Goal: Task Accomplishment & Management: Manage account settings

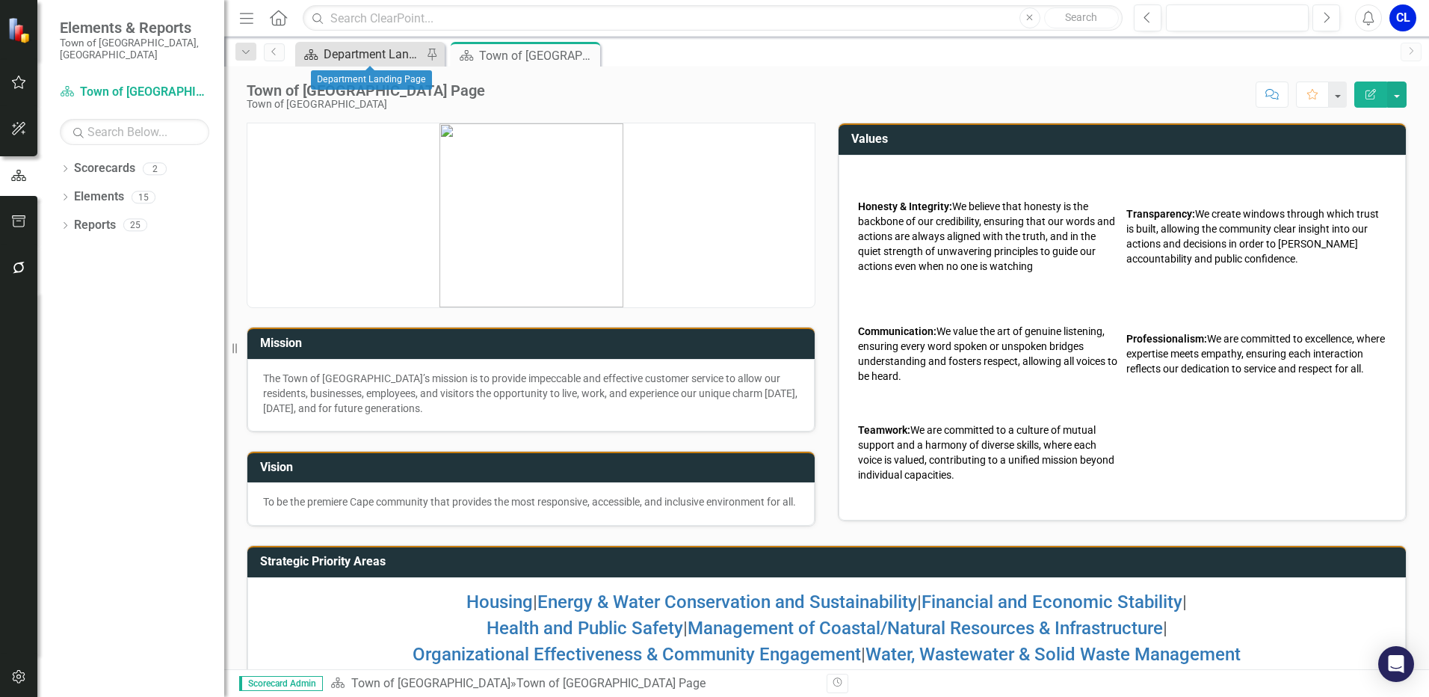
click at [384, 46] on div "Department Landing Page" at bounding box center [373, 54] width 99 height 19
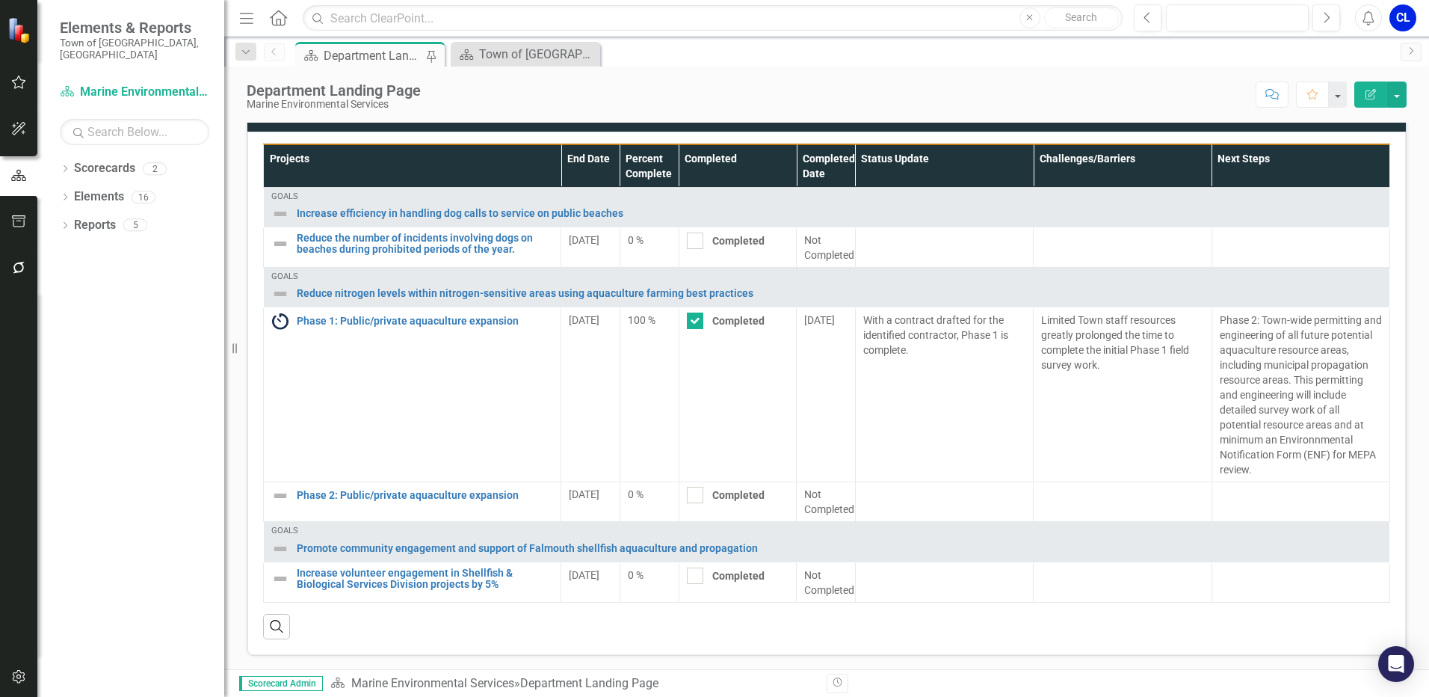
scroll to position [646, 0]
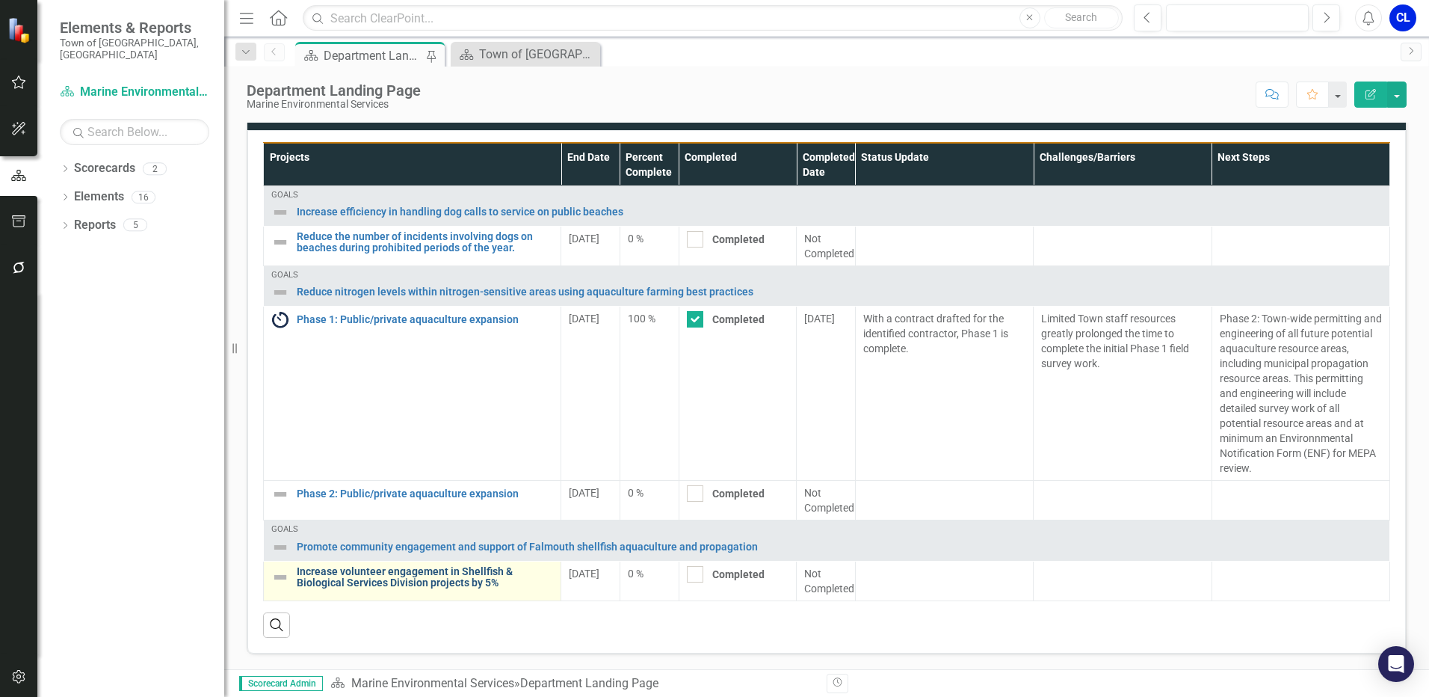
click at [436, 575] on link "Increase volunteer engagement in Shellfish & Biological Services Division proje…" at bounding box center [425, 577] width 256 height 23
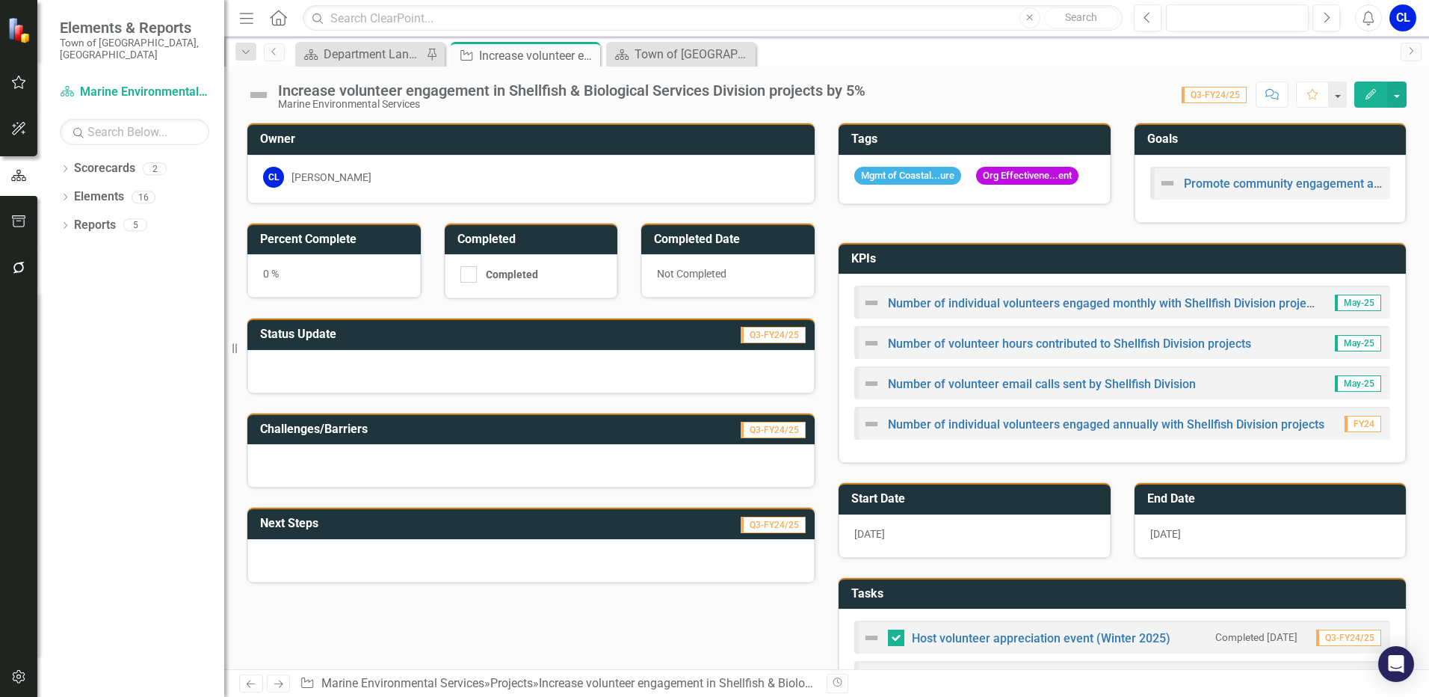
click at [1081, 265] on h3 "KPIs" at bounding box center [1124, 258] width 547 height 13
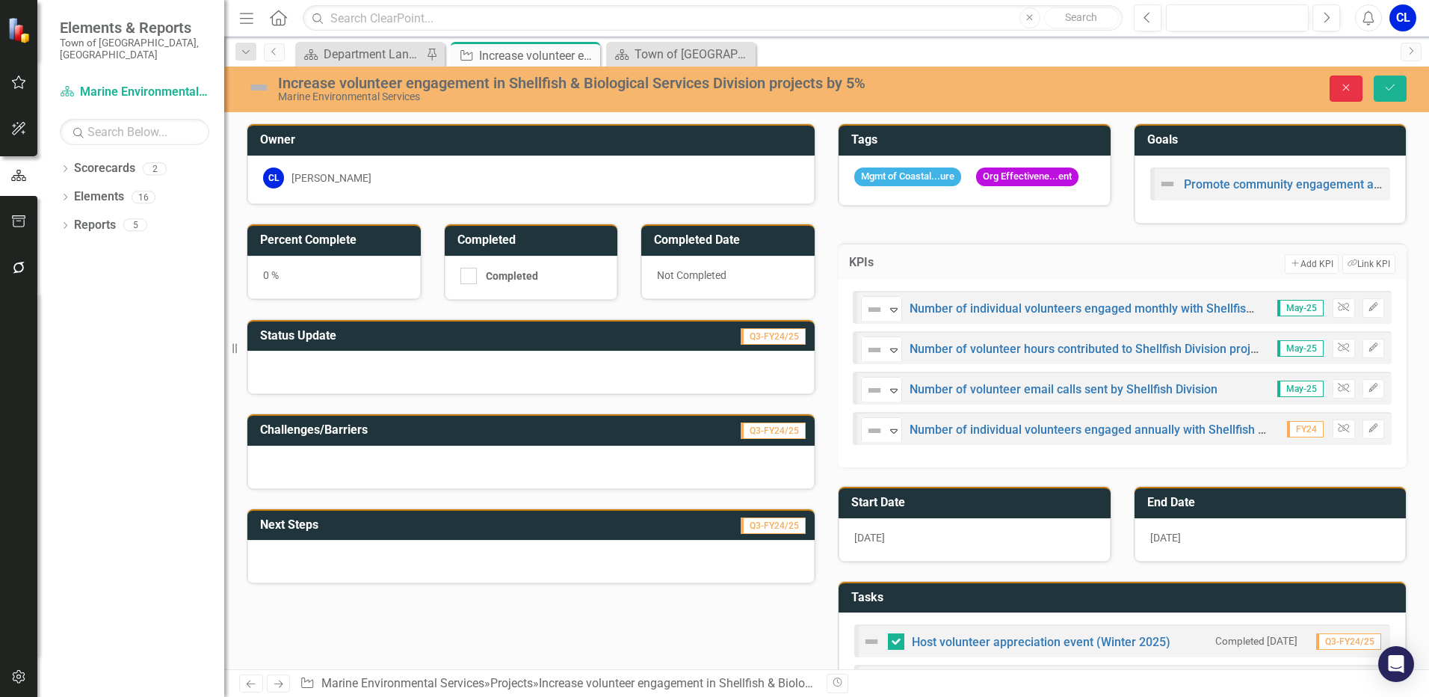
click at [1344, 87] on icon "Close" at bounding box center [1345, 87] width 13 height 10
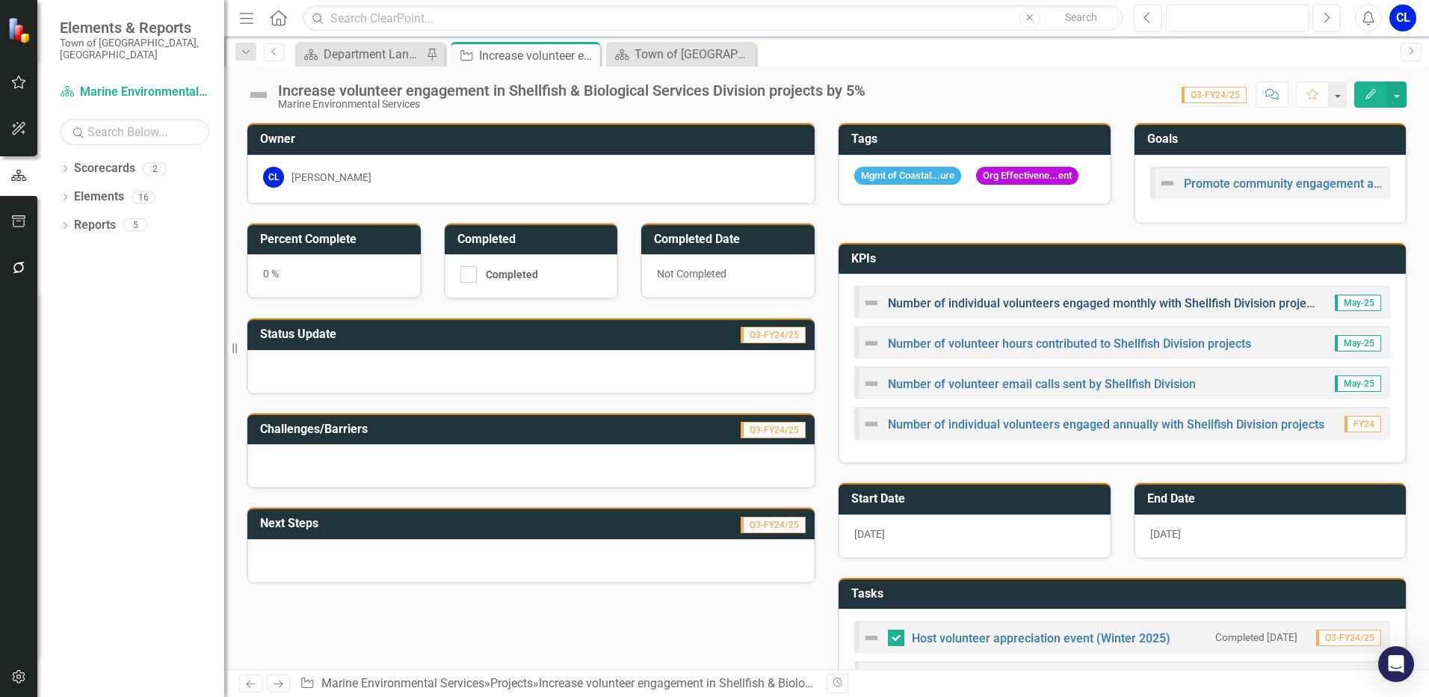
click at [1216, 303] on link "Number of individual volunteers engaged monthly with Shellfish Division projects" at bounding box center [1105, 303] width 434 height 14
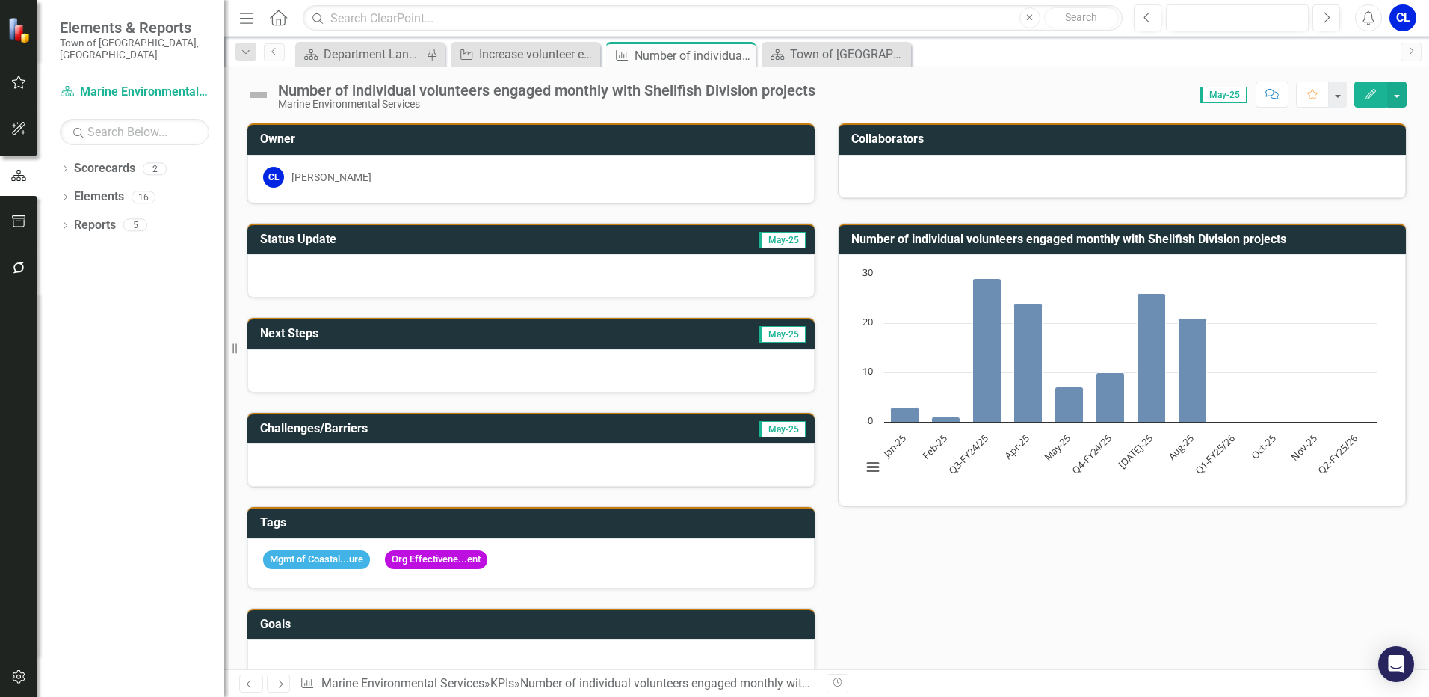
click at [1368, 99] on icon "button" at bounding box center [1370, 94] width 10 height 10
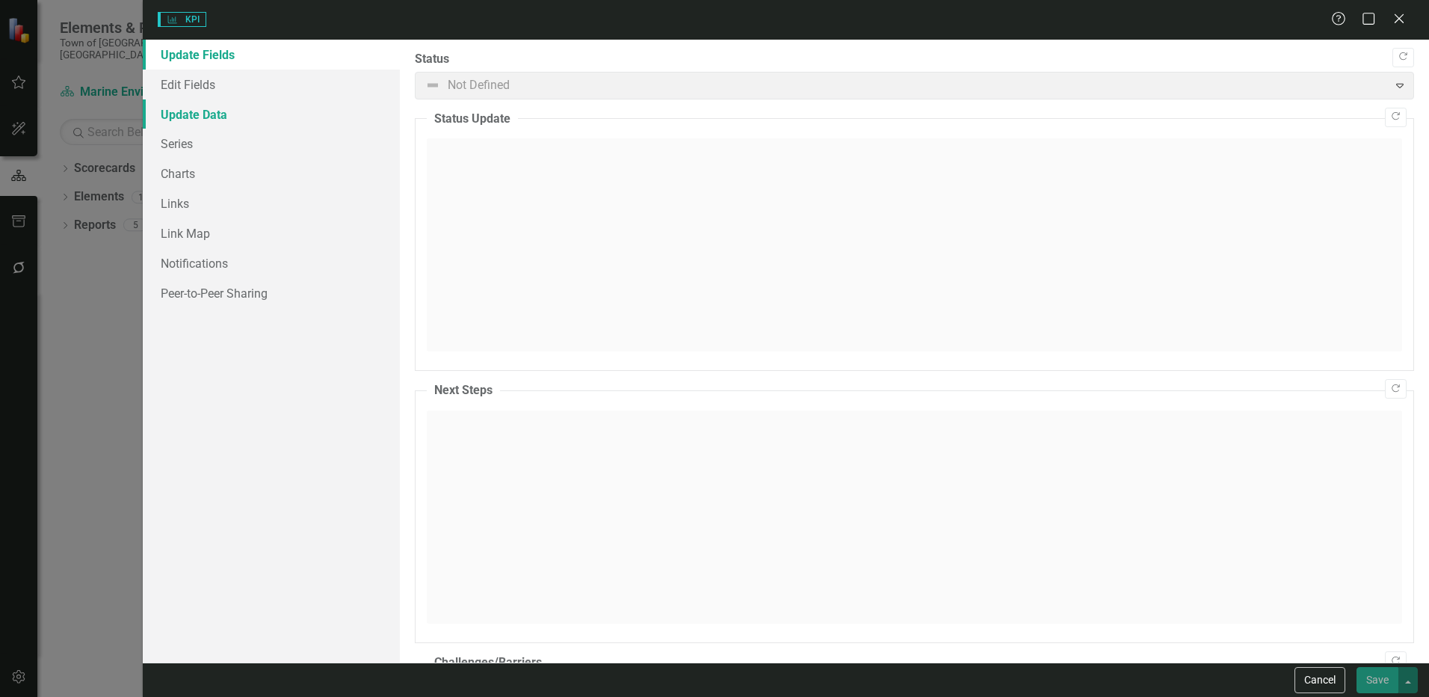
click at [217, 123] on link "Update Data" at bounding box center [271, 114] width 257 height 30
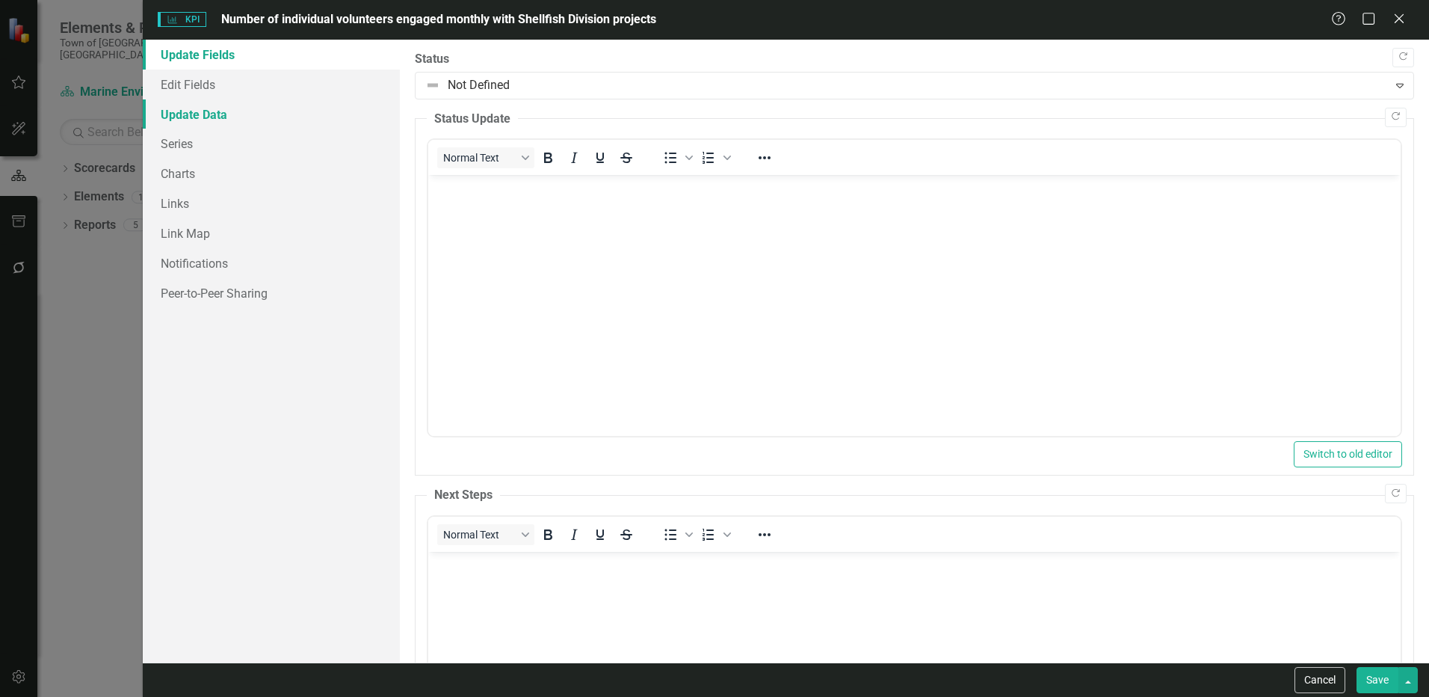
click at [217, 114] on link "Update Data" at bounding box center [271, 114] width 257 height 30
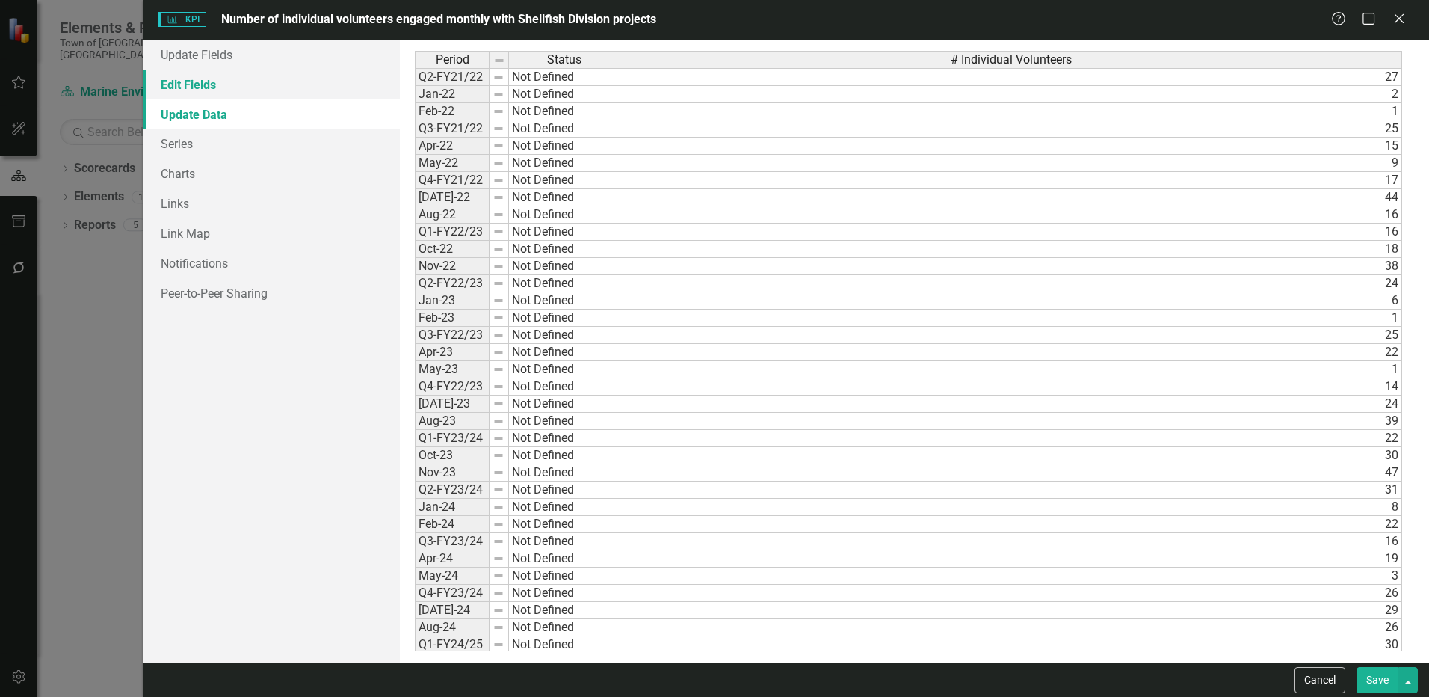
click at [209, 82] on link "Edit Fields" at bounding box center [271, 85] width 257 height 30
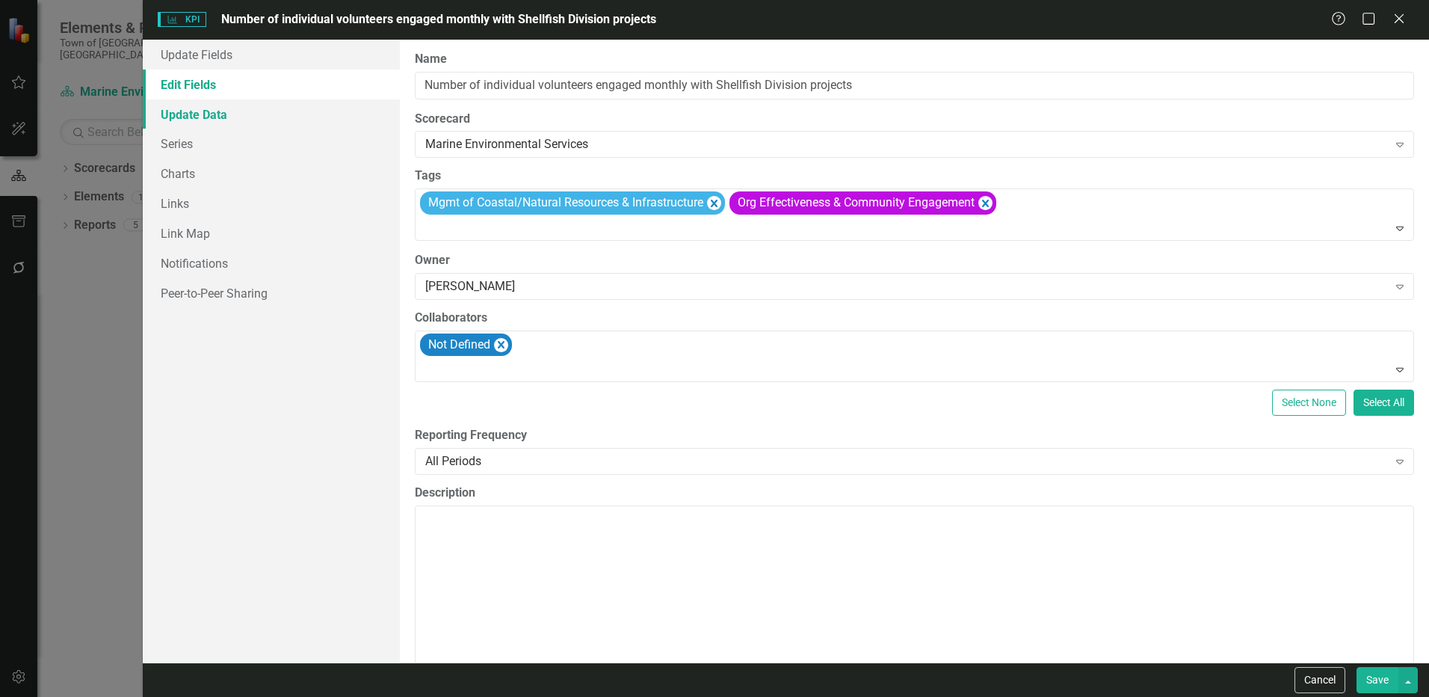
click at [192, 116] on link "Update Data" at bounding box center [271, 114] width 257 height 30
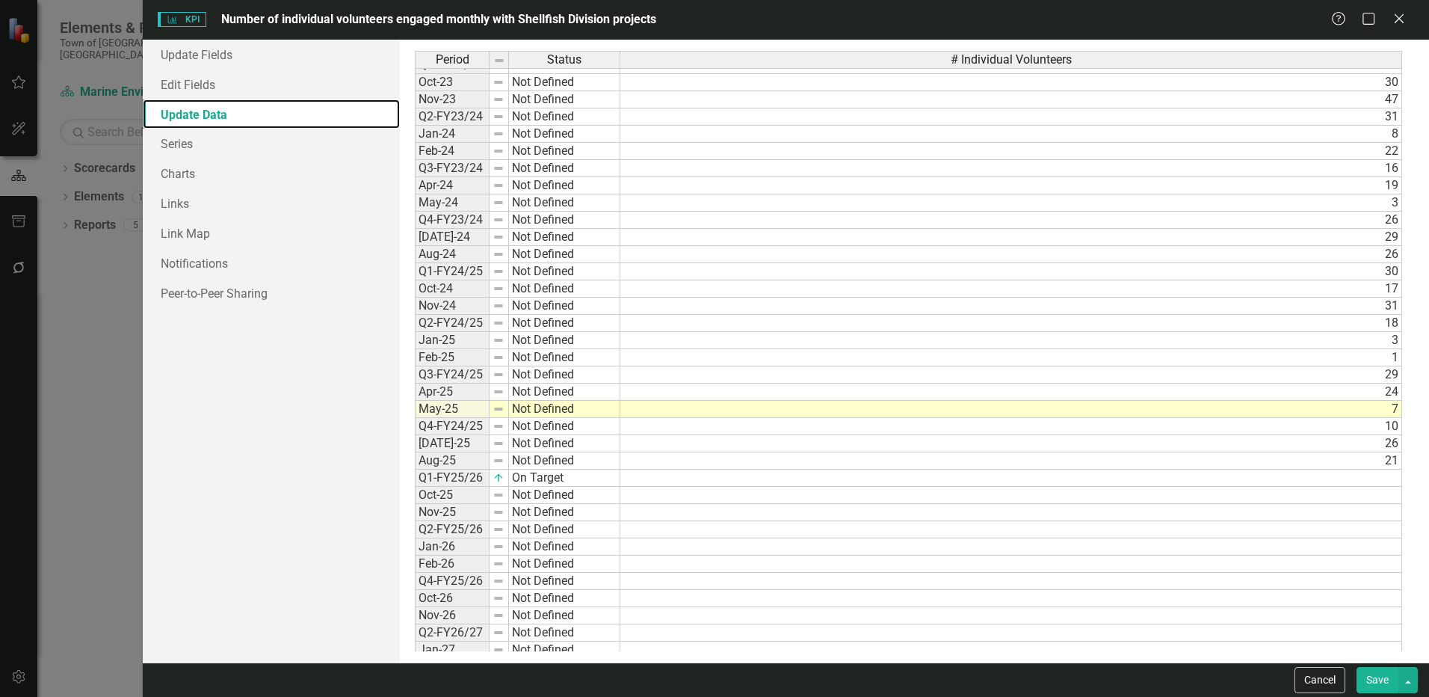
scroll to position [382, 0]
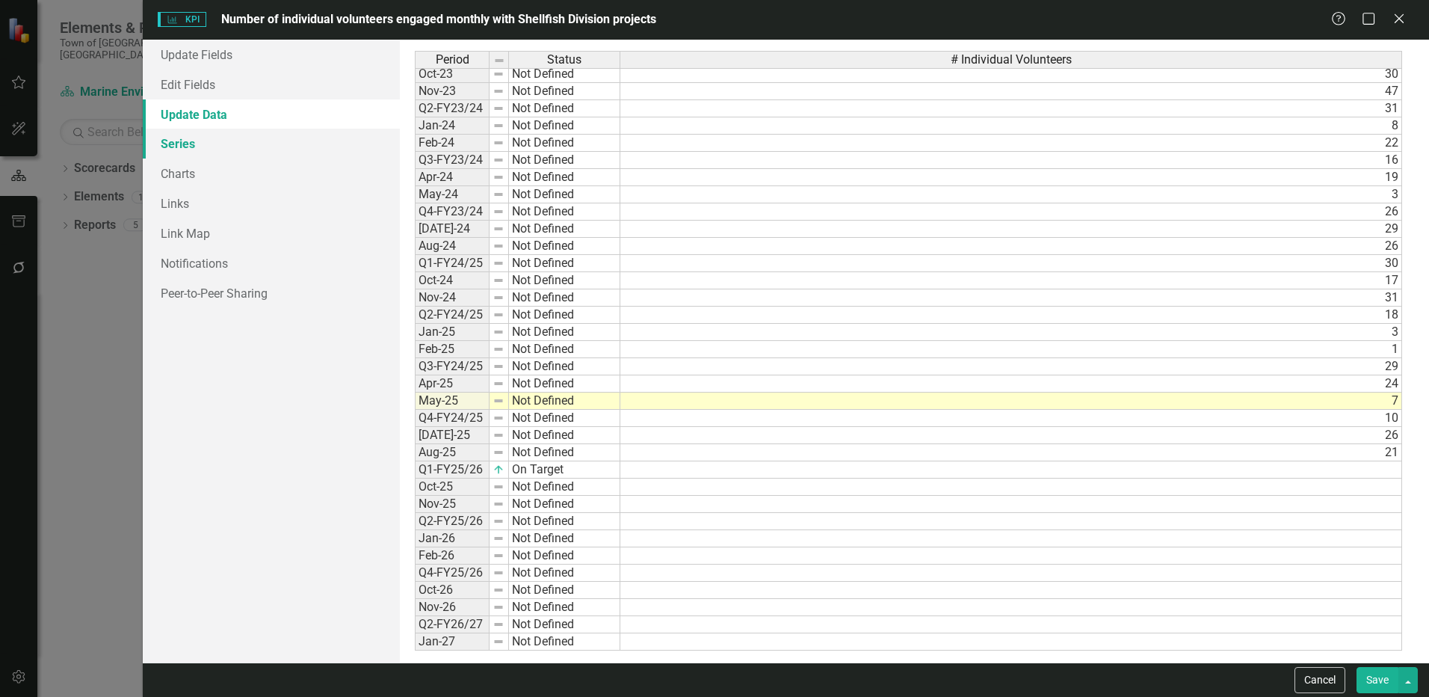
click at [199, 146] on link "Series" at bounding box center [271, 144] width 257 height 30
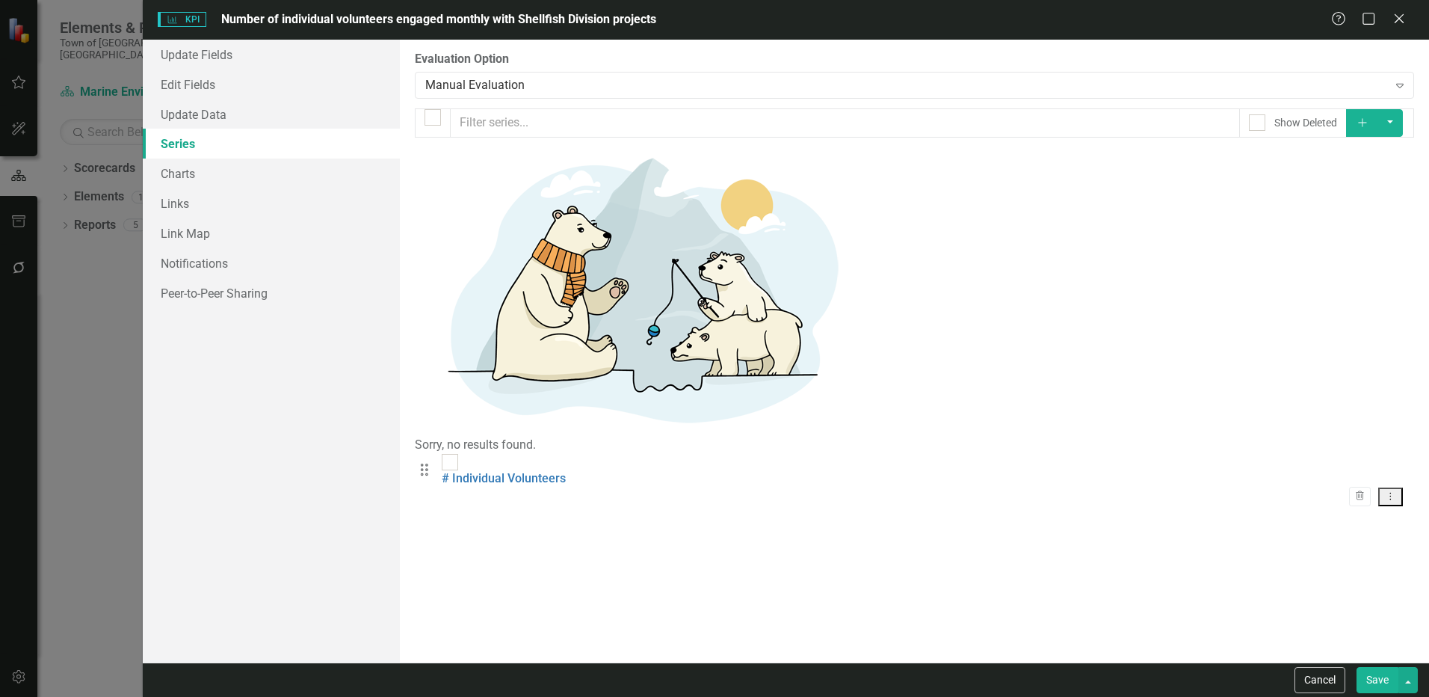
click at [1387, 491] on icon "Dropdown Menu" at bounding box center [1390, 496] width 13 height 10
click at [220, 179] on link "Charts" at bounding box center [271, 173] width 257 height 30
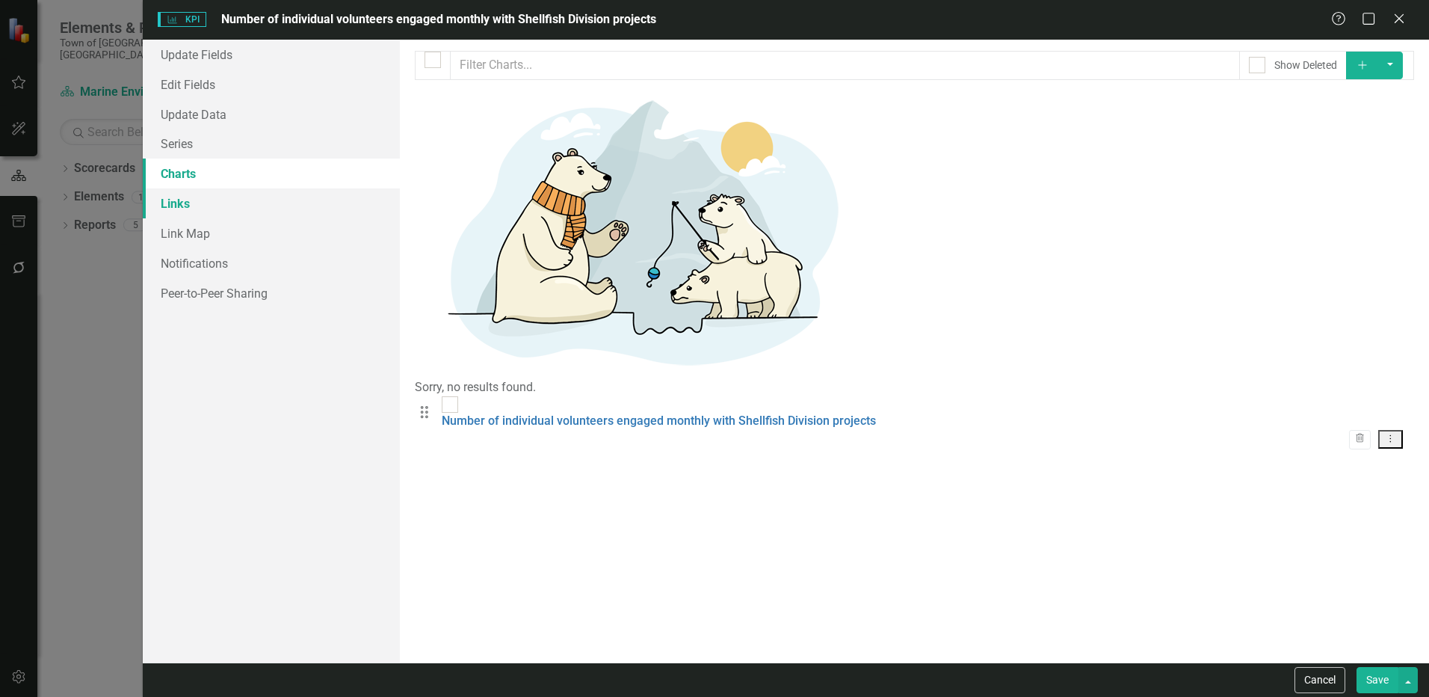
click at [197, 213] on link "Links" at bounding box center [271, 203] width 257 height 30
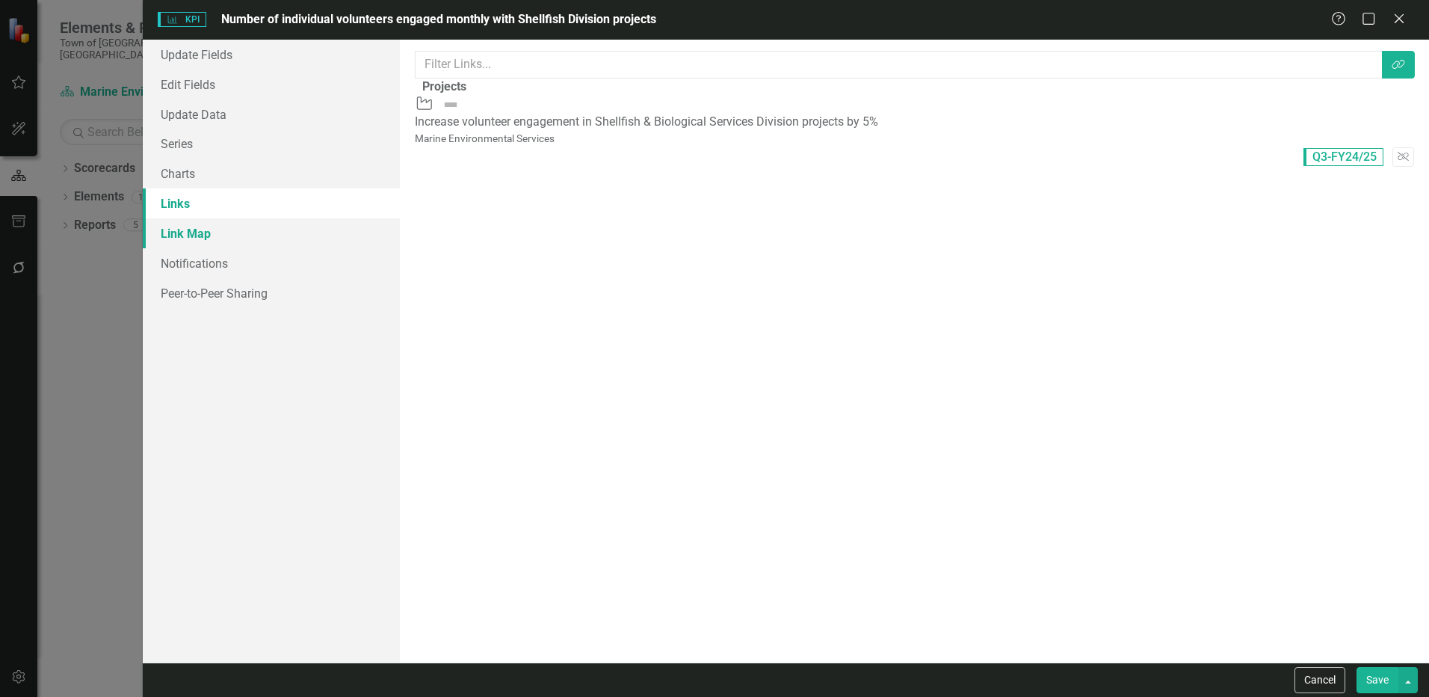
click at [197, 235] on link "Link Map" at bounding box center [271, 233] width 257 height 30
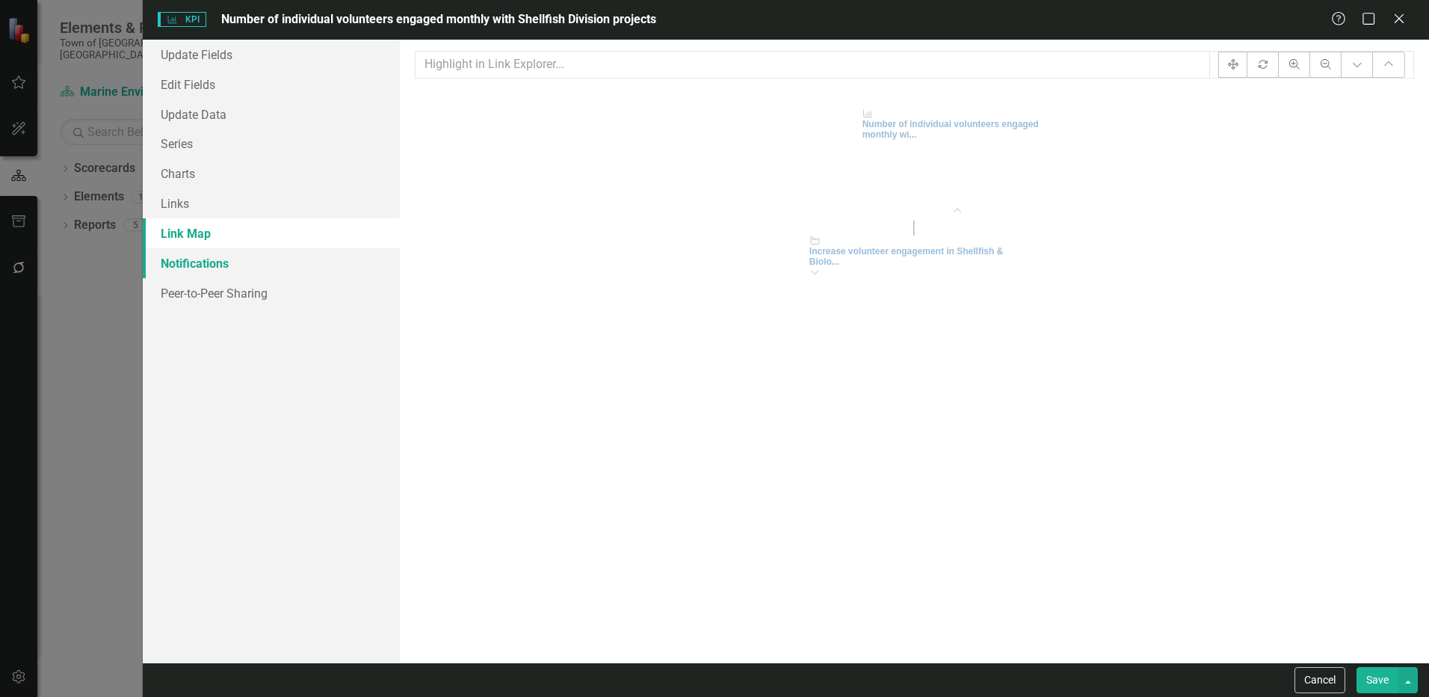
click at [202, 262] on link "Notifications" at bounding box center [271, 263] width 257 height 30
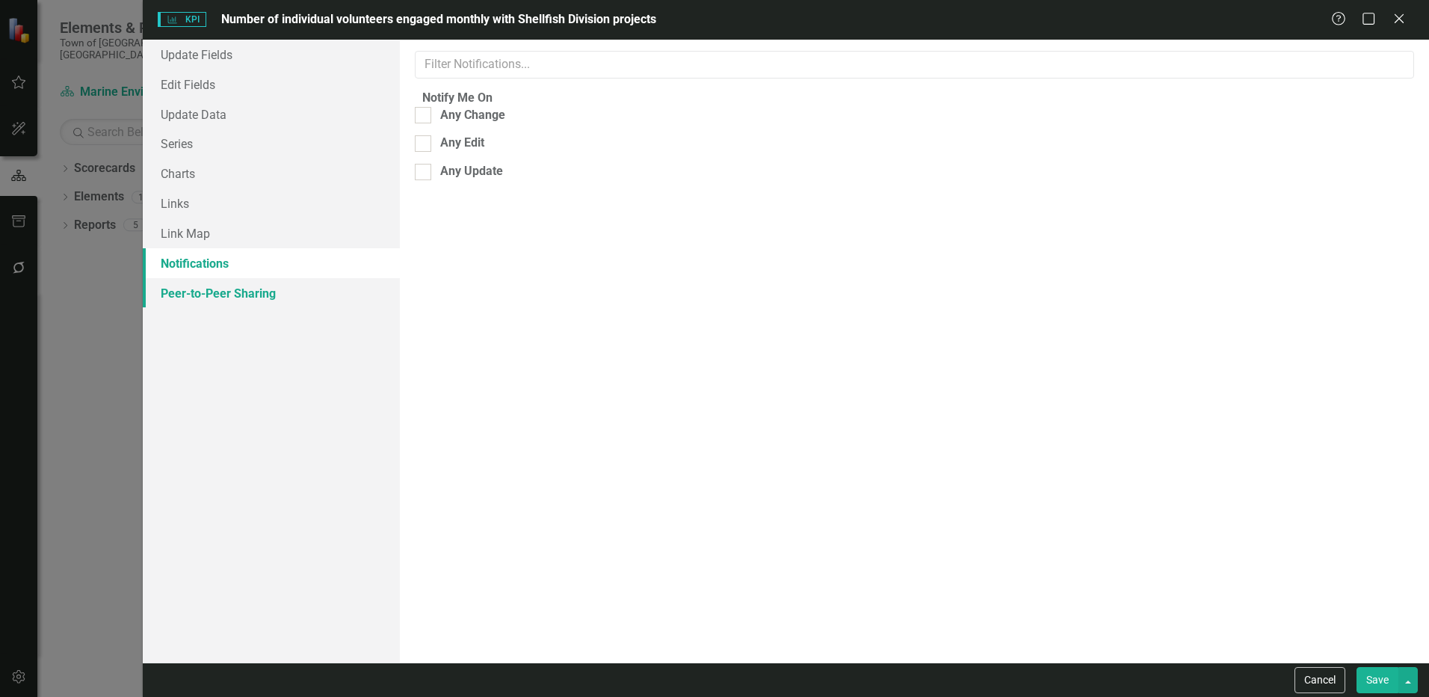
click at [234, 306] on link "Peer-to-Peer Sharing" at bounding box center [271, 293] width 257 height 30
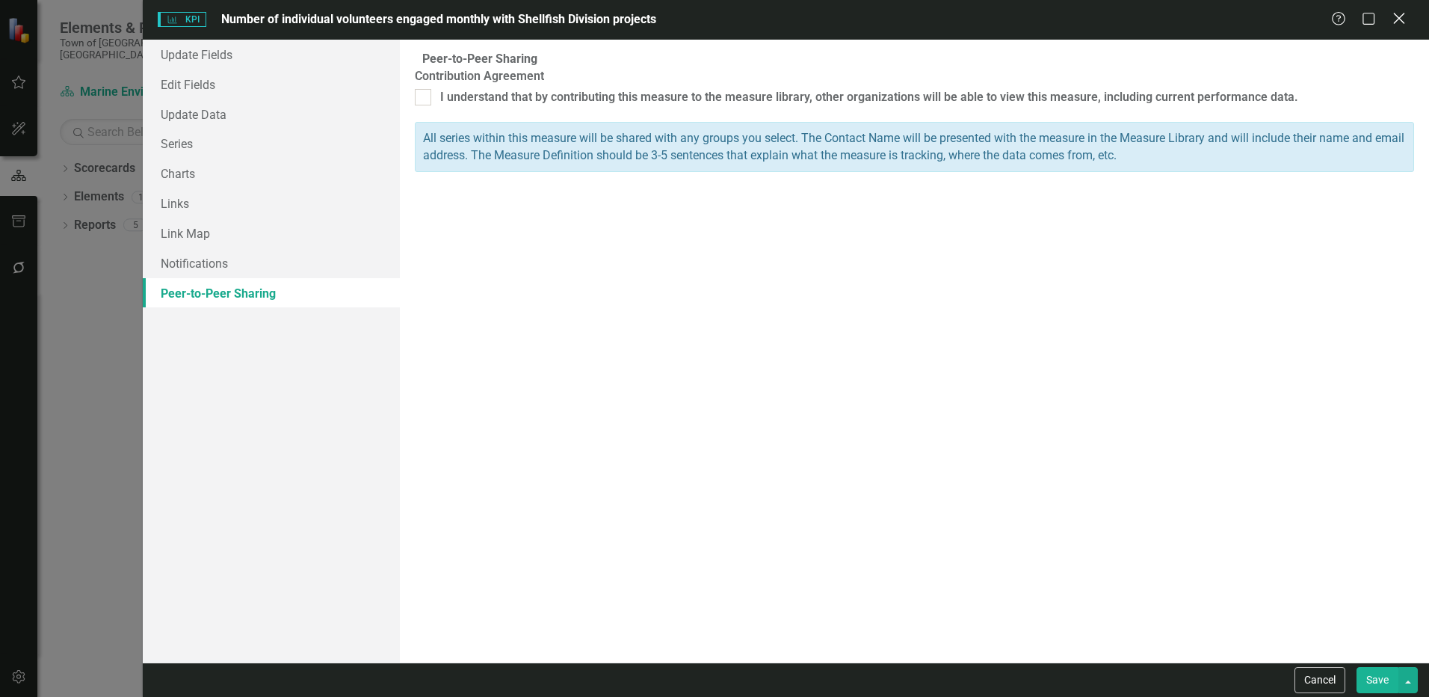
click at [1406, 22] on icon "Close" at bounding box center [1398, 18] width 19 height 14
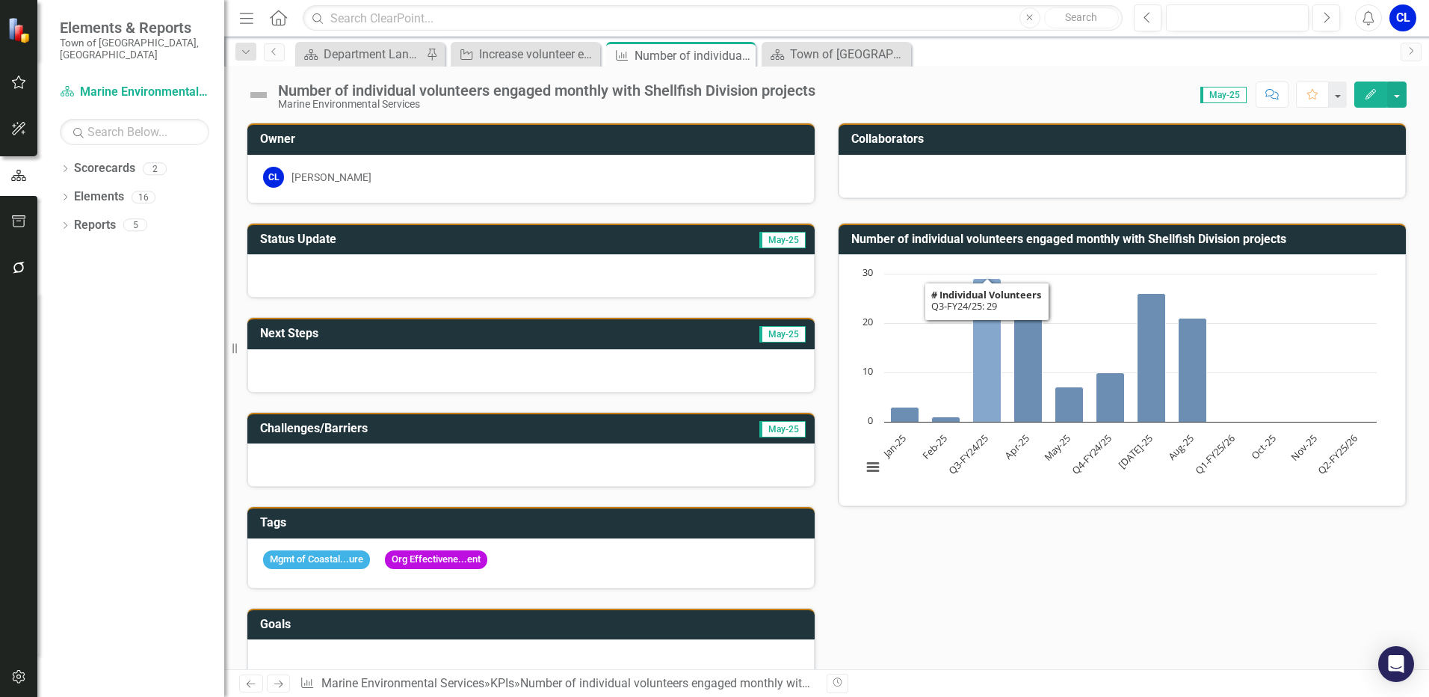
click at [982, 371] on icon "Q3-FY24/25, 29. # Individual Volunteers." at bounding box center [987, 350] width 28 height 143
click at [865, 465] on button "View chart menu, Chart" at bounding box center [872, 467] width 21 height 21
click at [1228, 463] on rect "Interactive chart" at bounding box center [1119, 378] width 530 height 224
click at [1152, 475] on rect "Interactive chart" at bounding box center [1119, 378] width 530 height 224
click at [1375, 246] on td "Number of individual volunteers engaged monthly with Shellfish Division projects" at bounding box center [1124, 241] width 547 height 25
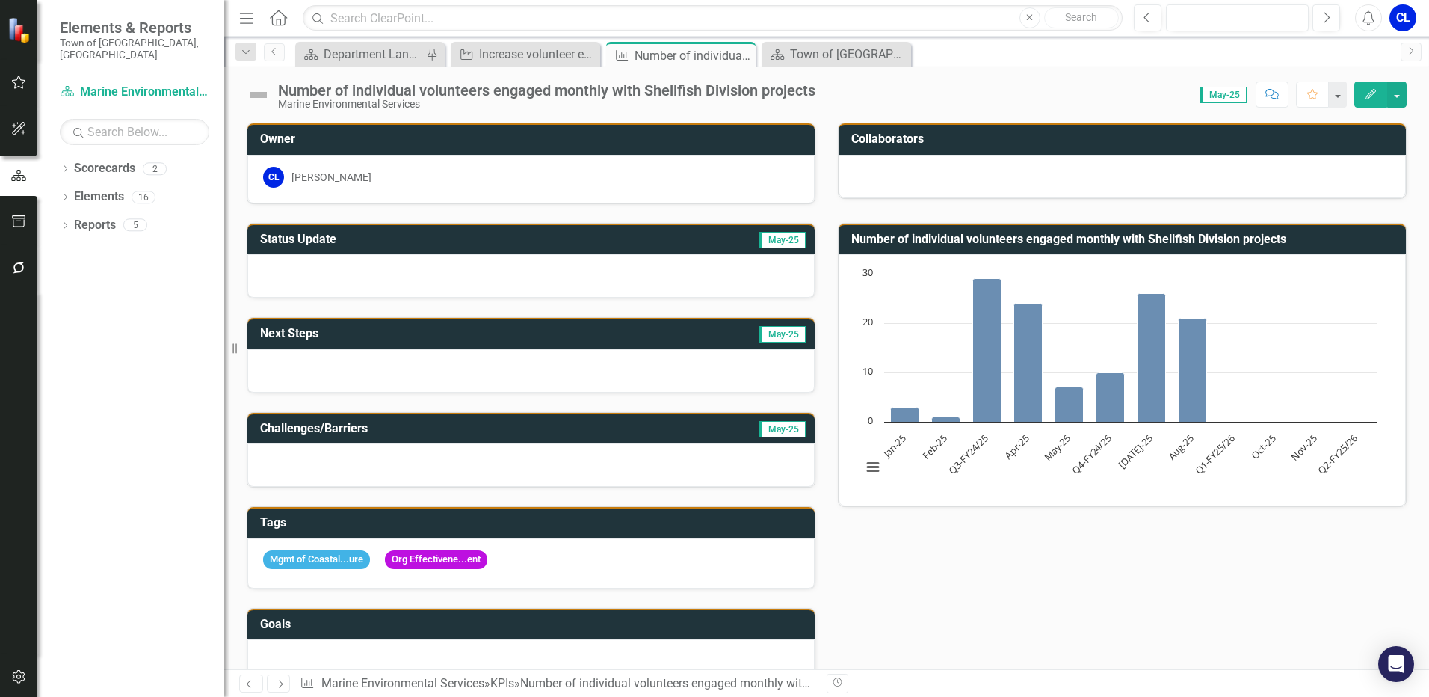
click at [1365, 245] on h3 "Number of individual volunteers engaged monthly with Shellfish Division projects" at bounding box center [1124, 238] width 547 height 13
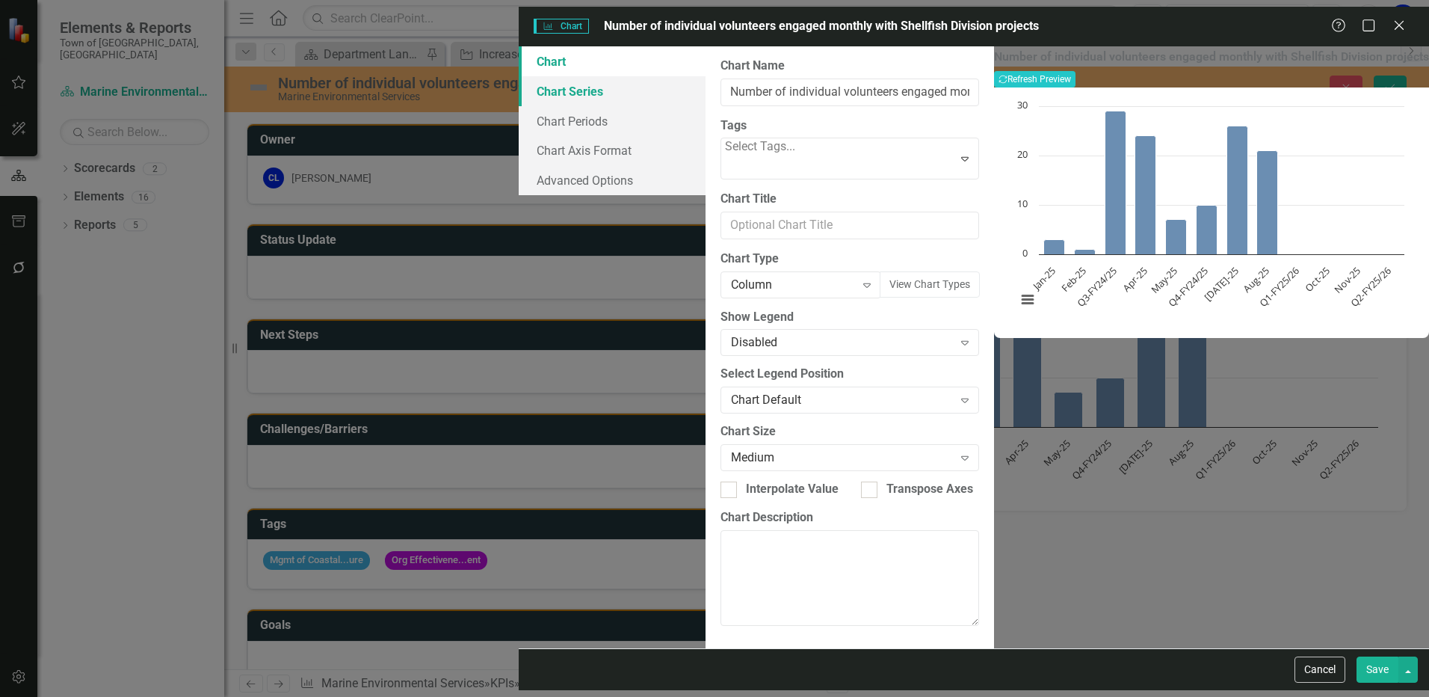
click at [519, 86] on link "Chart Series" at bounding box center [612, 91] width 187 height 30
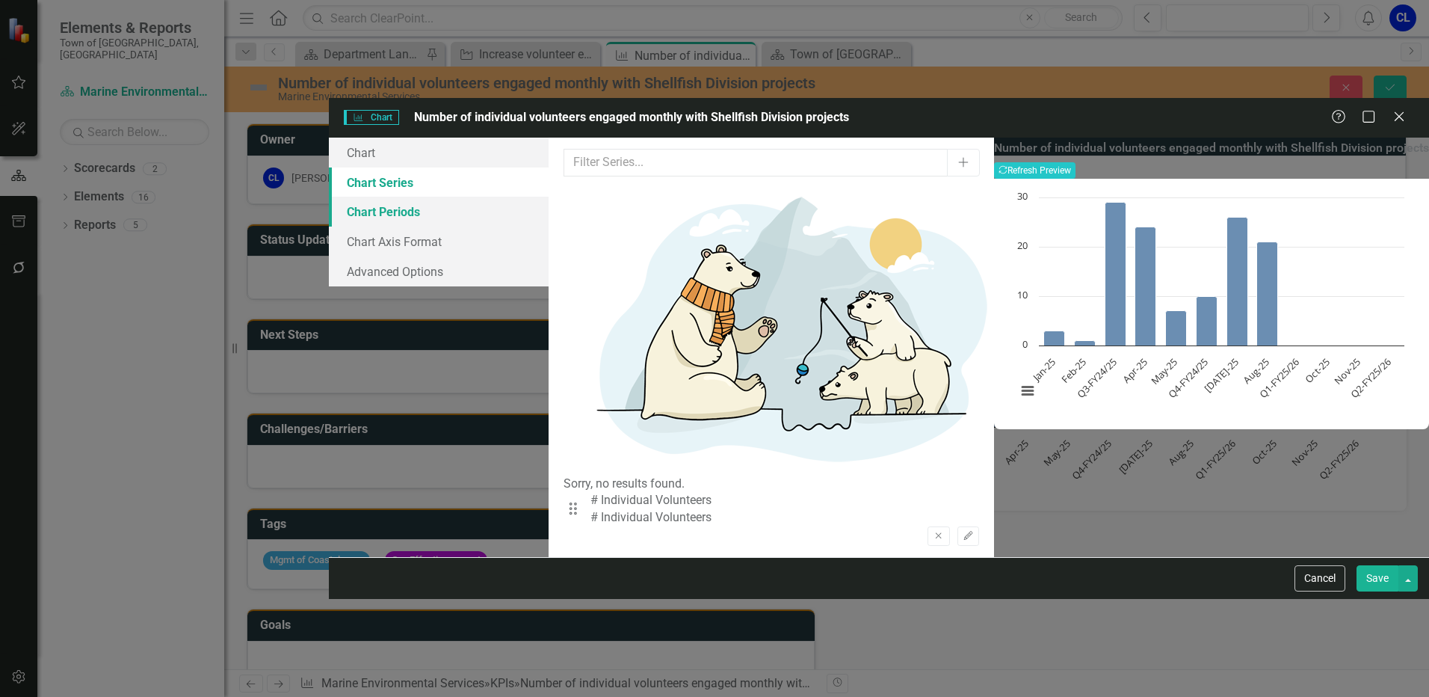
click at [369, 197] on link "Chart Periods" at bounding box center [439, 212] width 220 height 30
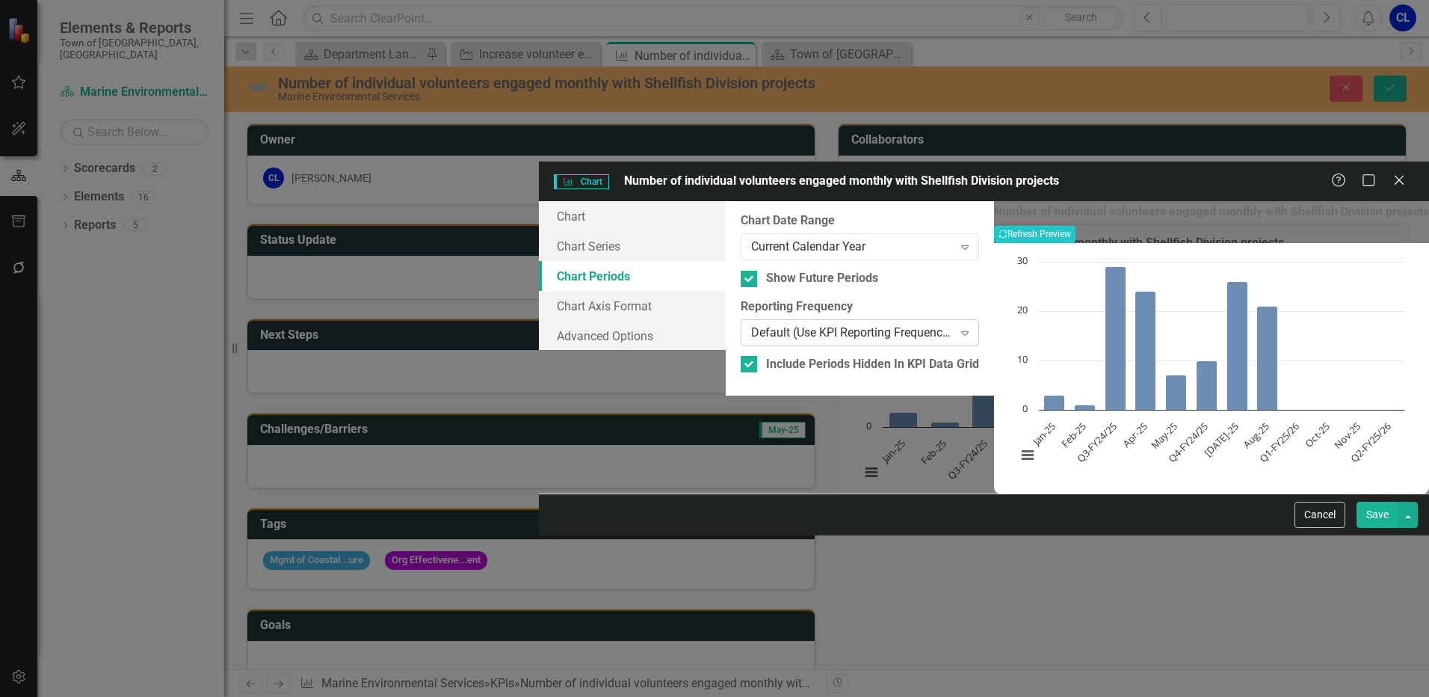
click at [751, 324] on div "Default (Use KPI Reporting Frequency)" at bounding box center [852, 332] width 202 height 17
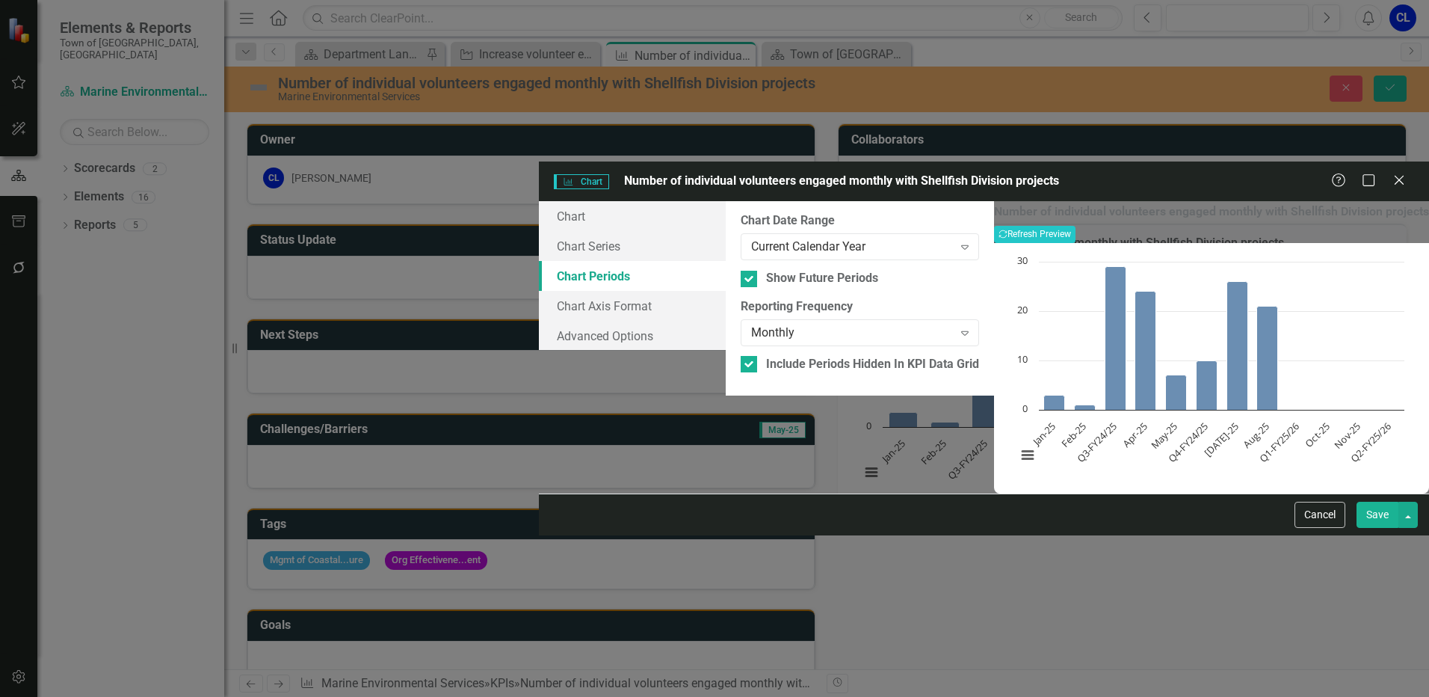
click at [1260, 492] on div "Number of individual volunteers engaged monthly with Shellfish Division project…" at bounding box center [1211, 346] width 435 height 291
click at [1075, 226] on button "Recalculate Refresh Preview" at bounding box center [1034, 234] width 81 height 16
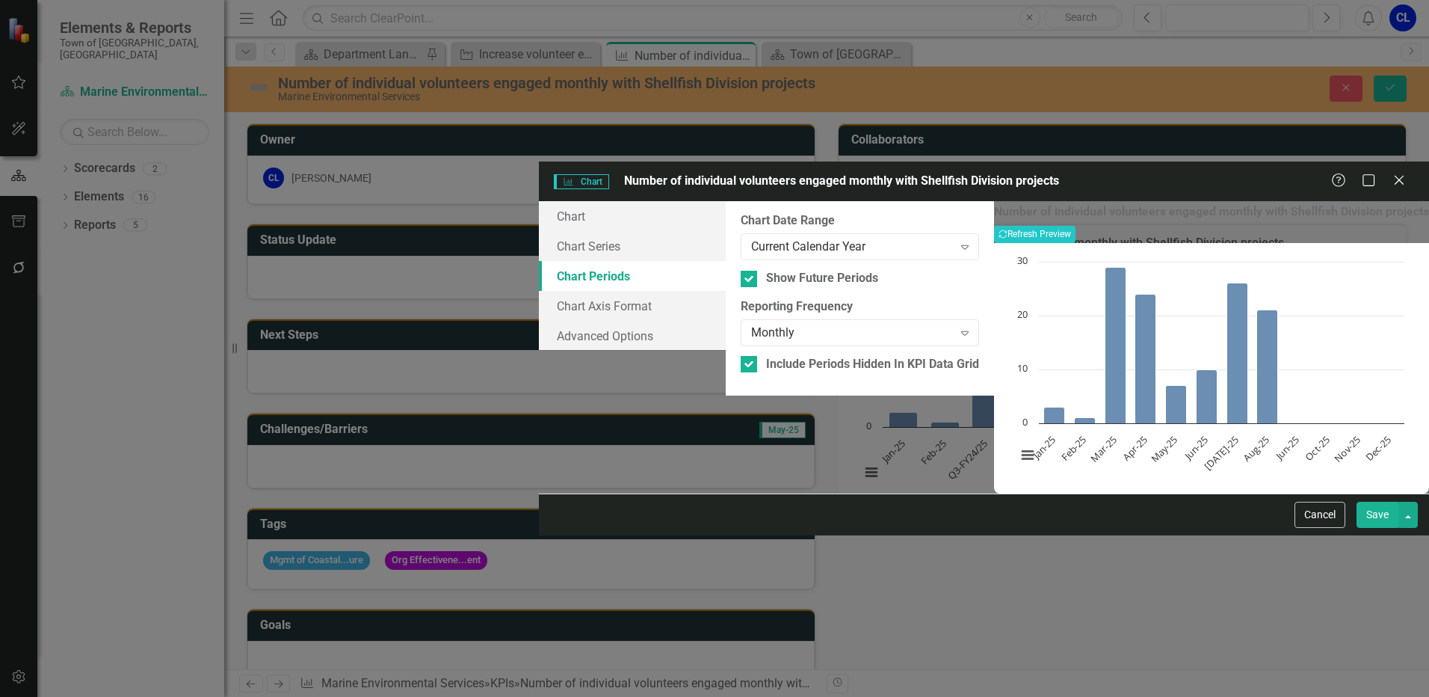
click at [1371, 528] on button "Save" at bounding box center [1377, 514] width 42 height 26
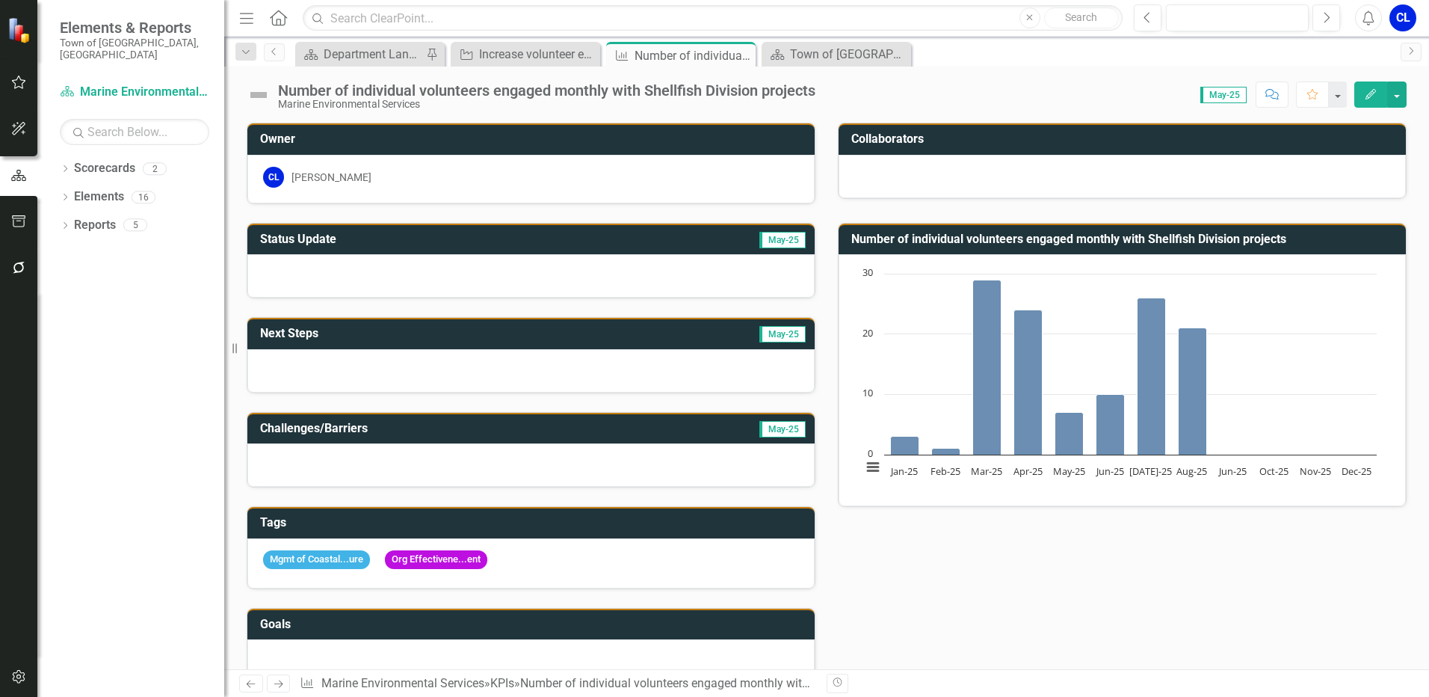
click at [1373, 238] on h3 "Number of individual volunteers engaged monthly with Shellfish Division projects" at bounding box center [1124, 238] width 547 height 13
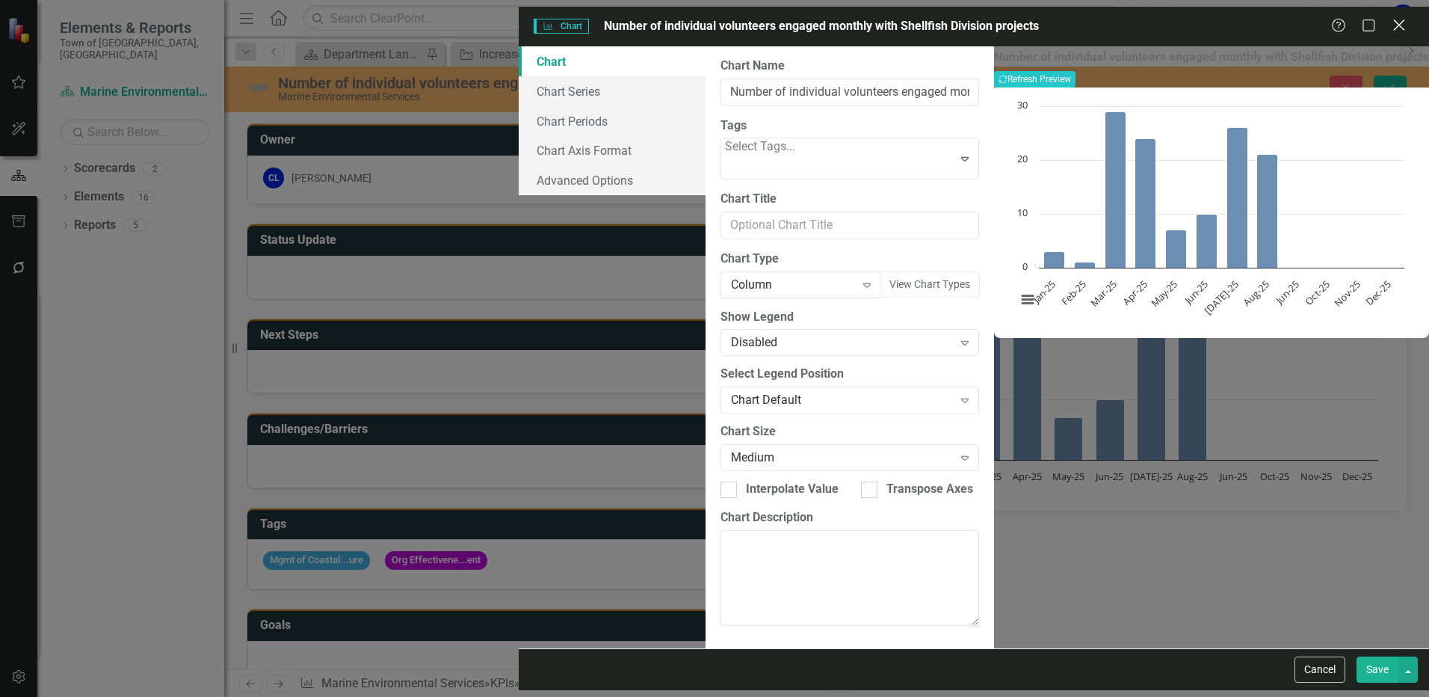
click at [1395, 19] on icon at bounding box center [1398, 24] width 11 height 11
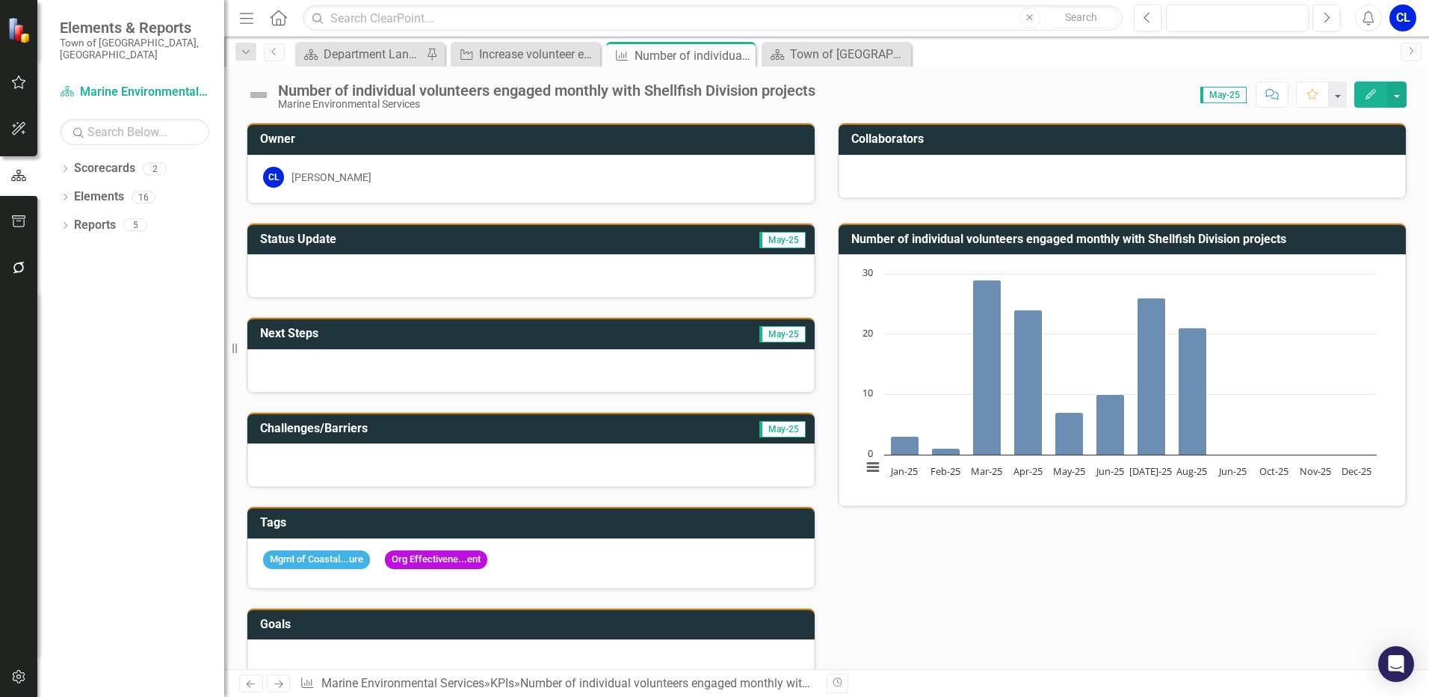
click at [1370, 87] on button "Edit" at bounding box center [1370, 94] width 33 height 26
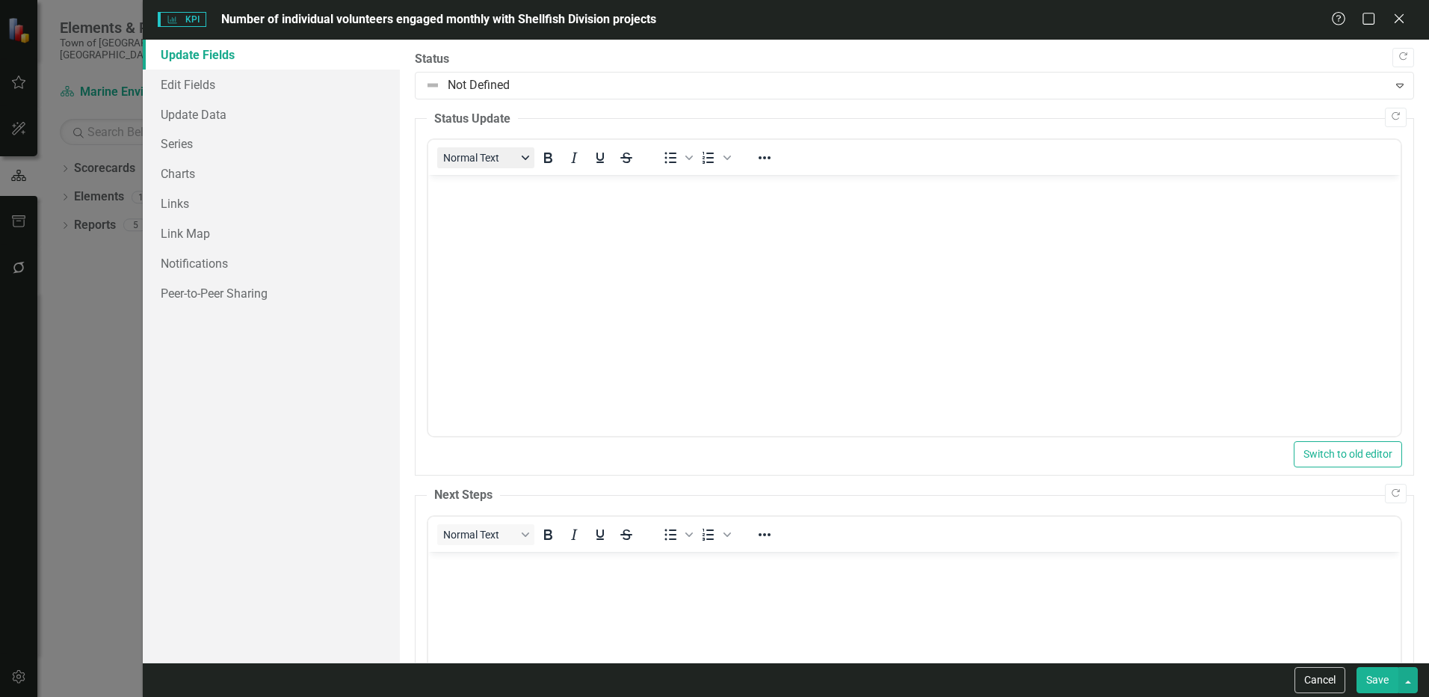
scroll to position [0, 0]
click at [206, 111] on link "Update Data" at bounding box center [271, 114] width 257 height 30
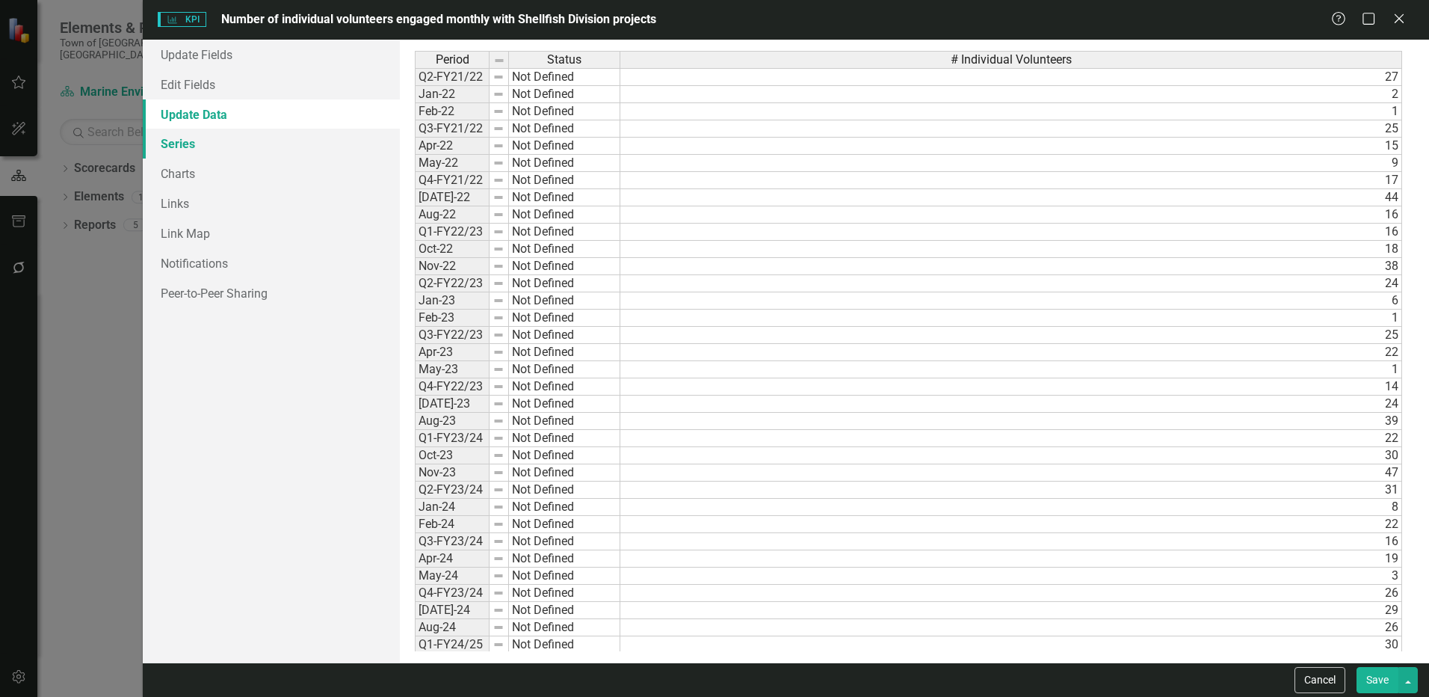
click at [223, 147] on link "Series" at bounding box center [271, 144] width 257 height 30
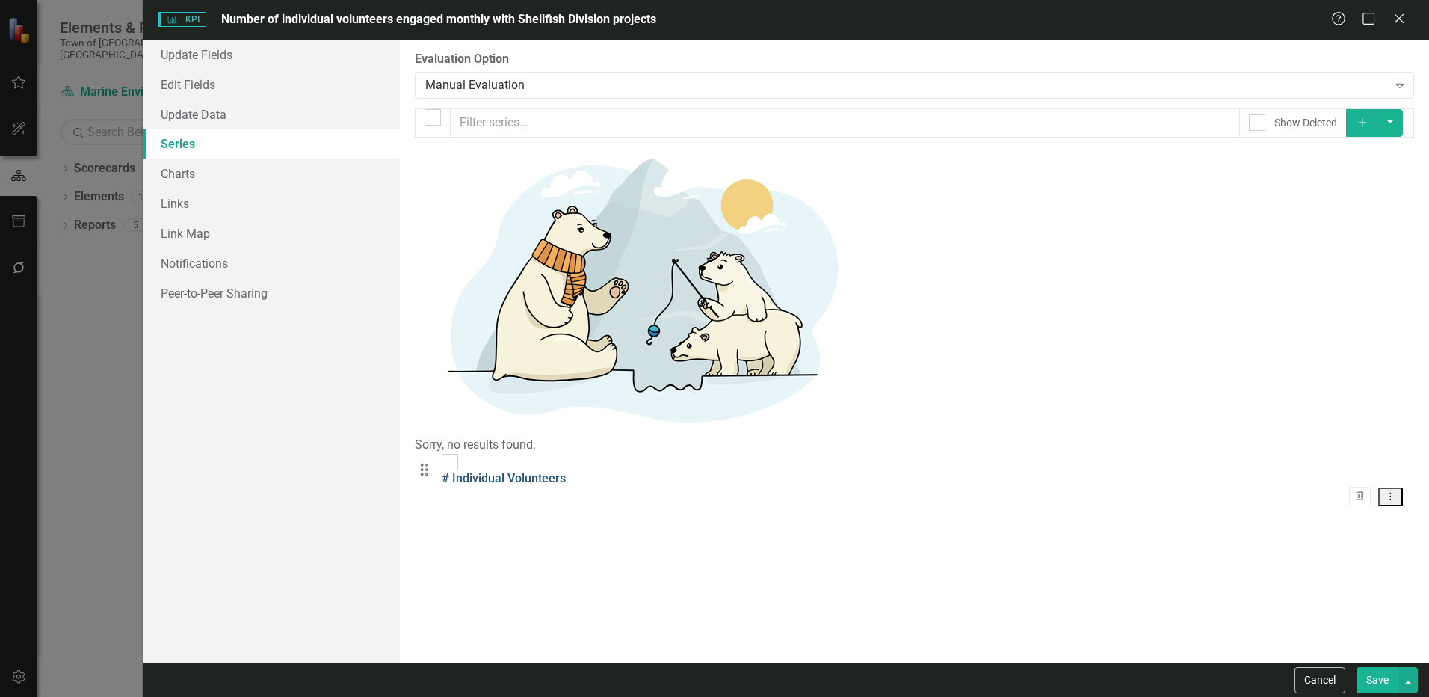
click at [549, 471] on link "# Individual Volunteers" at bounding box center [504, 478] width 124 height 14
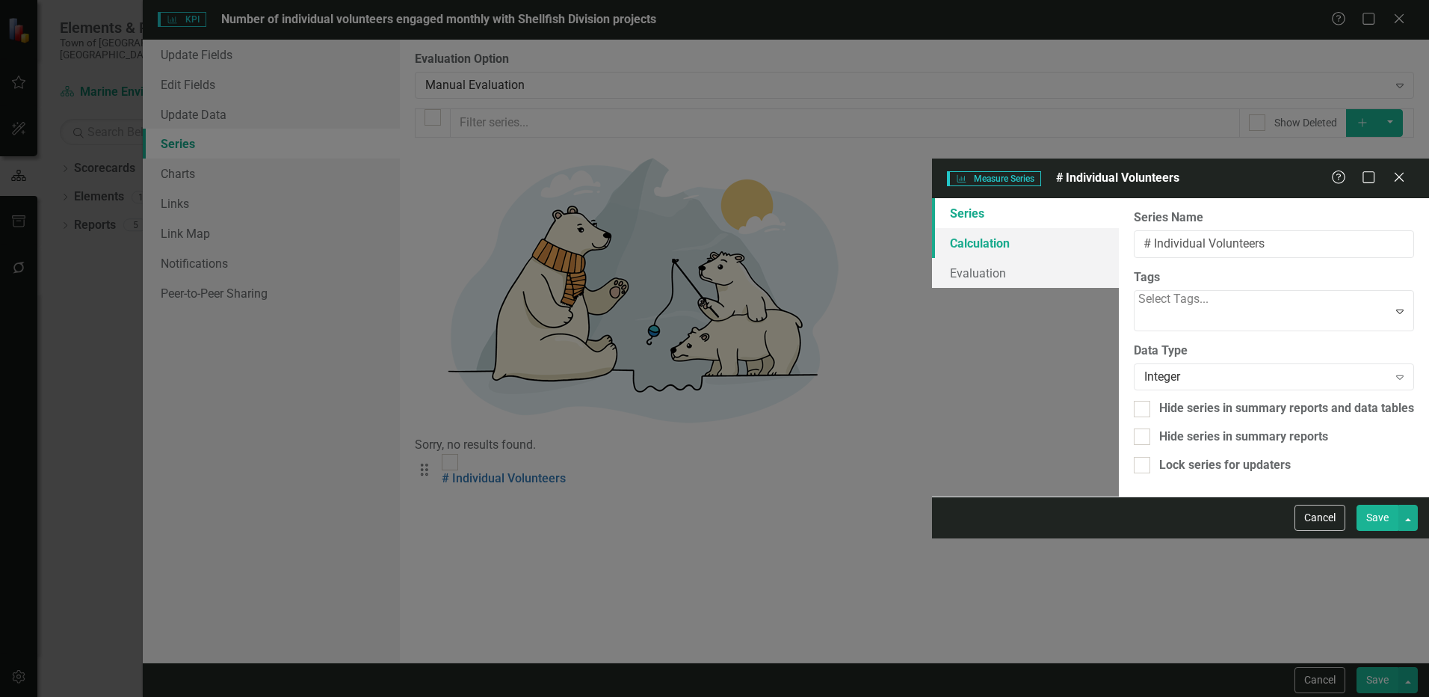
click at [932, 228] on link "Calculation" at bounding box center [1025, 243] width 187 height 30
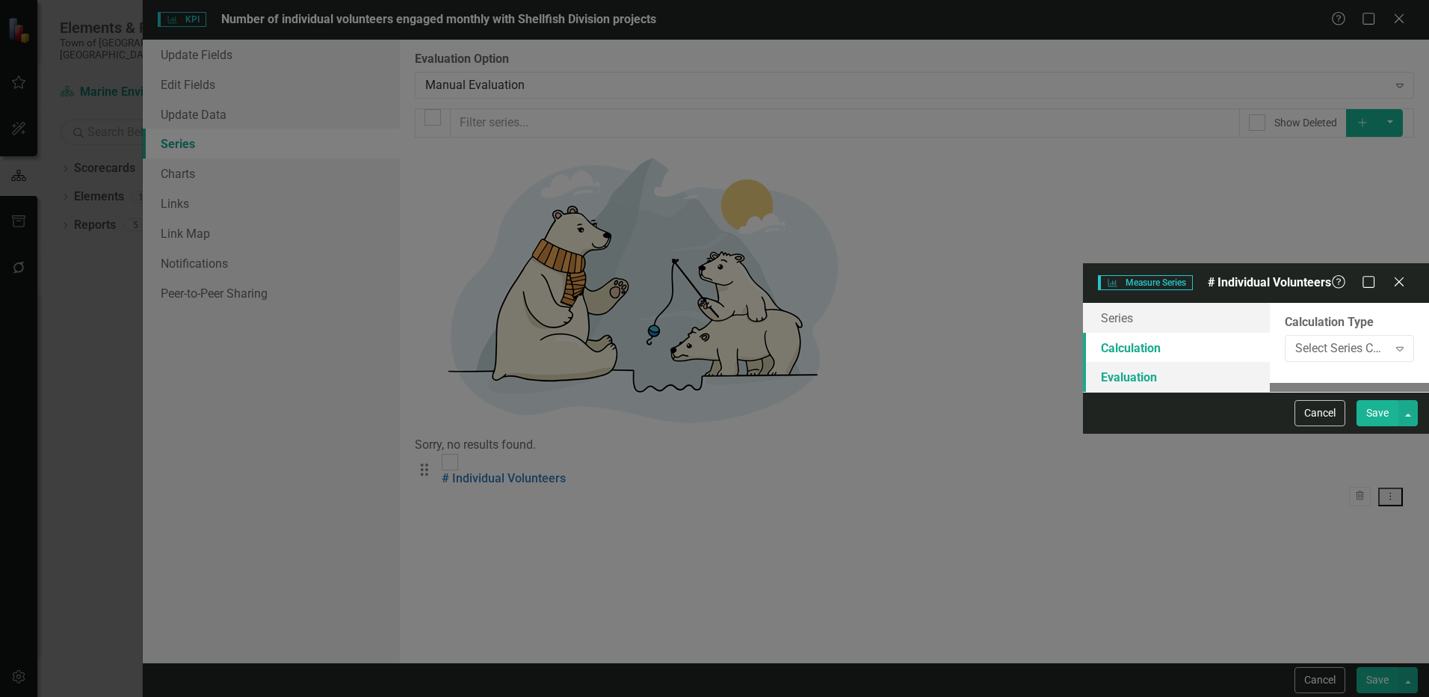
click at [1083, 362] on link "Evaluation" at bounding box center [1176, 377] width 187 height 30
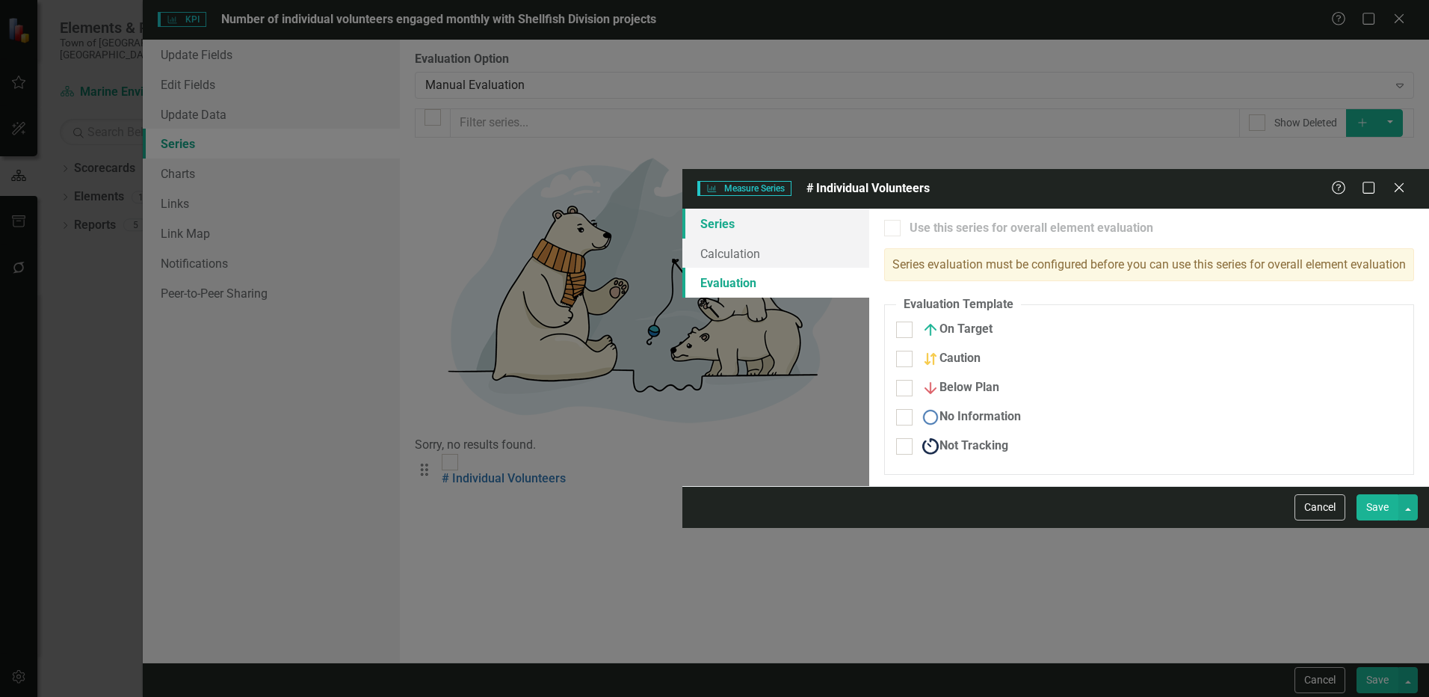
click at [682, 209] on link "Series" at bounding box center [775, 224] width 187 height 30
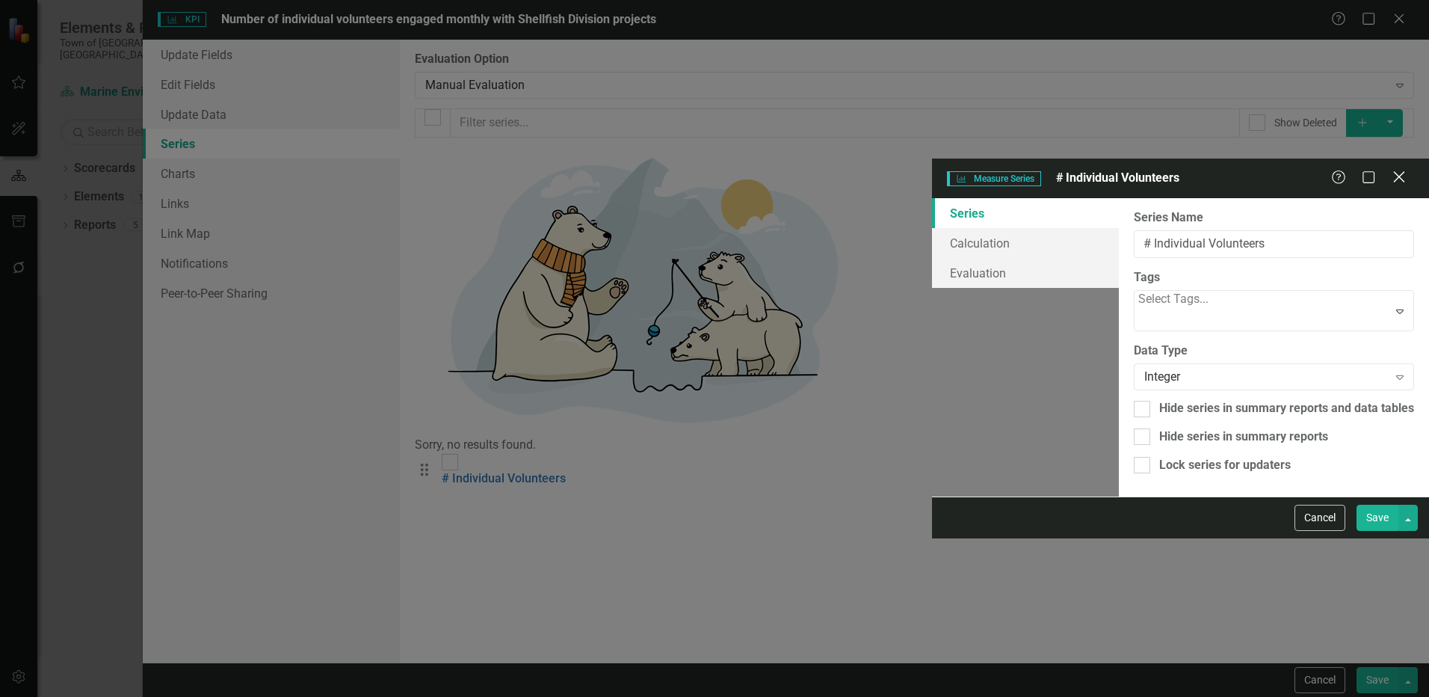
click at [1405, 170] on icon "Close" at bounding box center [1398, 177] width 19 height 14
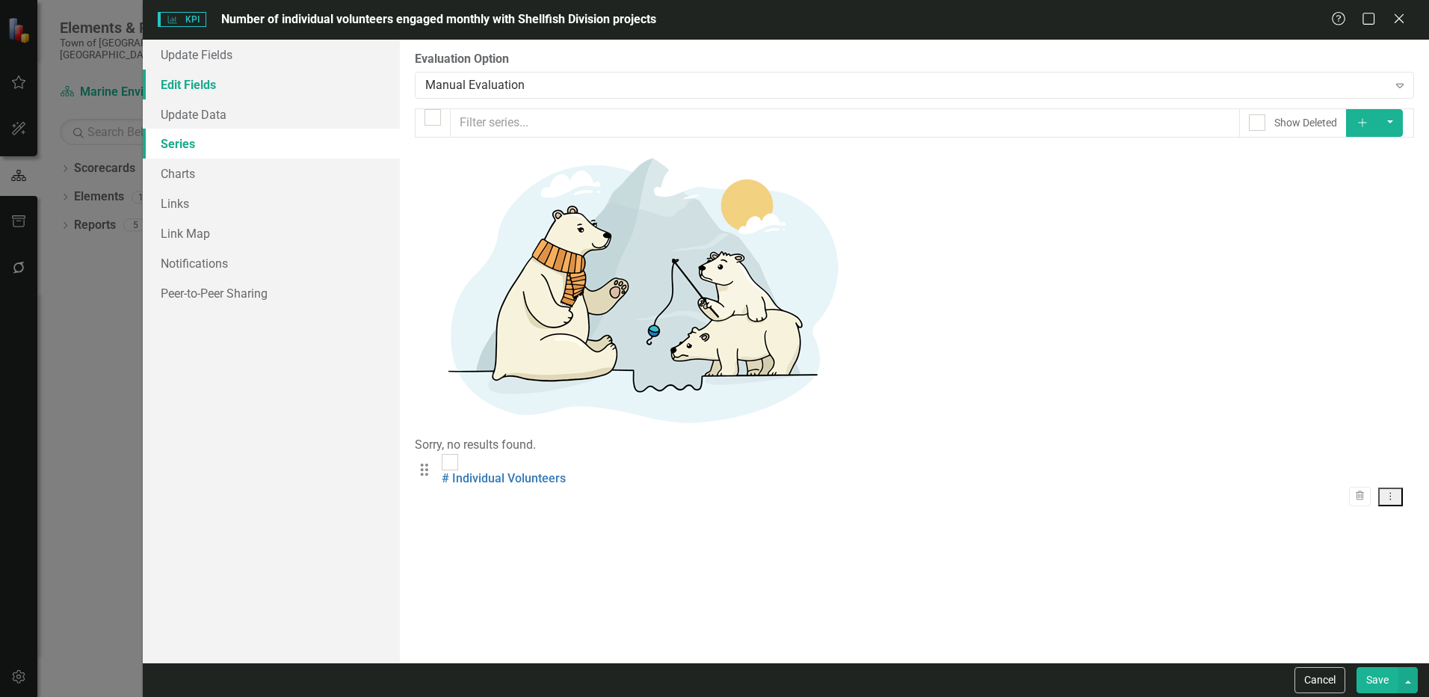
click at [176, 82] on link "Edit Fields" at bounding box center [271, 85] width 257 height 30
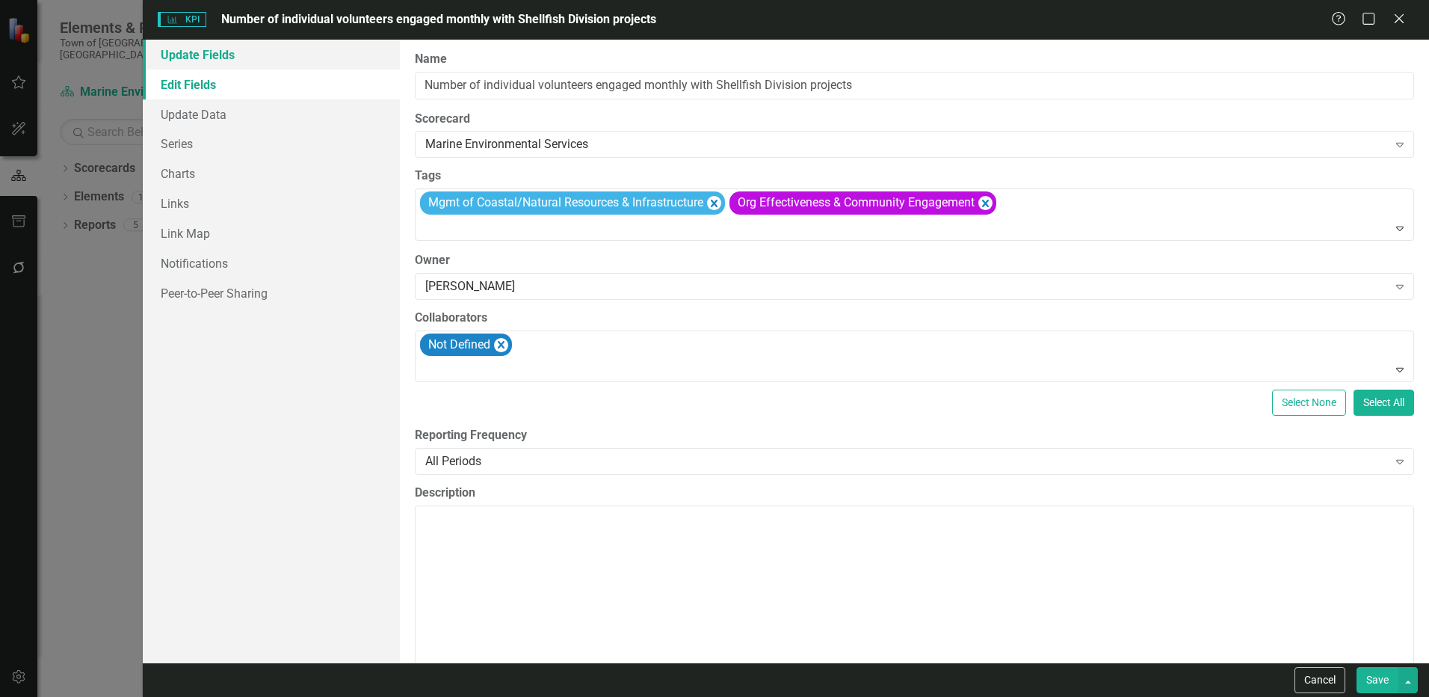
click at [201, 56] on link "Update Fields" at bounding box center [271, 55] width 257 height 30
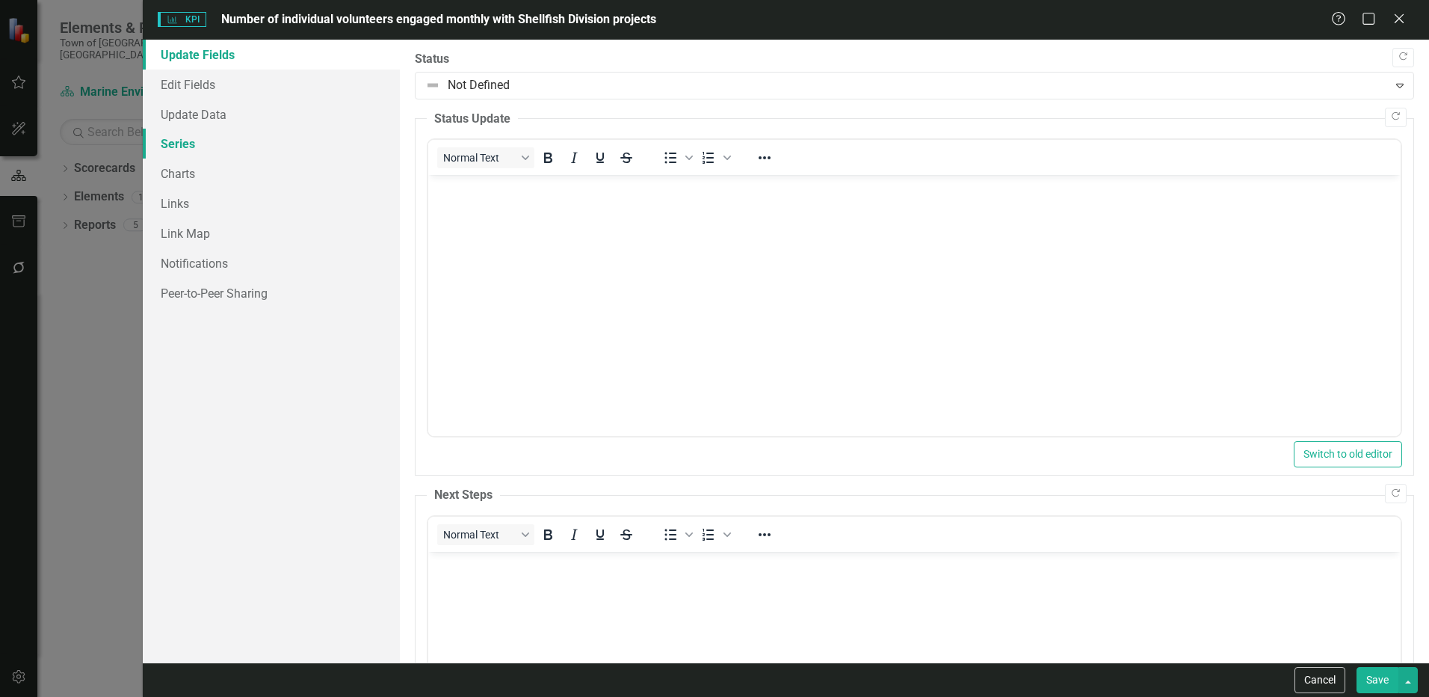
click at [198, 144] on link "Series" at bounding box center [271, 144] width 257 height 30
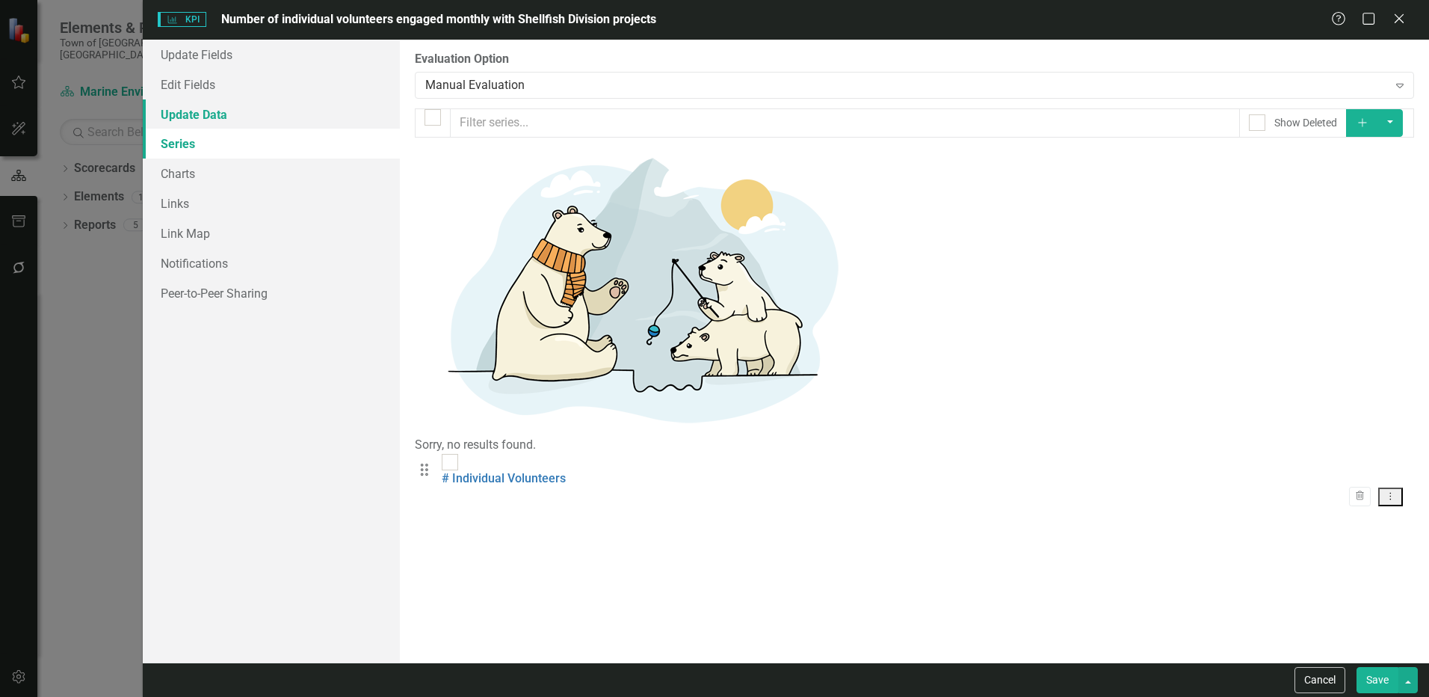
click at [198, 123] on link "Update Data" at bounding box center [271, 114] width 257 height 30
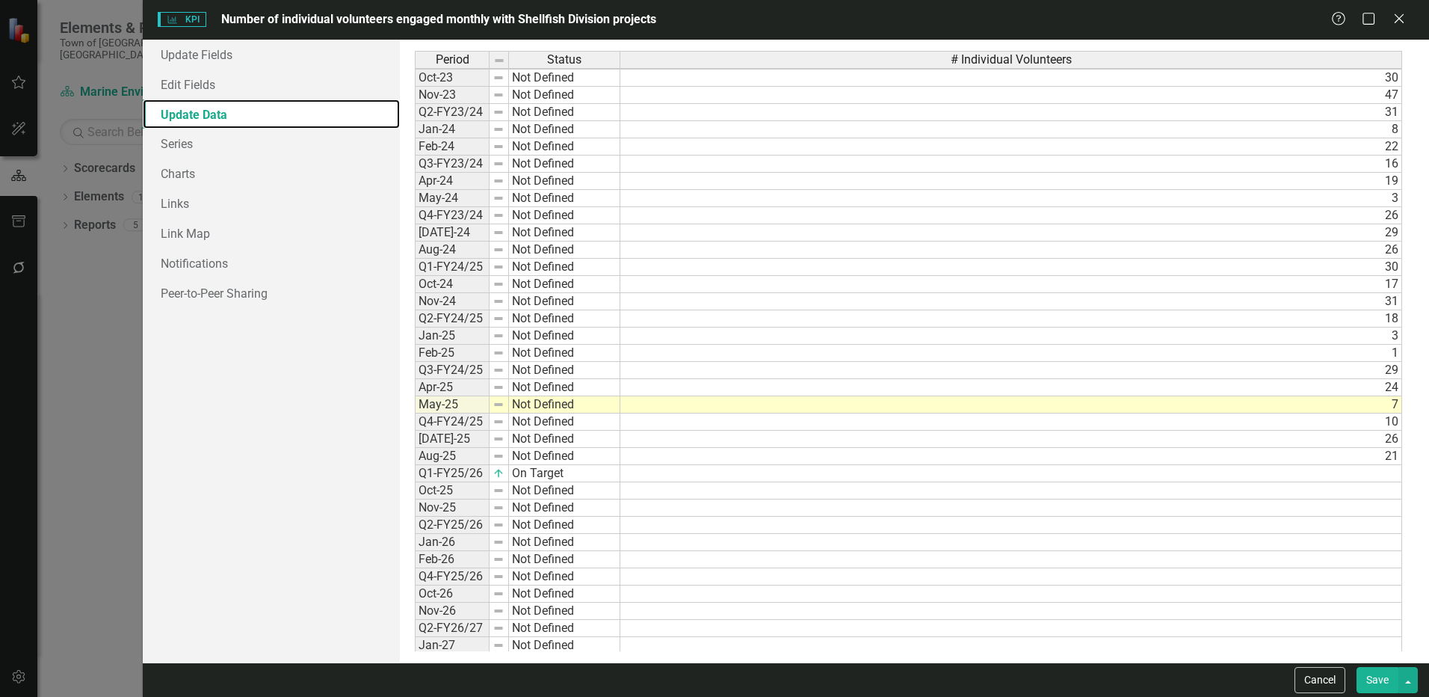
scroll to position [382, 0]
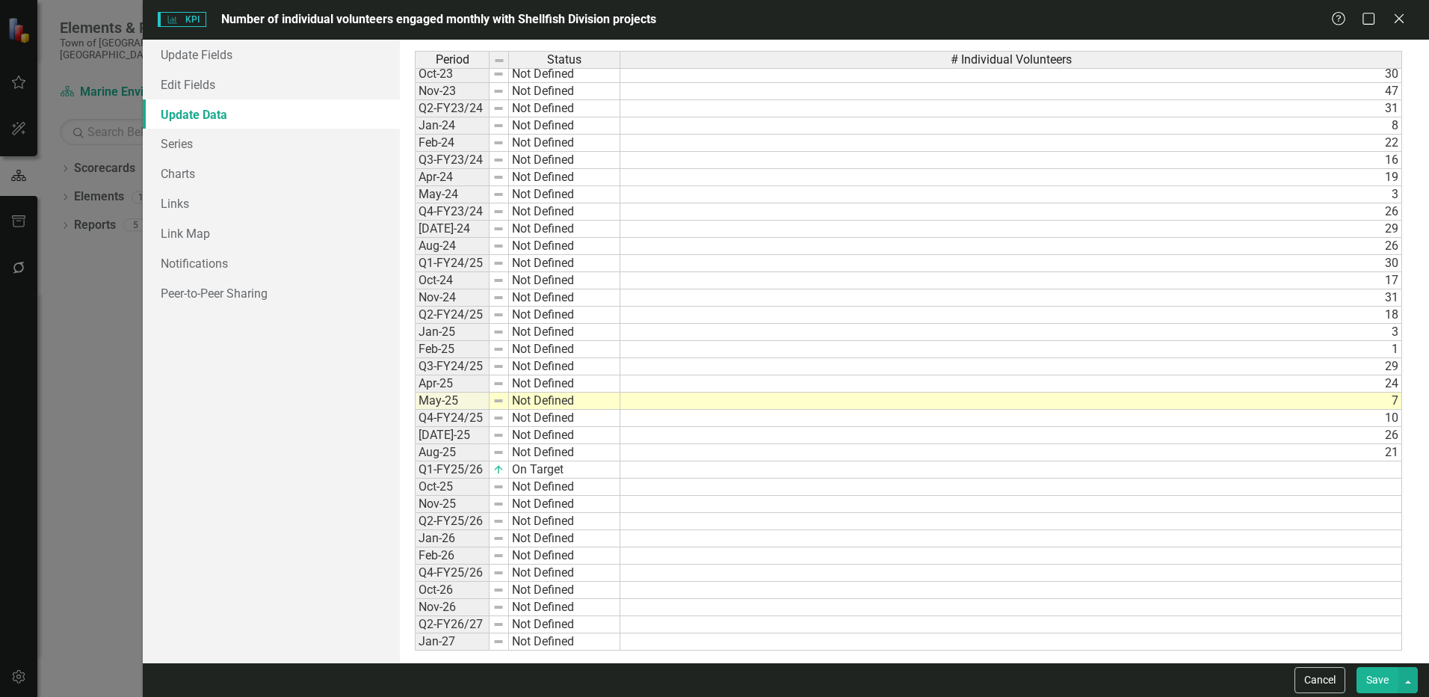
click at [665, 419] on tbody "Q4-FY21/22 Not Defined 17 Jul-22 Not Defined 44 Aug-22 Not Defined 16 Q1-FY22/2…" at bounding box center [908, 220] width 987 height 860
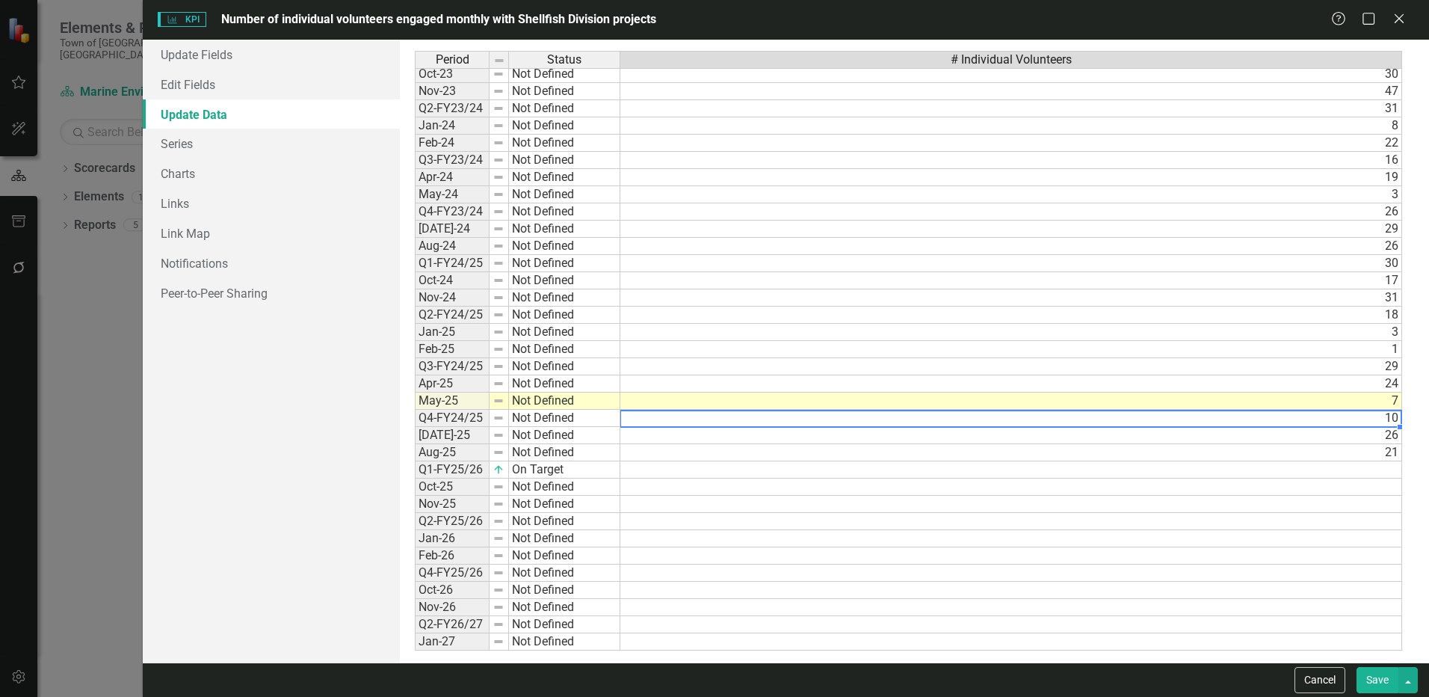
click at [415, 442] on div "Period Status # Individual Volunteers Oct-22 Not Defined 18 Nov-22 Not Defined …" at bounding box center [415, 245] width 0 height 809
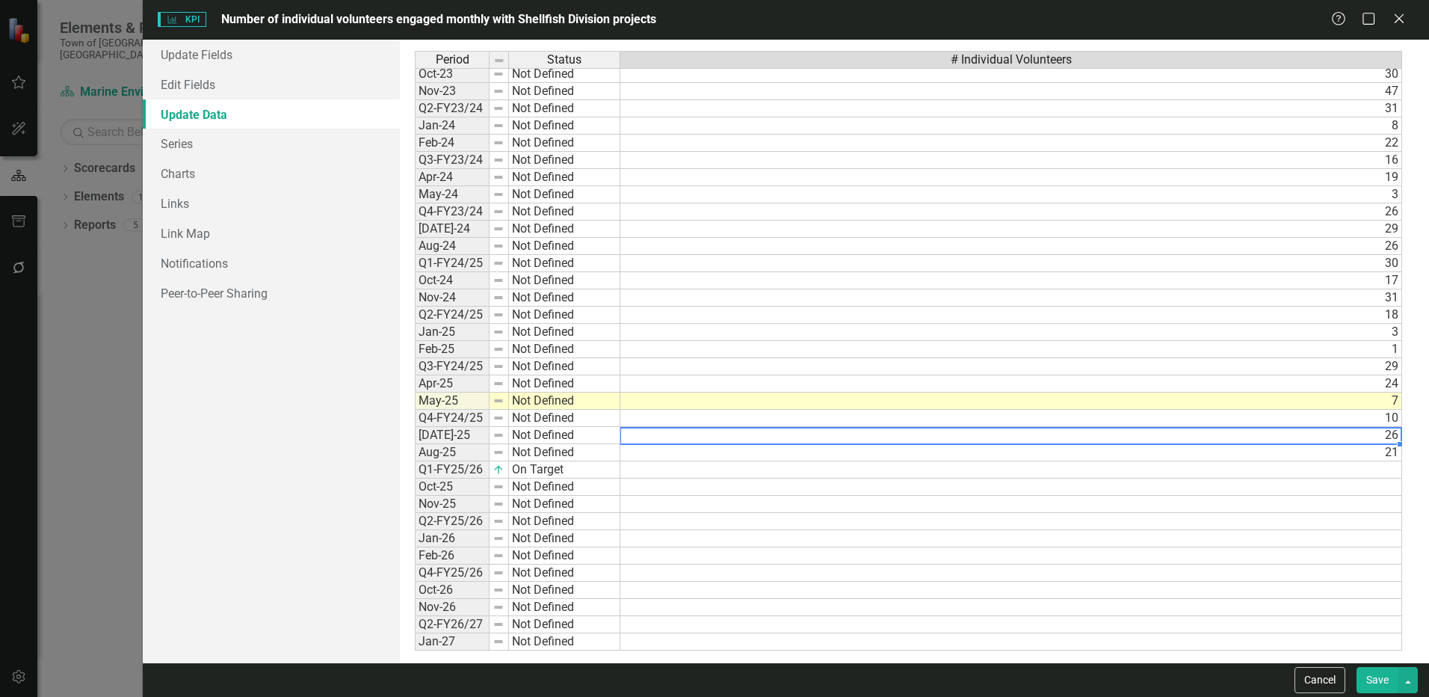
click at [649, 458] on td "21" at bounding box center [1011, 452] width 782 height 17
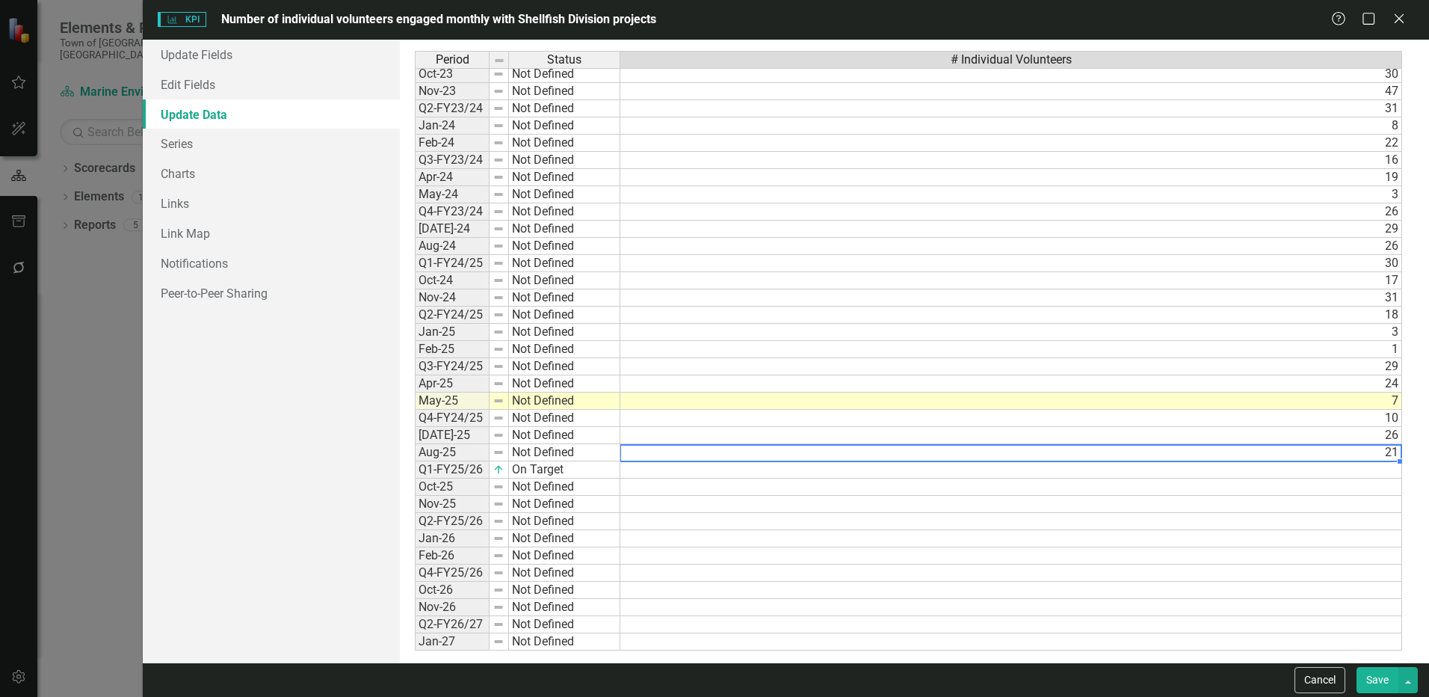
click at [648, 469] on td at bounding box center [1011, 469] width 782 height 17
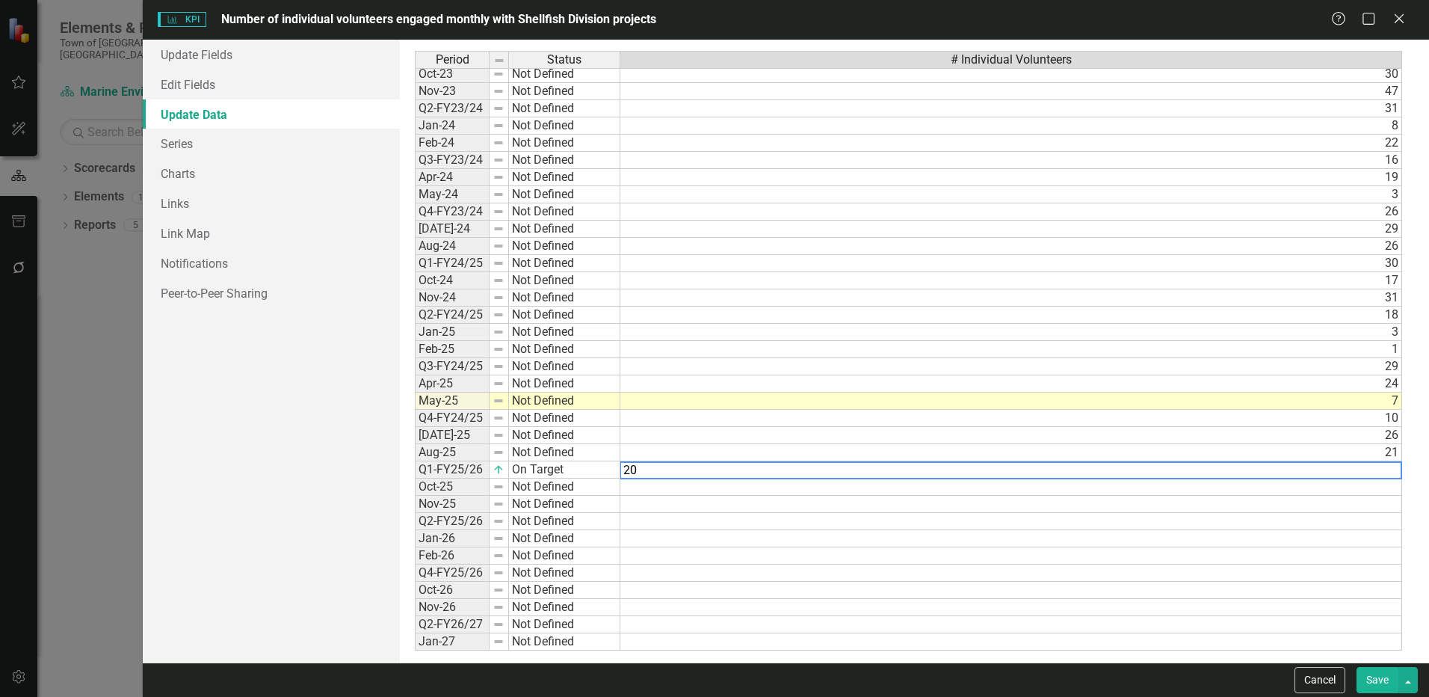
type textarea "20"
click at [415, 546] on div "Period Status # Individual Volunteers Oct-22 Not Defined 18 Nov-22 Not Defined …" at bounding box center [415, 245] width 0 height 809
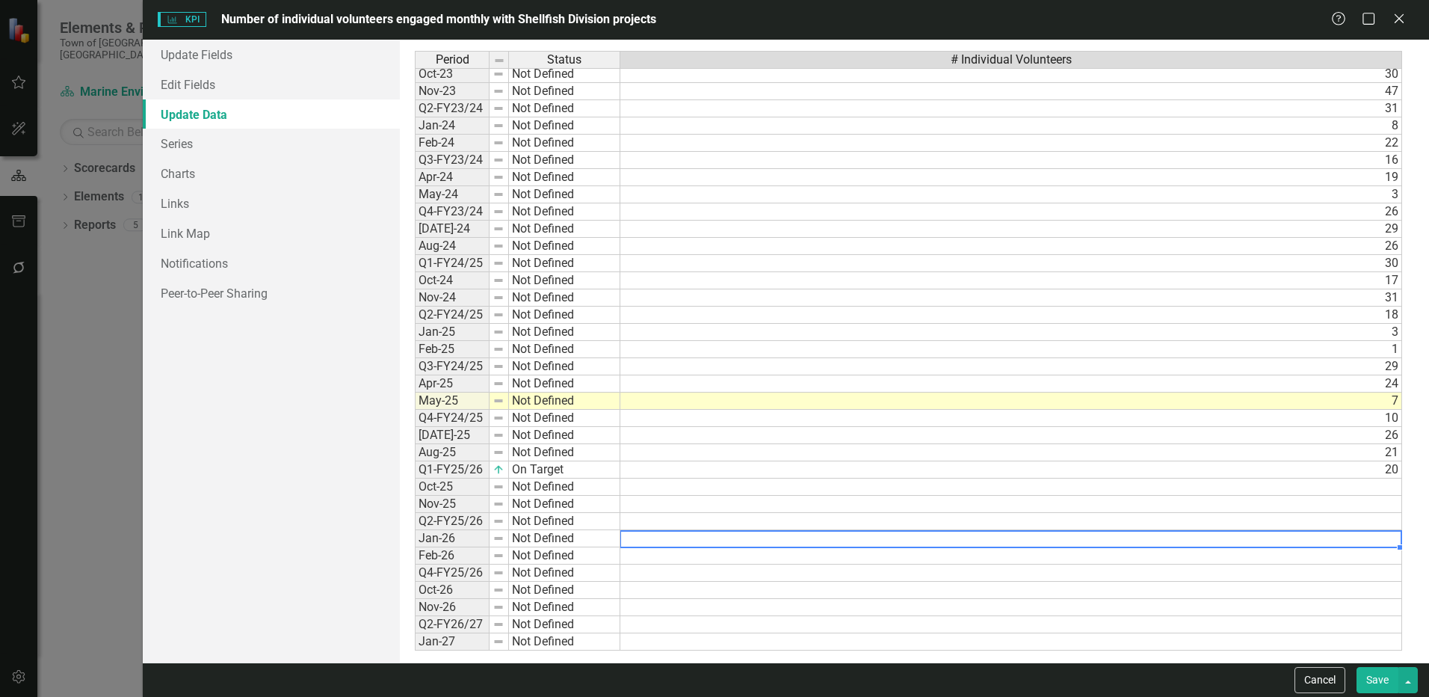
click at [472, 55] on div "Period" at bounding box center [452, 60] width 73 height 16
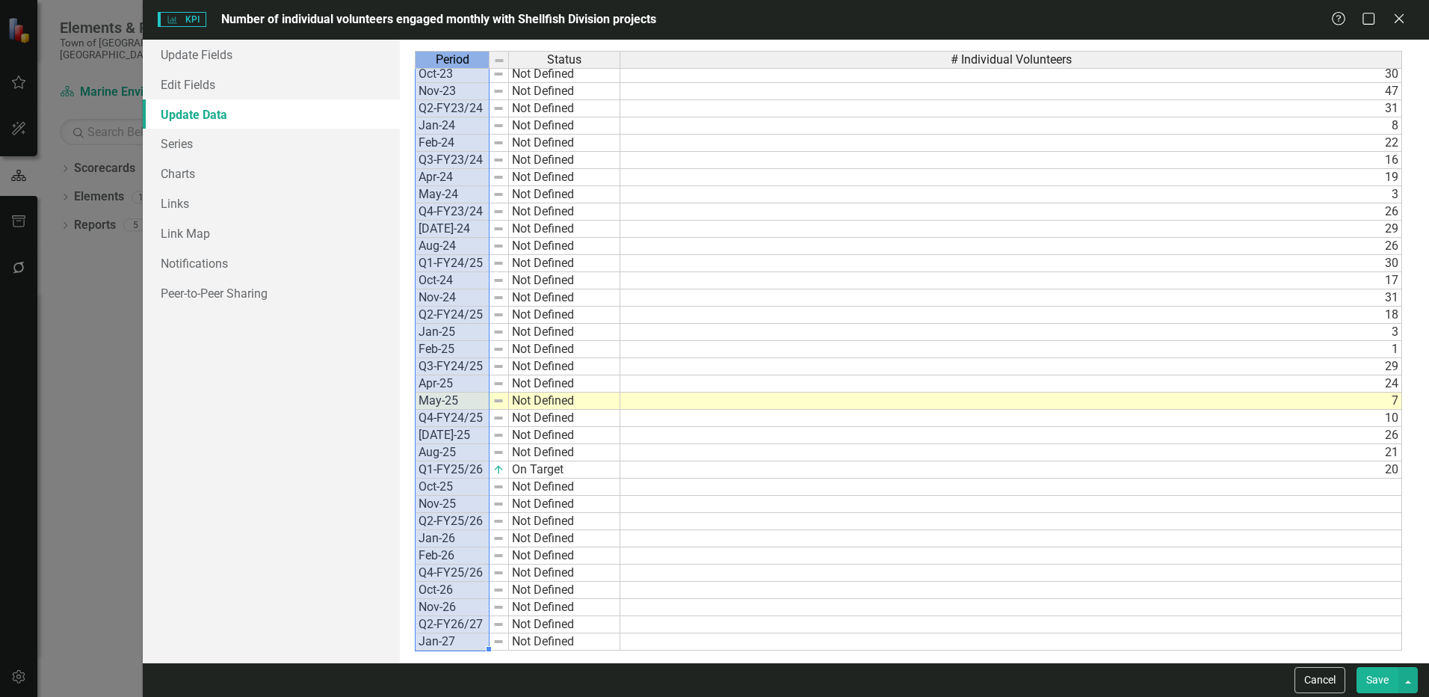
click at [468, 56] on span "Period" at bounding box center [453, 59] width 34 height 13
click at [1190, 557] on td at bounding box center [1011, 555] width 782 height 17
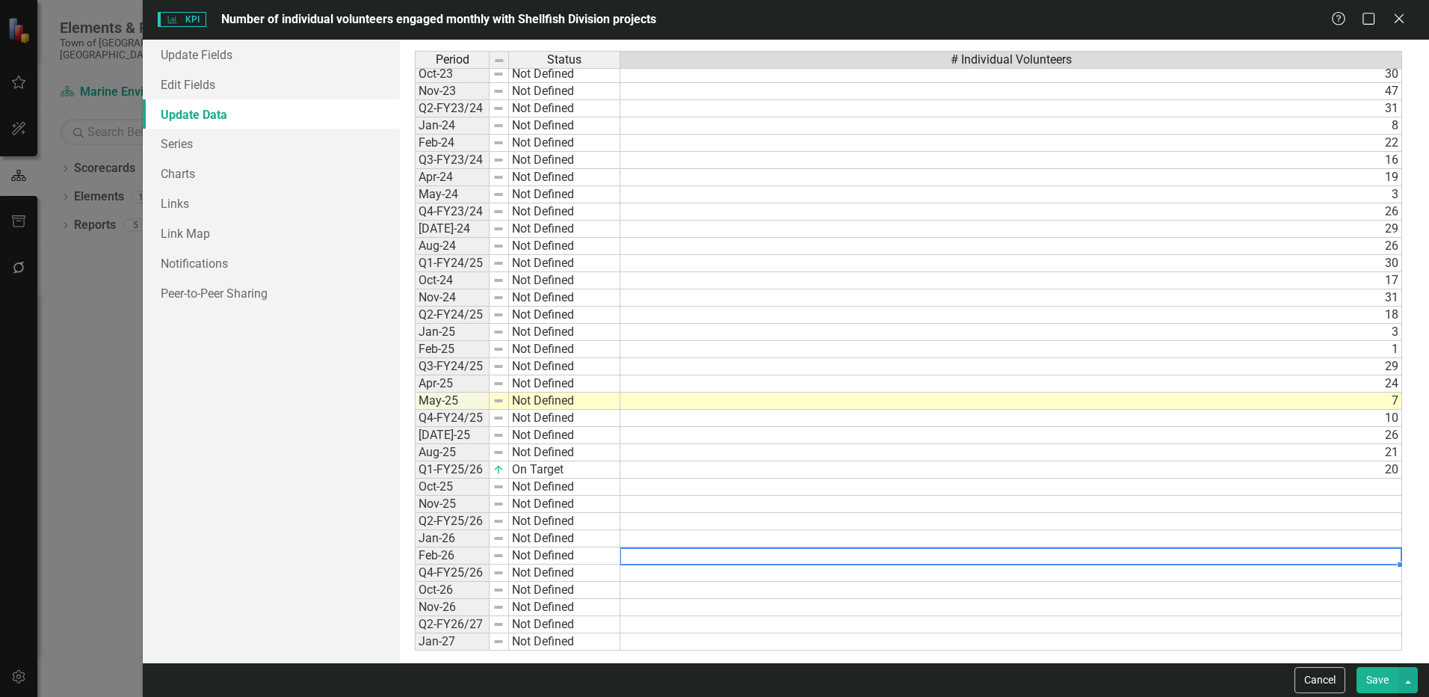
click at [1371, 677] on button "Save" at bounding box center [1377, 680] width 42 height 26
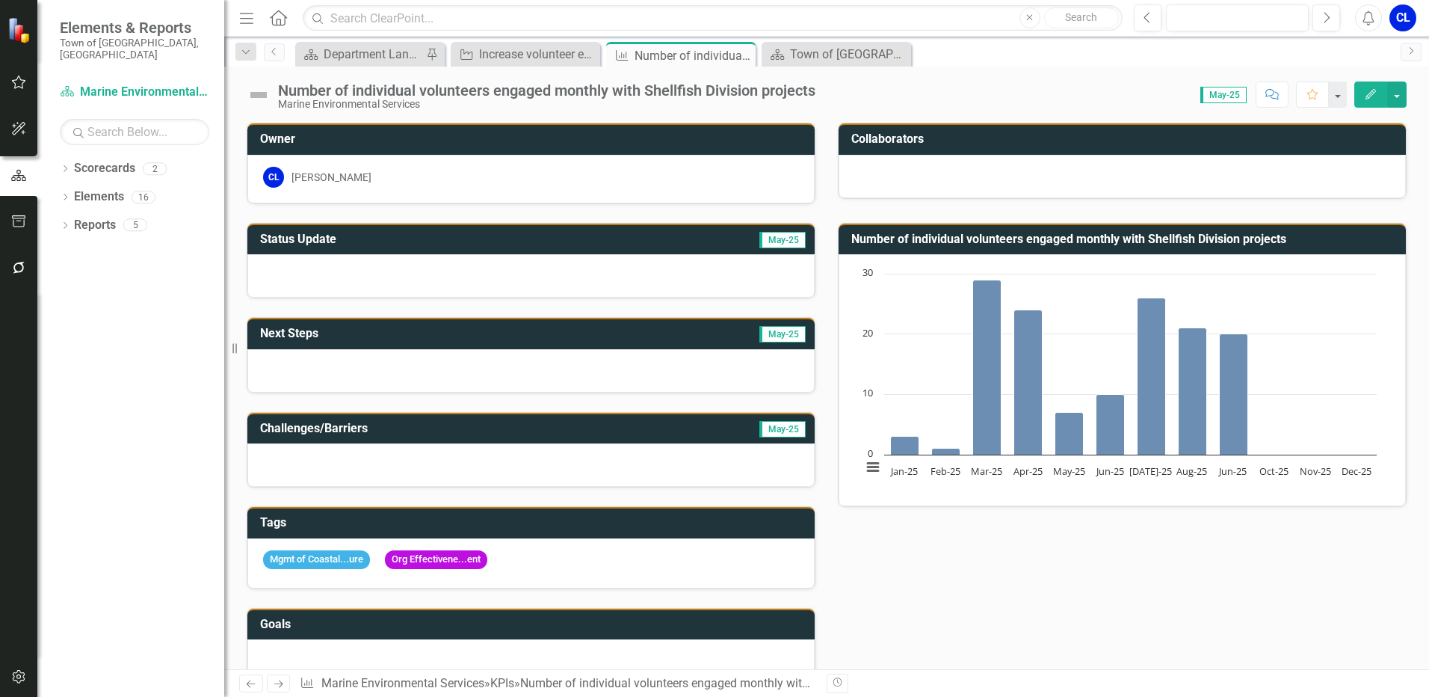
click at [1365, 91] on icon "Edit" at bounding box center [1370, 94] width 13 height 10
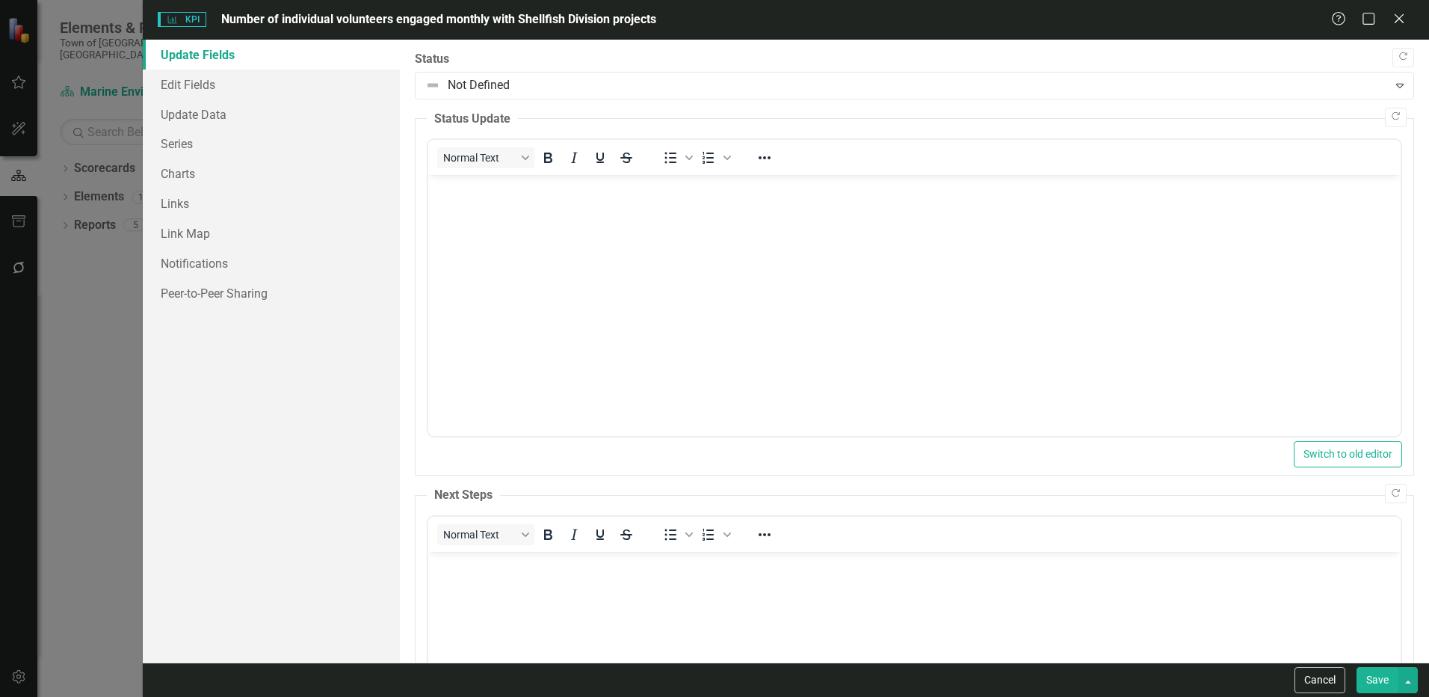
scroll to position [0, 0]
click at [164, 114] on link "Update Data" at bounding box center [271, 114] width 257 height 30
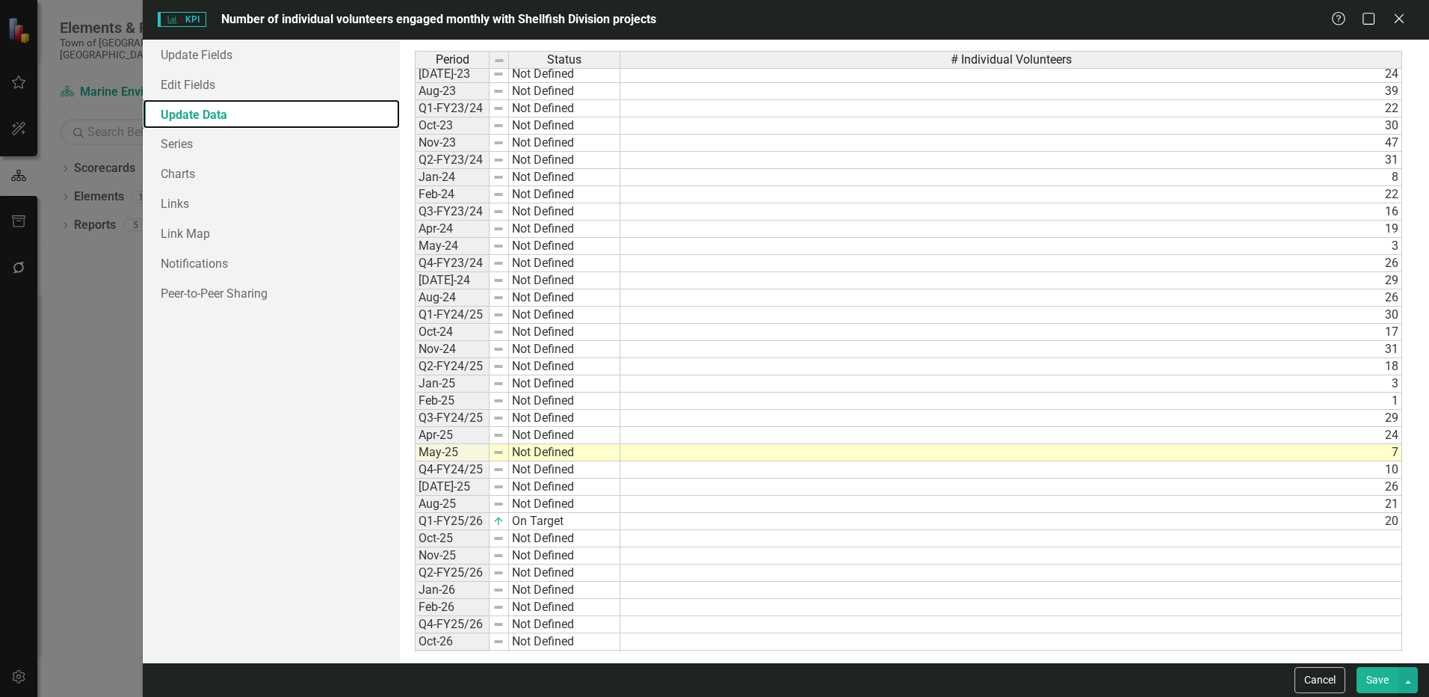
scroll to position [382, 0]
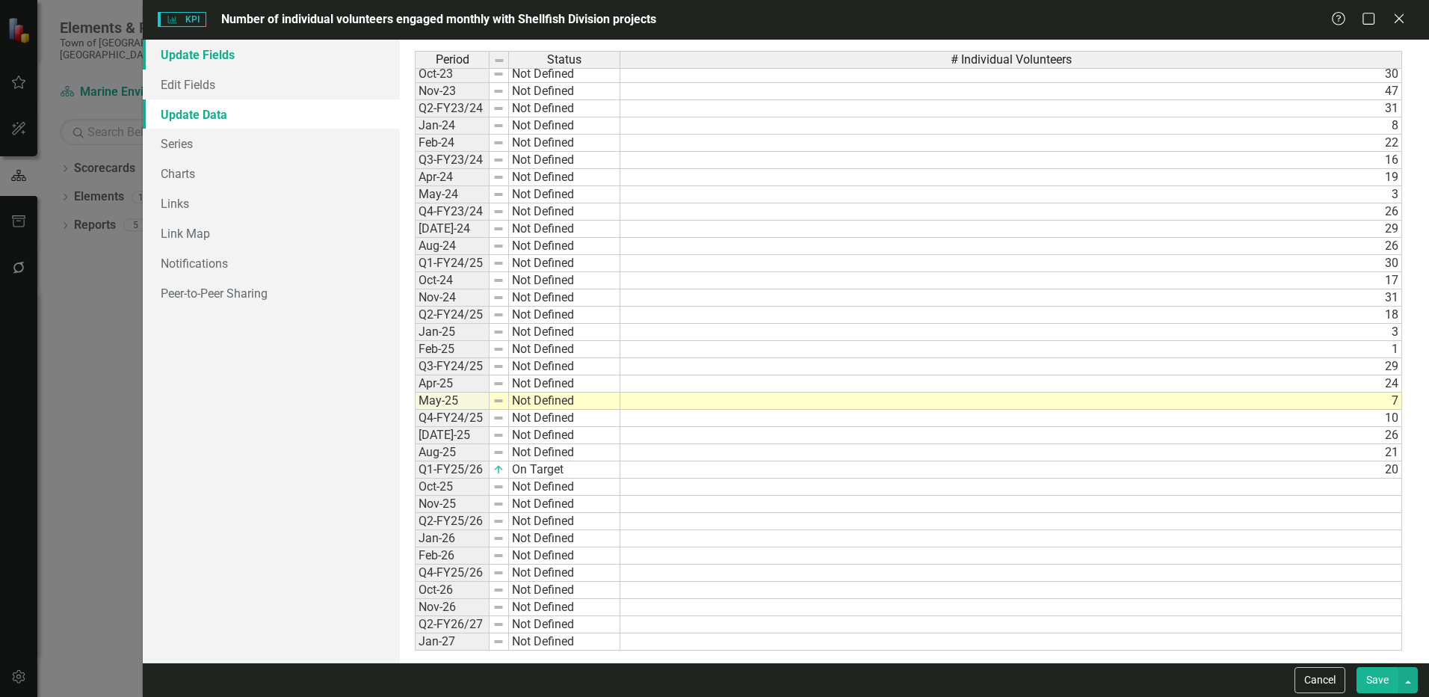
click at [227, 55] on link "Update Fields" at bounding box center [271, 55] width 257 height 30
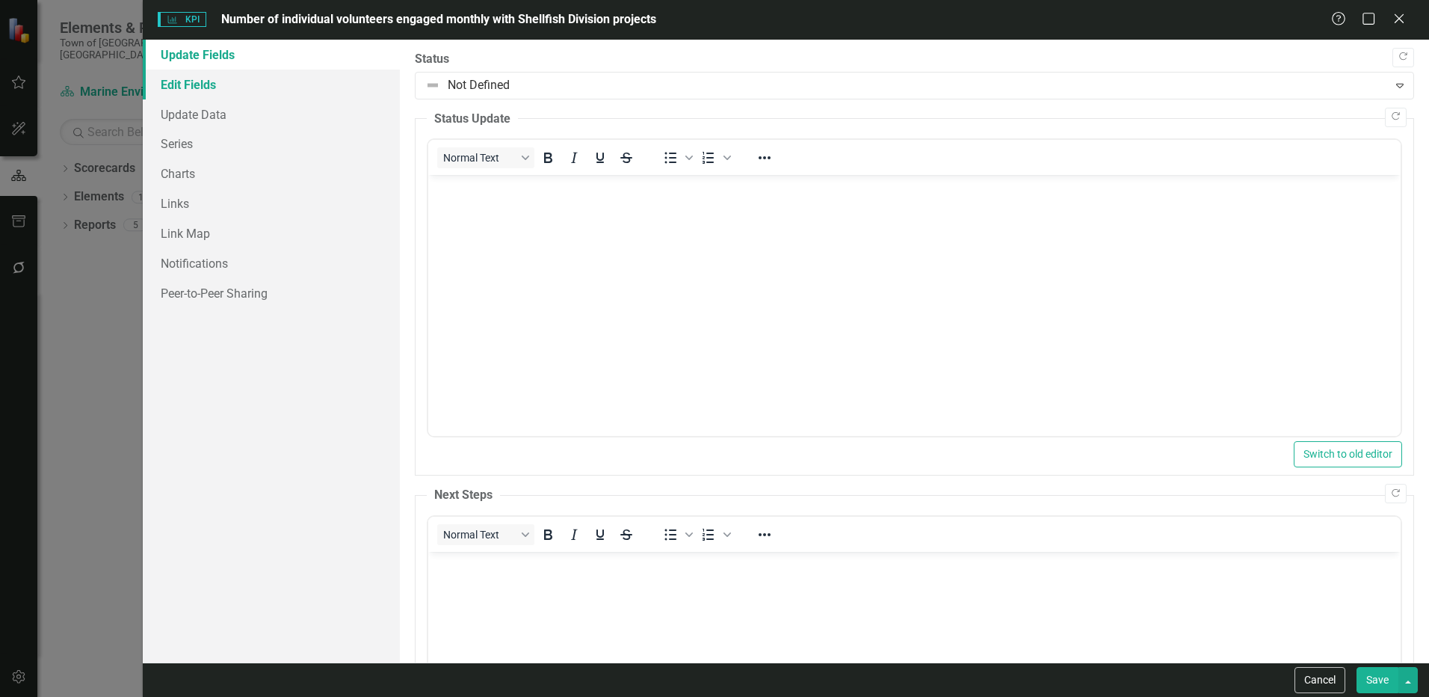
click at [214, 81] on link "Edit Fields" at bounding box center [271, 85] width 257 height 30
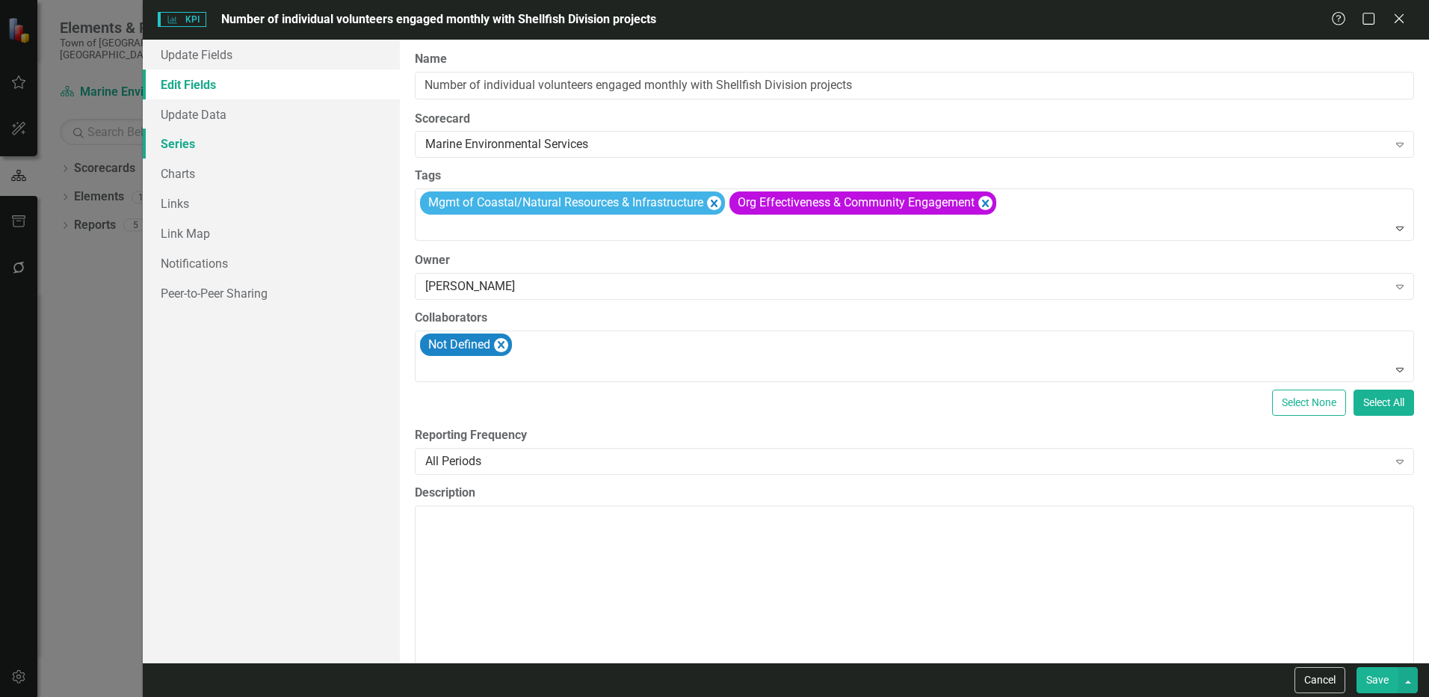
click at [191, 147] on link "Series" at bounding box center [271, 144] width 257 height 30
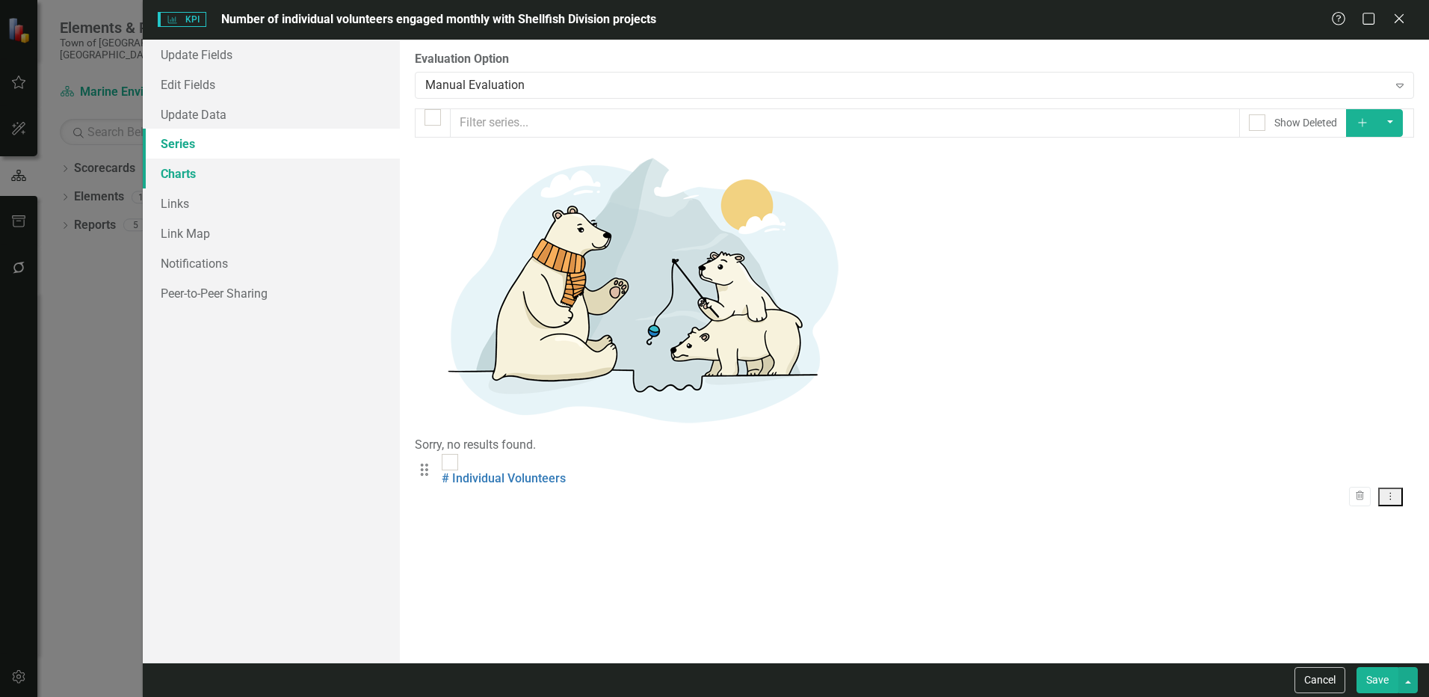
click at [194, 173] on link "Charts" at bounding box center [271, 173] width 257 height 30
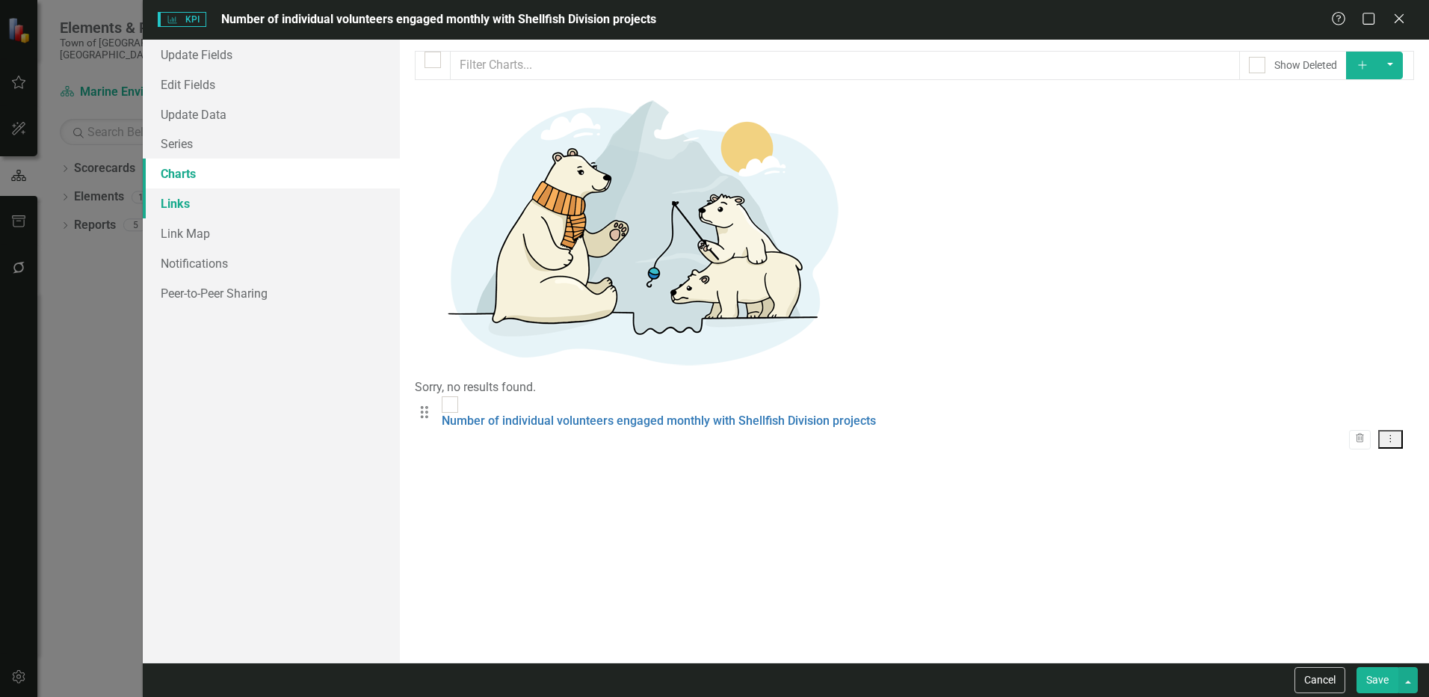
click at [189, 210] on link "Links" at bounding box center [271, 203] width 257 height 30
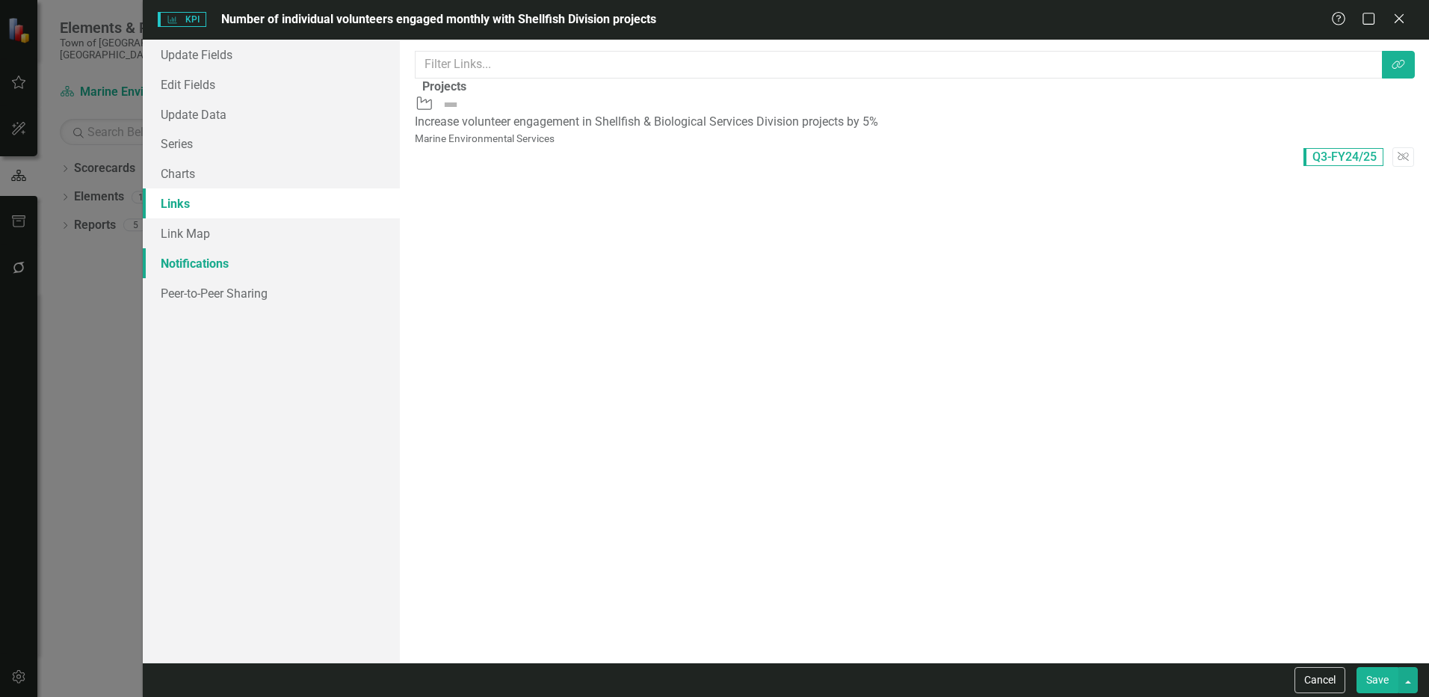
click at [212, 259] on link "Notifications" at bounding box center [271, 263] width 257 height 30
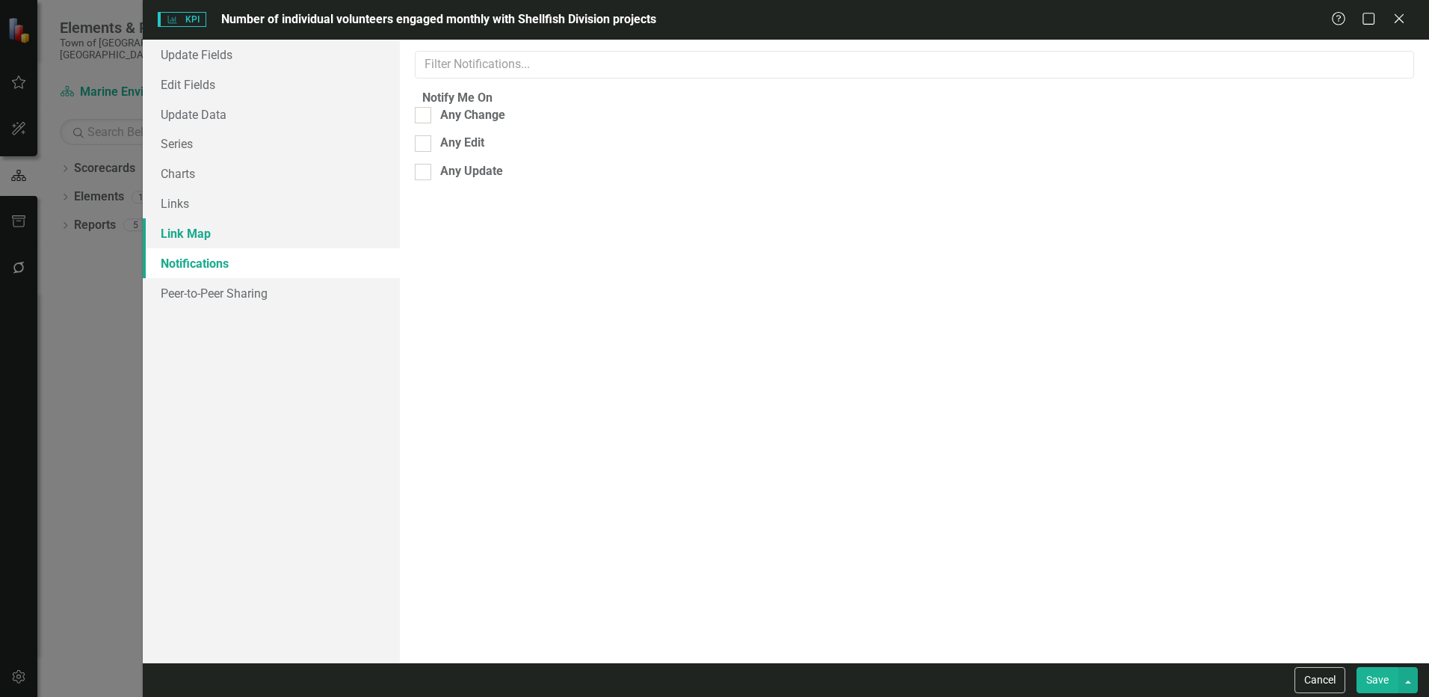
click at [198, 228] on link "Link Map" at bounding box center [271, 233] width 257 height 30
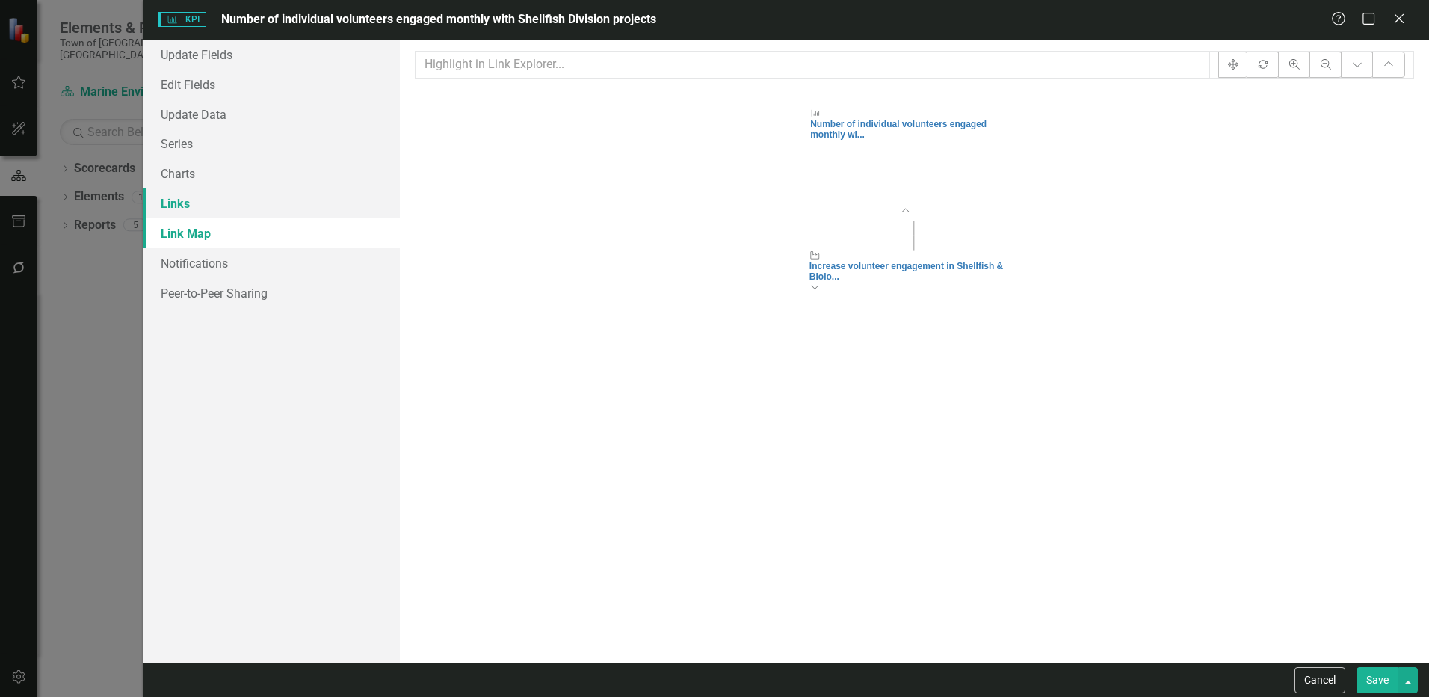
click at [179, 194] on link "Links" at bounding box center [271, 203] width 257 height 30
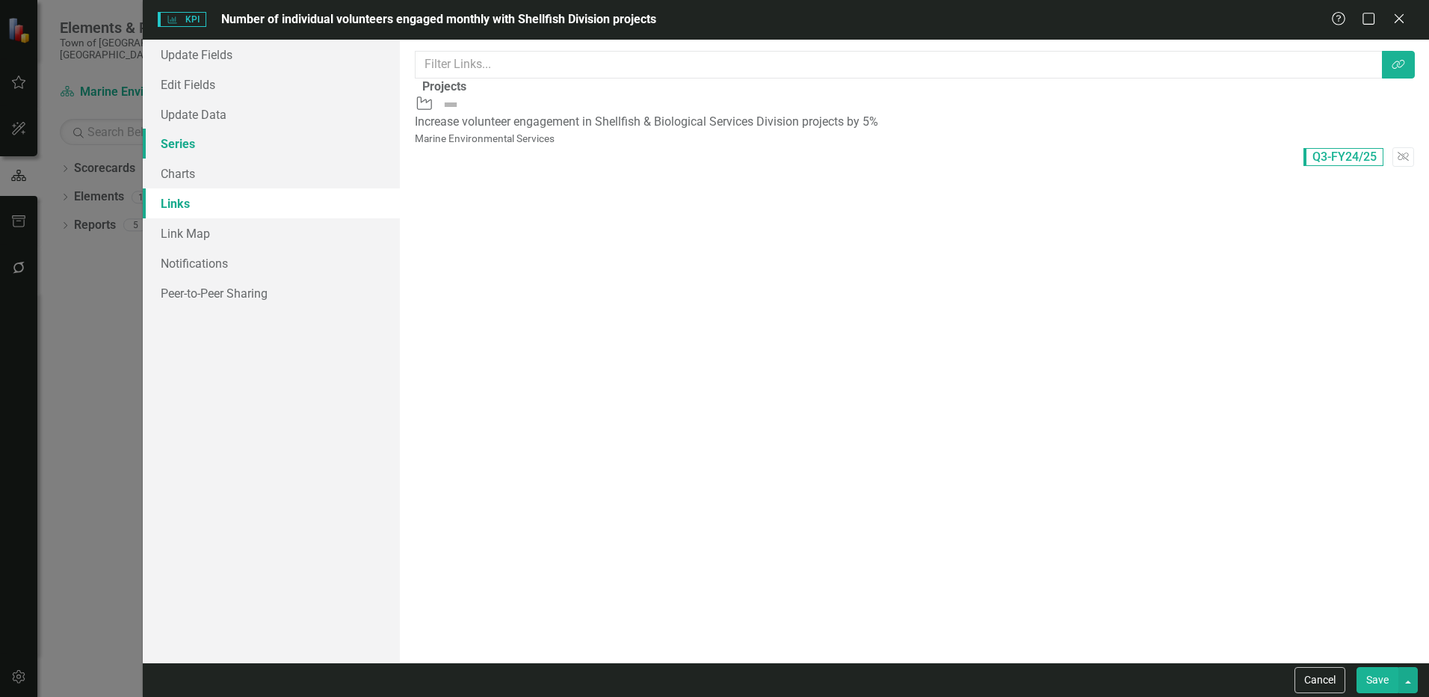
click at [191, 153] on link "Series" at bounding box center [271, 144] width 257 height 30
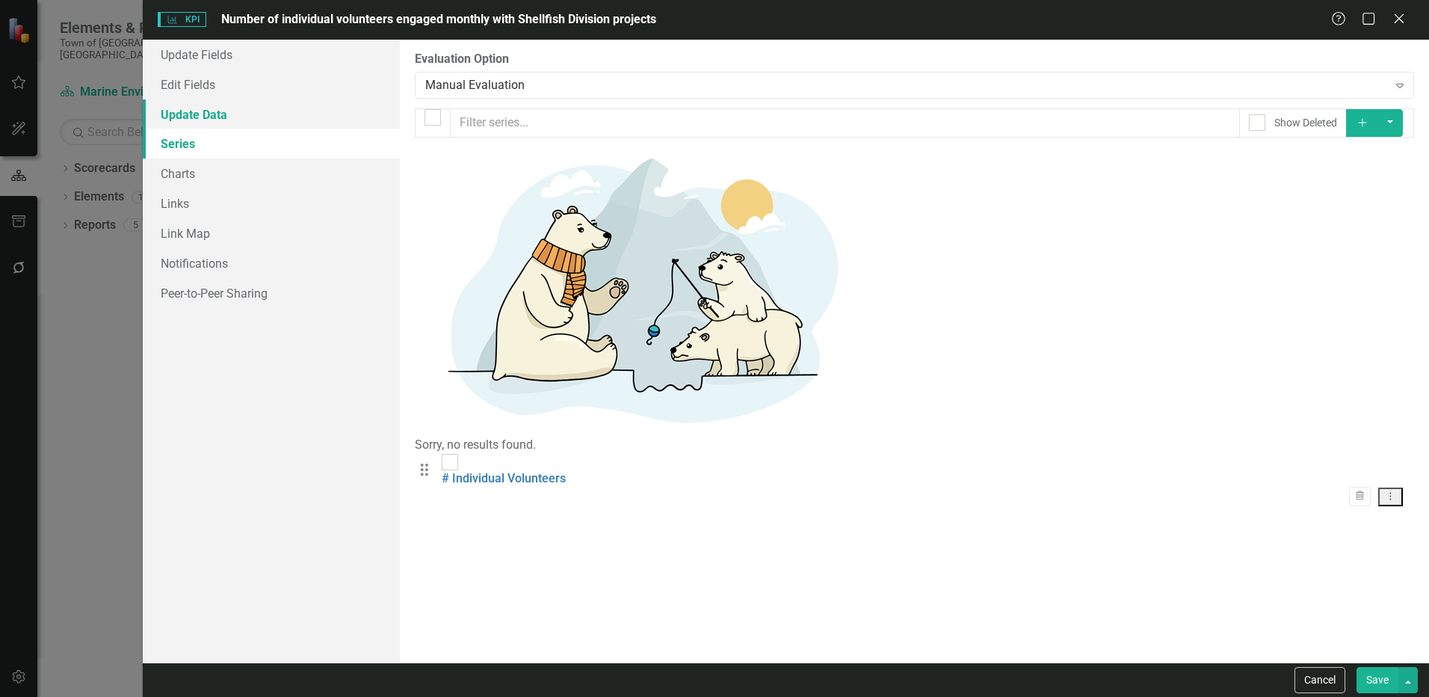
click at [201, 109] on link "Update Data" at bounding box center [271, 114] width 257 height 30
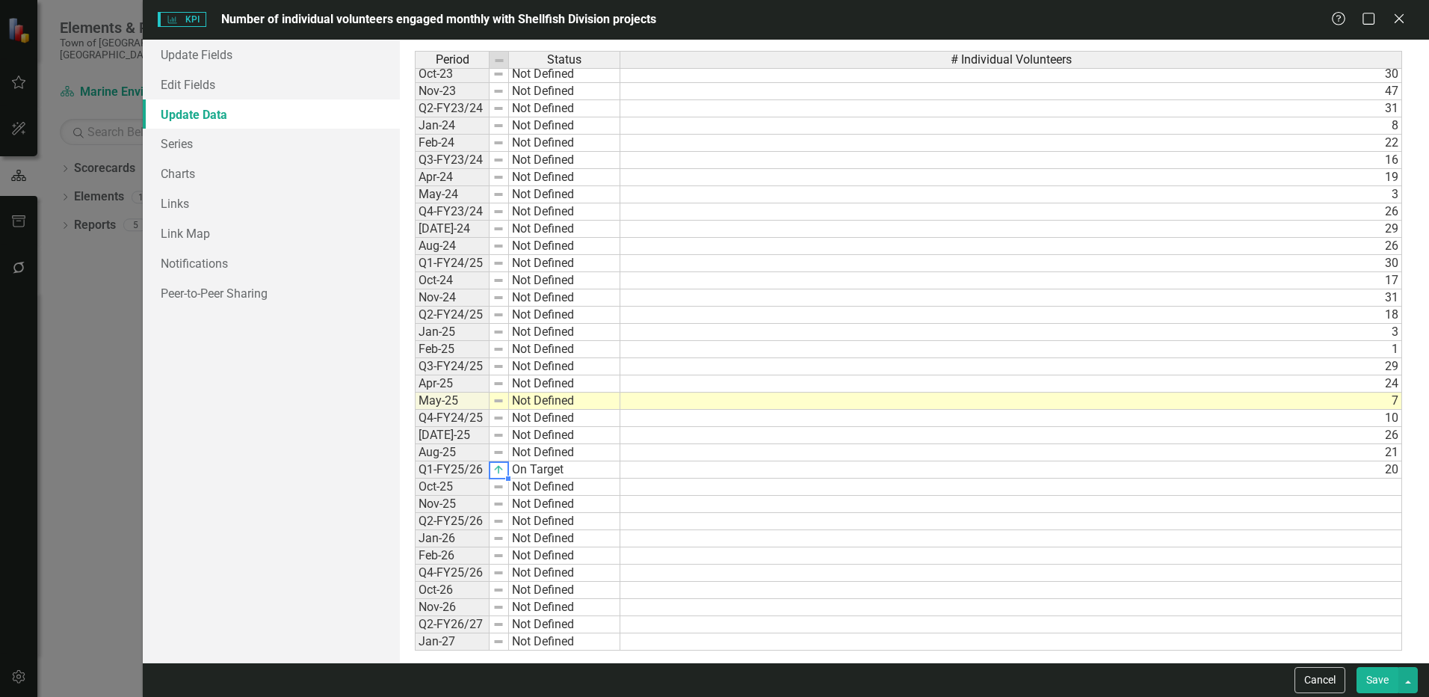
click at [498, 471] on img at bounding box center [498, 469] width 12 height 12
click at [1381, 682] on button "Save" at bounding box center [1377, 680] width 42 height 26
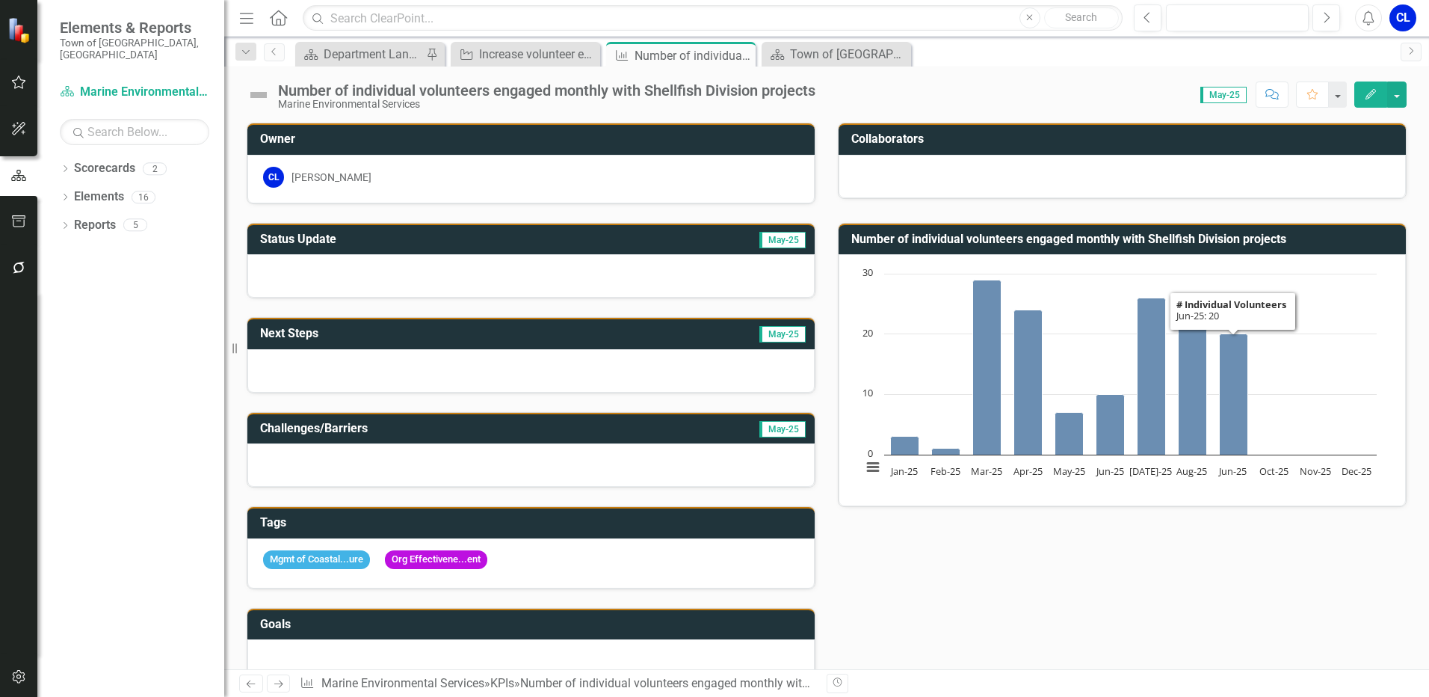
click at [1378, 96] on button "Edit" at bounding box center [1370, 94] width 33 height 26
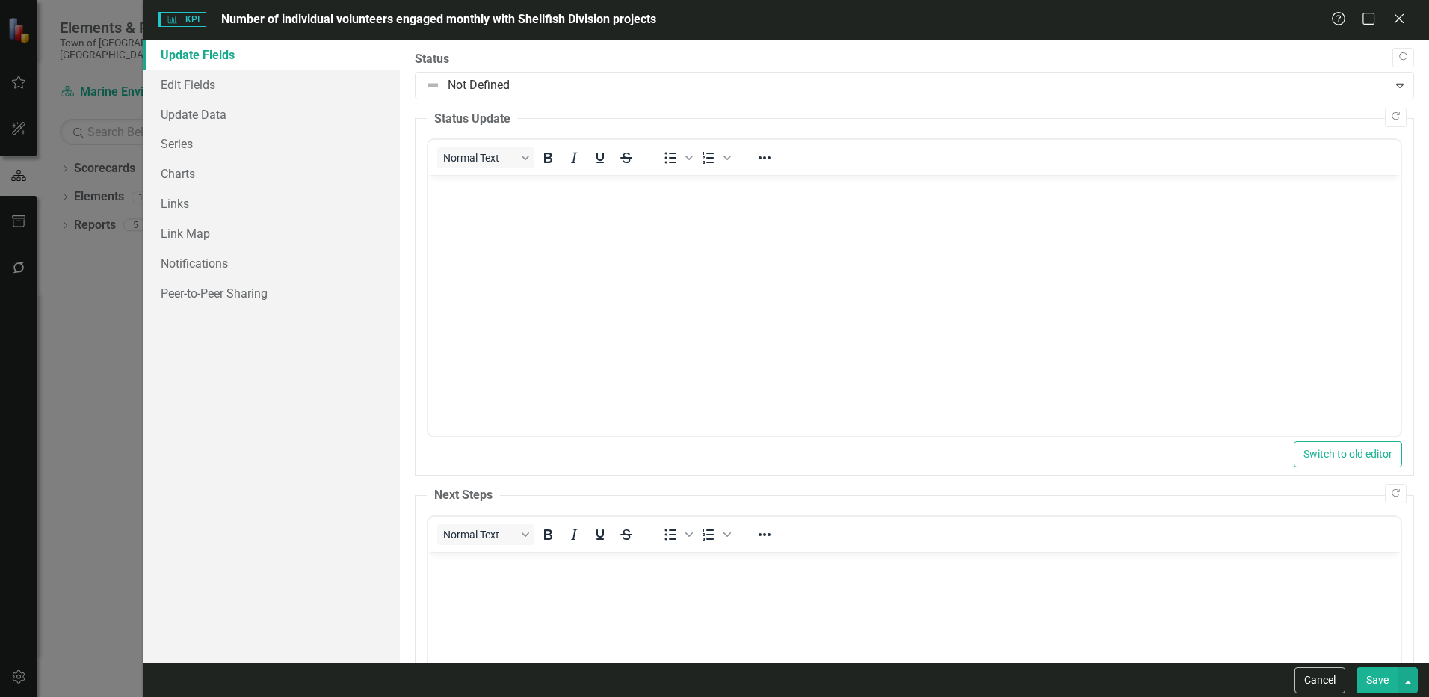
scroll to position [0, 0]
click at [198, 82] on link "Edit Fields" at bounding box center [271, 85] width 257 height 30
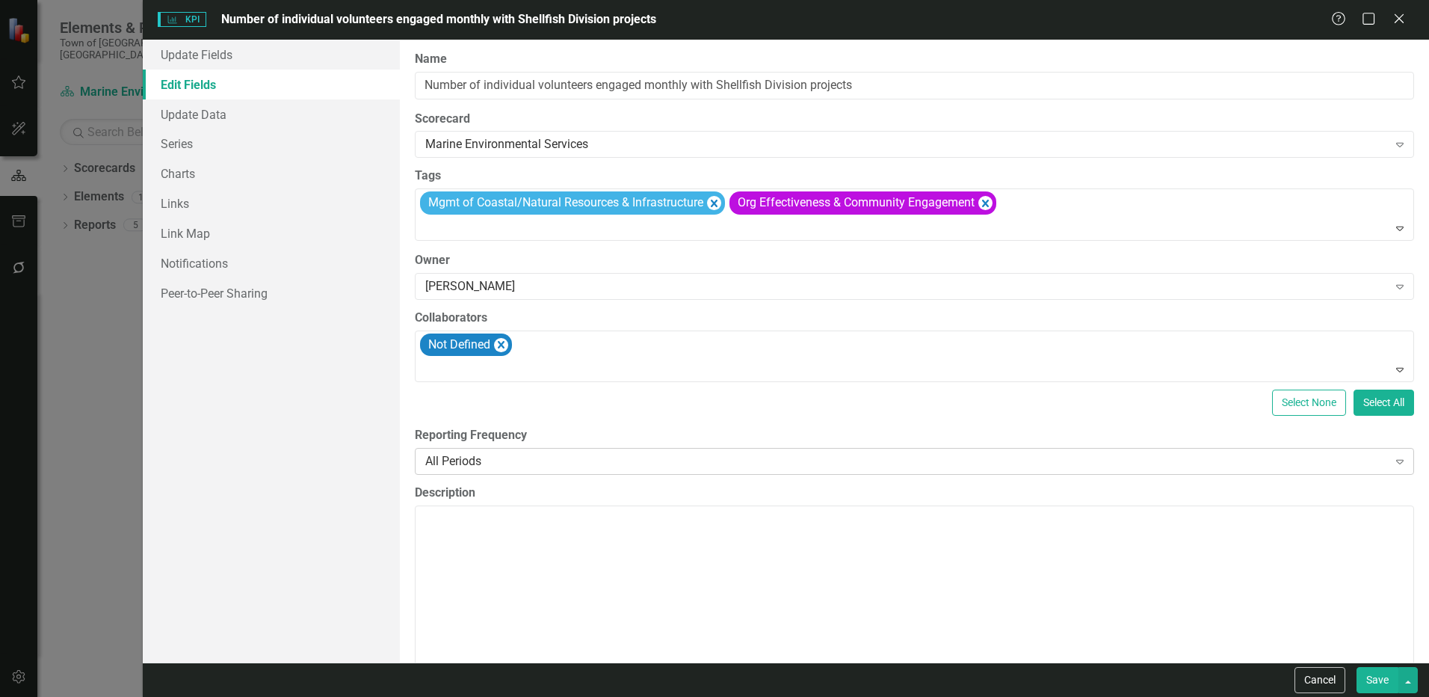
click at [462, 460] on div "All Periods" at bounding box center [906, 461] width 962 height 17
click at [1382, 683] on button "Save" at bounding box center [1377, 680] width 42 height 26
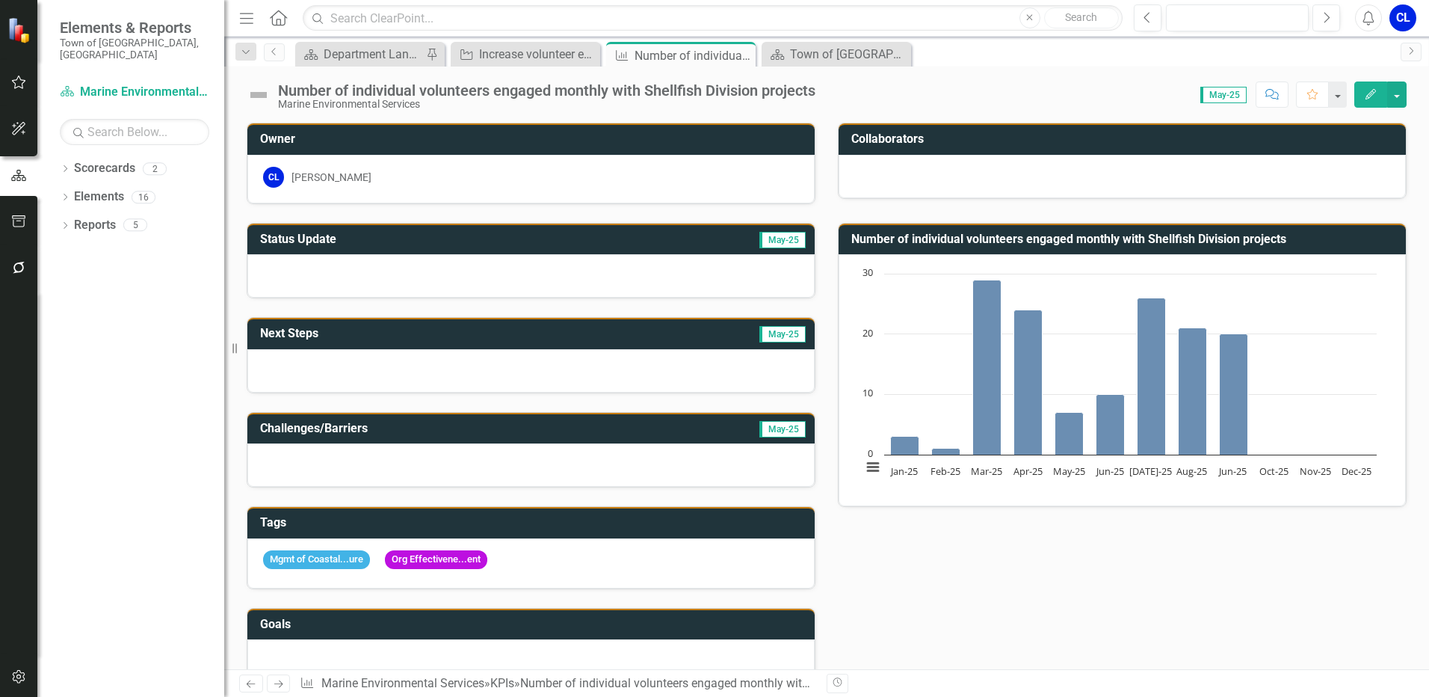
click at [1375, 93] on icon "Edit" at bounding box center [1370, 94] width 13 height 10
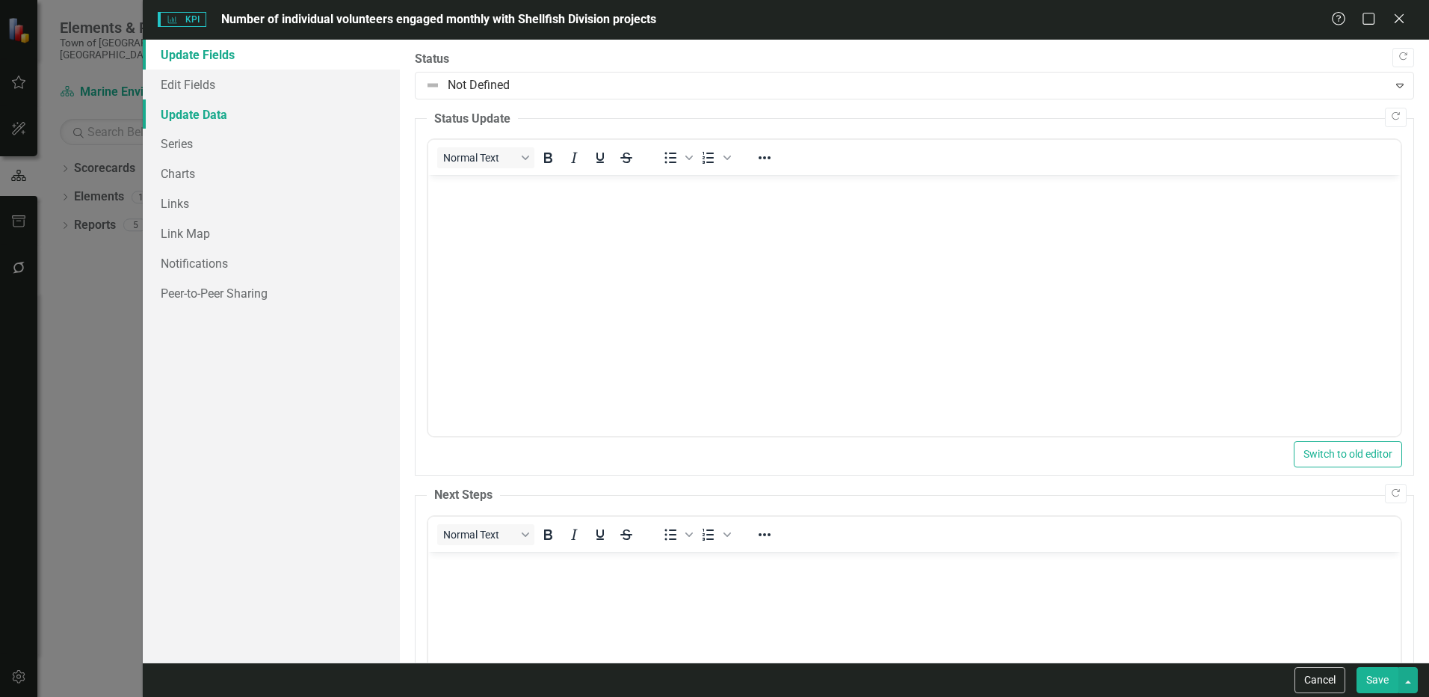
click at [182, 116] on link "Update Data" at bounding box center [271, 114] width 257 height 30
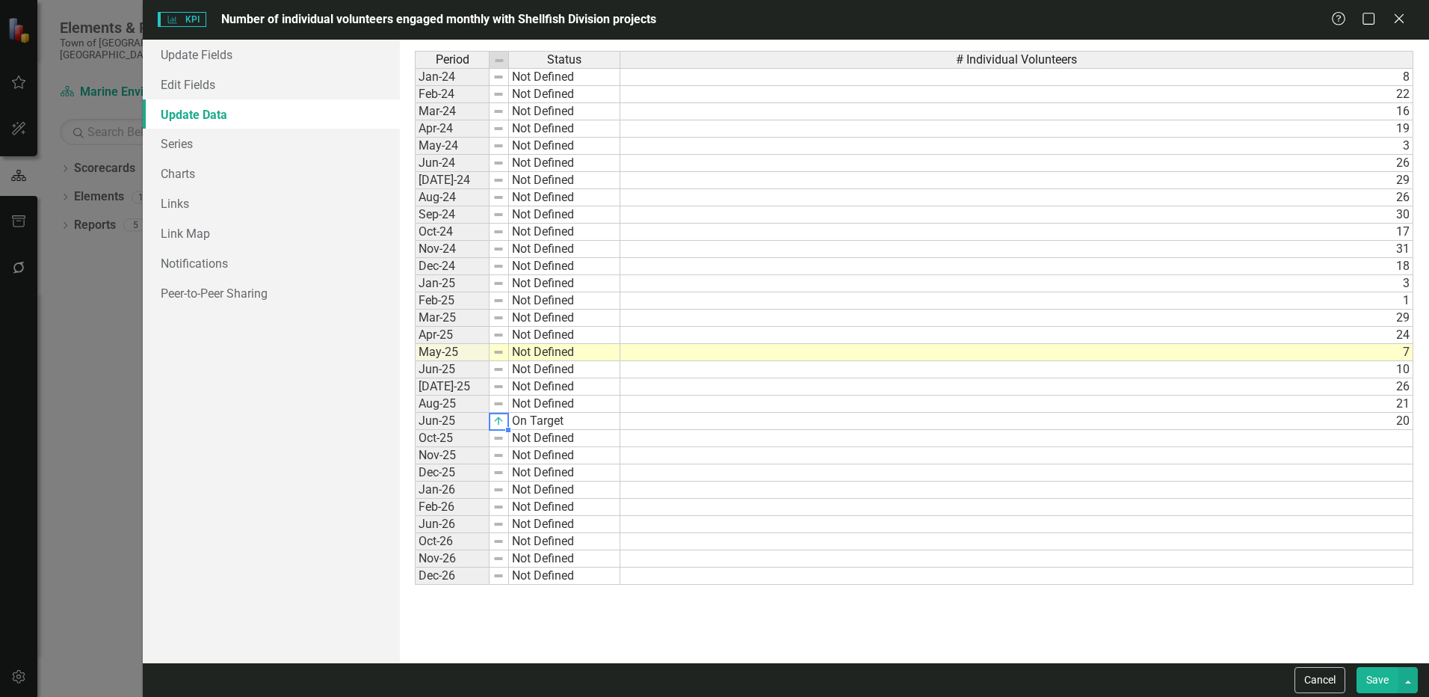
click at [500, 421] on img at bounding box center [498, 421] width 12 height 12
click at [498, 421] on img at bounding box center [498, 421] width 12 height 12
click at [500, 424] on img at bounding box center [498, 421] width 12 height 12
click at [510, 430] on div at bounding box center [508, 430] width 6 height 6
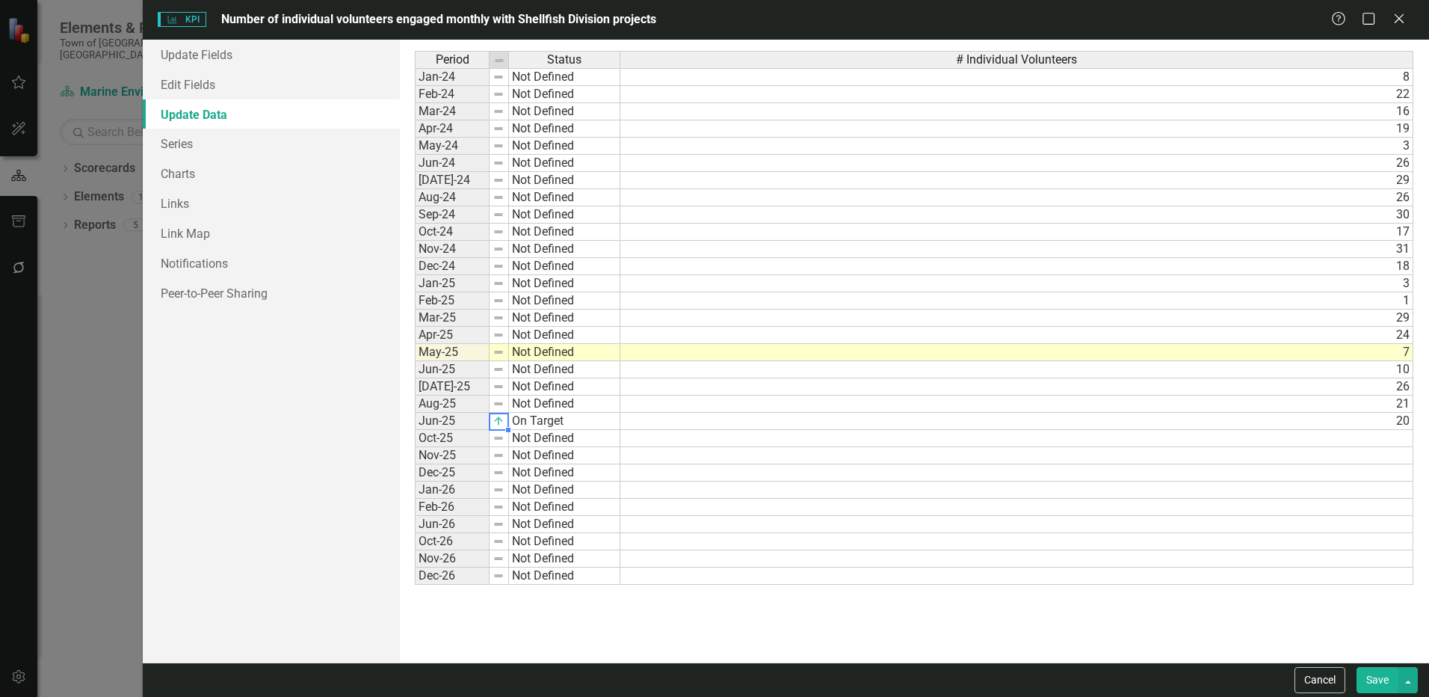
click at [498, 401] on img at bounding box center [498, 404] width 12 height 12
click at [498, 406] on img at bounding box center [498, 404] width 12 height 12
click at [498, 427] on img at bounding box center [498, 421] width 12 height 12
drag, startPoint x: 432, startPoint y: 429, endPoint x: 444, endPoint y: 418, distance: 16.4
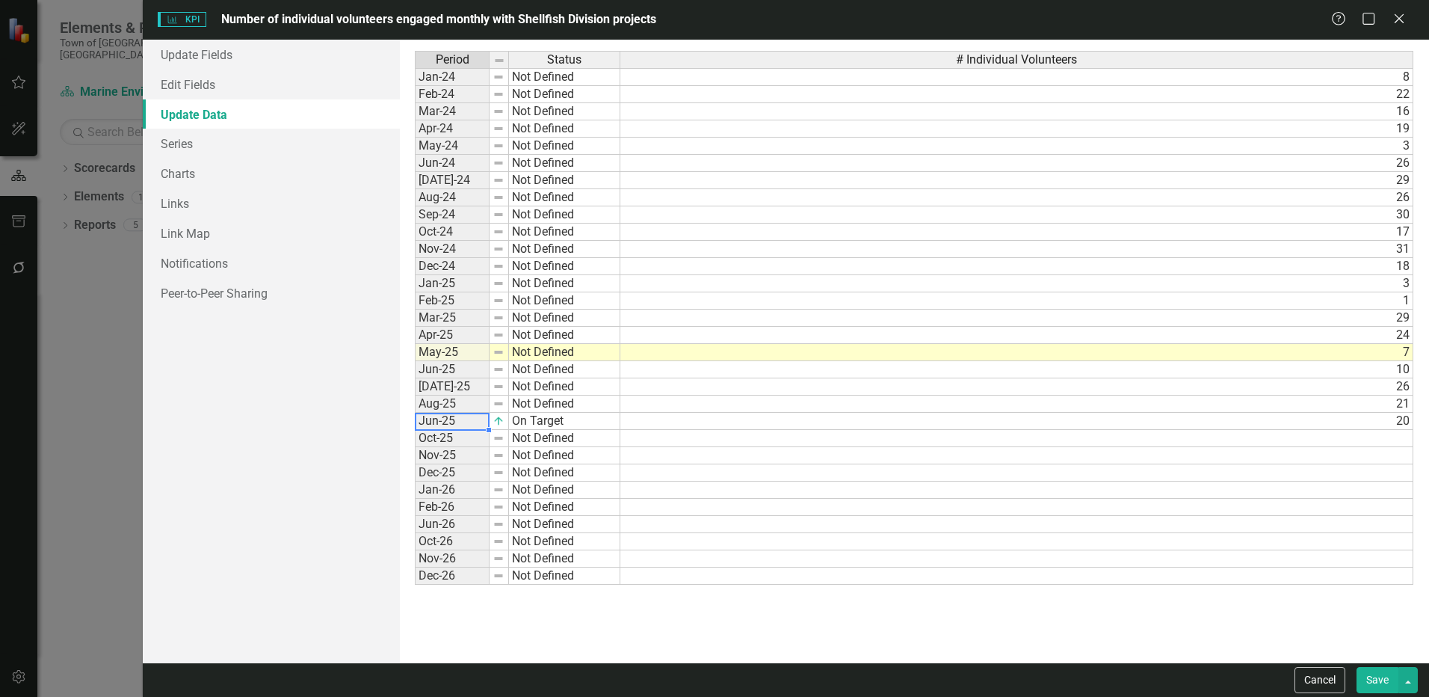
click at [430, 427] on td "Jun-25" at bounding box center [452, 421] width 75 height 17
click at [450, 418] on td "Jun-25" at bounding box center [452, 421] width 75 height 17
click at [365, 429] on div "Update Fields Edit Fields Update Data Series Charts Links Link Map Notification…" at bounding box center [271, 351] width 257 height 623
click at [465, 421] on td "Jun-25" at bounding box center [452, 421] width 75 height 17
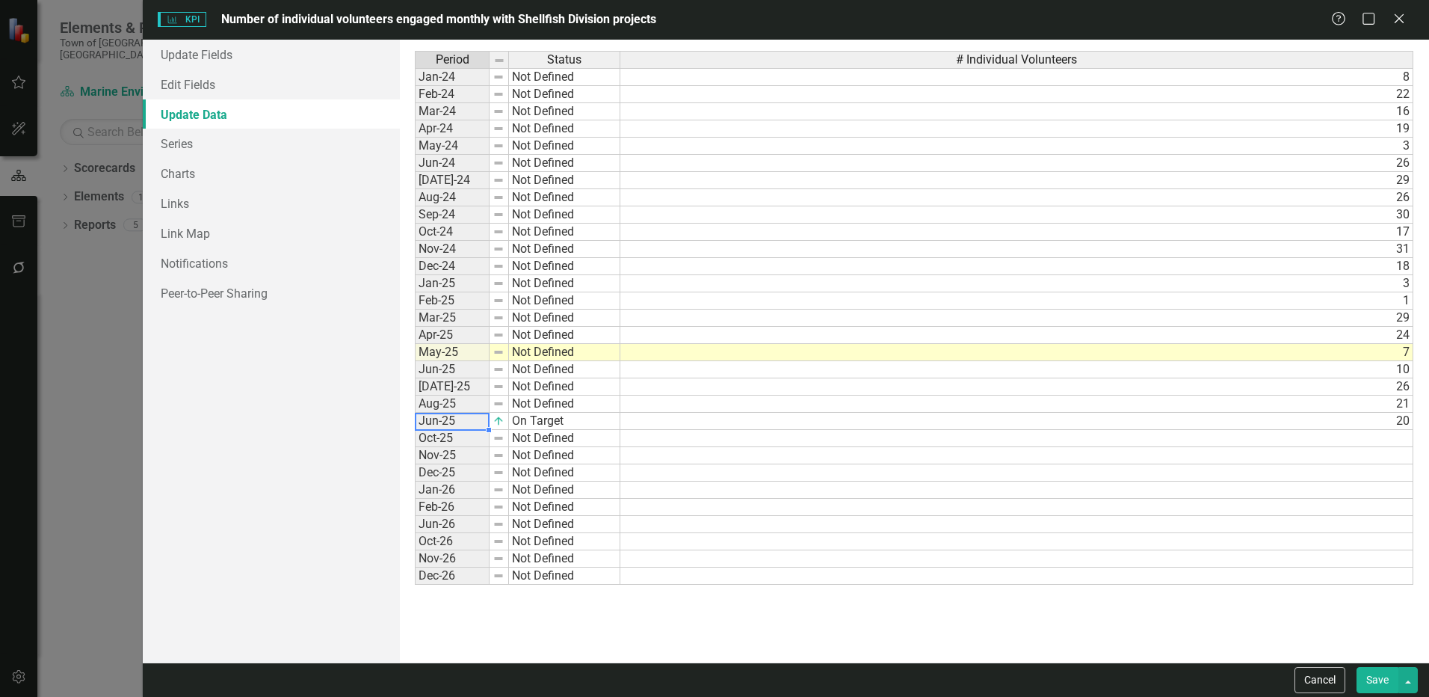
click at [998, 421] on td "20" at bounding box center [1016, 421] width 793 height 17
click at [449, 353] on td "May-25" at bounding box center [452, 352] width 75 height 17
click at [430, 424] on td "Jun-25" at bounding box center [452, 421] width 75 height 17
click at [502, 424] on img at bounding box center [498, 421] width 12 height 12
drag, startPoint x: 440, startPoint y: 424, endPoint x: 469, endPoint y: 423, distance: 29.2
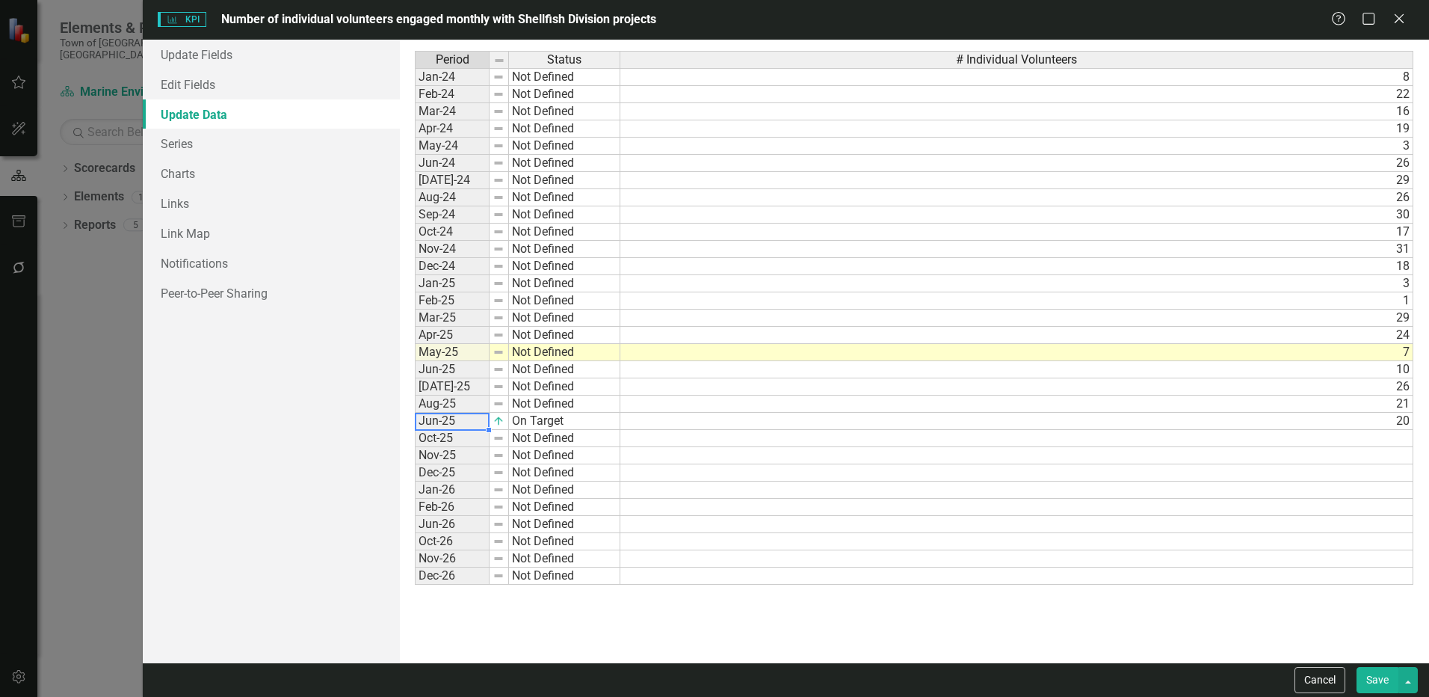
click at [469, 423] on td "Jun-25" at bounding box center [452, 421] width 75 height 17
click at [1375, 681] on button "Save" at bounding box center [1377, 680] width 42 height 26
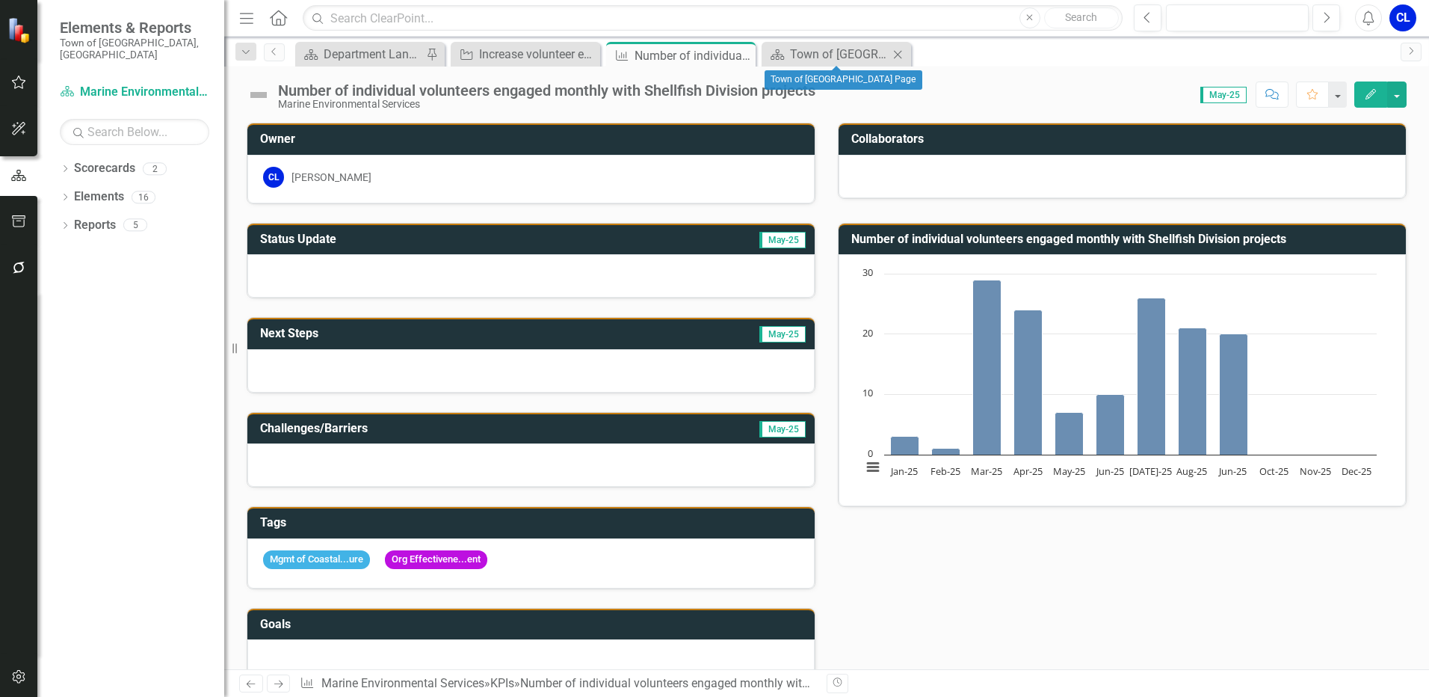
click at [902, 55] on icon "Close" at bounding box center [897, 55] width 15 height 12
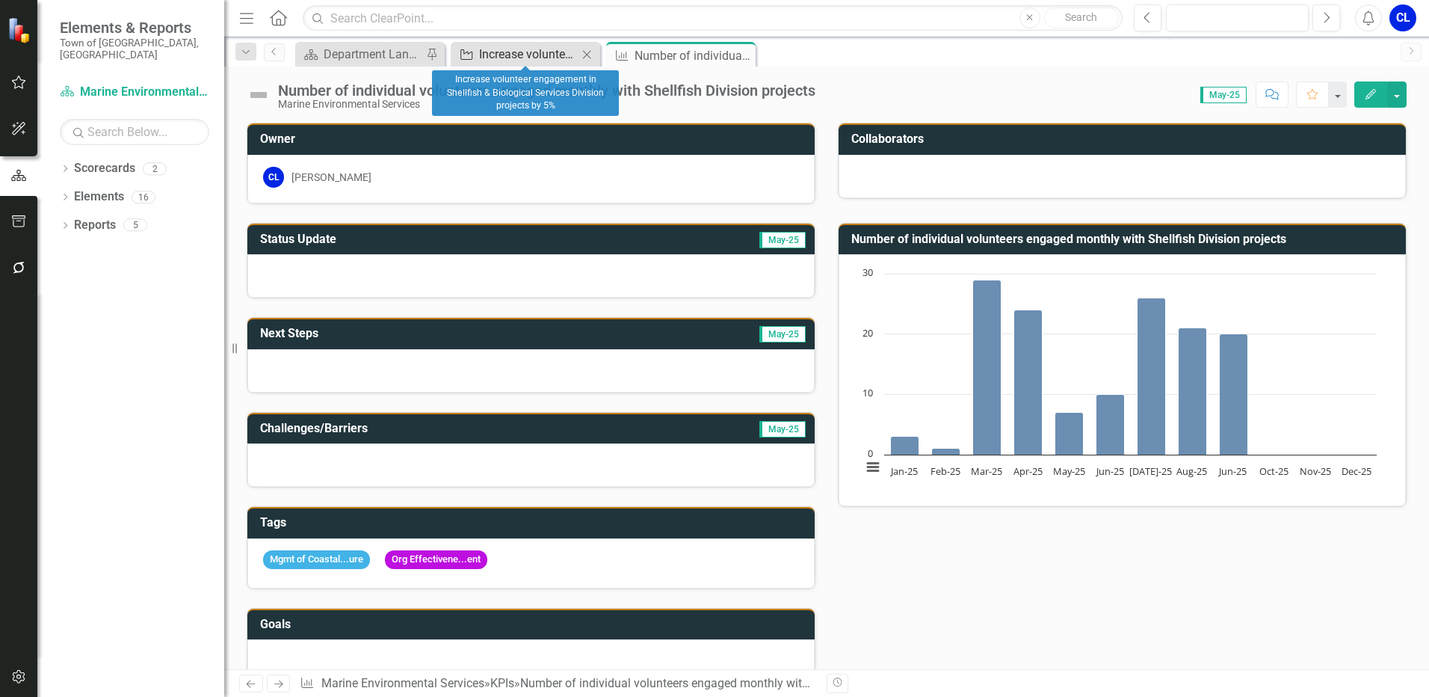
click at [540, 53] on div "Increase volunteer engagement in Shellfish & Biological Services Division proje…" at bounding box center [528, 54] width 99 height 19
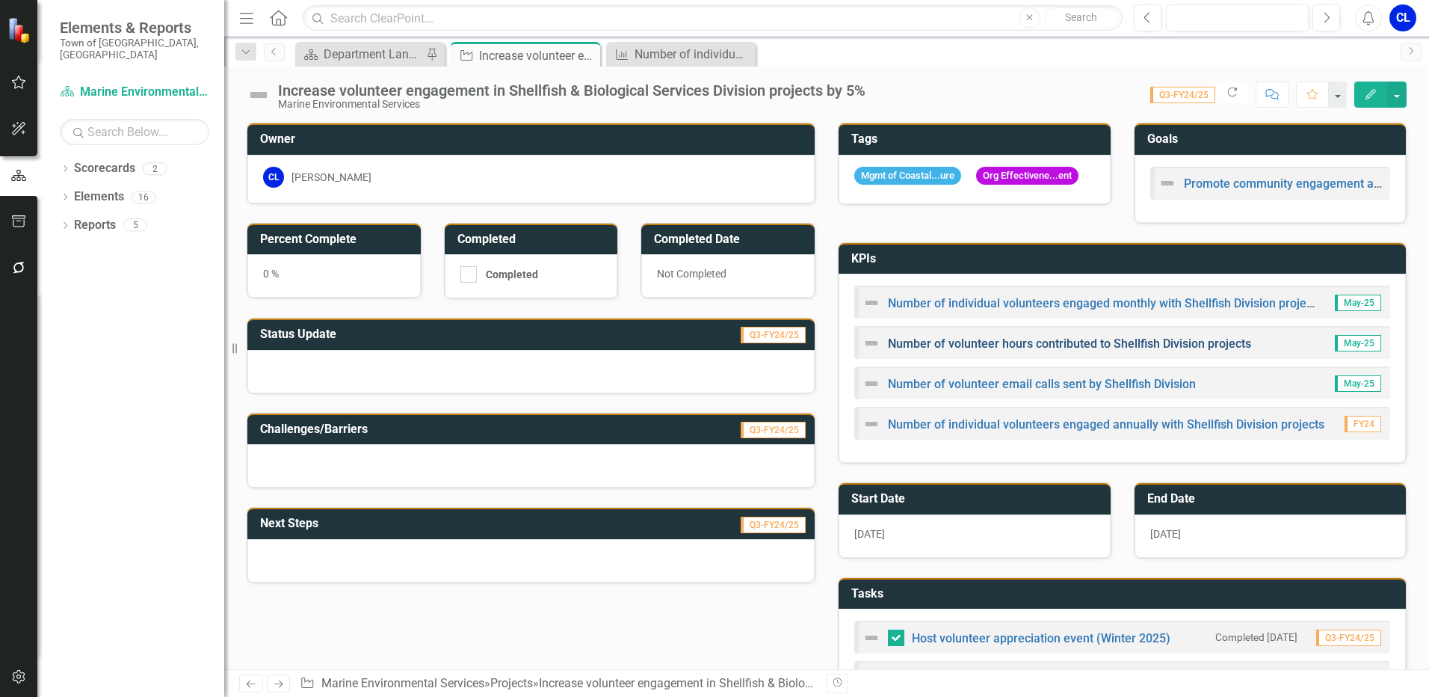
click at [1103, 345] on link "Number of volunteer hours contributed to Shellfish Division projects" at bounding box center [1069, 343] width 363 height 14
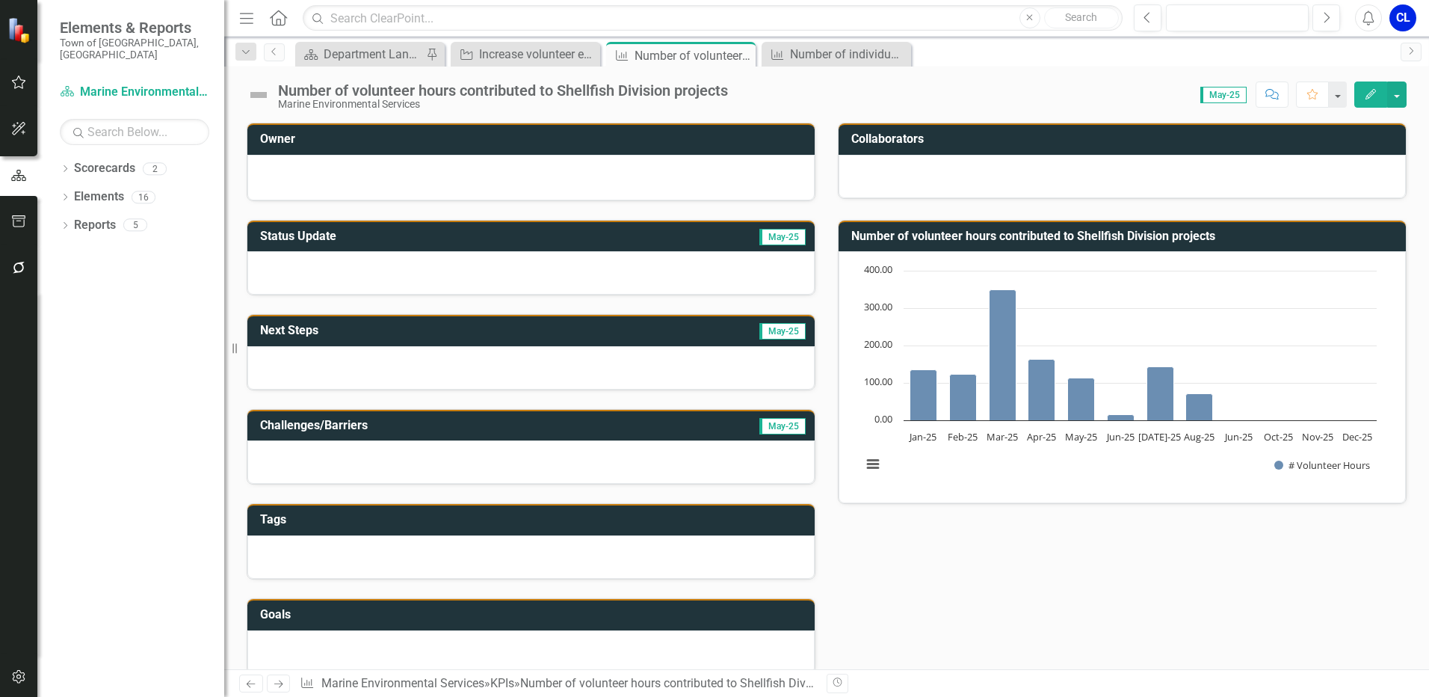
click at [1368, 93] on icon "Edit" at bounding box center [1370, 94] width 13 height 10
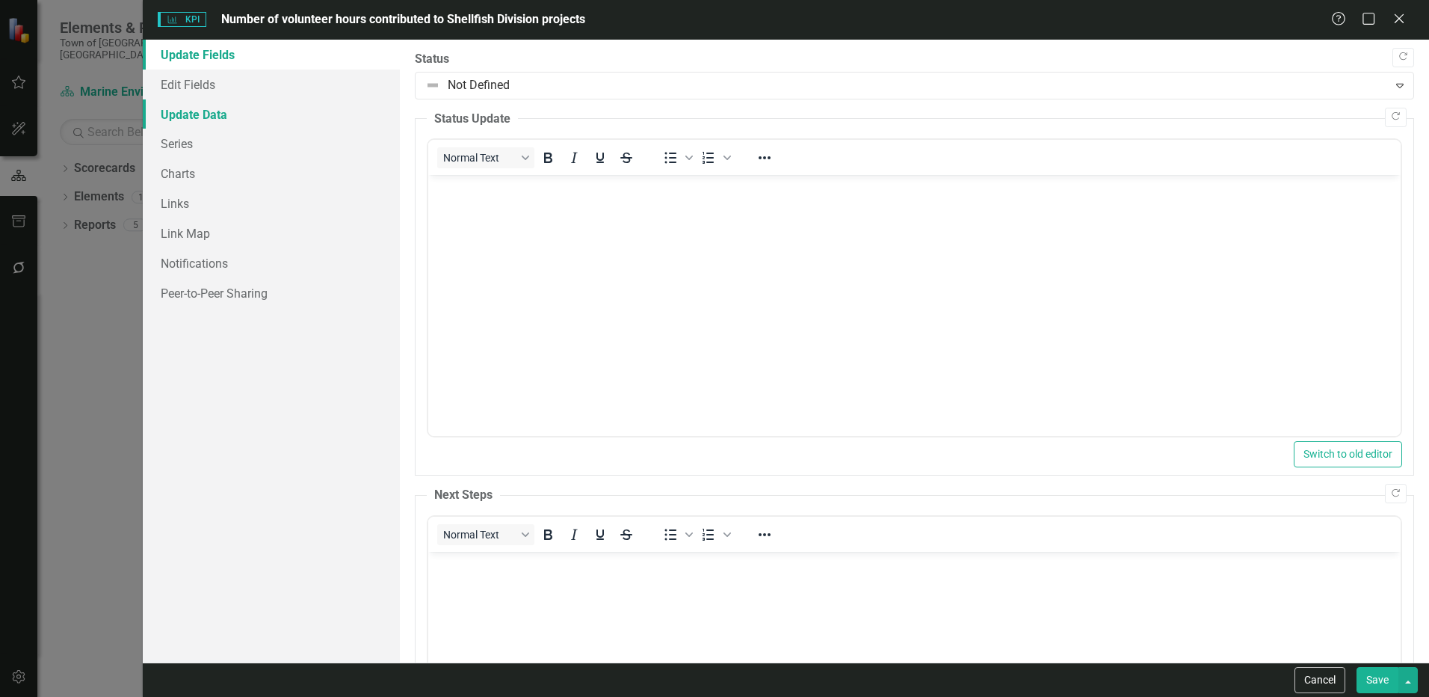
click at [189, 119] on link "Update Data" at bounding box center [271, 114] width 257 height 30
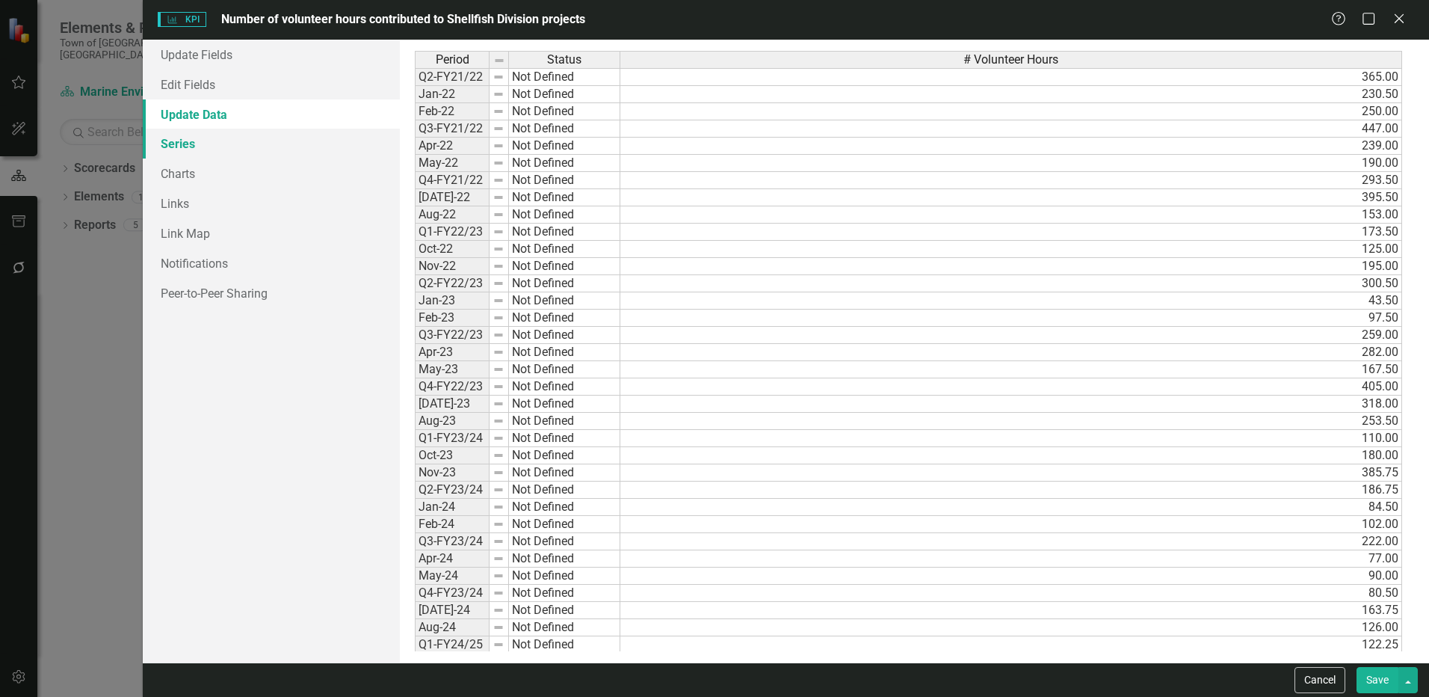
click at [193, 143] on link "Series" at bounding box center [271, 144] width 257 height 30
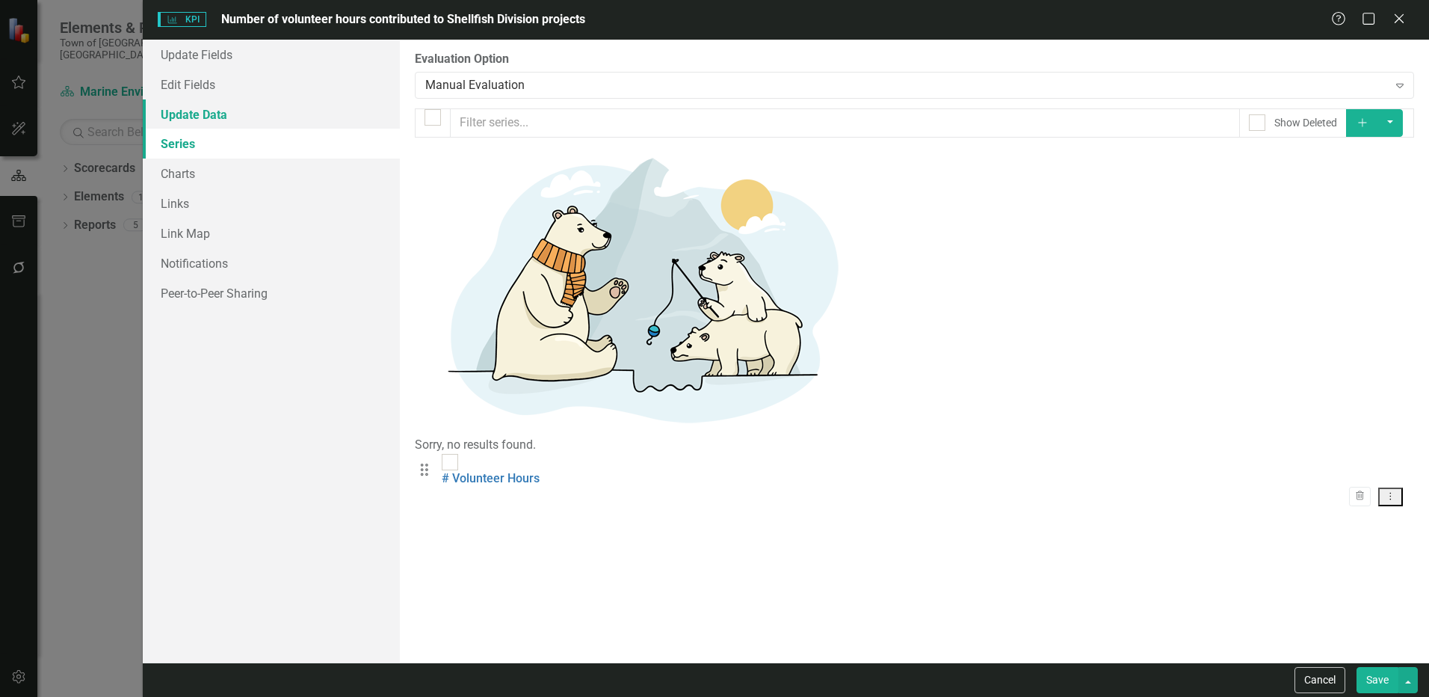
click at [191, 108] on link "Update Data" at bounding box center [271, 114] width 257 height 30
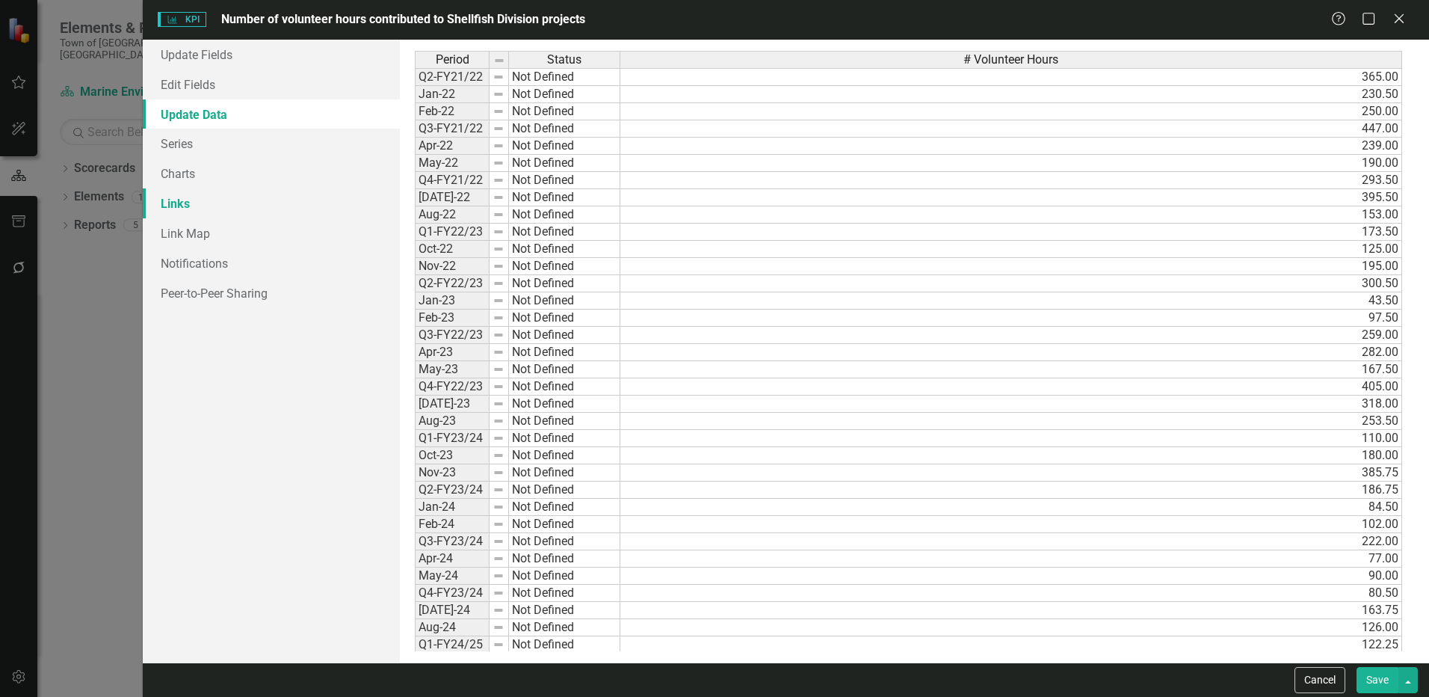
click at [191, 207] on link "Links" at bounding box center [271, 203] width 257 height 30
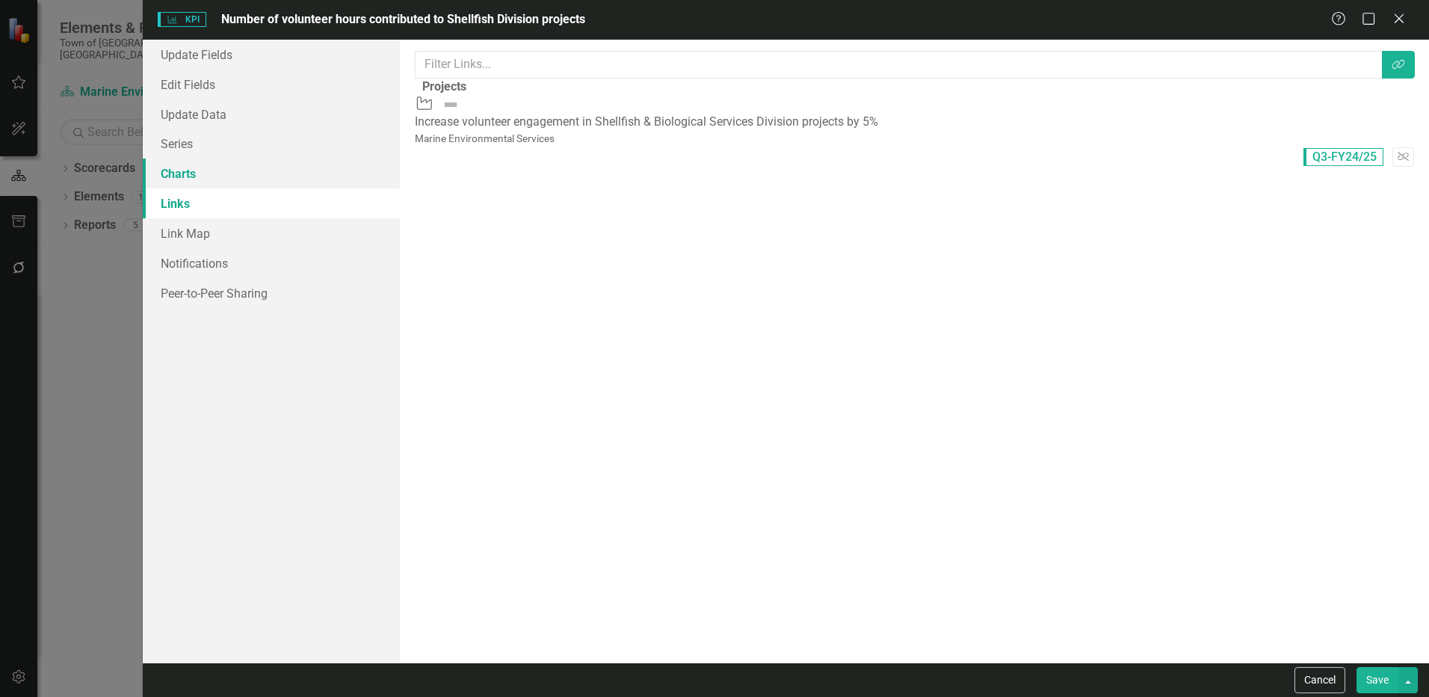
click at [188, 178] on link "Charts" at bounding box center [271, 173] width 257 height 30
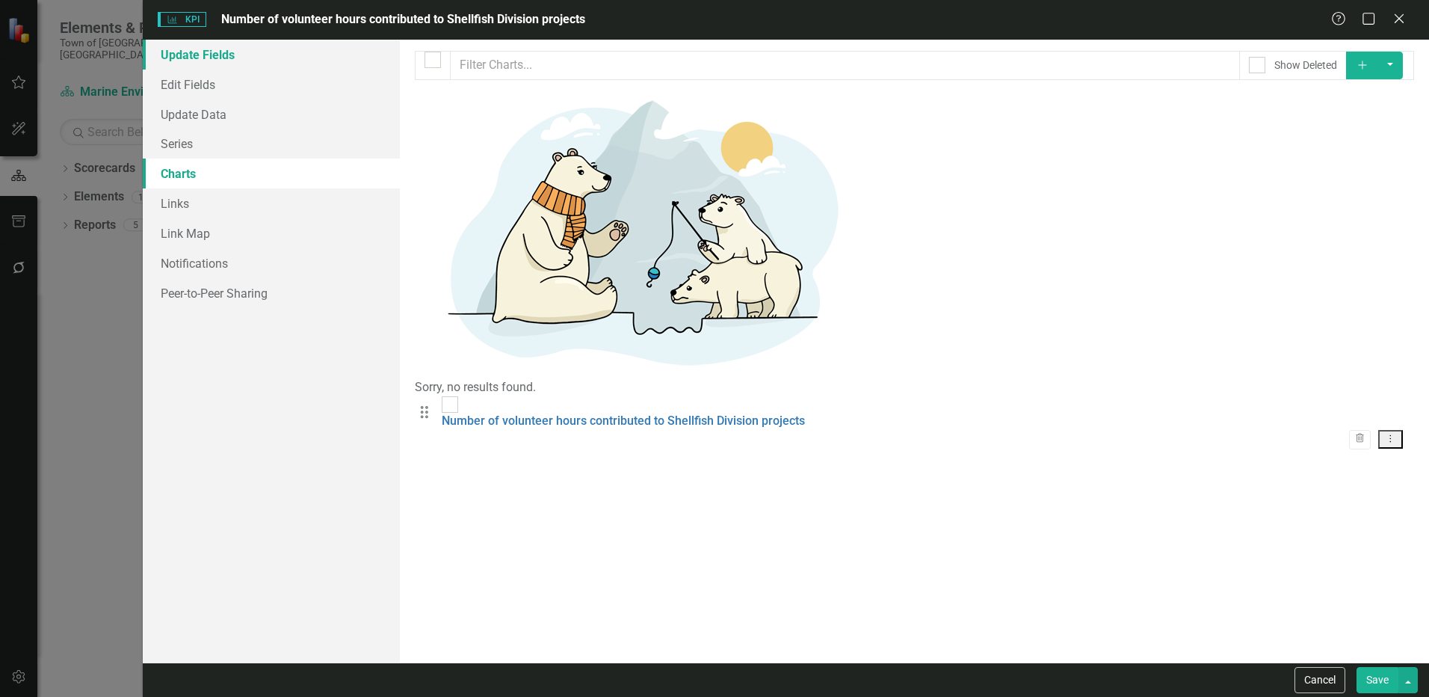
click at [203, 60] on link "Update Fields" at bounding box center [271, 55] width 257 height 30
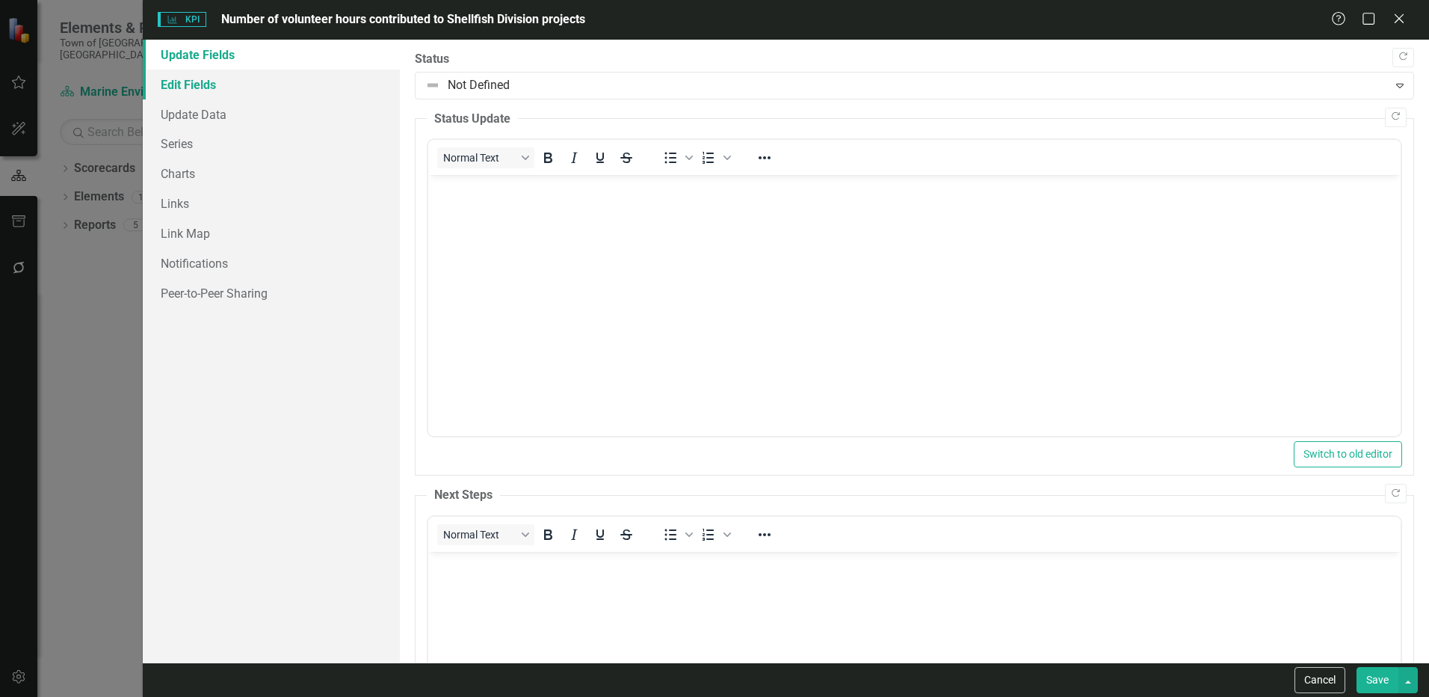
click at [199, 93] on link "Edit Fields" at bounding box center [271, 85] width 257 height 30
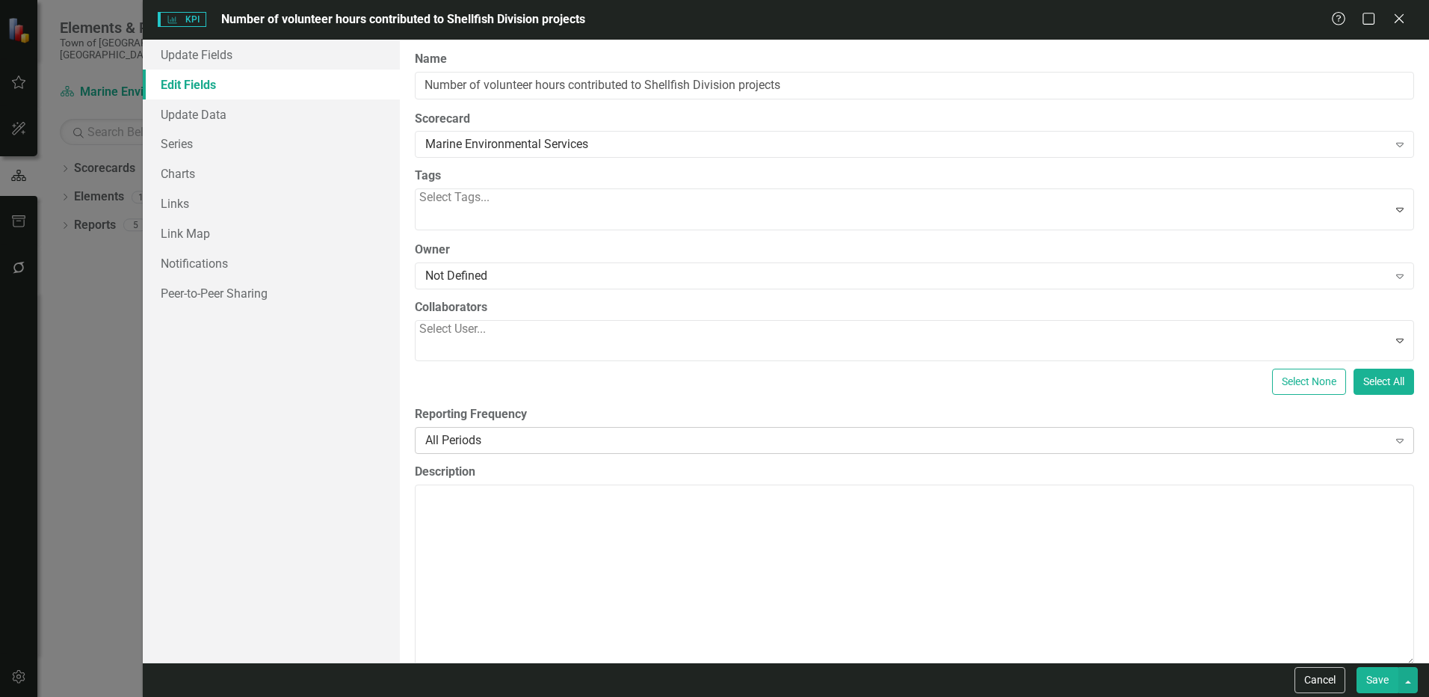
click at [449, 427] on div "All Periods Expand" at bounding box center [914, 440] width 999 height 27
click at [1377, 680] on button "Save" at bounding box center [1377, 680] width 42 height 26
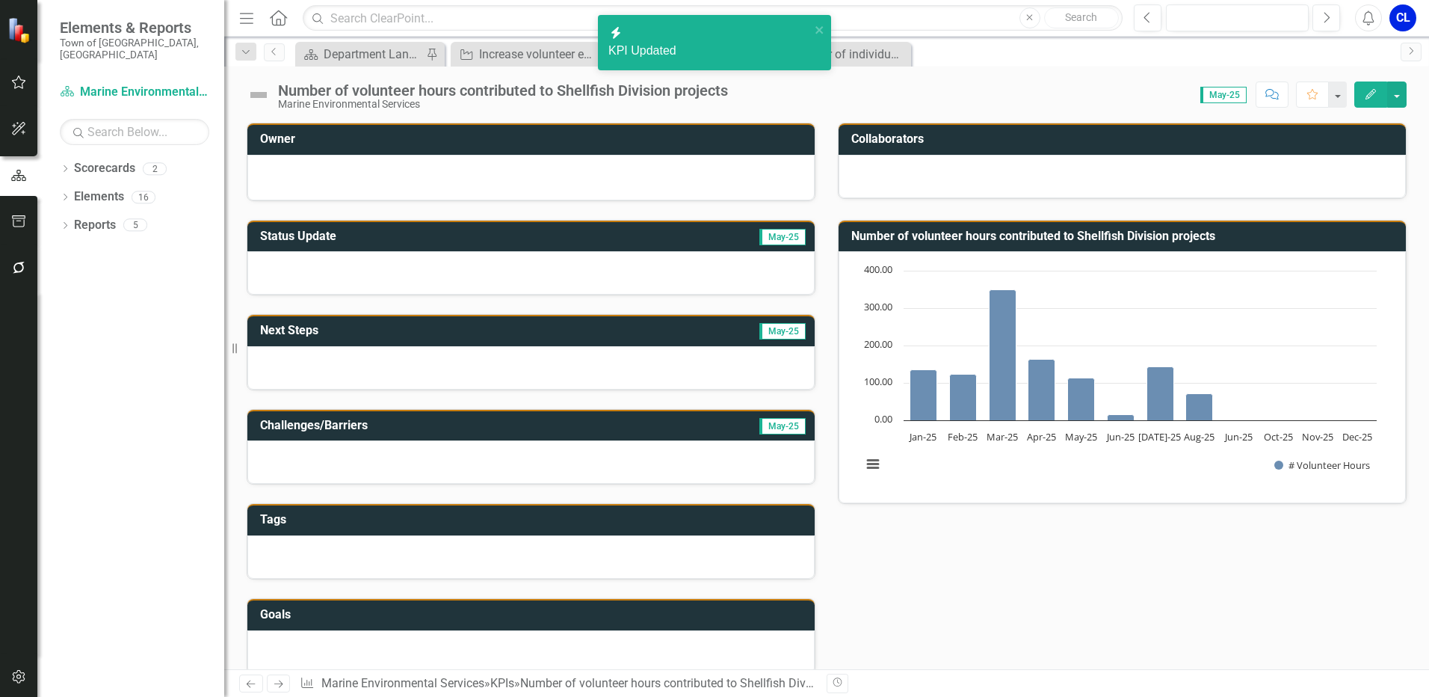
click at [1364, 96] on icon "Edit" at bounding box center [1370, 94] width 13 height 10
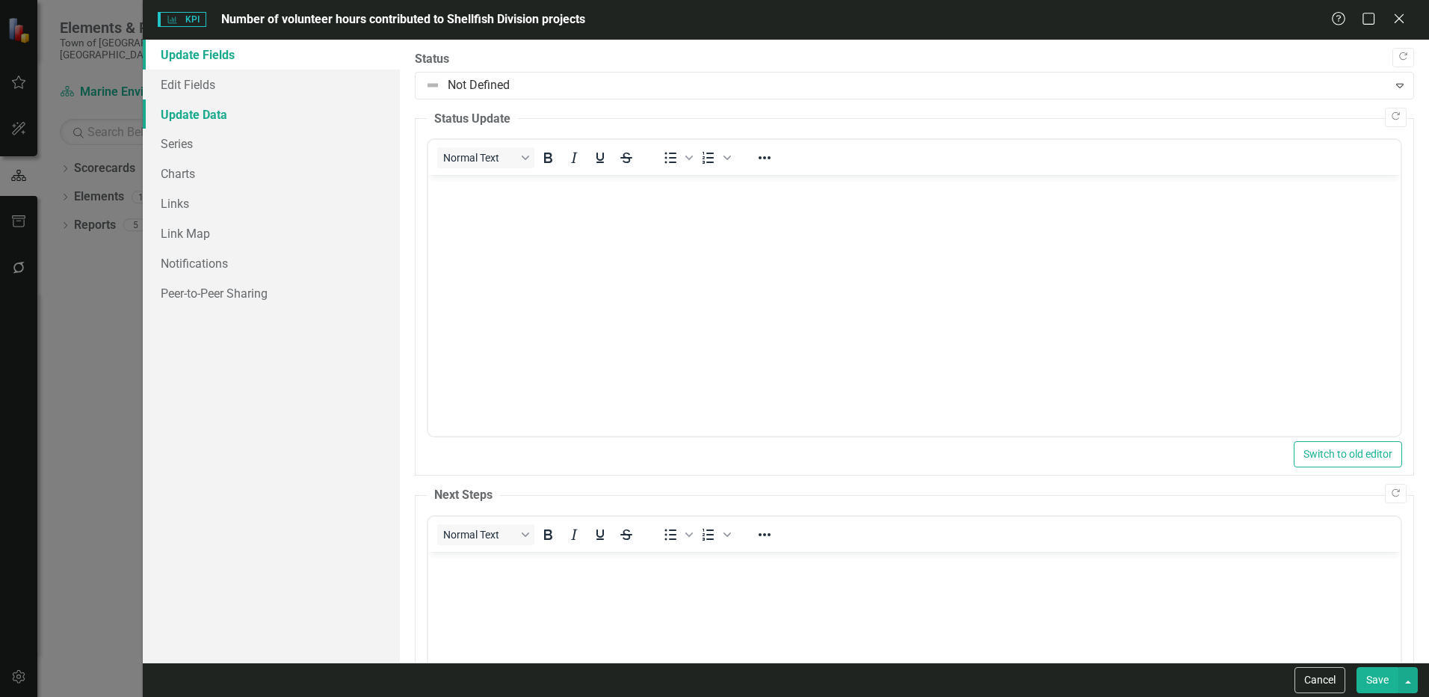
click at [178, 120] on link "Update Data" at bounding box center [271, 114] width 257 height 30
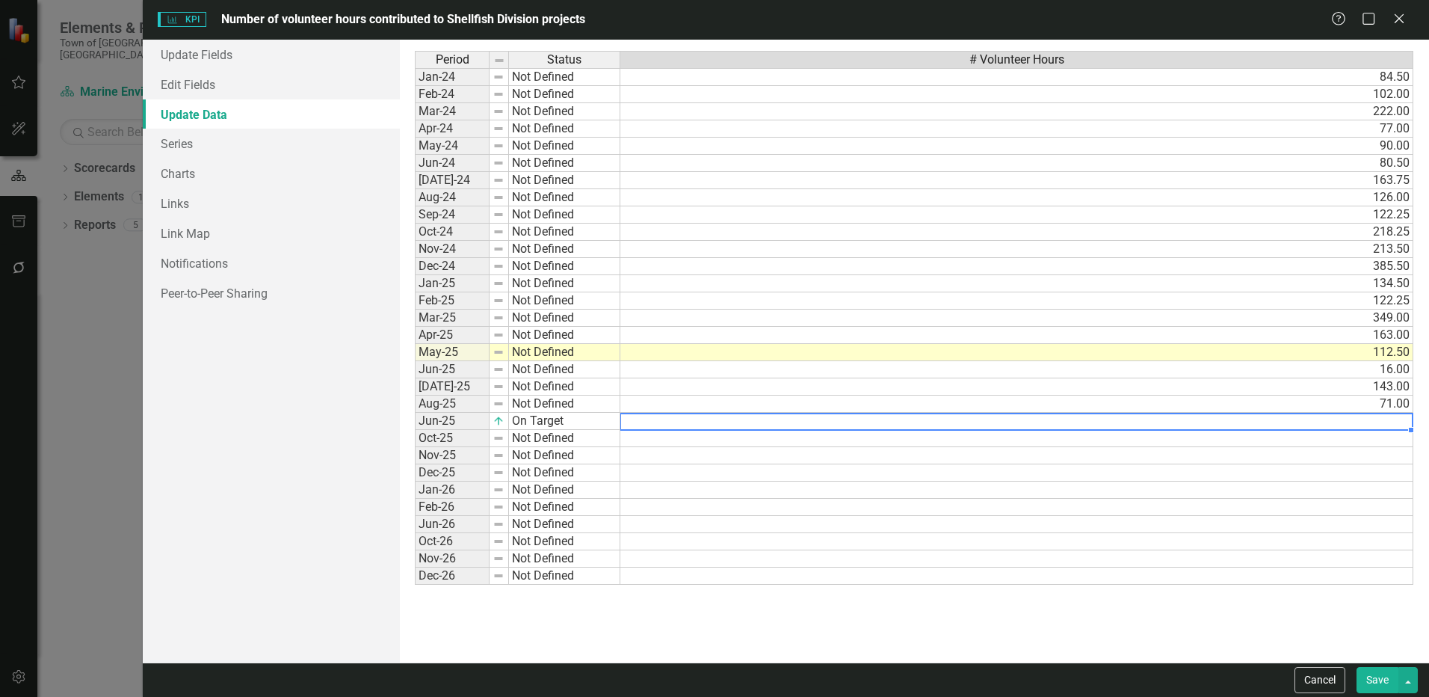
click at [1356, 424] on td at bounding box center [1016, 421] width 793 height 17
click at [1386, 373] on td "16.00" at bounding box center [1016, 369] width 793 height 17
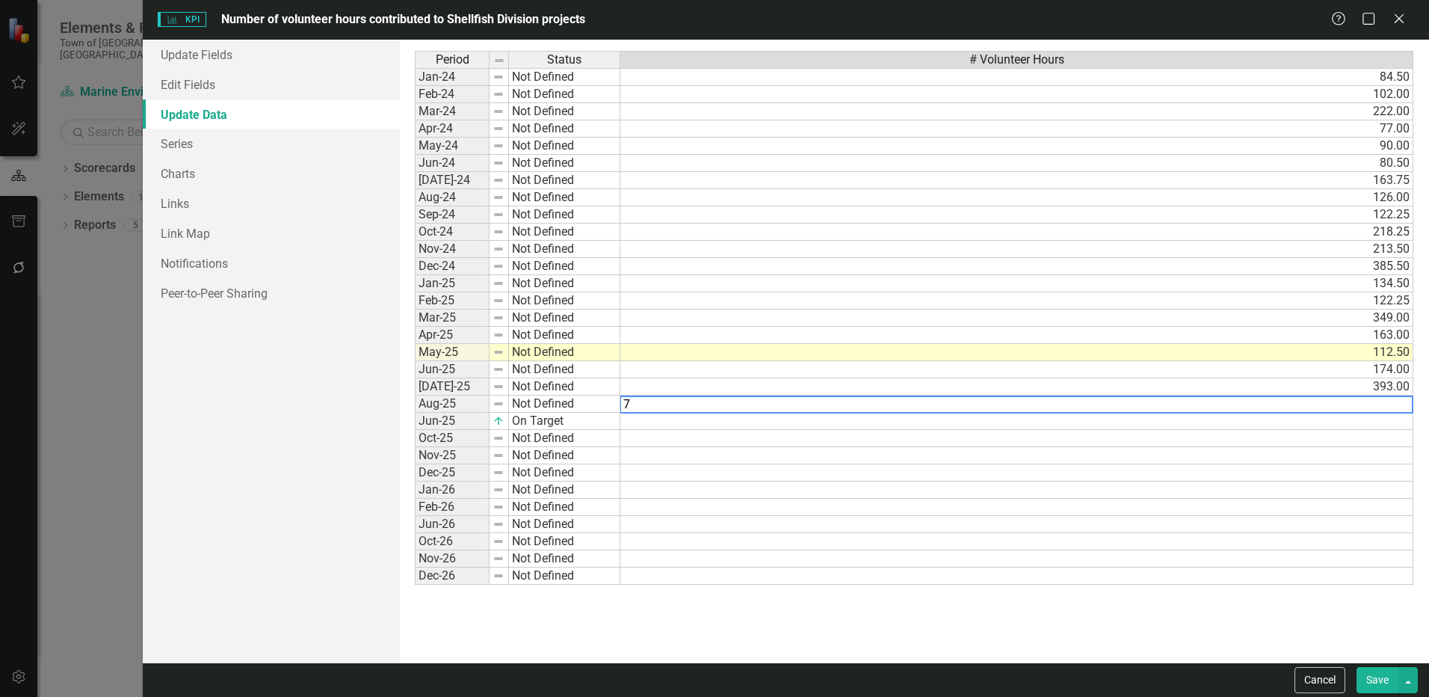
type textarea "78"
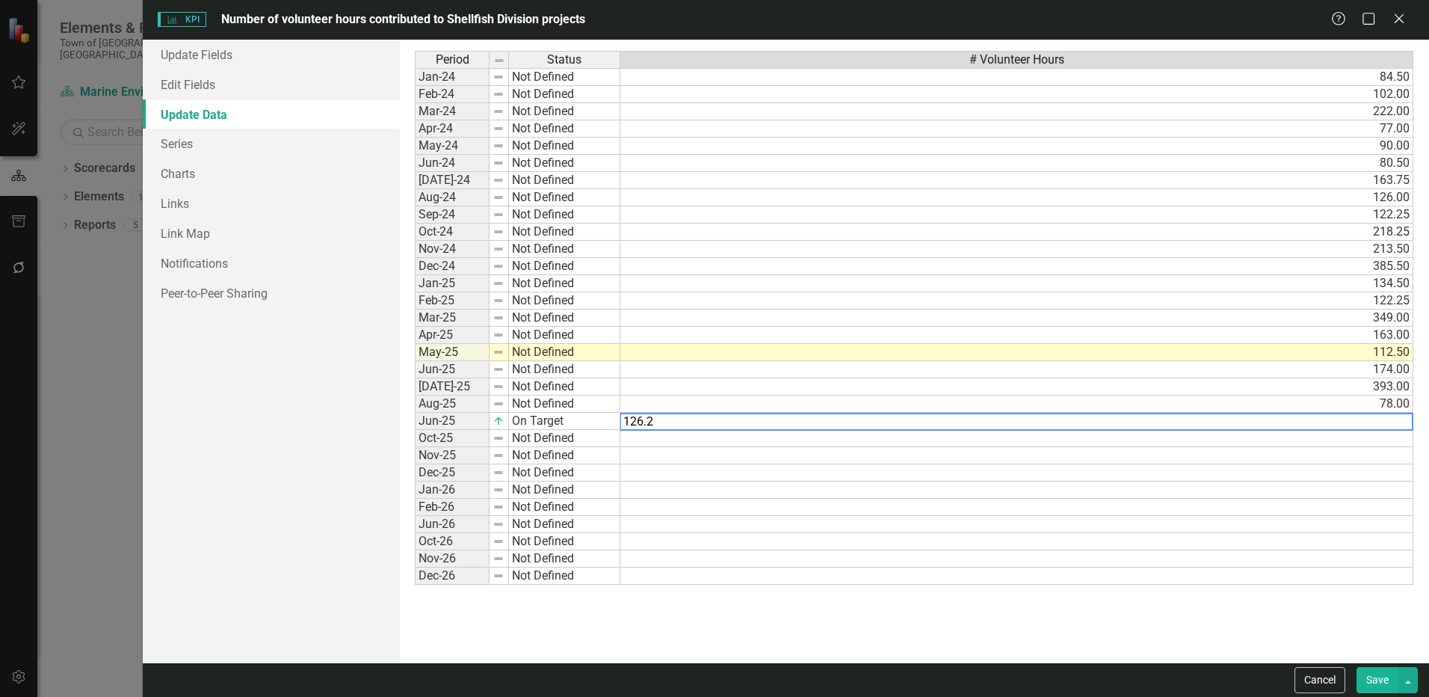
type textarea "126.25"
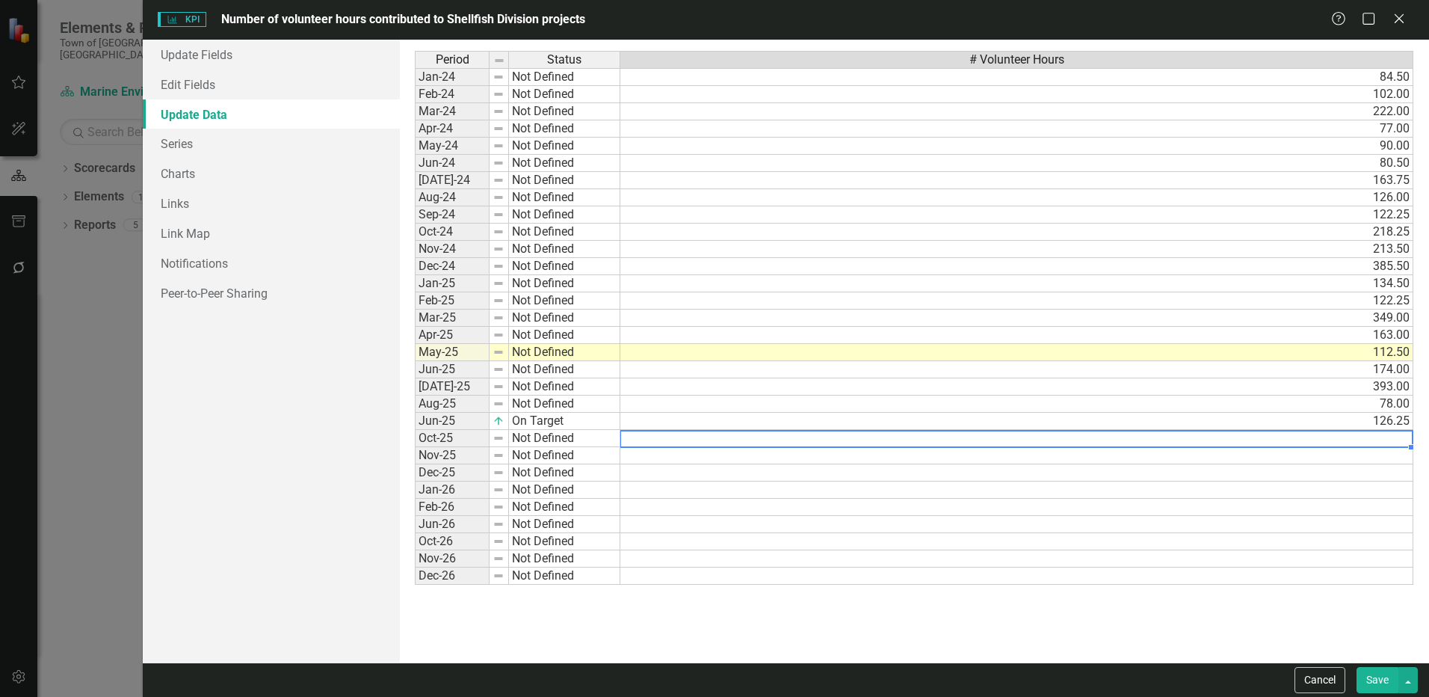
click at [1352, 519] on td at bounding box center [1016, 524] width 793 height 17
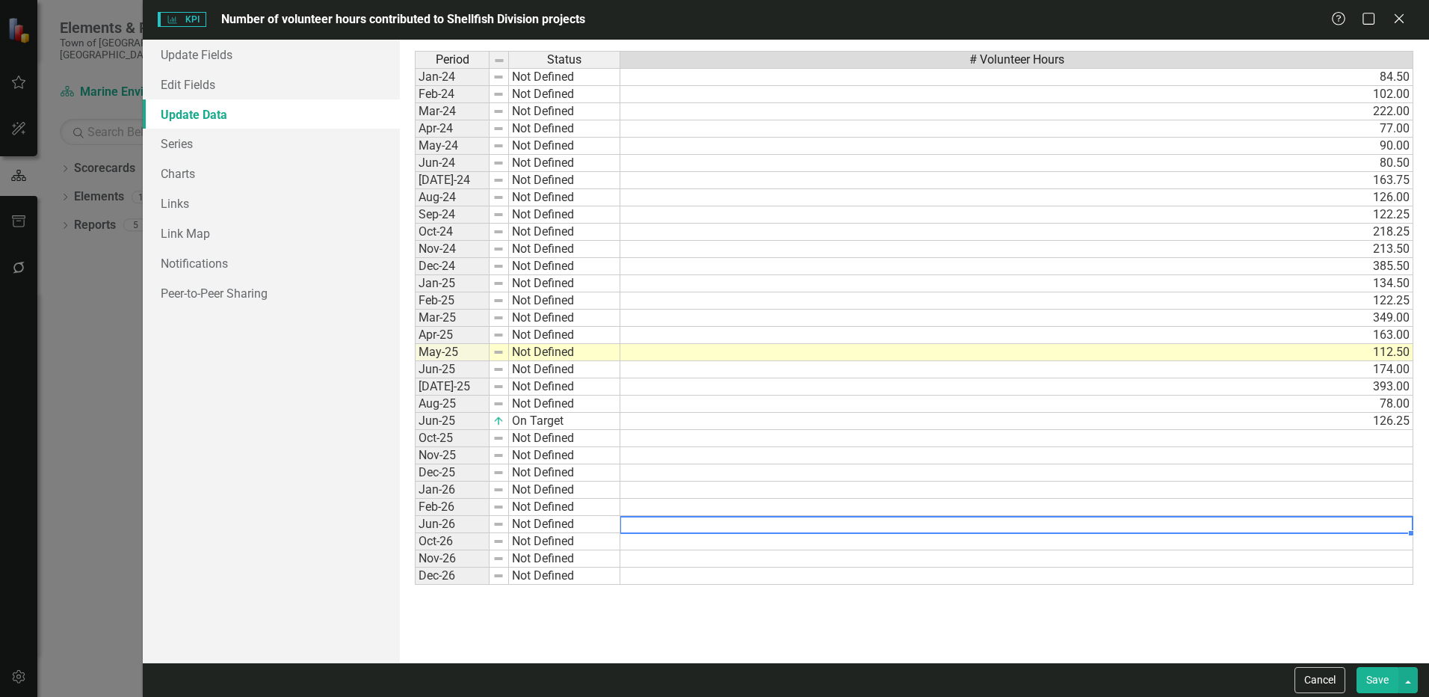
click at [1373, 688] on button "Save" at bounding box center [1377, 680] width 42 height 26
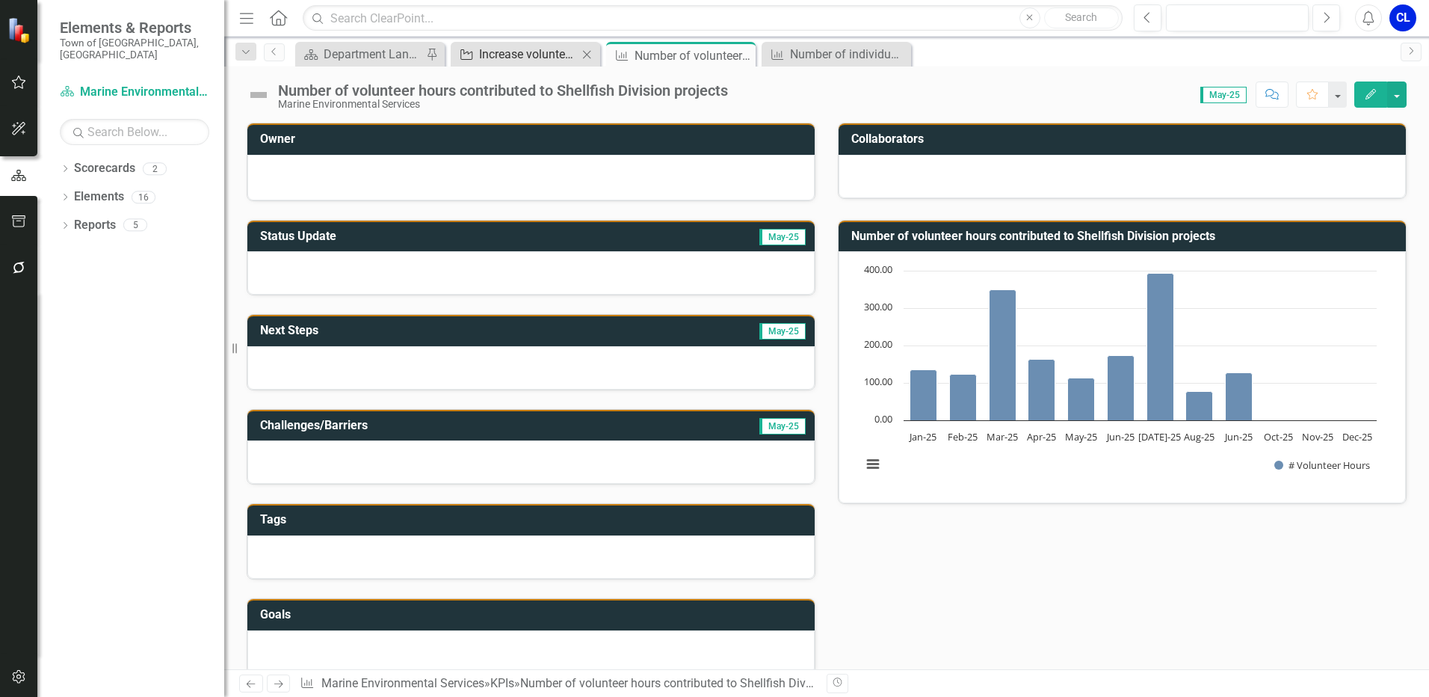
click at [518, 56] on div "Increase volunteer engagement in Shellfish & Biological Services Division proje…" at bounding box center [528, 54] width 99 height 19
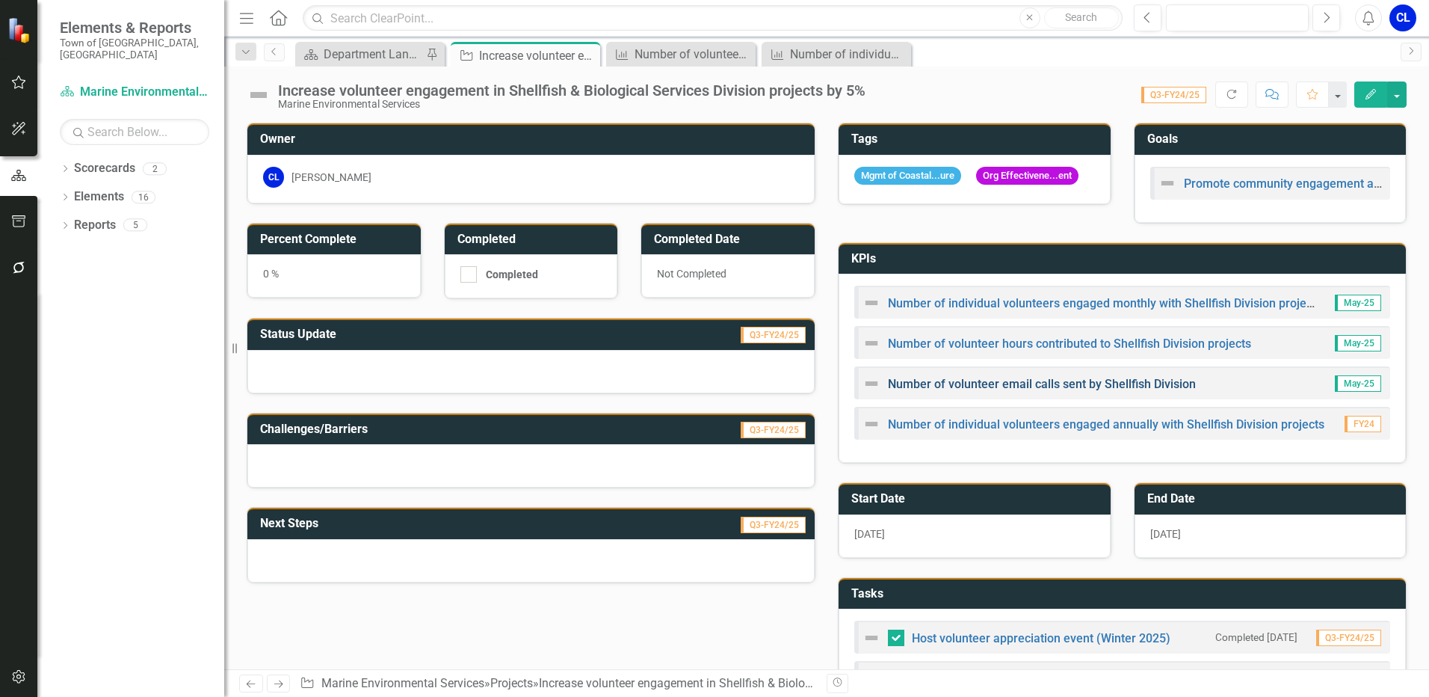
click at [960, 391] on link "Number of volunteer email calls sent by Shellfish Division" at bounding box center [1042, 384] width 308 height 14
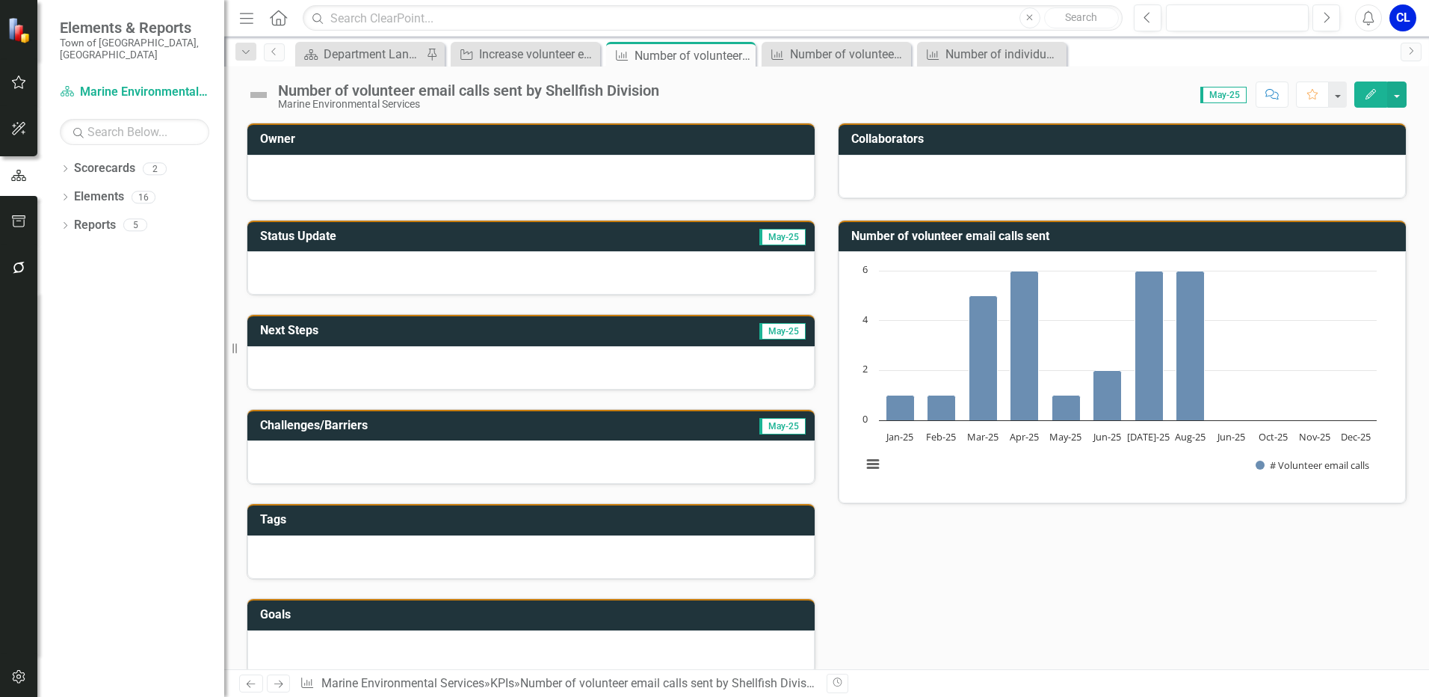
click at [1367, 100] on button "Edit" at bounding box center [1370, 94] width 33 height 26
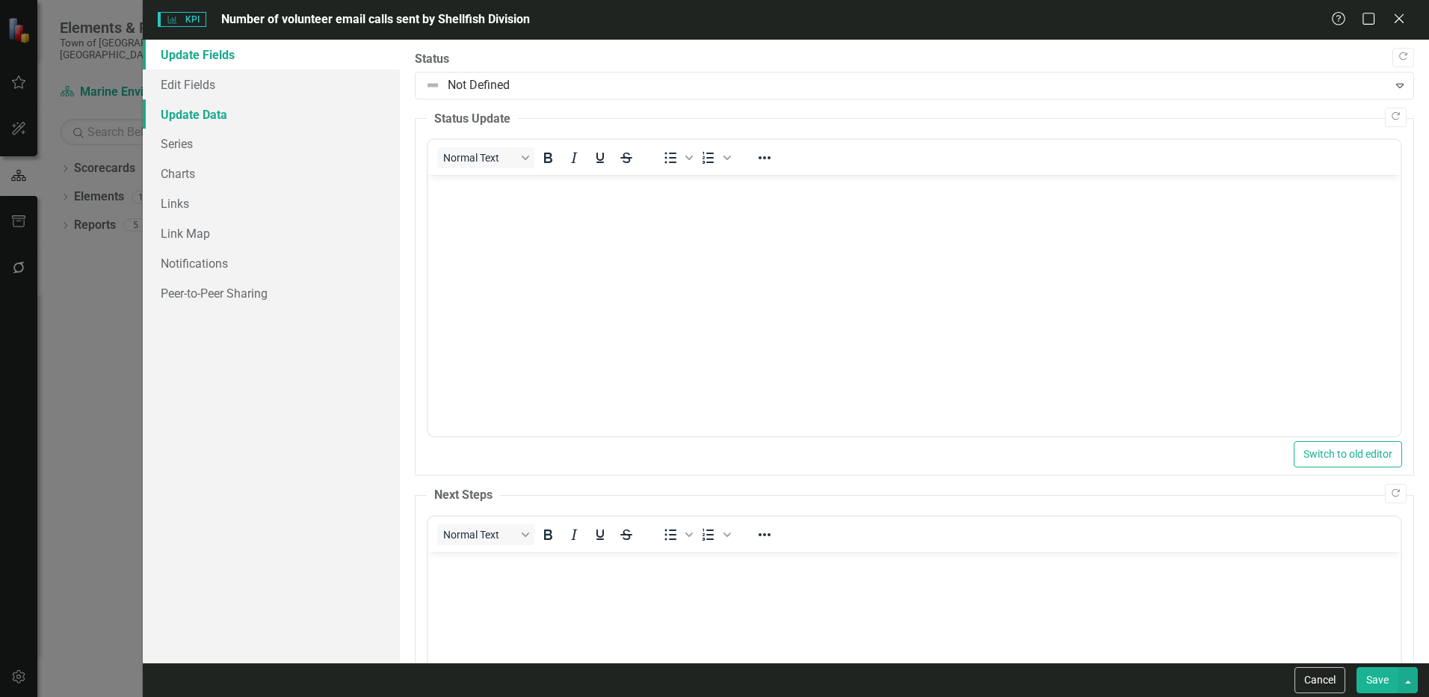
click at [225, 116] on link "Update Data" at bounding box center [271, 114] width 257 height 30
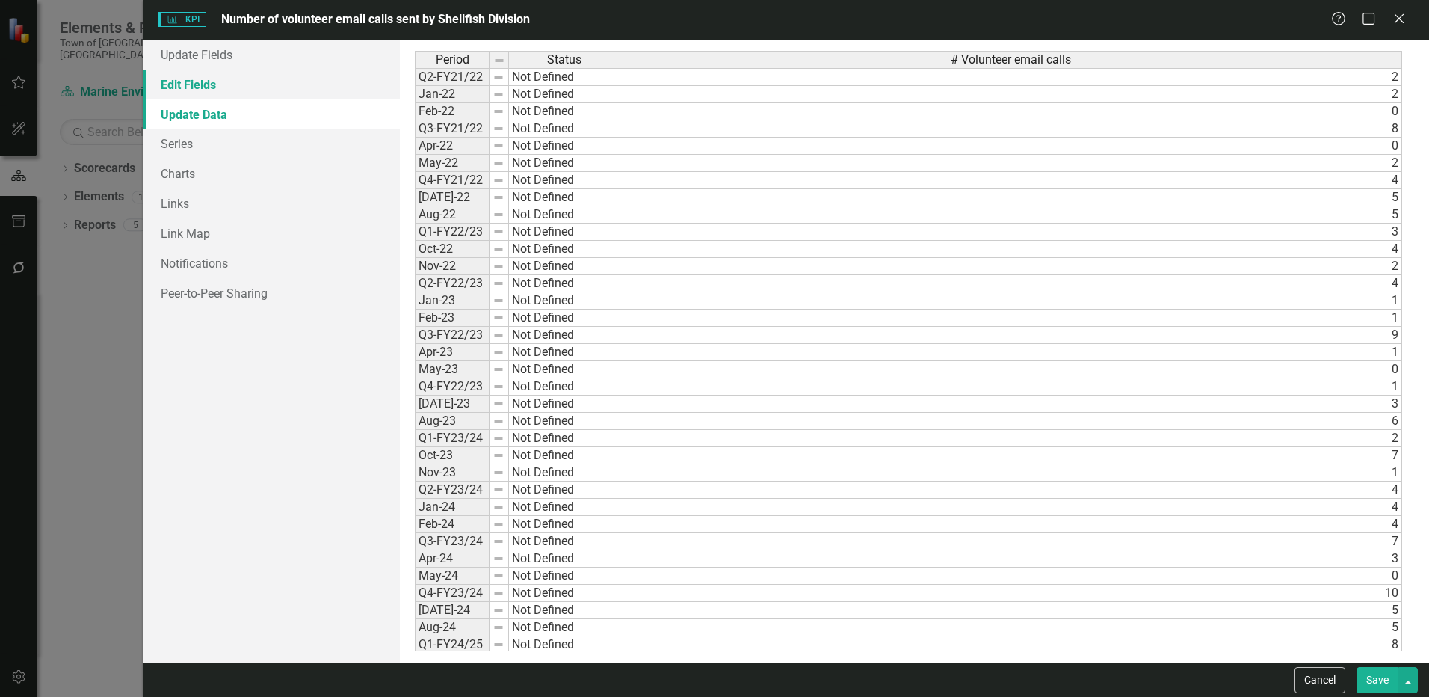
click at [223, 82] on link "Edit Fields" at bounding box center [271, 85] width 257 height 30
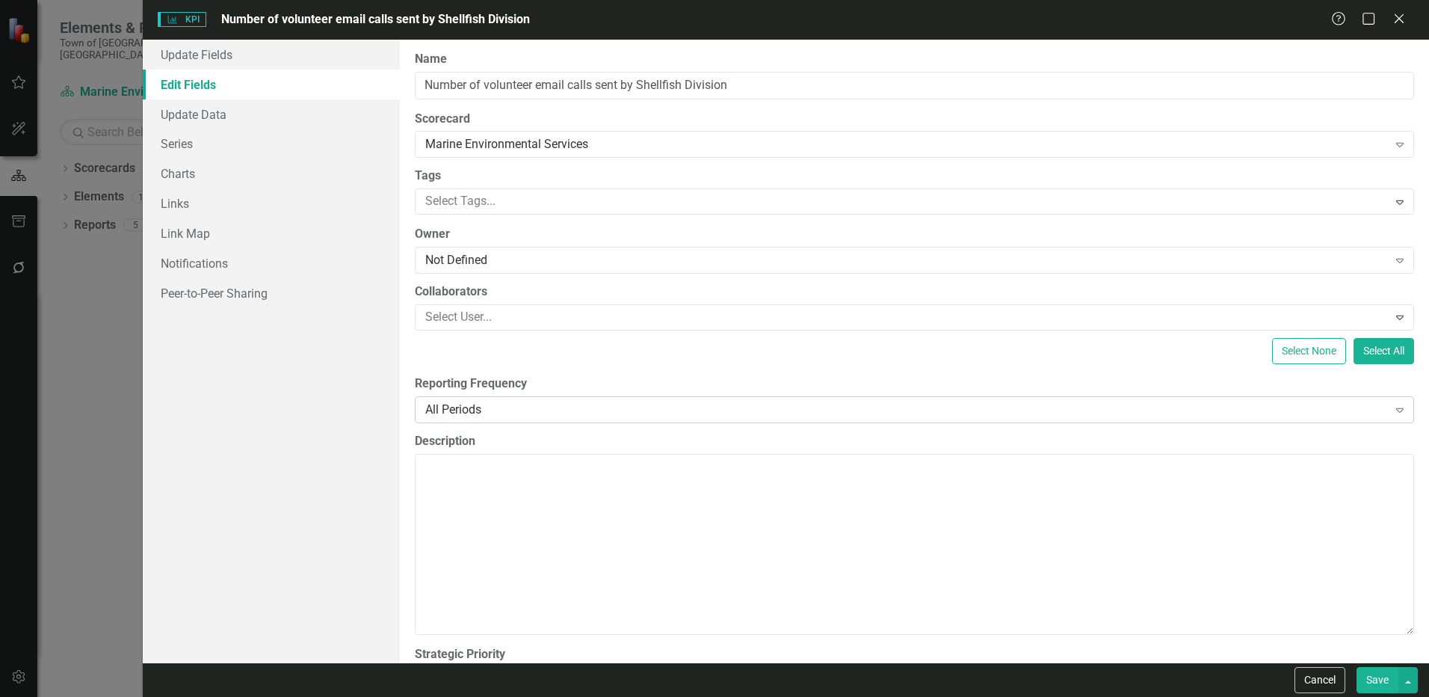
click at [516, 406] on div "All Periods" at bounding box center [906, 409] width 962 height 17
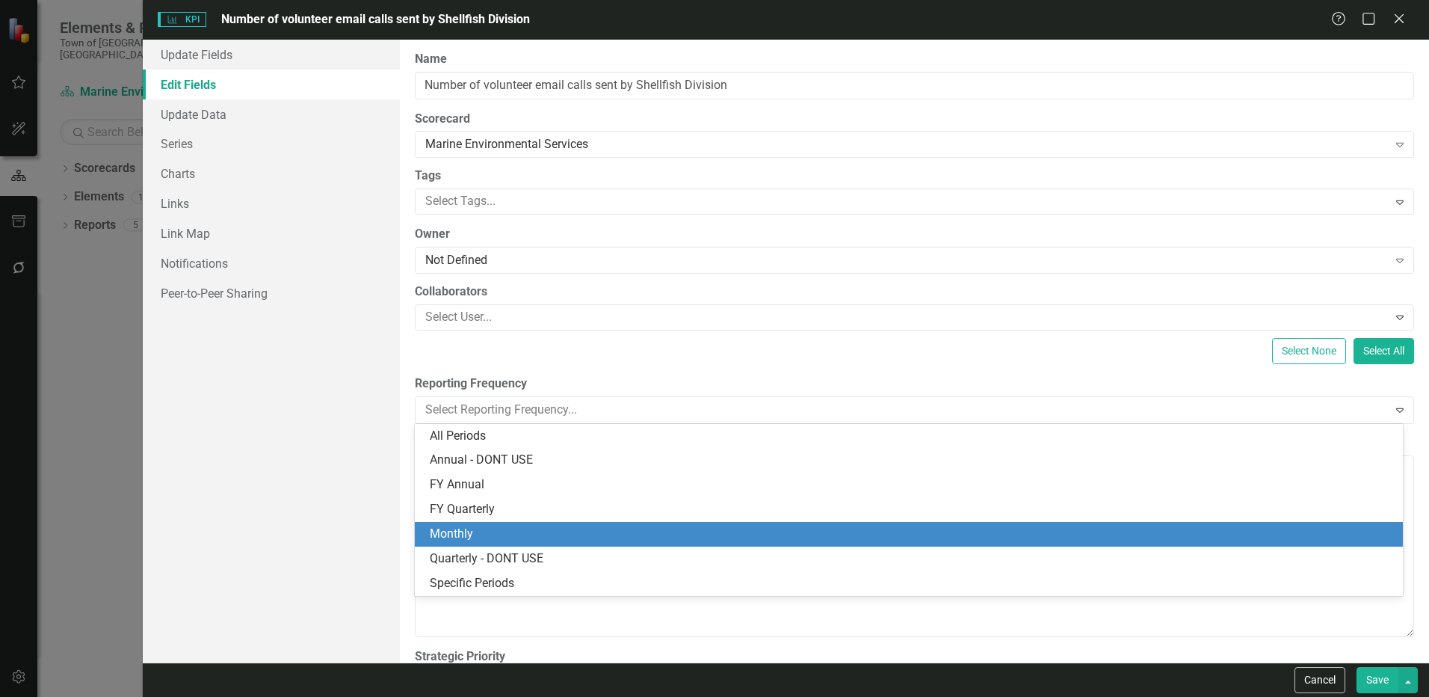
click at [507, 535] on div "Monthly" at bounding box center [912, 533] width 964 height 17
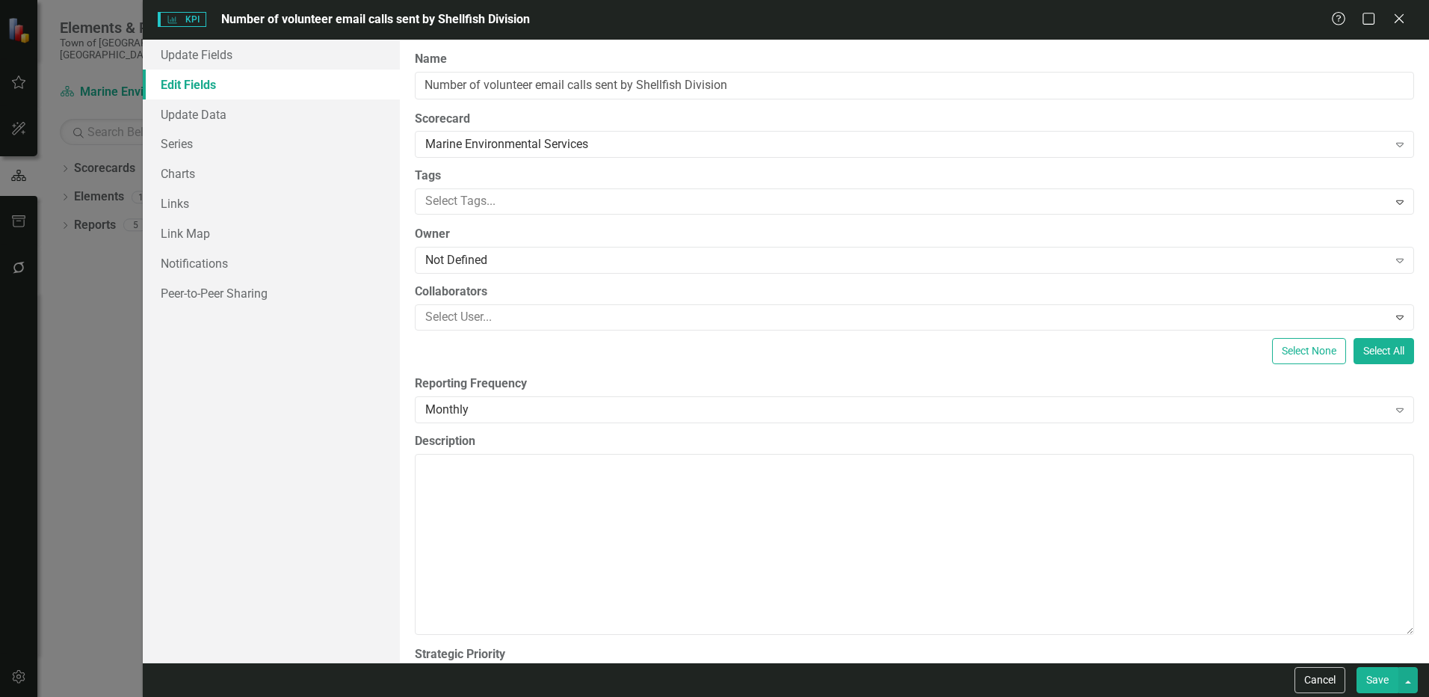
click at [1377, 677] on button "Save" at bounding box center [1377, 680] width 42 height 26
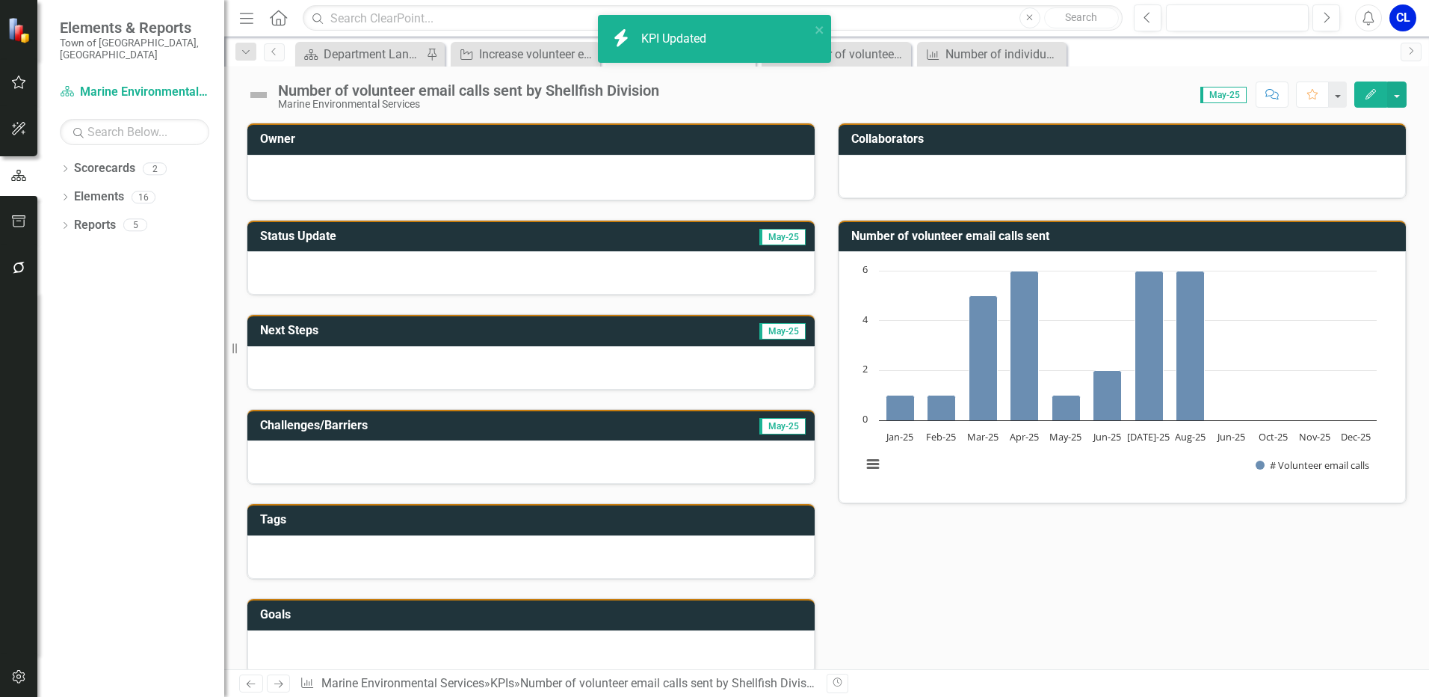
click at [1371, 93] on icon "button" at bounding box center [1370, 94] width 10 height 10
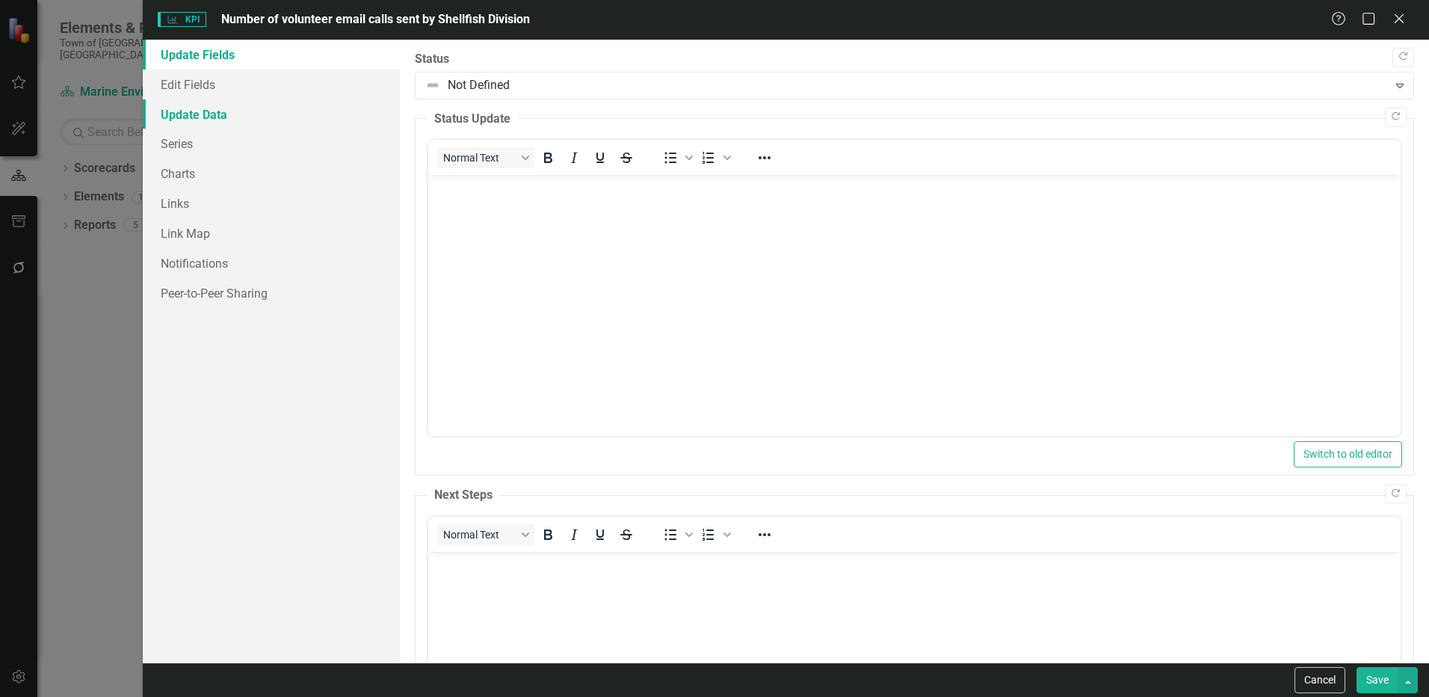
click at [214, 115] on link "Update Data" at bounding box center [271, 114] width 257 height 30
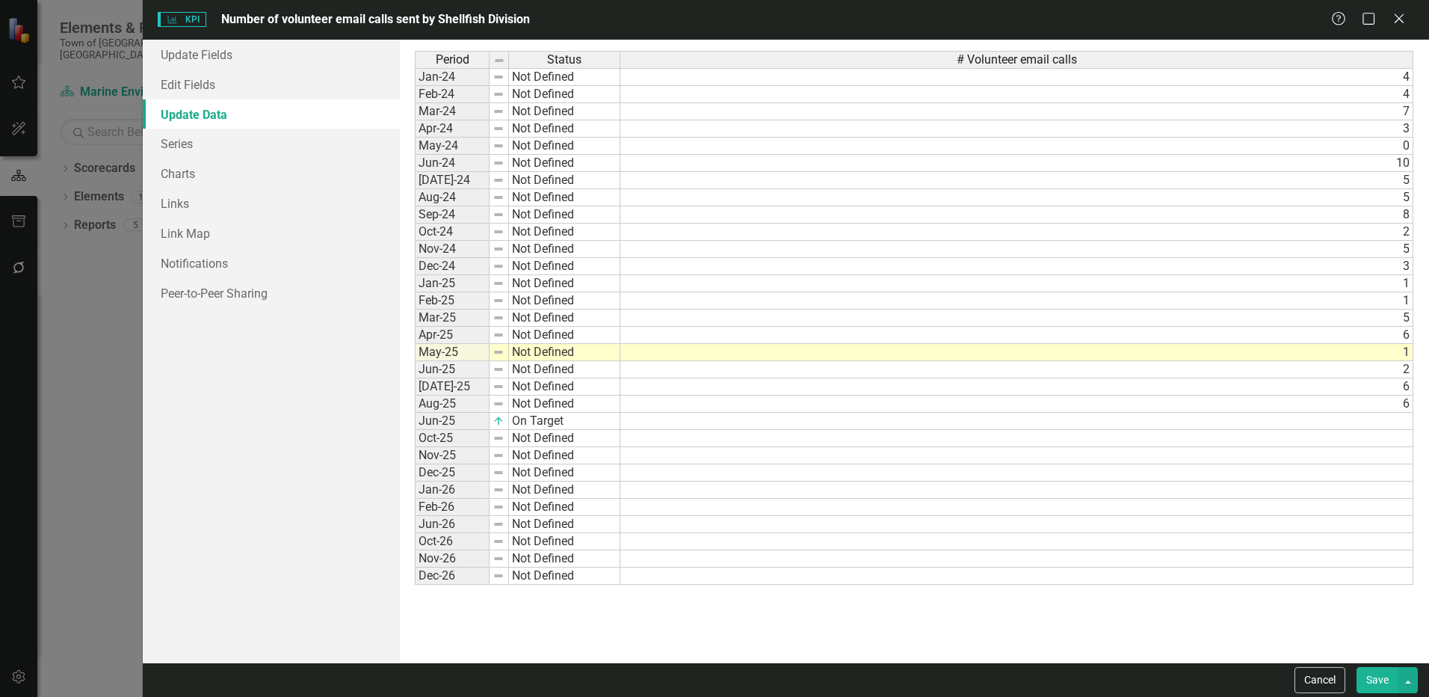
click at [1389, 427] on td at bounding box center [1016, 421] width 793 height 17
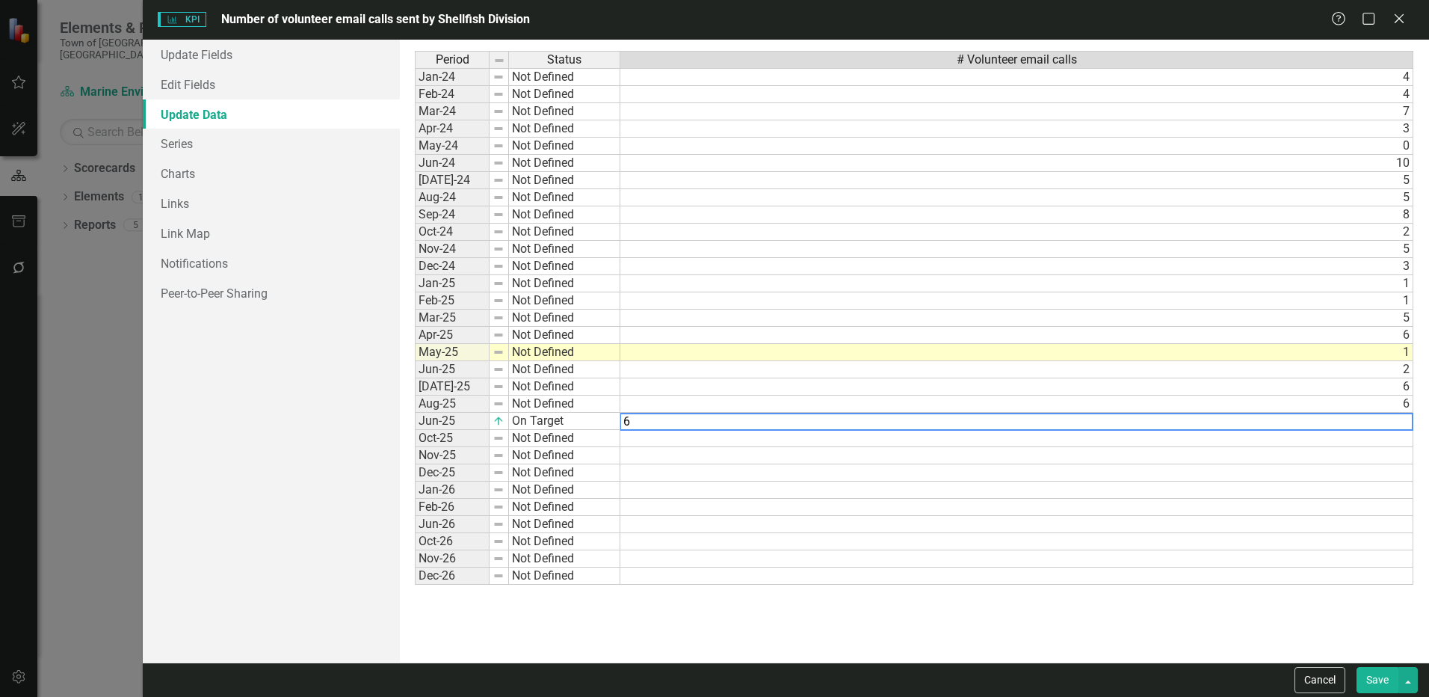
type textarea "6"
click at [415, 499] on div "Period Status # Volunteer email calls Jan-24 Not Defined 4 Feb-24 Not Defined 4…" at bounding box center [415, 318] width 0 height 534
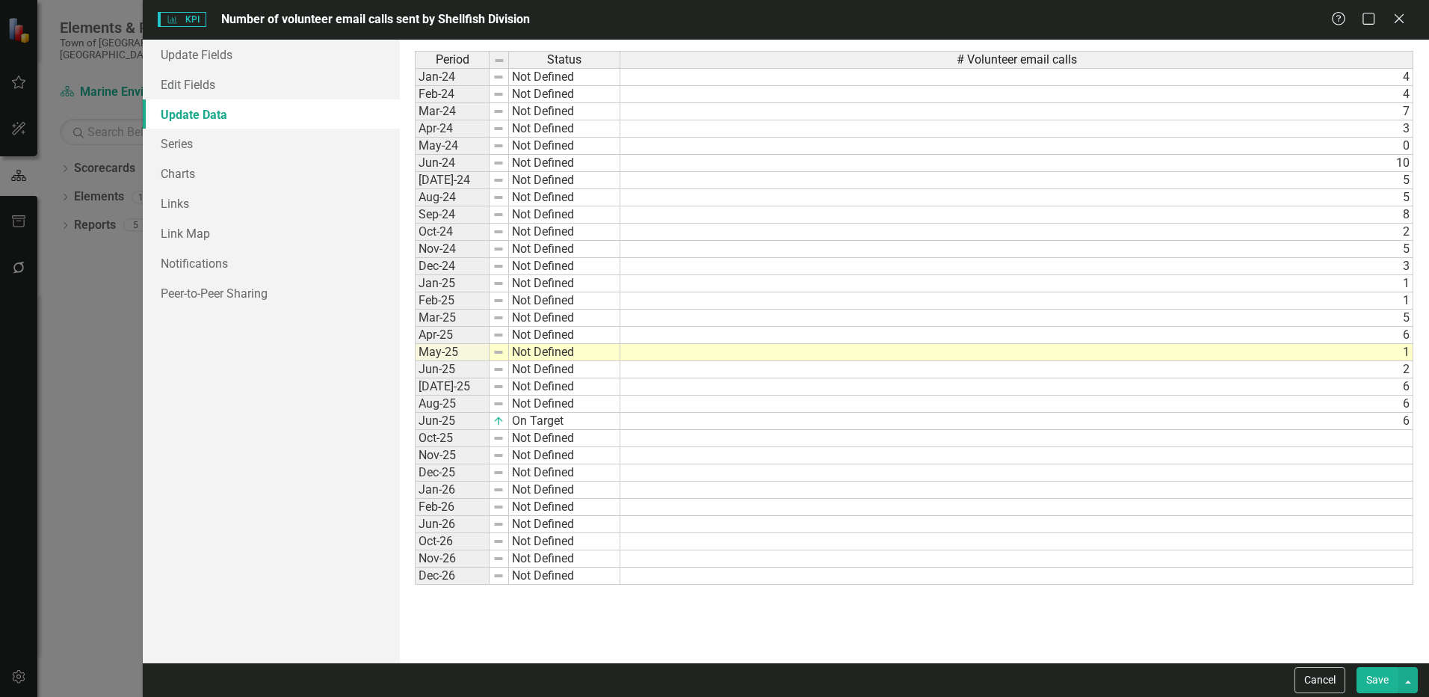
click at [1378, 688] on button "Save" at bounding box center [1377, 680] width 42 height 26
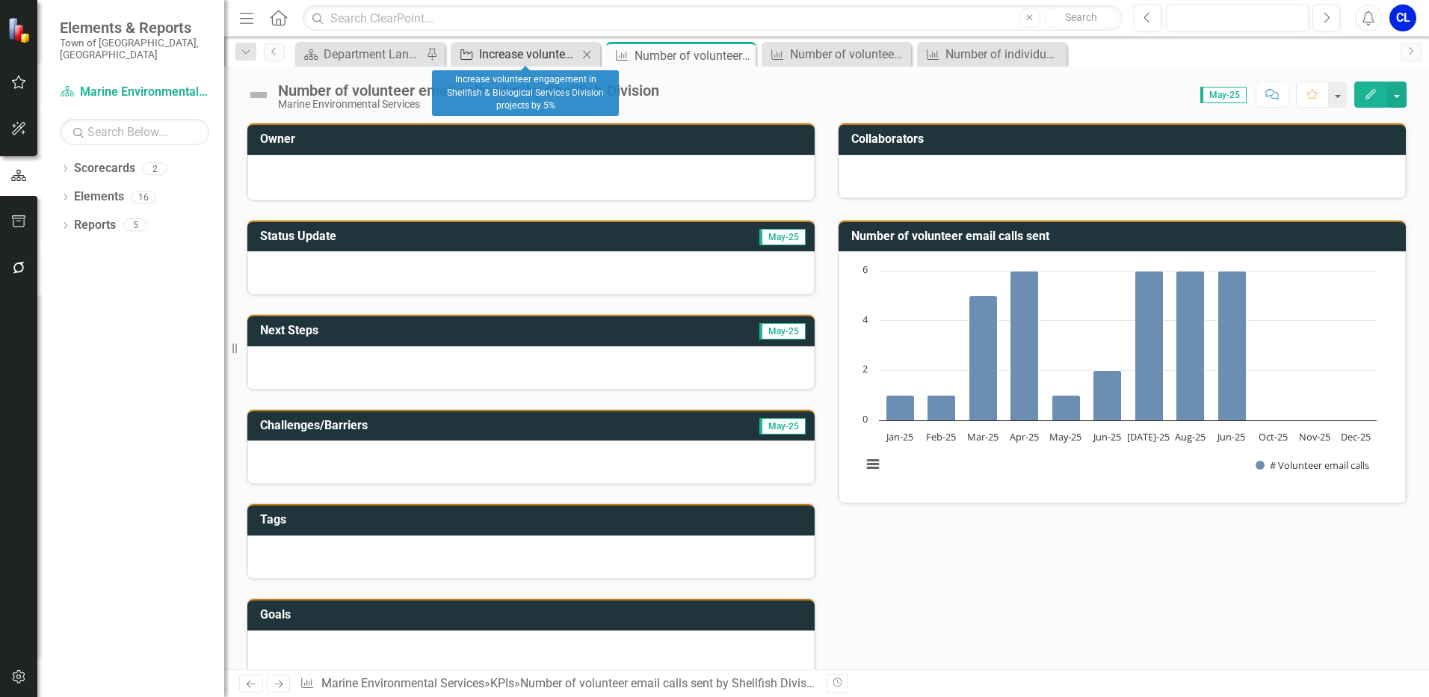
click at [478, 52] on link "Project Increase volunteer engagement in Shellfish & Biological Services Divisi…" at bounding box center [515, 54] width 123 height 19
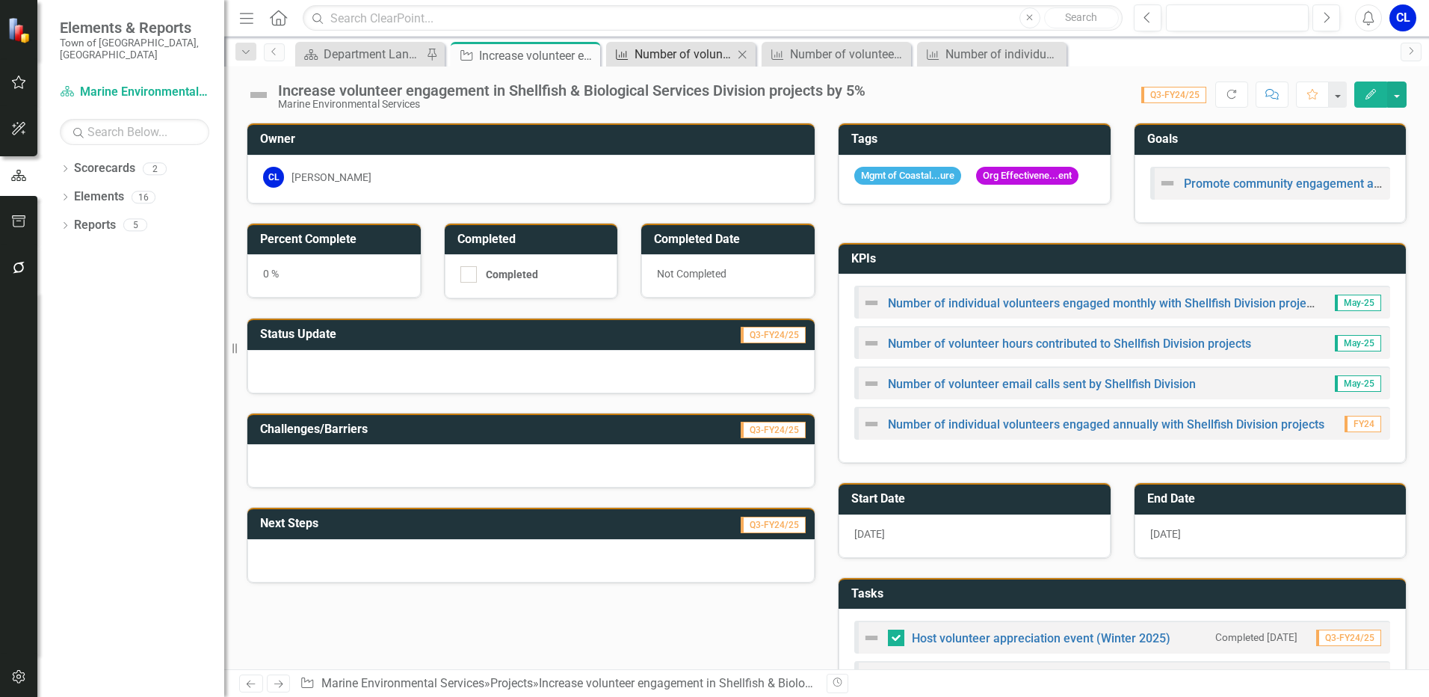
click at [701, 55] on div "Number of volunteer email calls sent by Shellfish Division" at bounding box center [683, 54] width 99 height 19
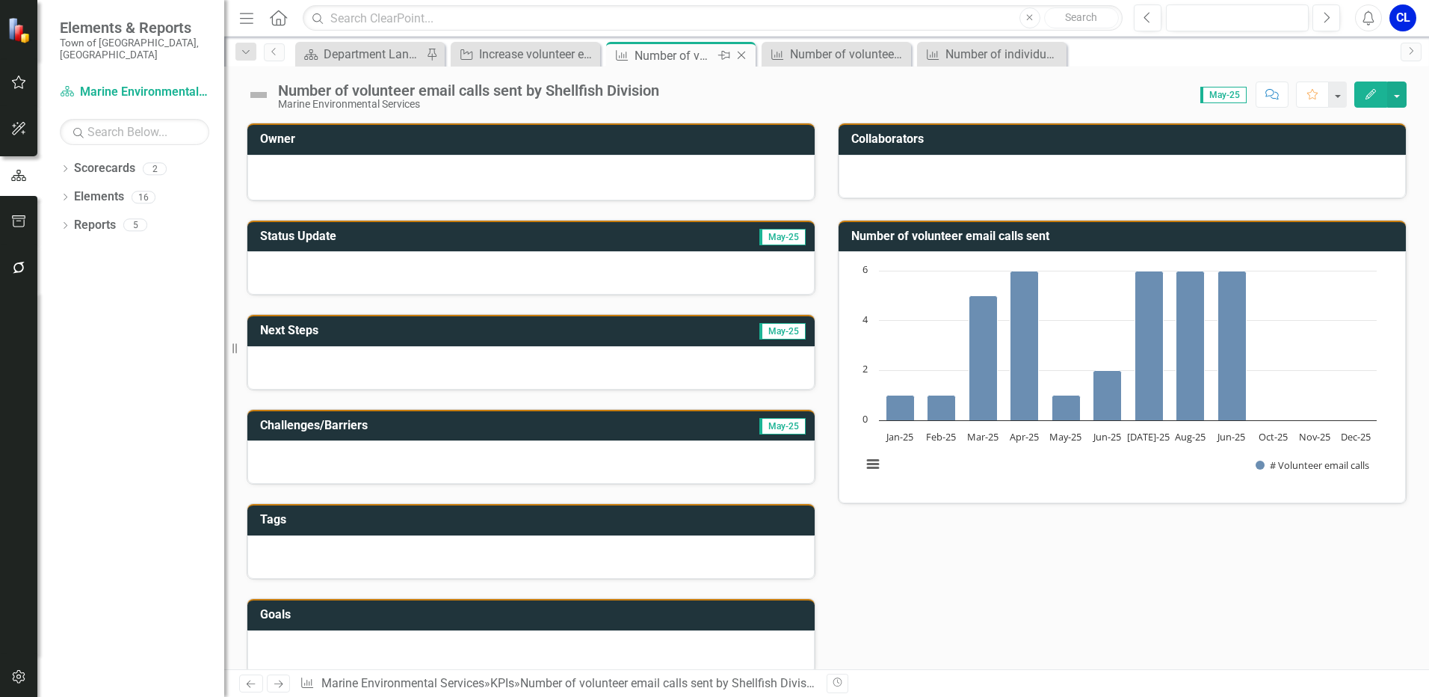
click at [745, 52] on icon at bounding box center [742, 56] width 8 height 8
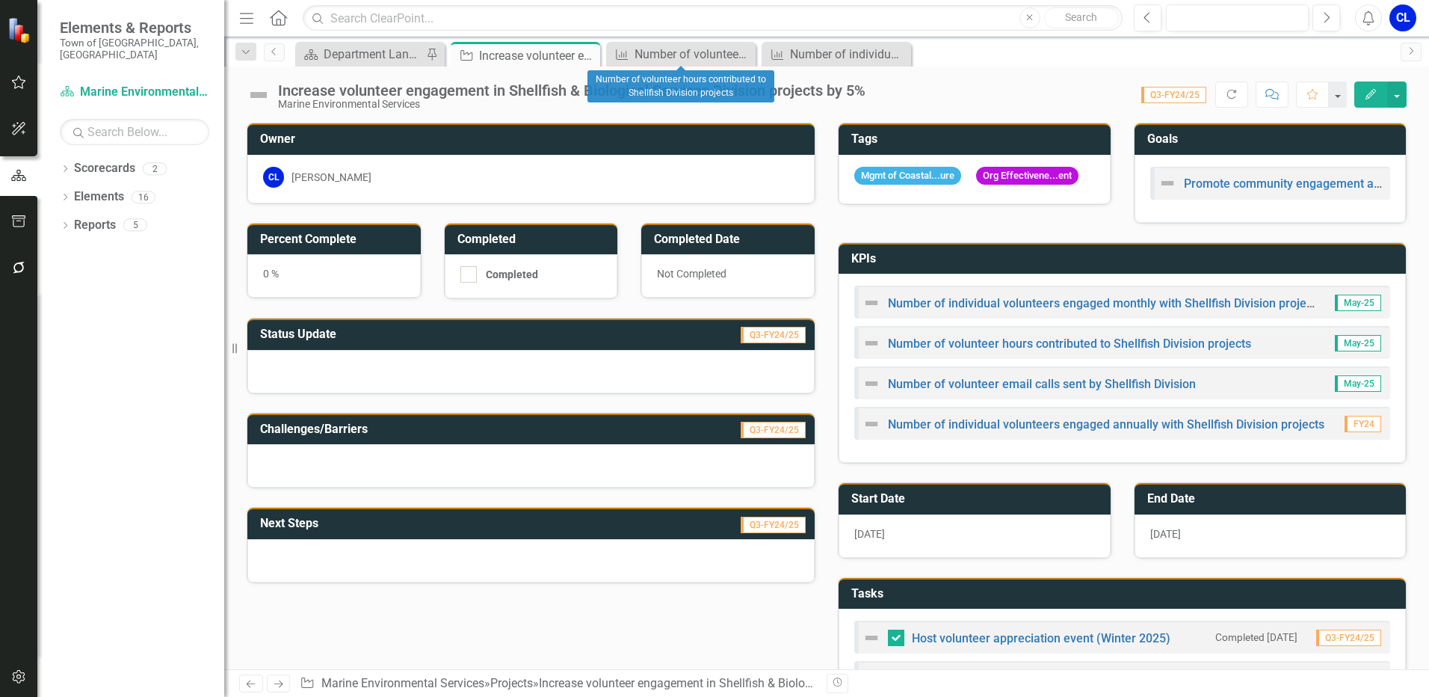
click at [0, 0] on icon at bounding box center [0, 0] width 0 height 0
click at [0, 0] on icon "Close" at bounding box center [0, 0] width 0 height 0
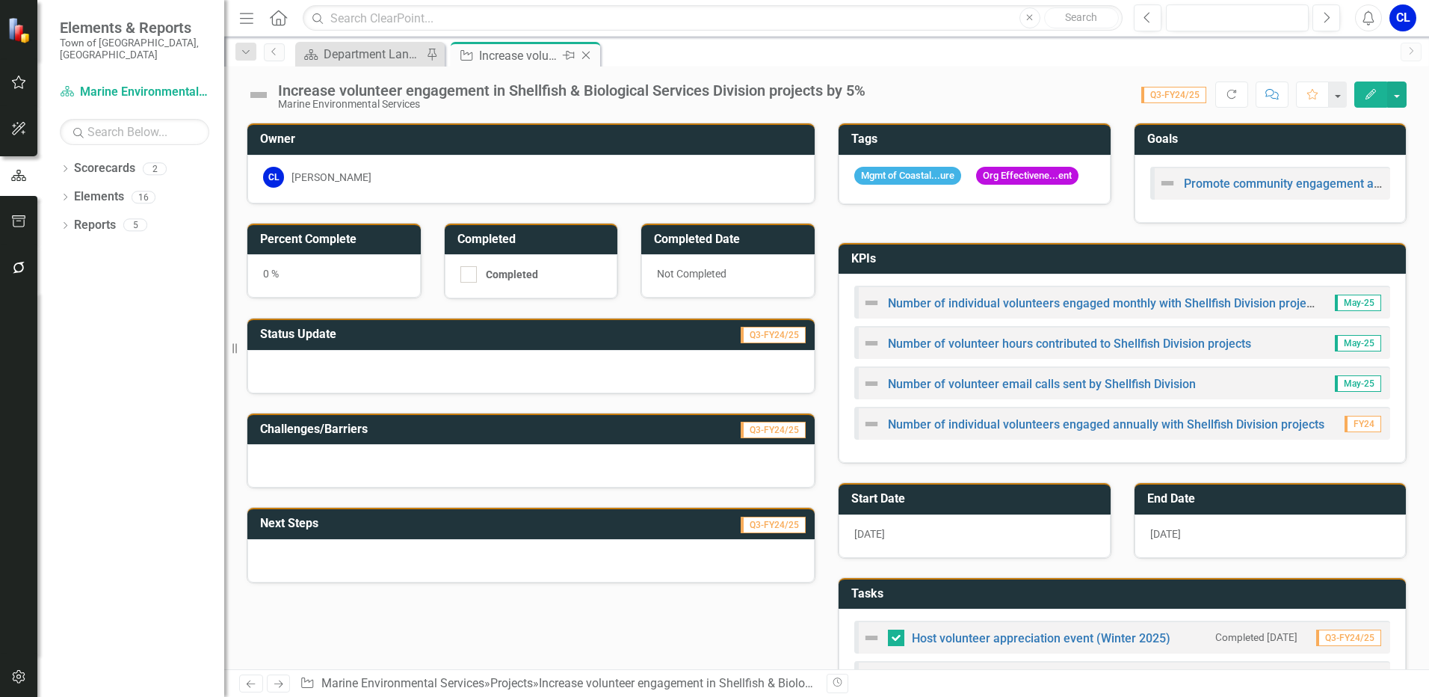
click at [590, 53] on icon "Close" at bounding box center [585, 55] width 15 height 12
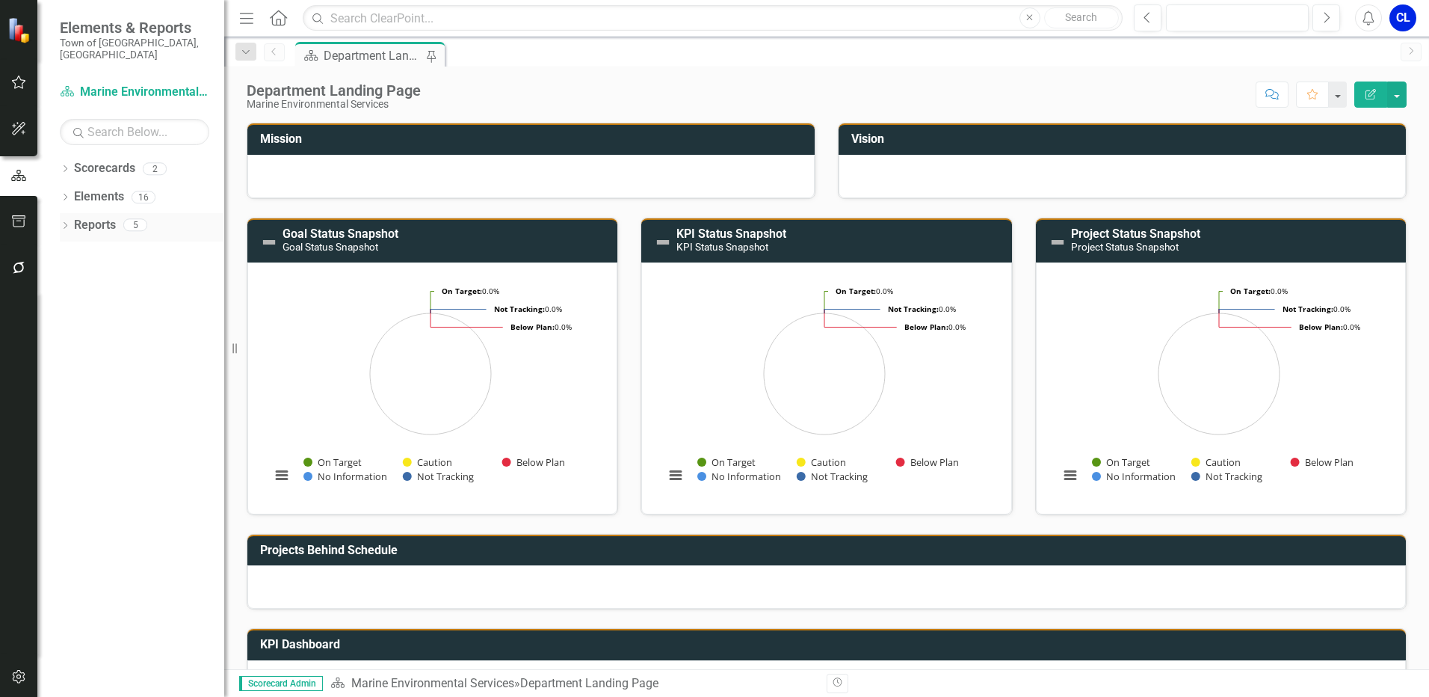
click at [66, 223] on icon "Dropdown" at bounding box center [65, 227] width 10 height 8
click at [69, 194] on icon "Dropdown" at bounding box center [65, 198] width 10 height 8
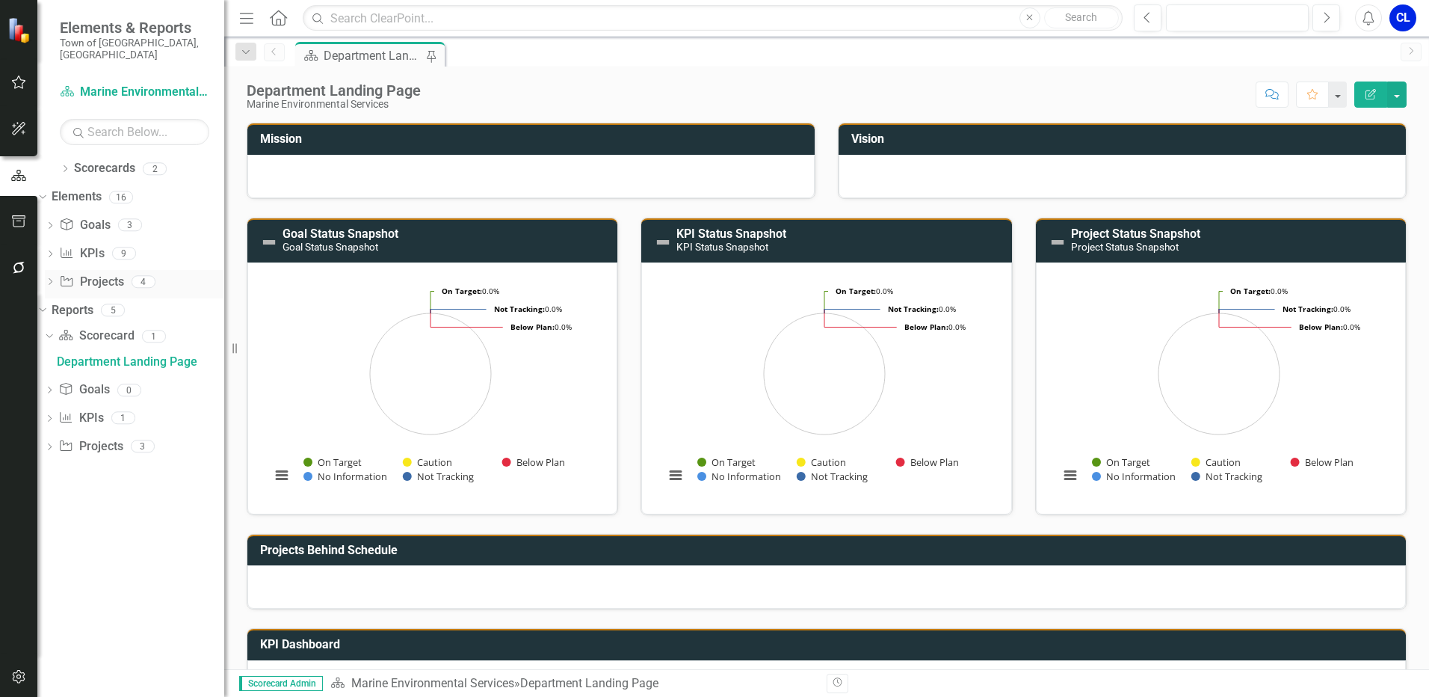
click at [55, 279] on icon "Dropdown" at bounding box center [50, 283] width 10 height 8
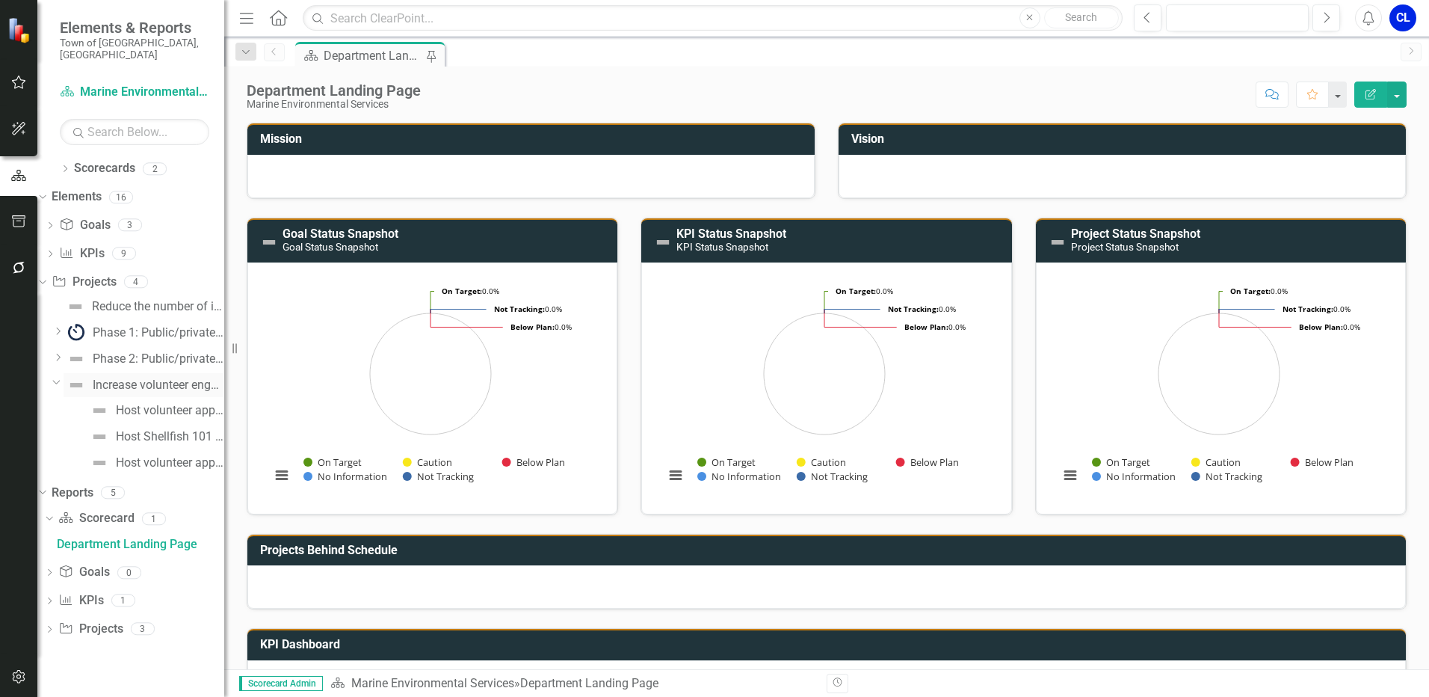
click at [159, 378] on div "Increase volunteer engagement in Shellfish & Biological Services Division proje…" at bounding box center [159, 384] width 132 height 13
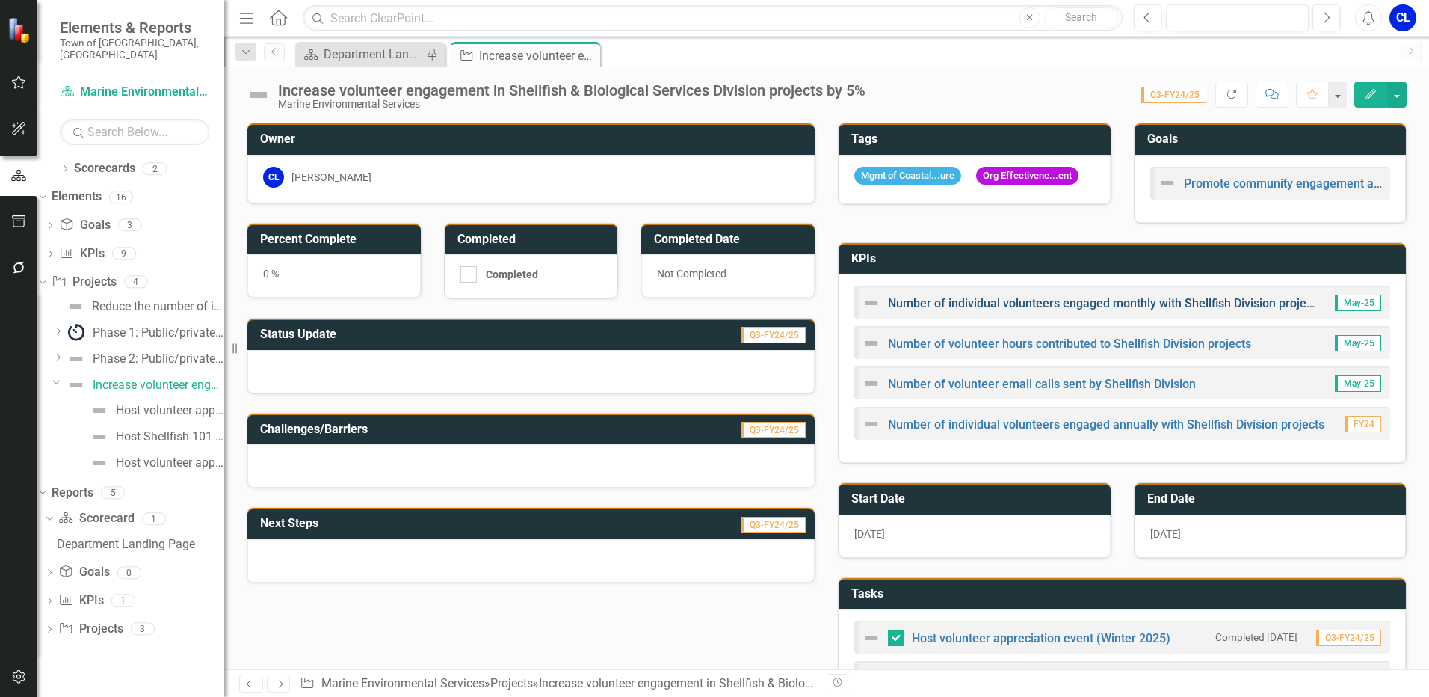
click at [987, 310] on link "Number of individual volunteers engaged monthly with Shellfish Division projects" at bounding box center [1105, 303] width 434 height 14
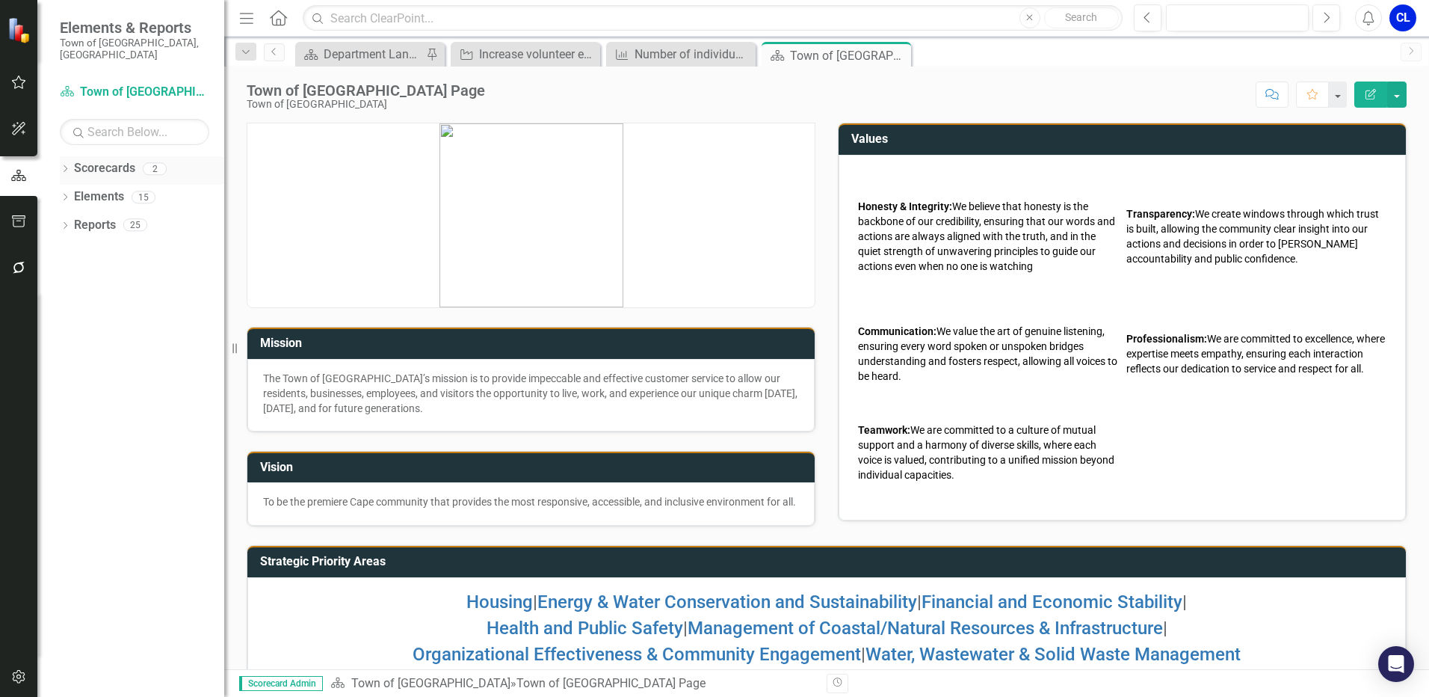
click at [92, 160] on link "Scorecards" at bounding box center [104, 168] width 61 height 17
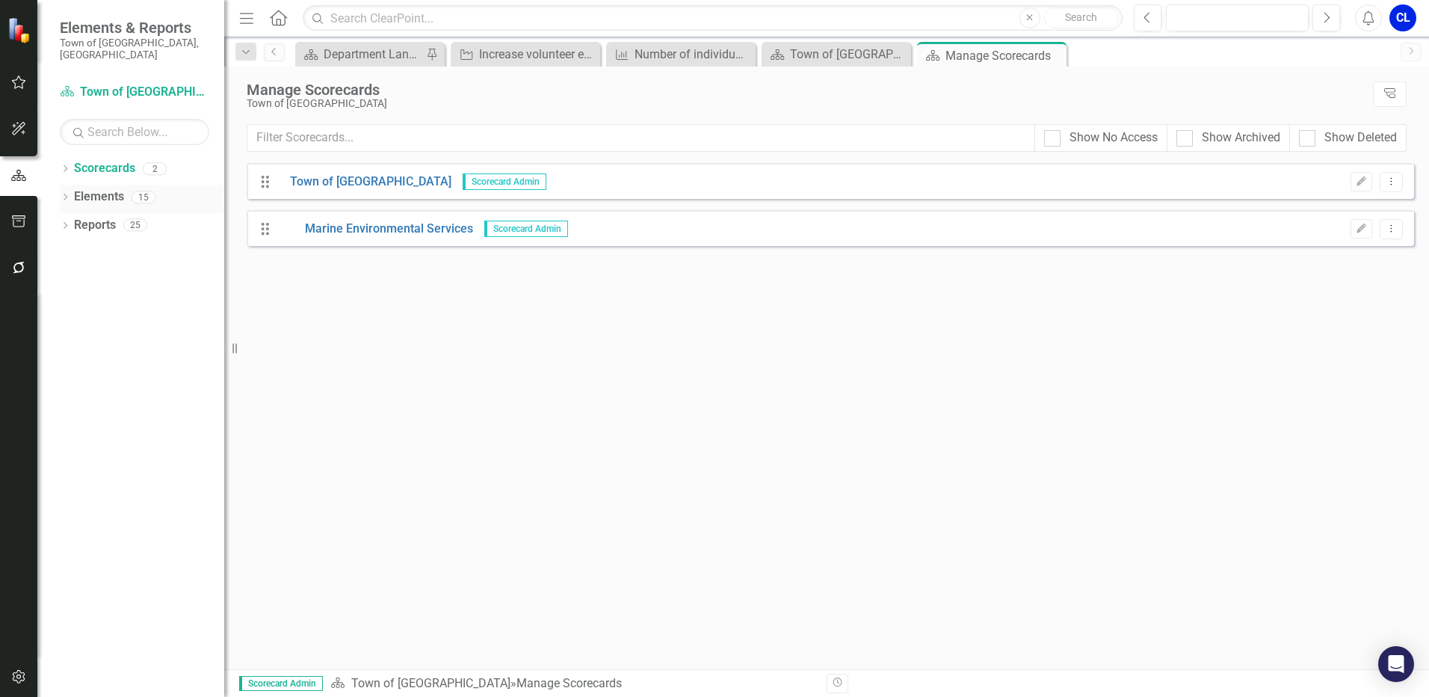
click at [63, 194] on icon "Dropdown" at bounding box center [65, 198] width 10 height 8
click at [498, 61] on div "Increase volunteer engagement in Shellfish & Biological Services Division proje…" at bounding box center [528, 54] width 99 height 19
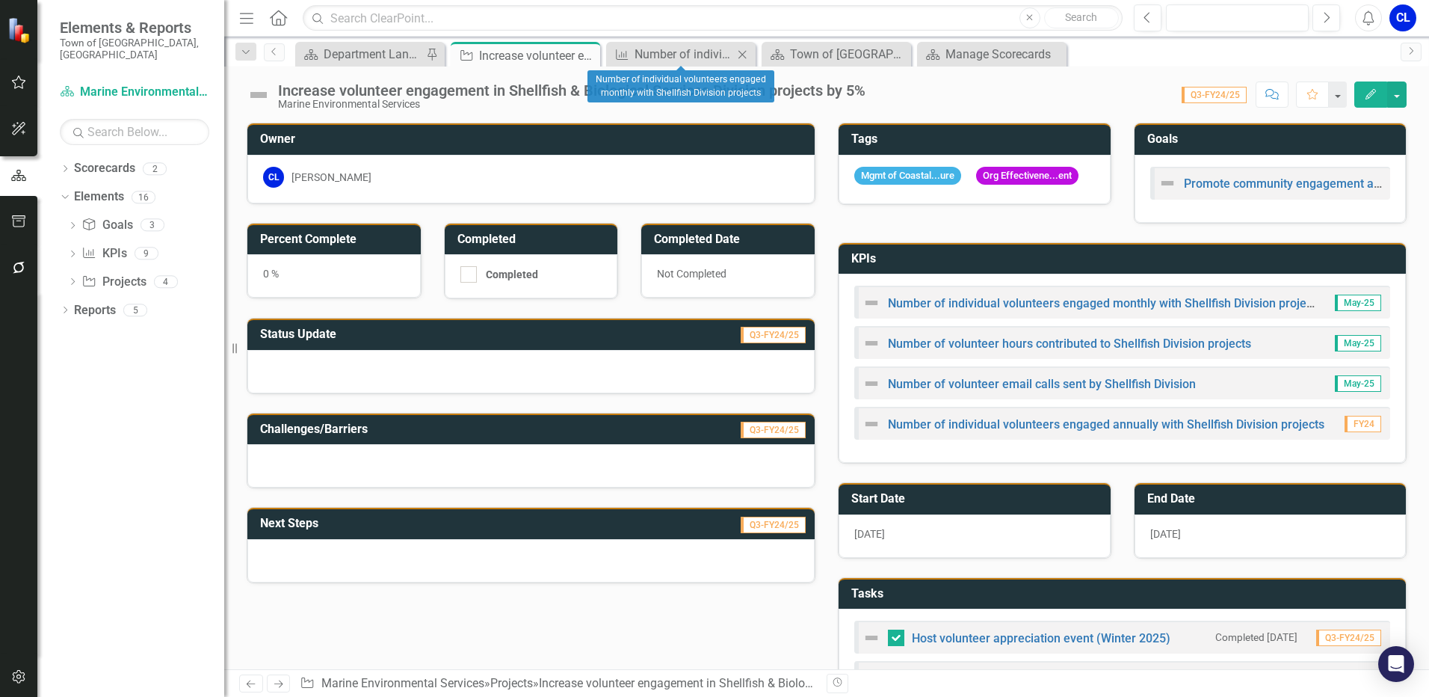
click at [741, 57] on icon "Close" at bounding box center [742, 55] width 15 height 12
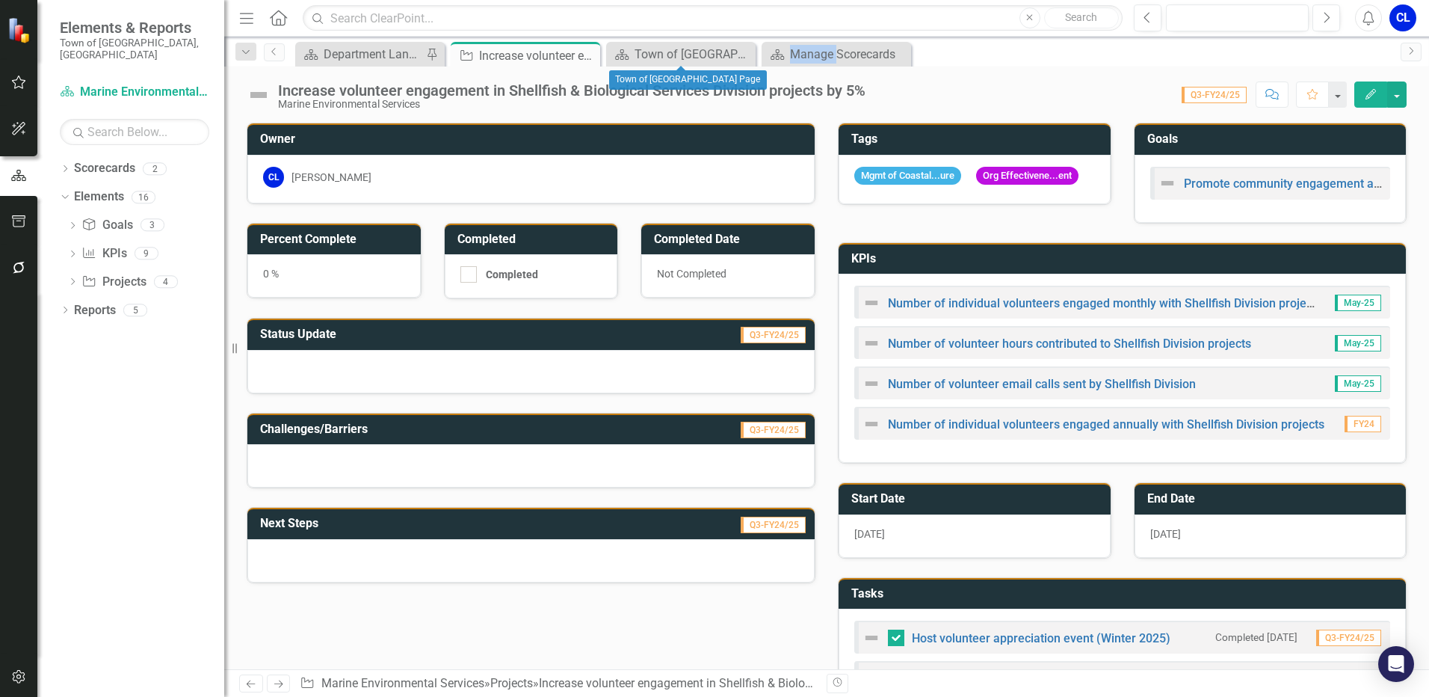
click at [0, 0] on icon "Close" at bounding box center [0, 0] width 0 height 0
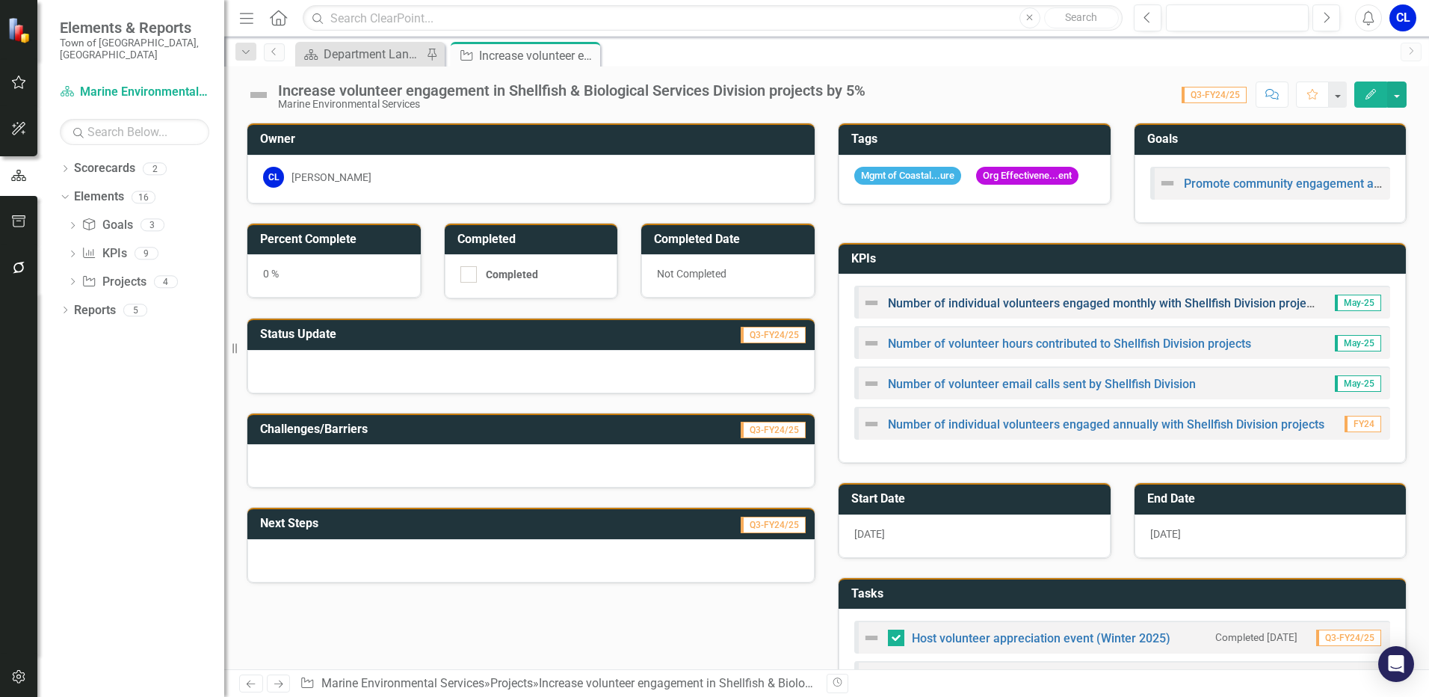
click at [1030, 306] on link "Number of individual volunteers engaged monthly with Shellfish Division projects" at bounding box center [1105, 303] width 434 height 14
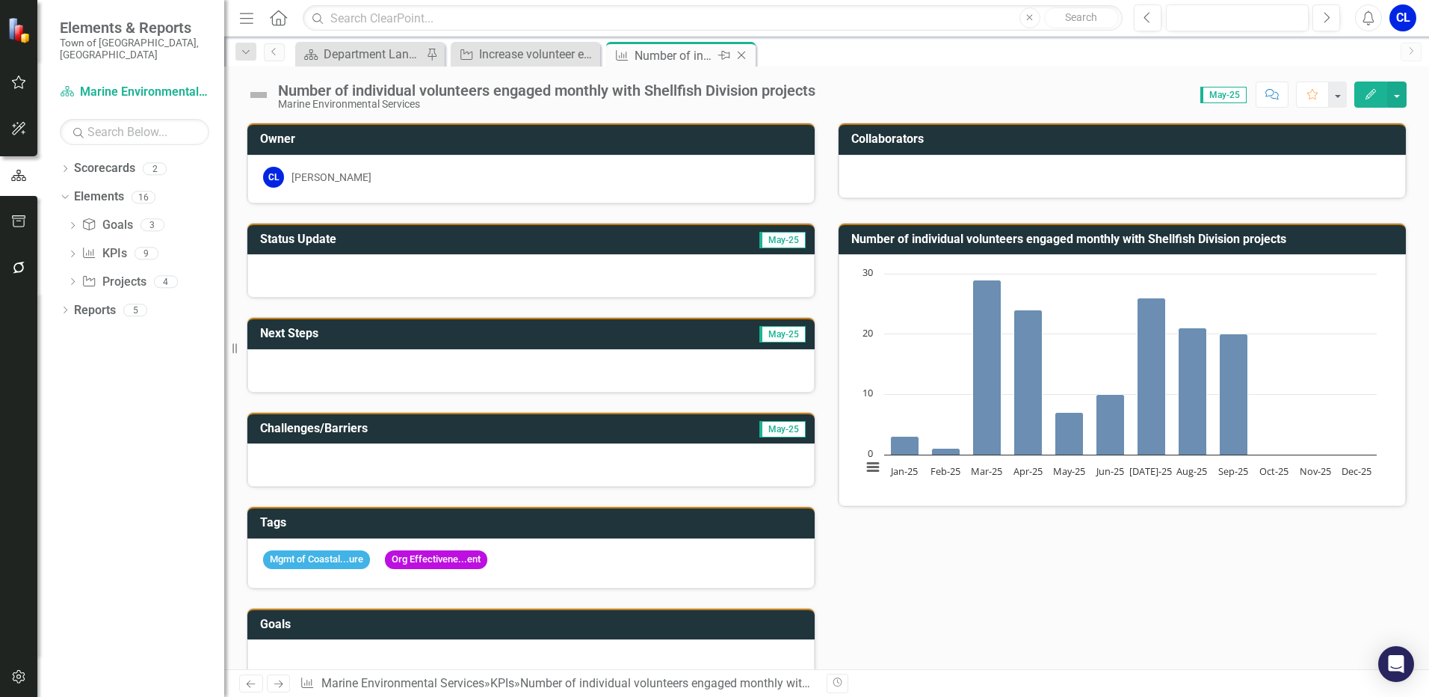
click at [745, 55] on icon "Close" at bounding box center [741, 55] width 15 height 12
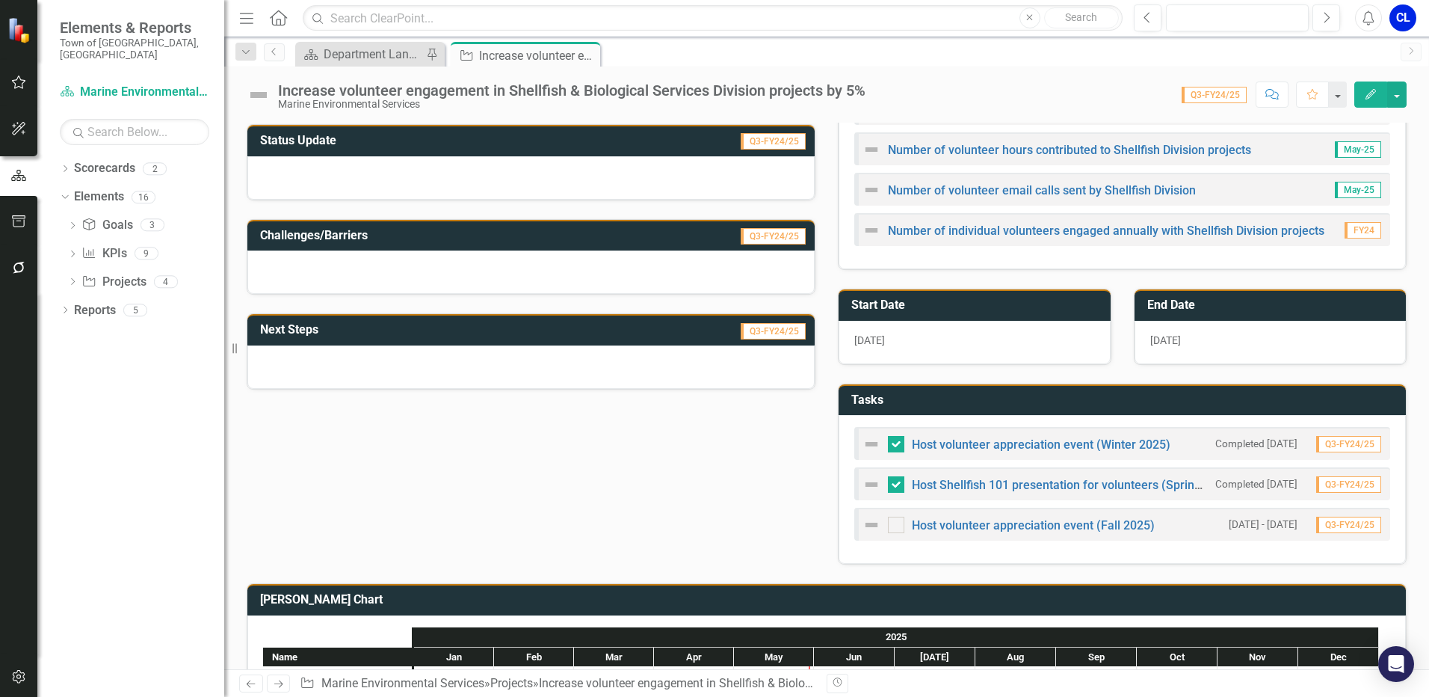
scroll to position [324, 0]
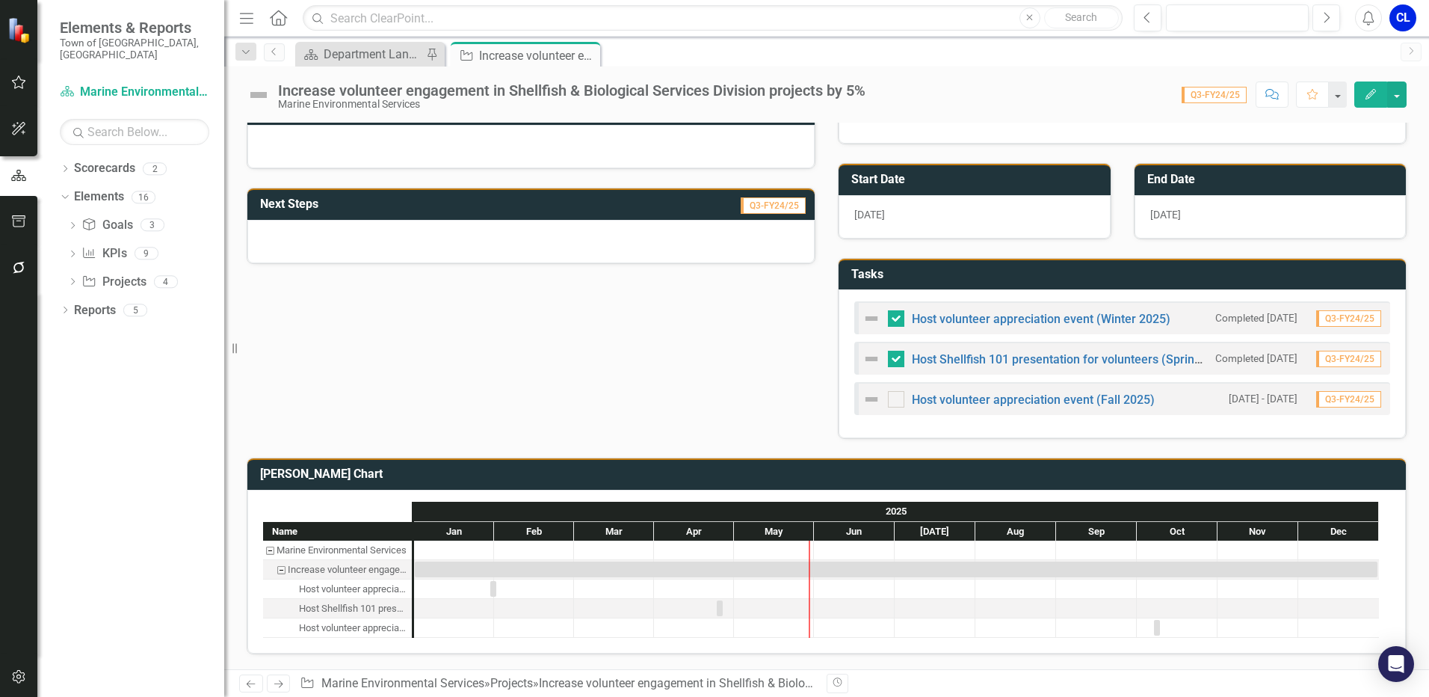
click at [1371, 95] on icon "button" at bounding box center [1370, 94] width 10 height 10
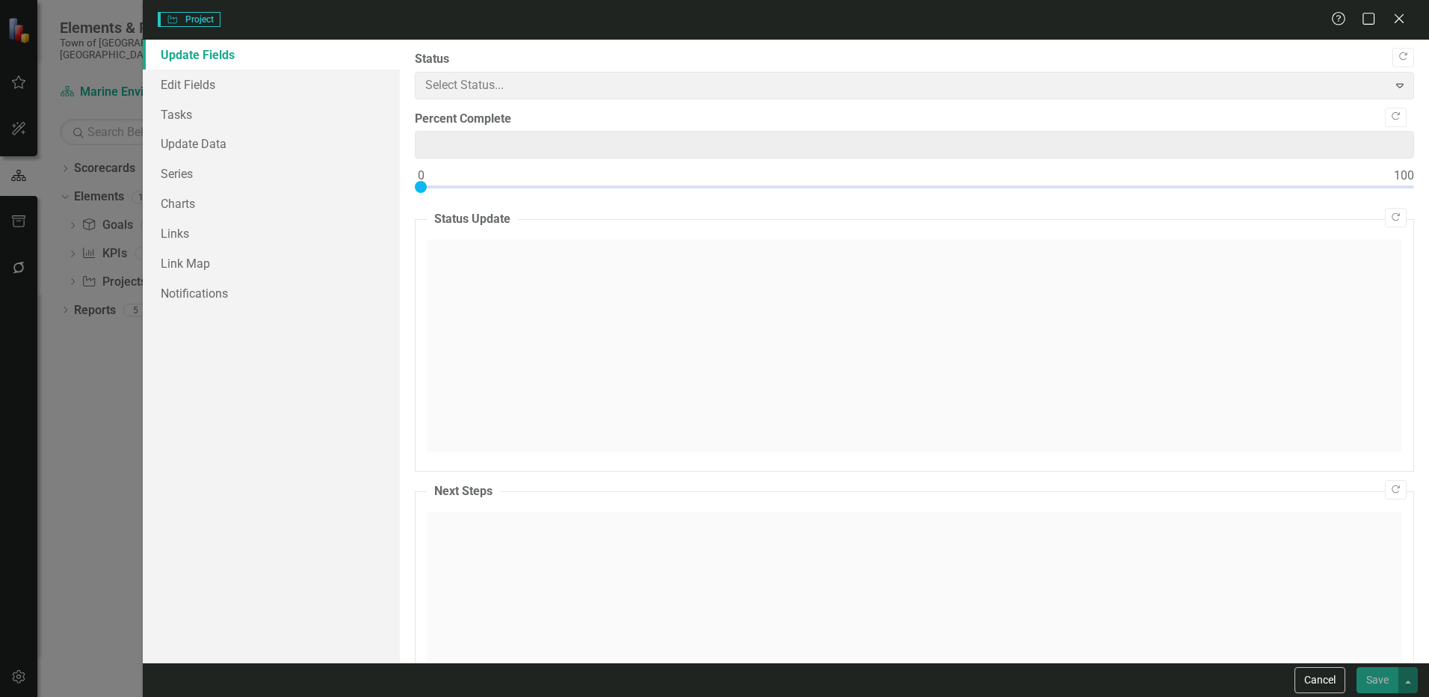
type input "0"
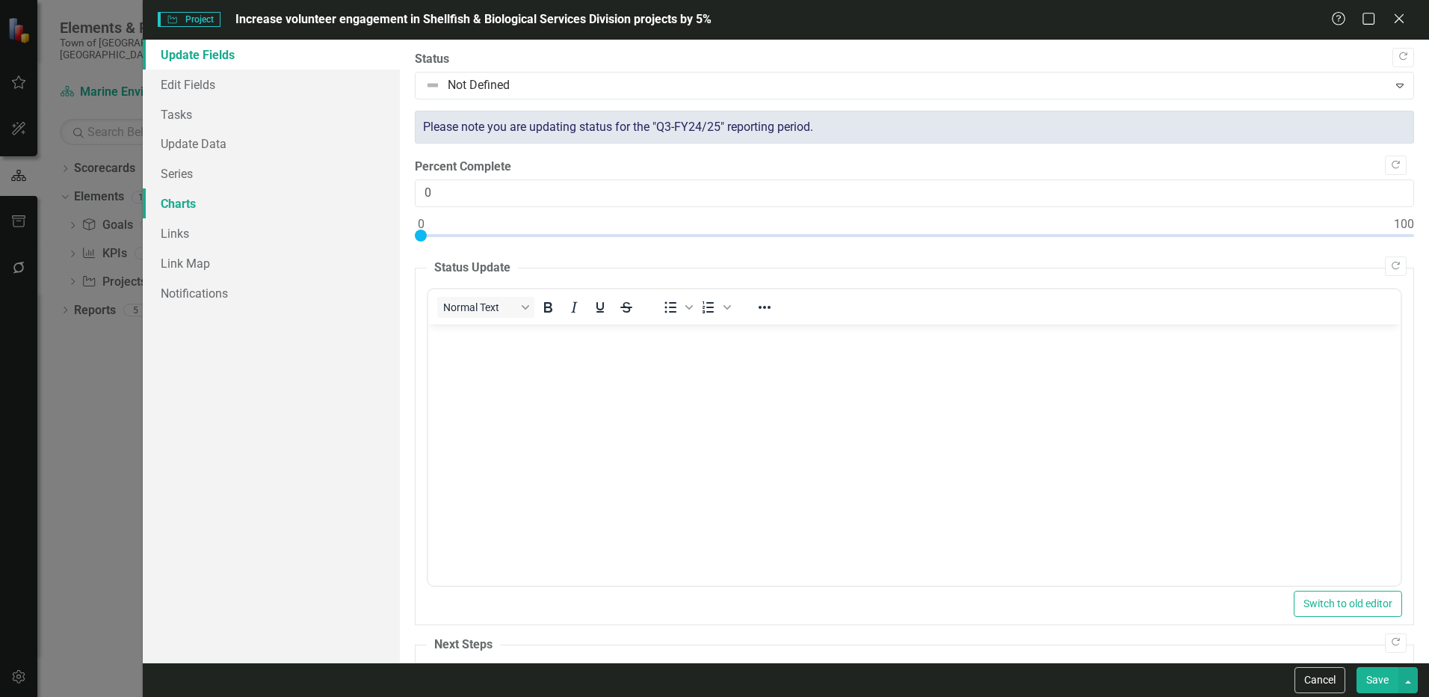
scroll to position [0, 0]
click at [199, 203] on link "Charts" at bounding box center [271, 203] width 257 height 30
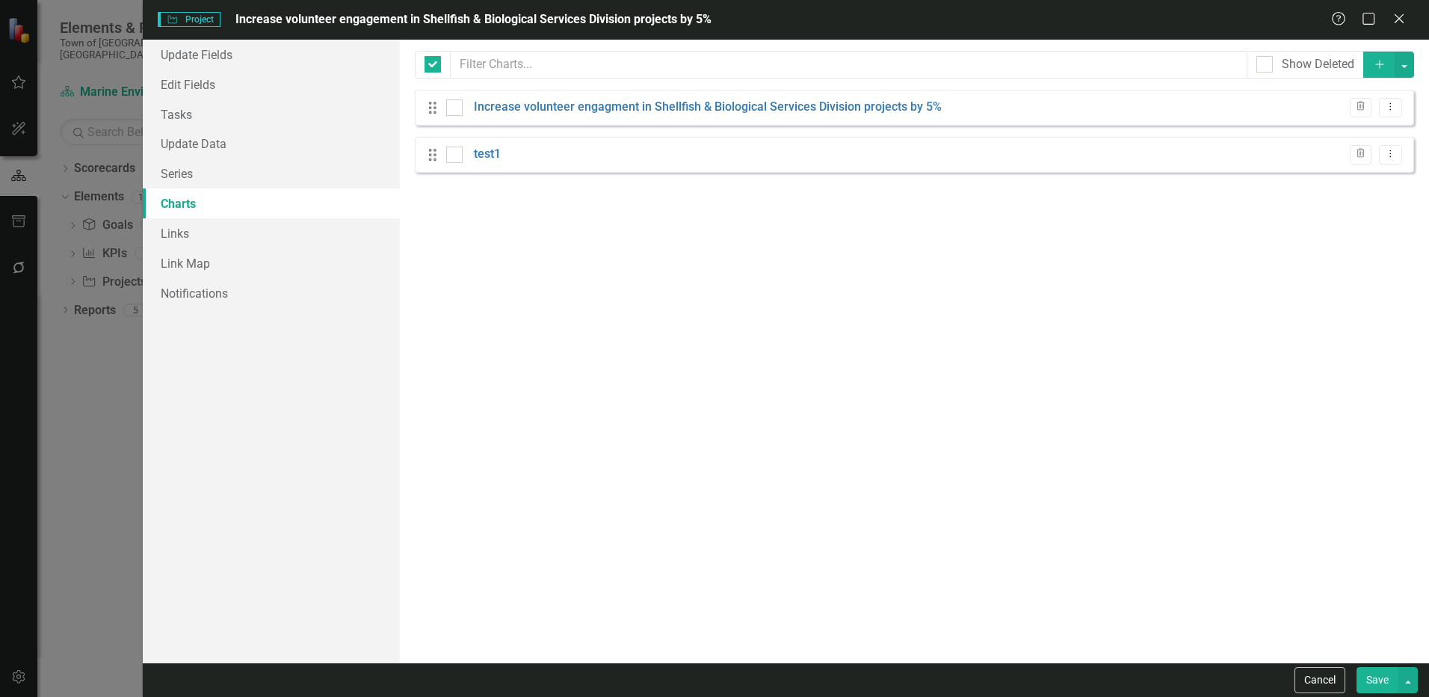
checkbox input "false"
click at [1358, 152] on icon "Trash" at bounding box center [1360, 153] width 11 height 9
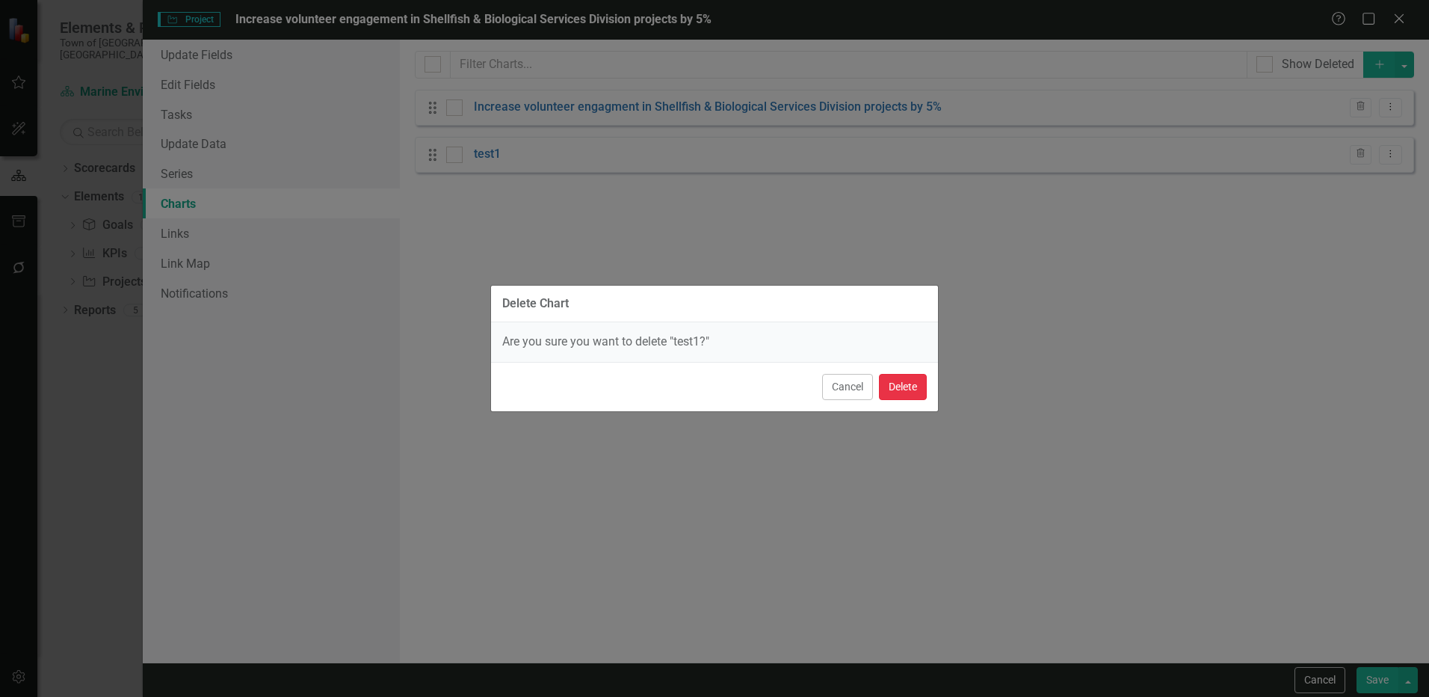
click at [893, 390] on button "Delete" at bounding box center [903, 387] width 48 height 26
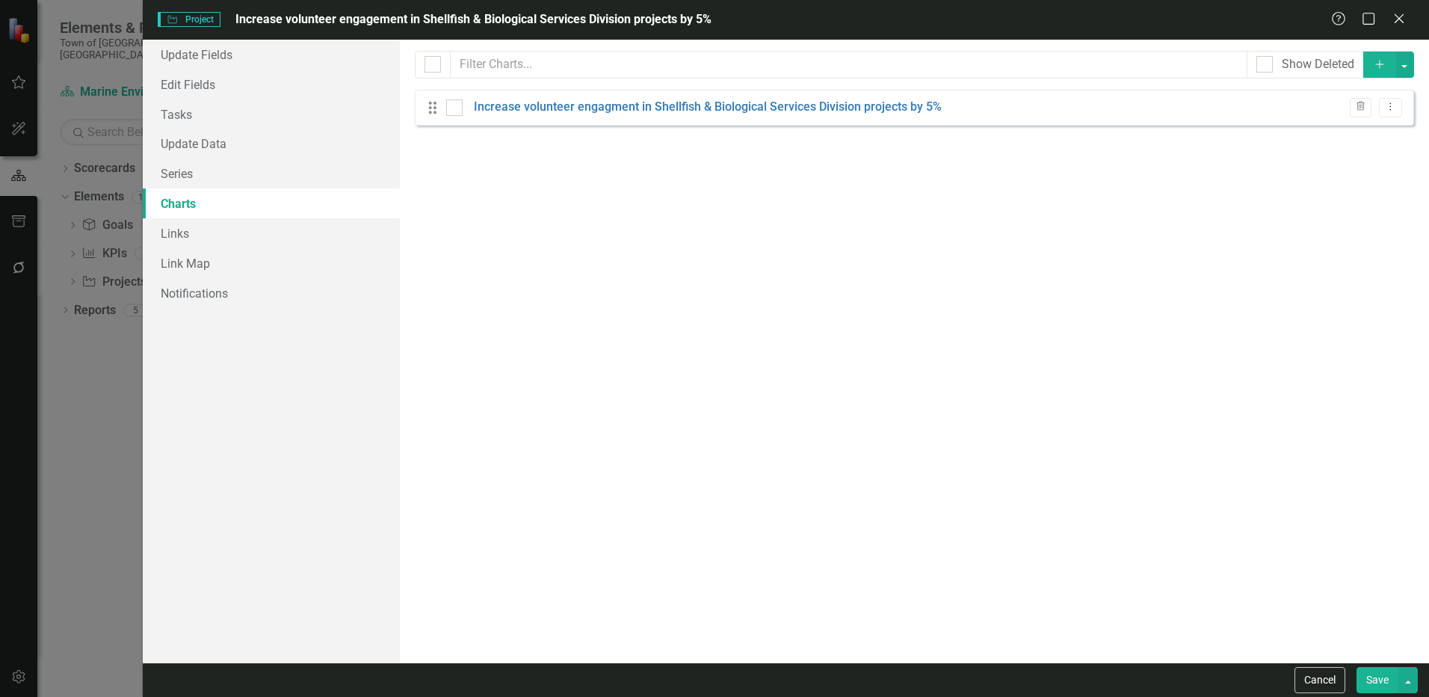
click at [1380, 67] on icon "button" at bounding box center [1379, 64] width 8 height 8
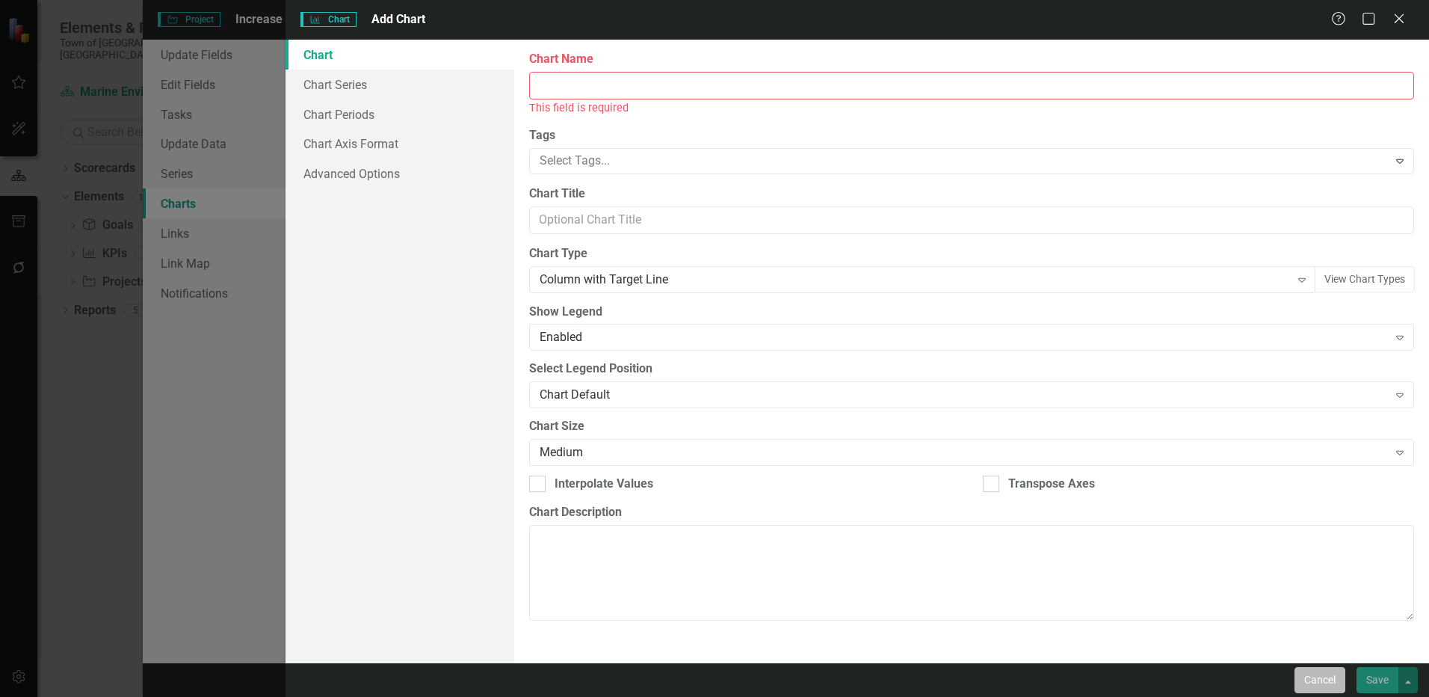
click at [1318, 672] on button "Cancel" at bounding box center [1319, 680] width 51 height 26
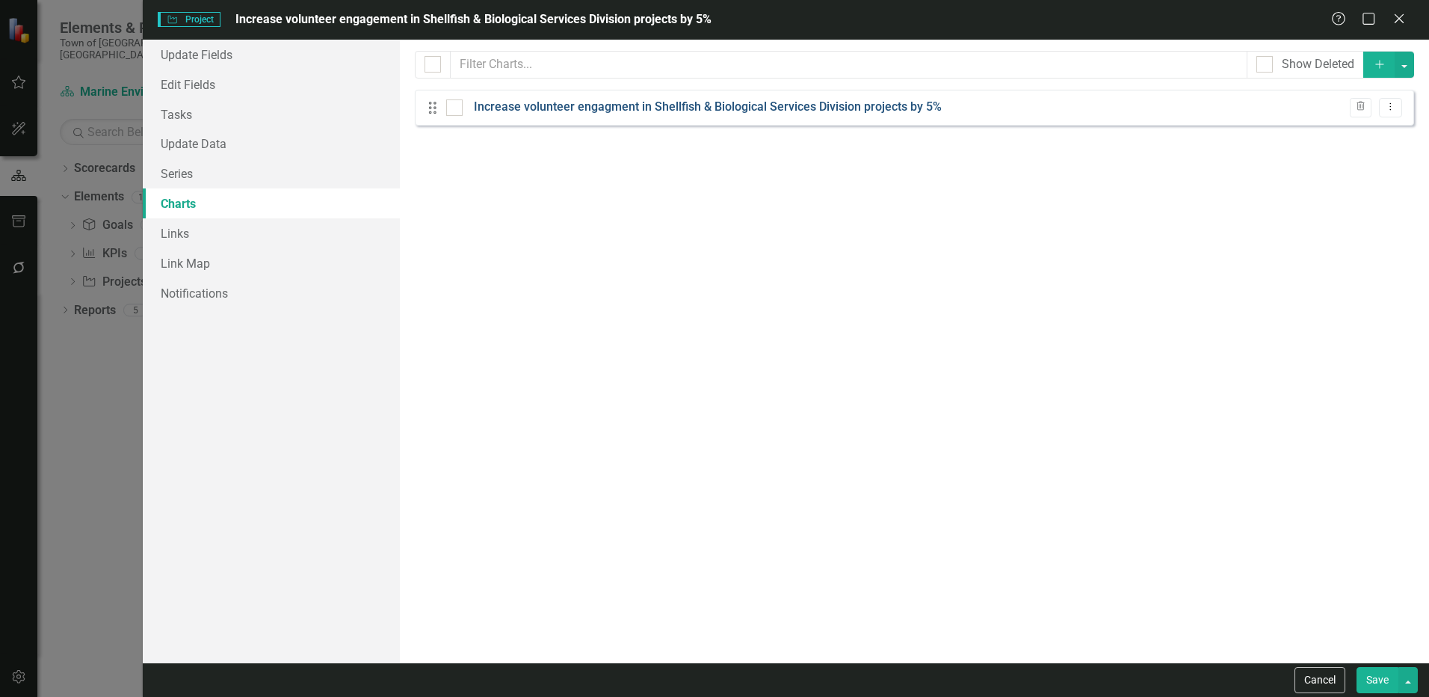
click at [827, 109] on link "Increase volunteer engagment in Shellfish & Biological Services Division projec…" at bounding box center [708, 107] width 468 height 17
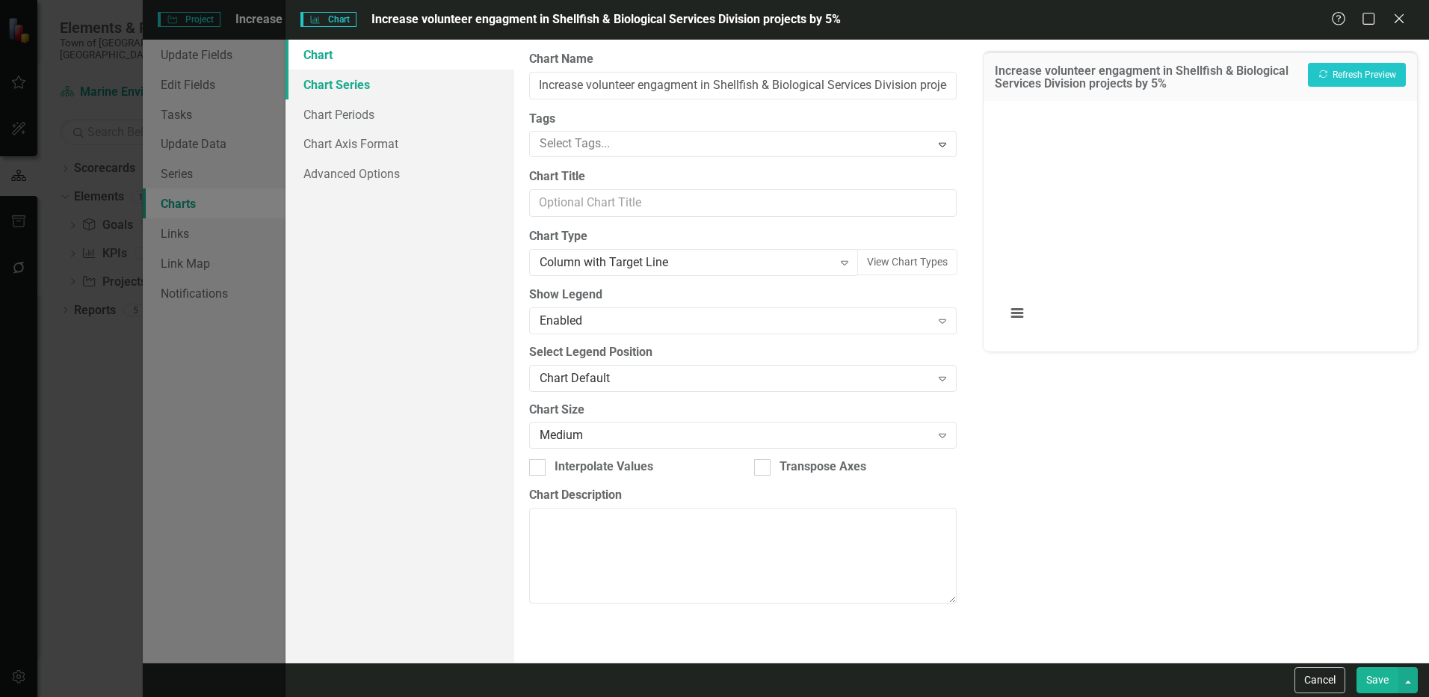
click at [338, 91] on link "Chart Series" at bounding box center [399, 85] width 229 height 30
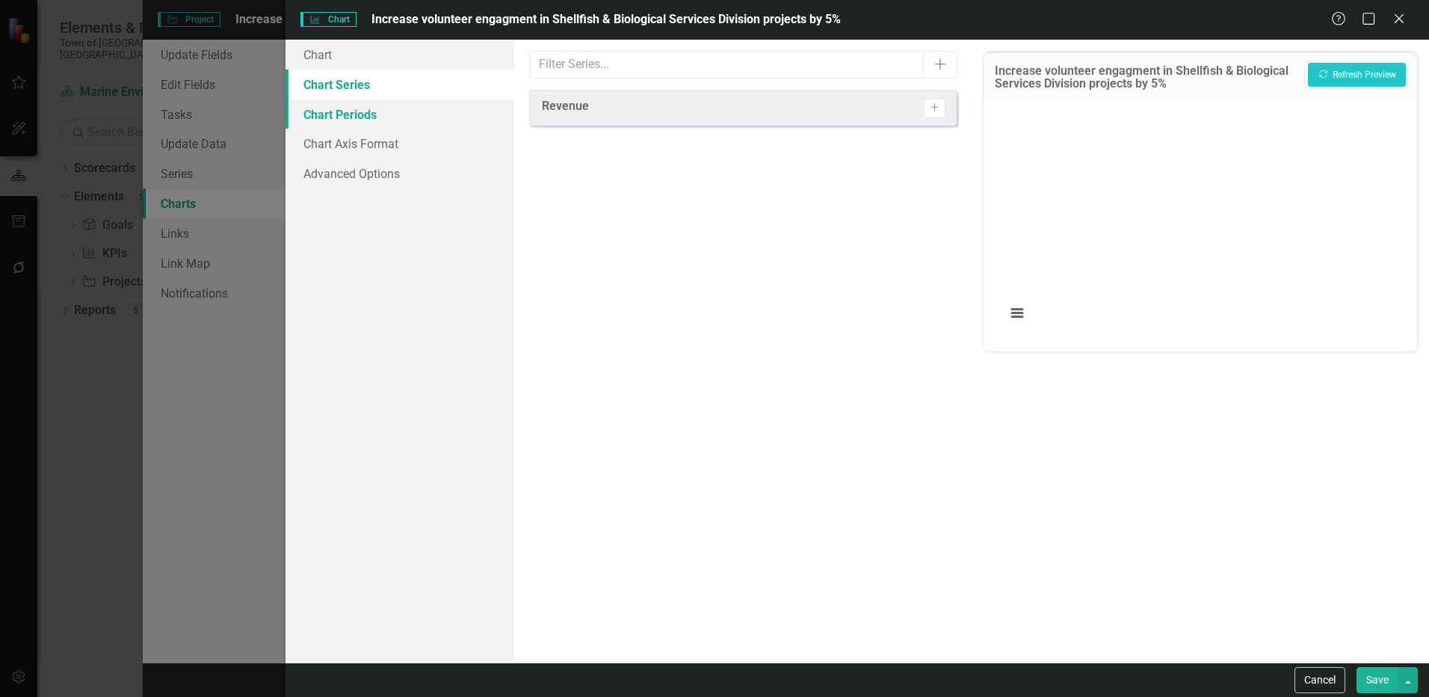
click at [342, 118] on link "Chart Periods" at bounding box center [399, 114] width 229 height 30
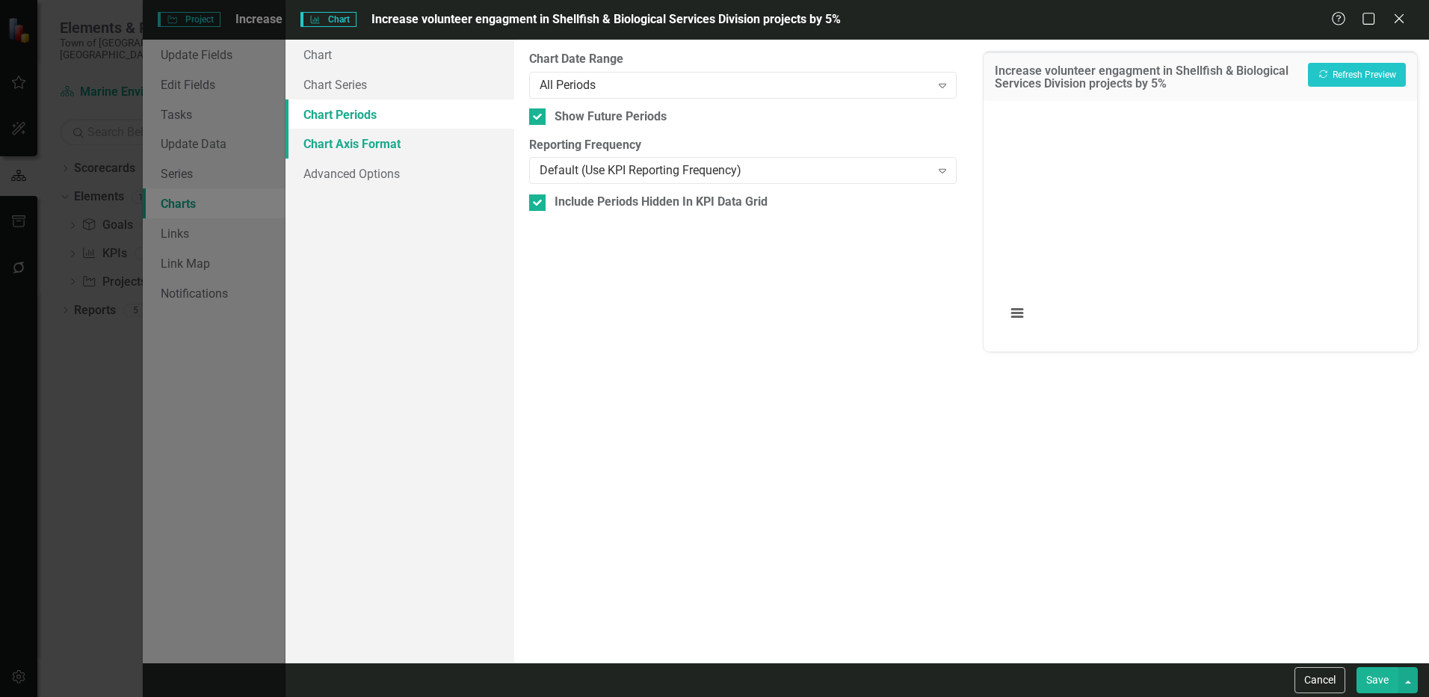
click at [345, 149] on link "Chart Axis Format" at bounding box center [399, 144] width 229 height 30
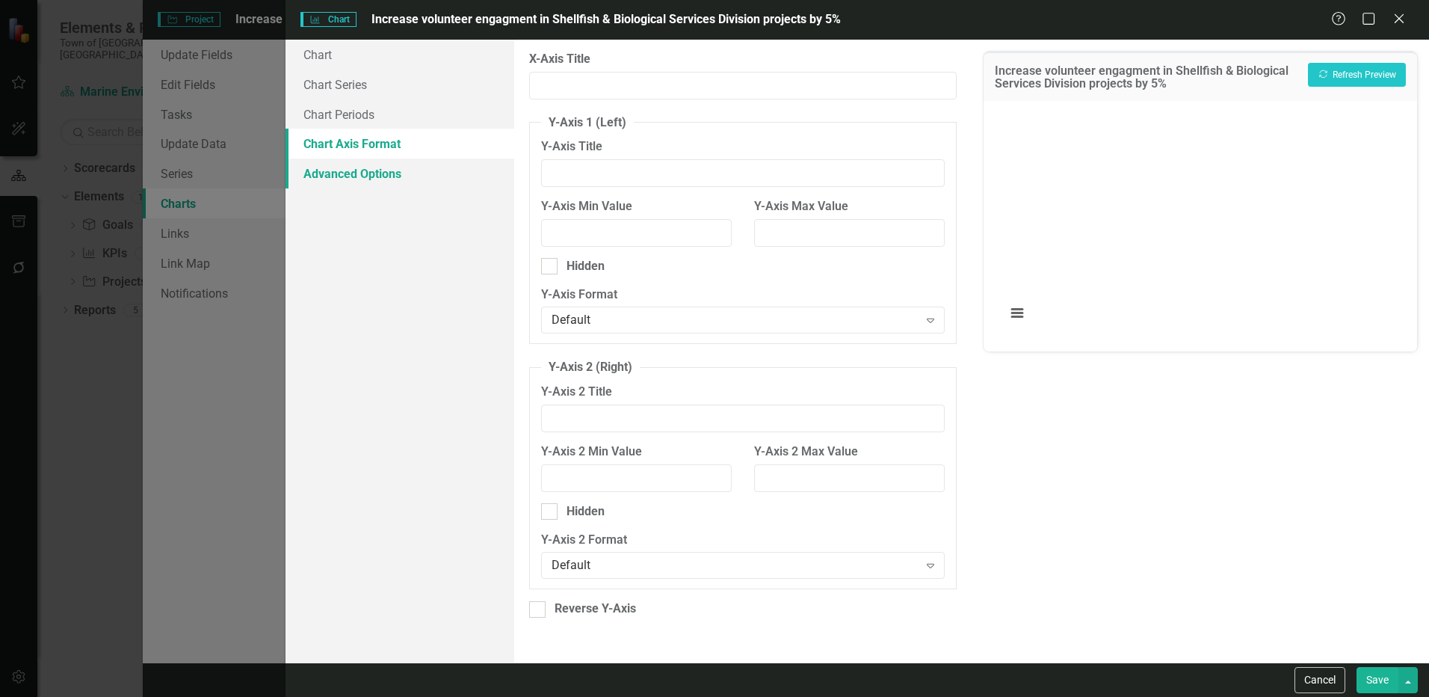
click at [348, 173] on link "Advanced Options" at bounding box center [399, 173] width 229 height 30
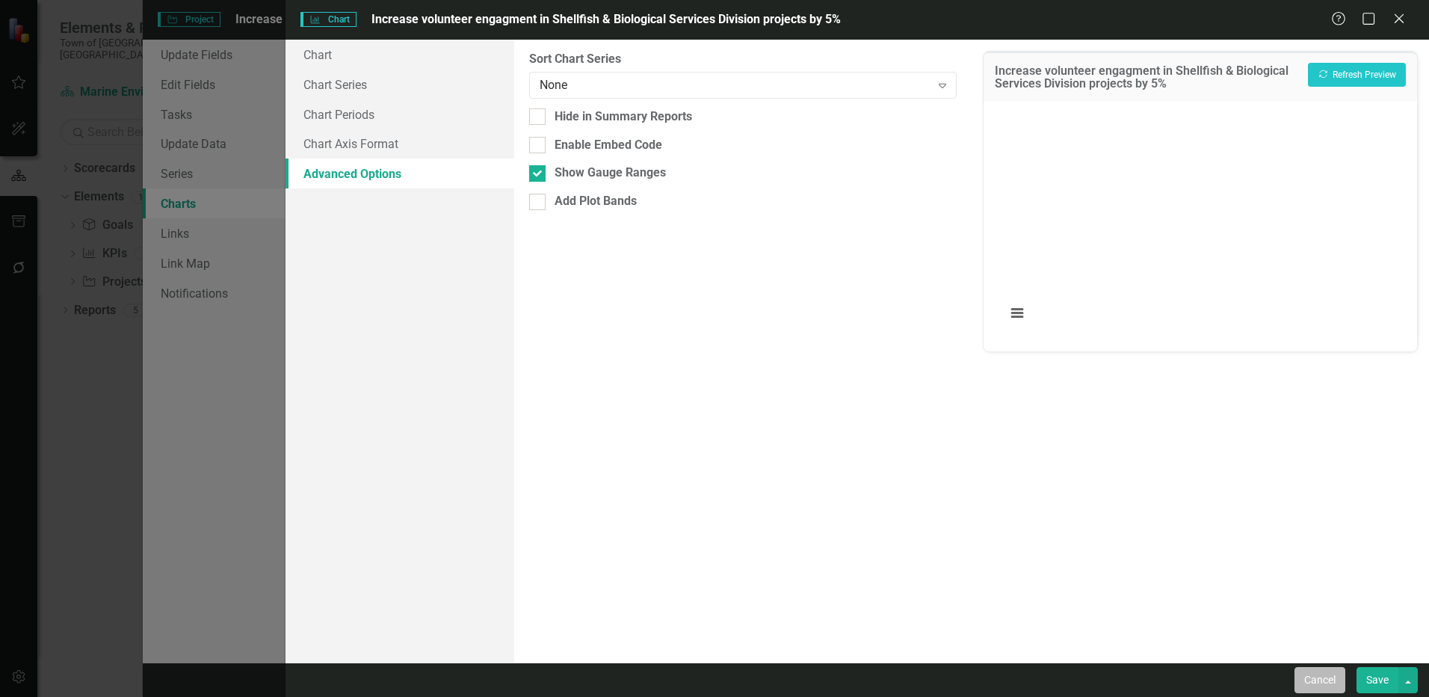
click at [1315, 676] on button "Cancel" at bounding box center [1319, 680] width 51 height 26
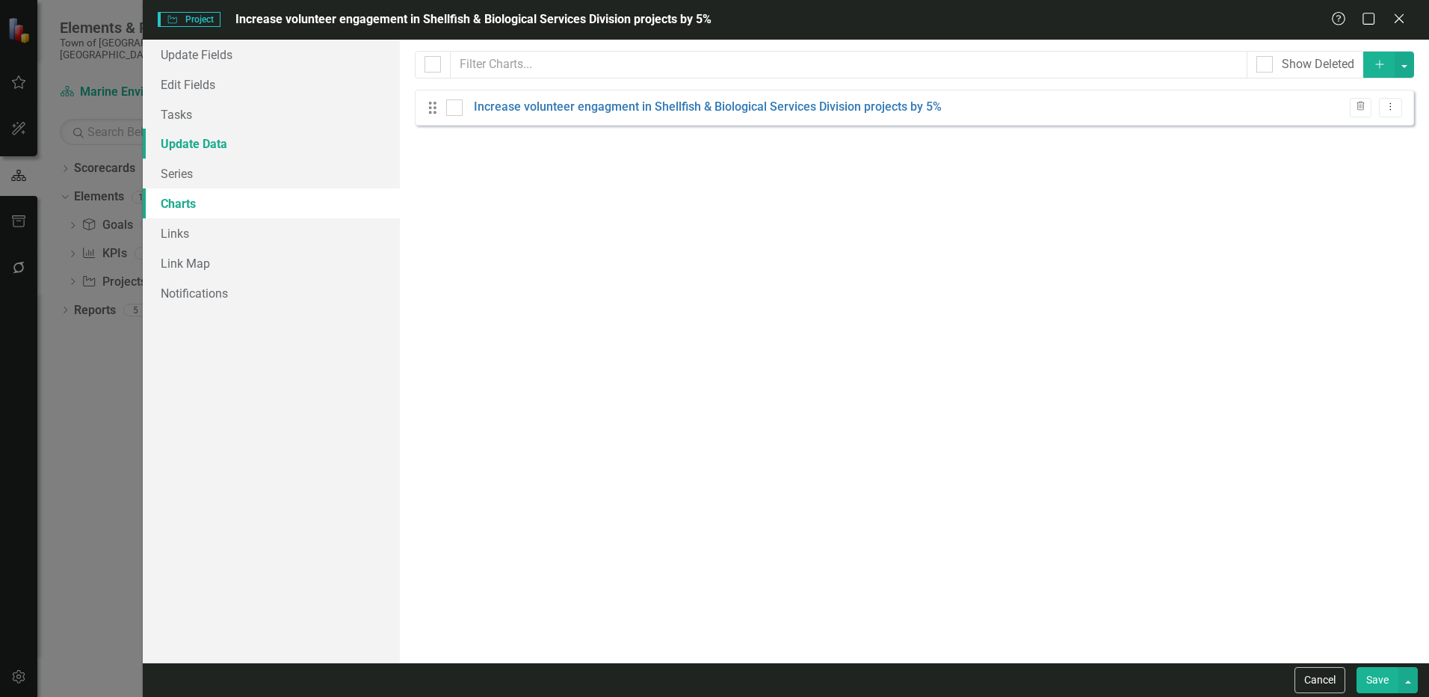
click at [218, 147] on link "Update Data" at bounding box center [271, 144] width 257 height 30
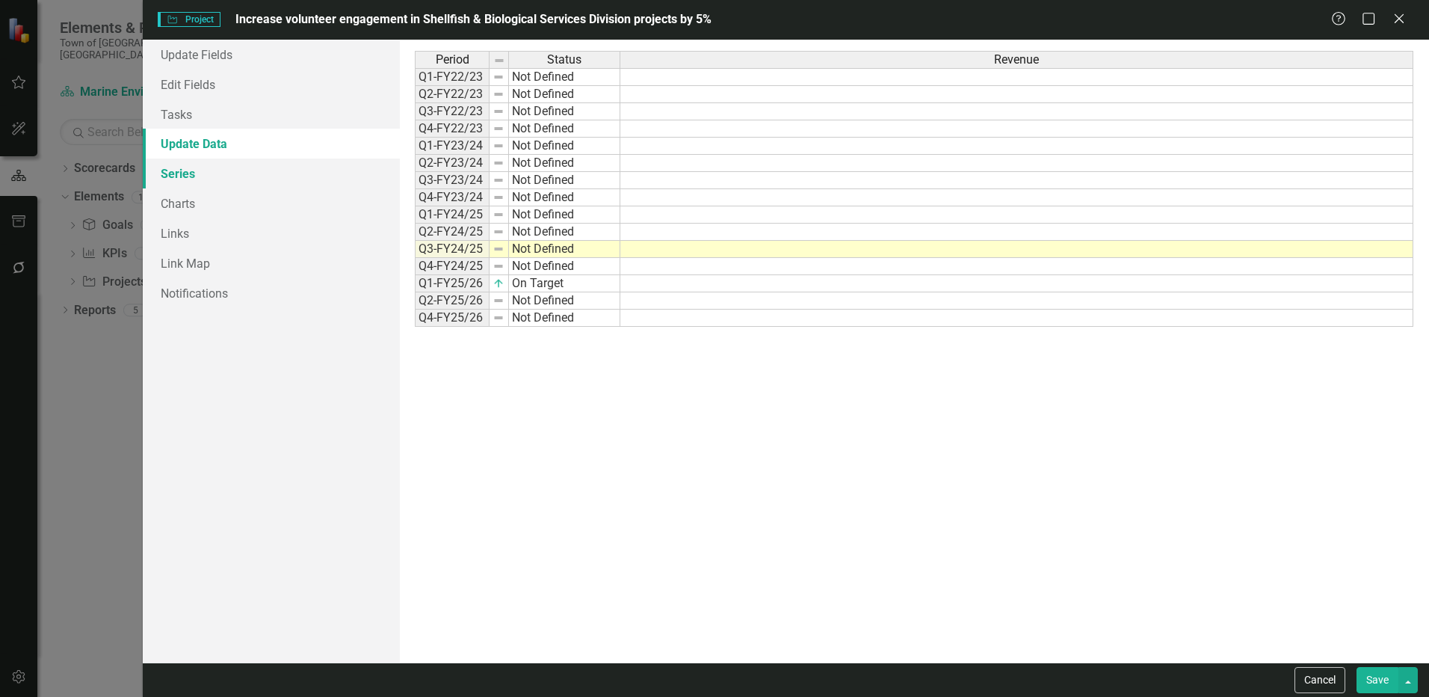
click at [211, 176] on link "Series" at bounding box center [271, 173] width 257 height 30
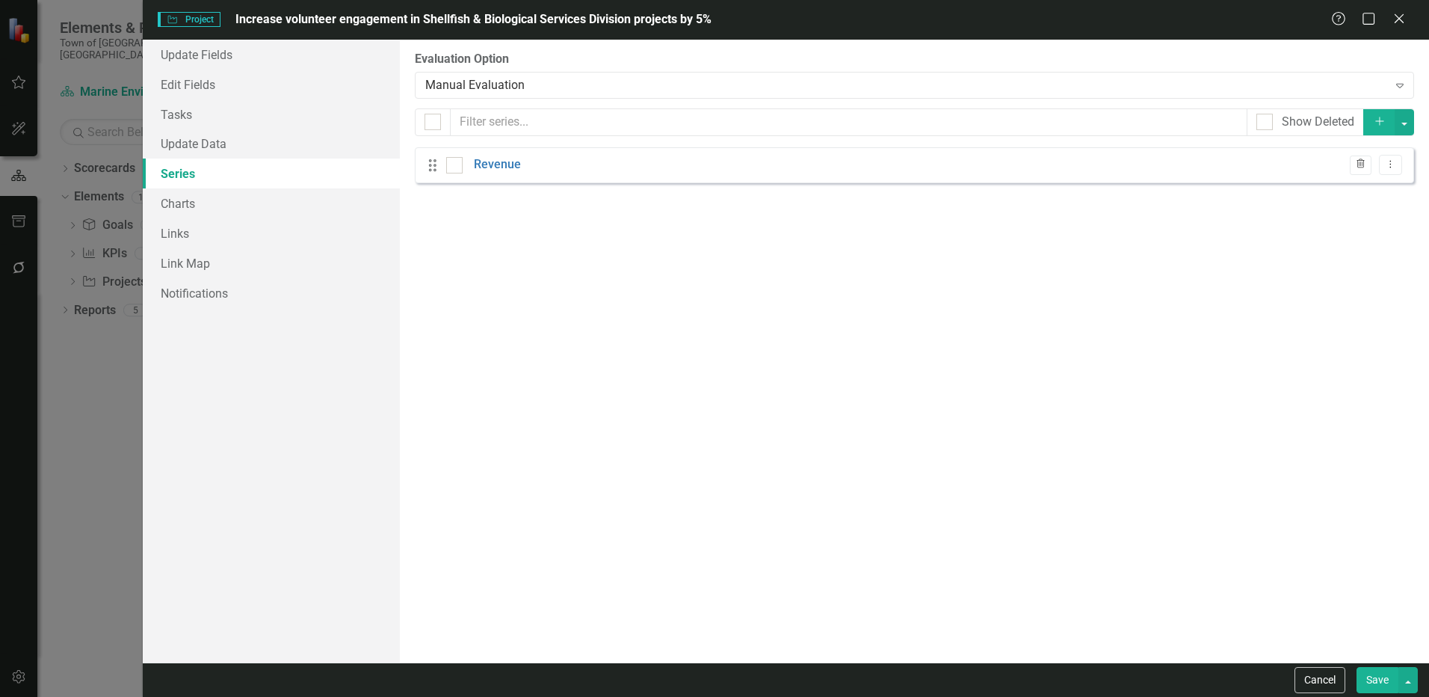
click at [1358, 165] on icon "Trash" at bounding box center [1360, 164] width 11 height 9
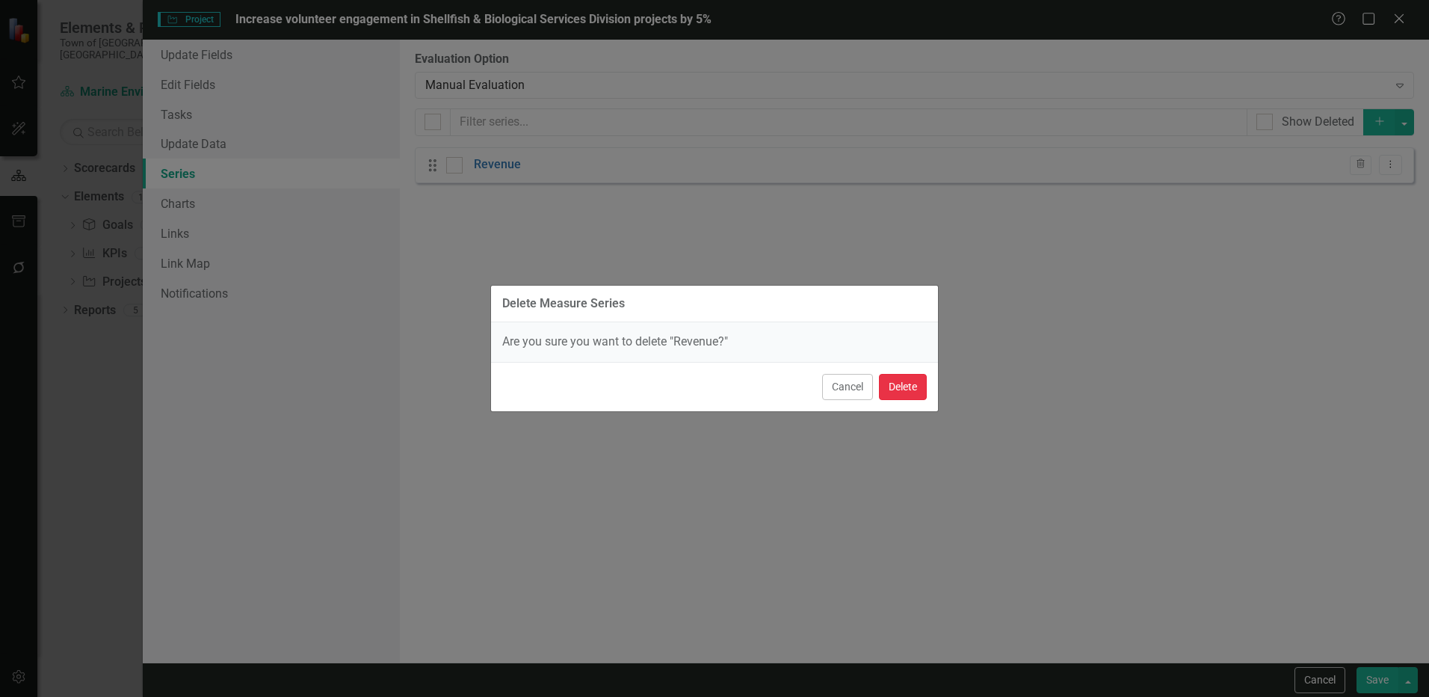
click at [921, 386] on button "Delete" at bounding box center [903, 387] width 48 height 26
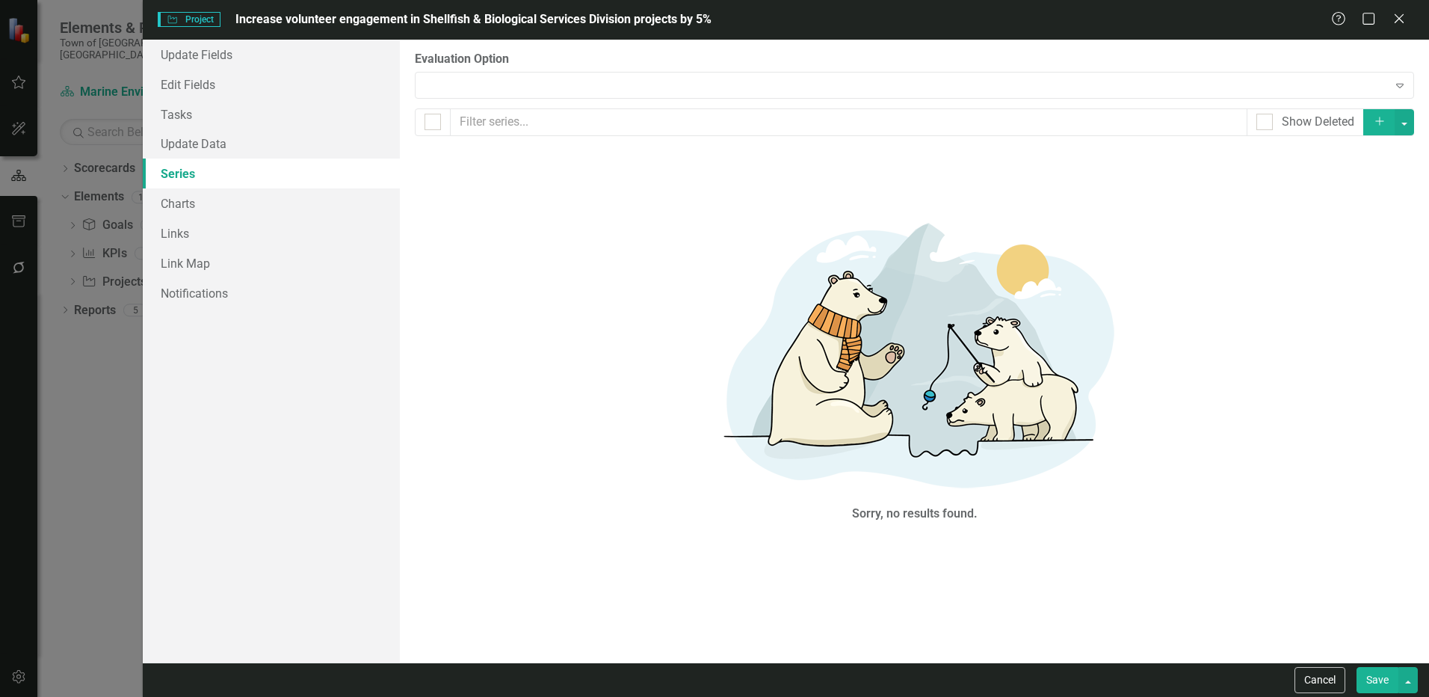
click at [1381, 679] on button "Save" at bounding box center [1377, 680] width 42 height 26
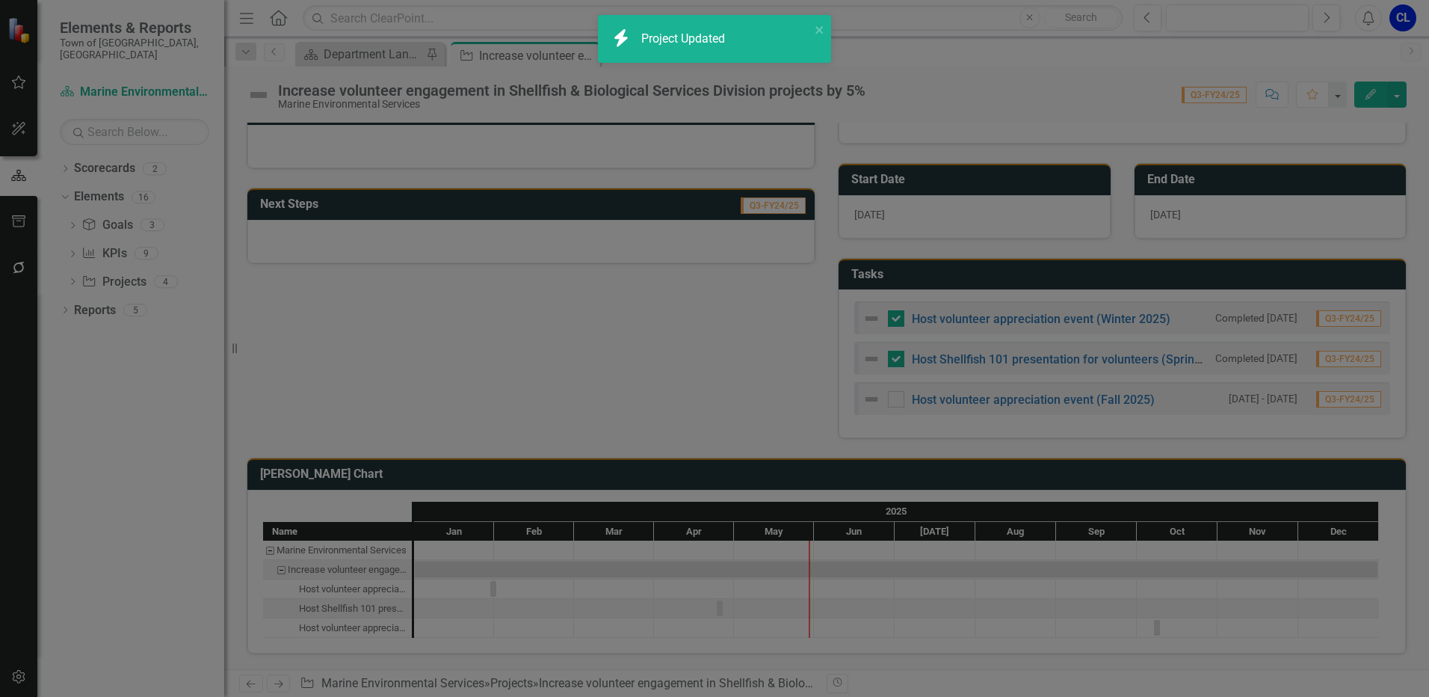
checkbox input "true"
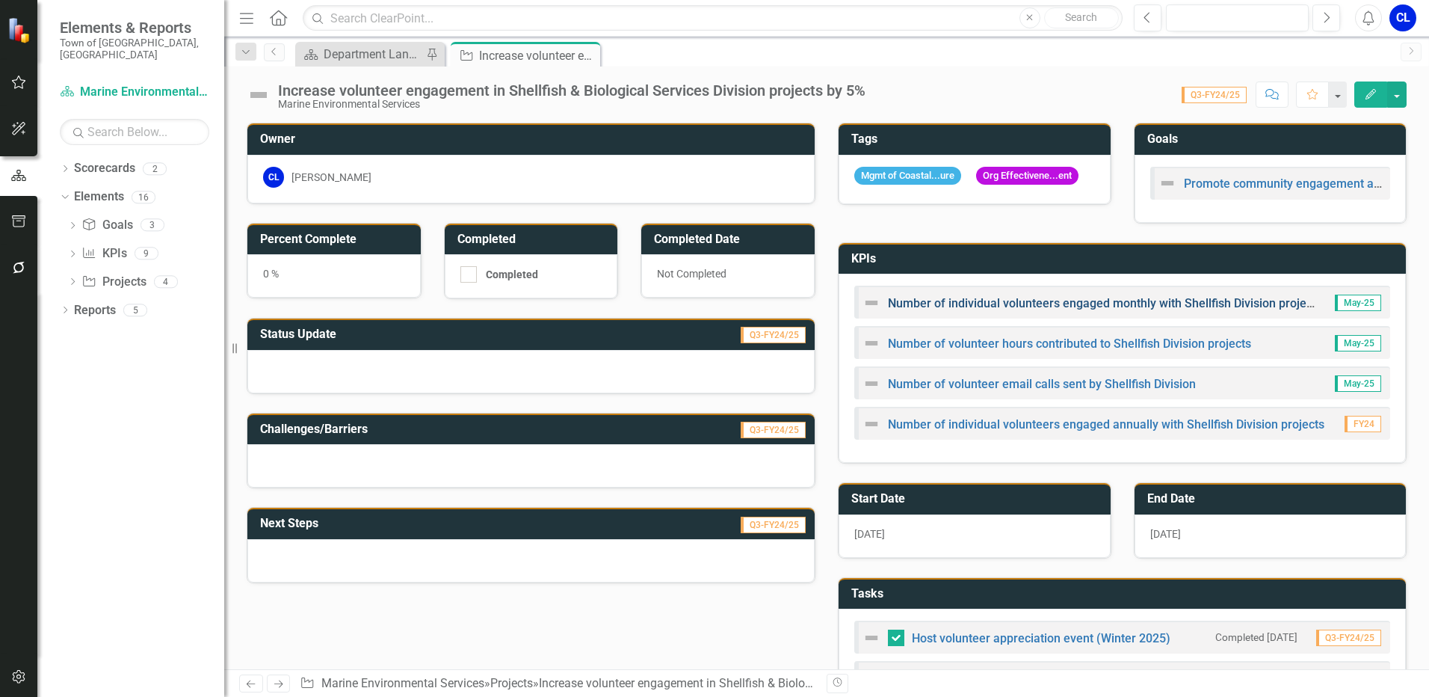
click at [1238, 310] on link "Number of individual volunteers engaged monthly with Shellfish Division projects" at bounding box center [1105, 303] width 434 height 14
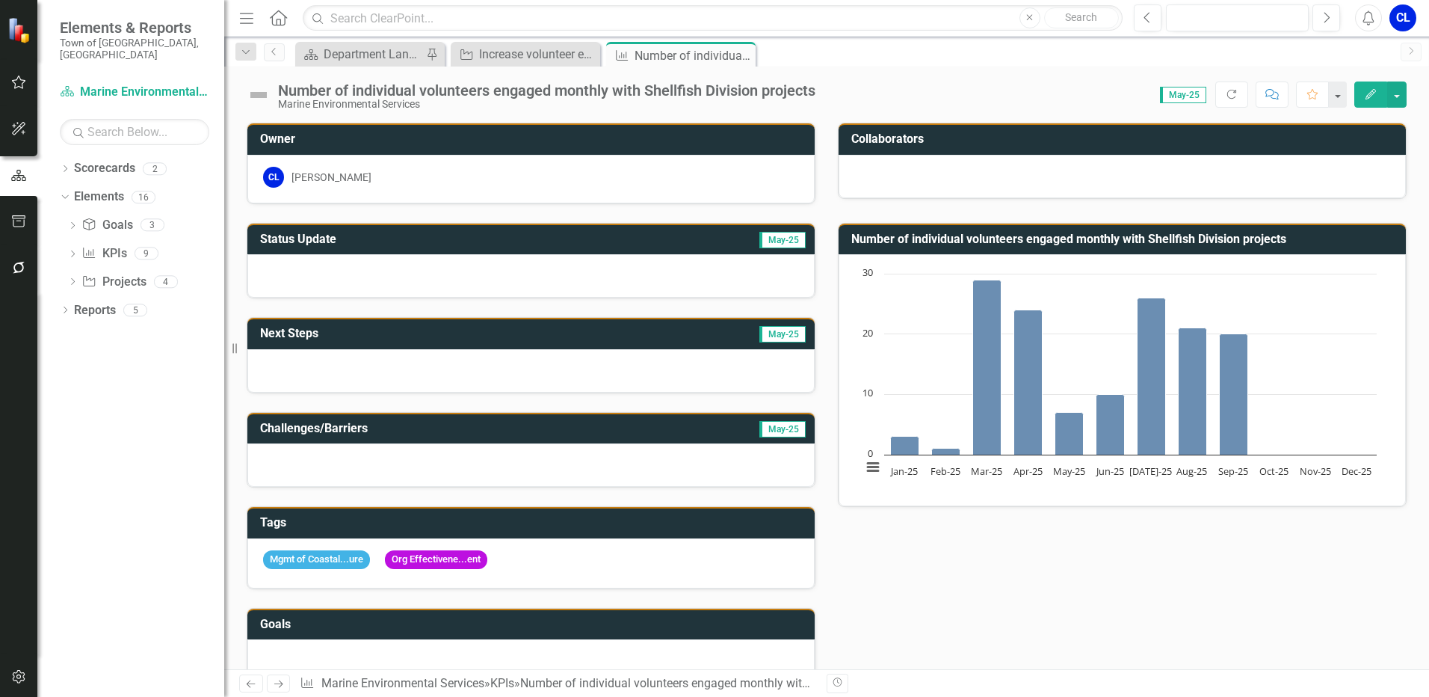
click at [1362, 97] on button "Edit" at bounding box center [1370, 94] width 33 height 26
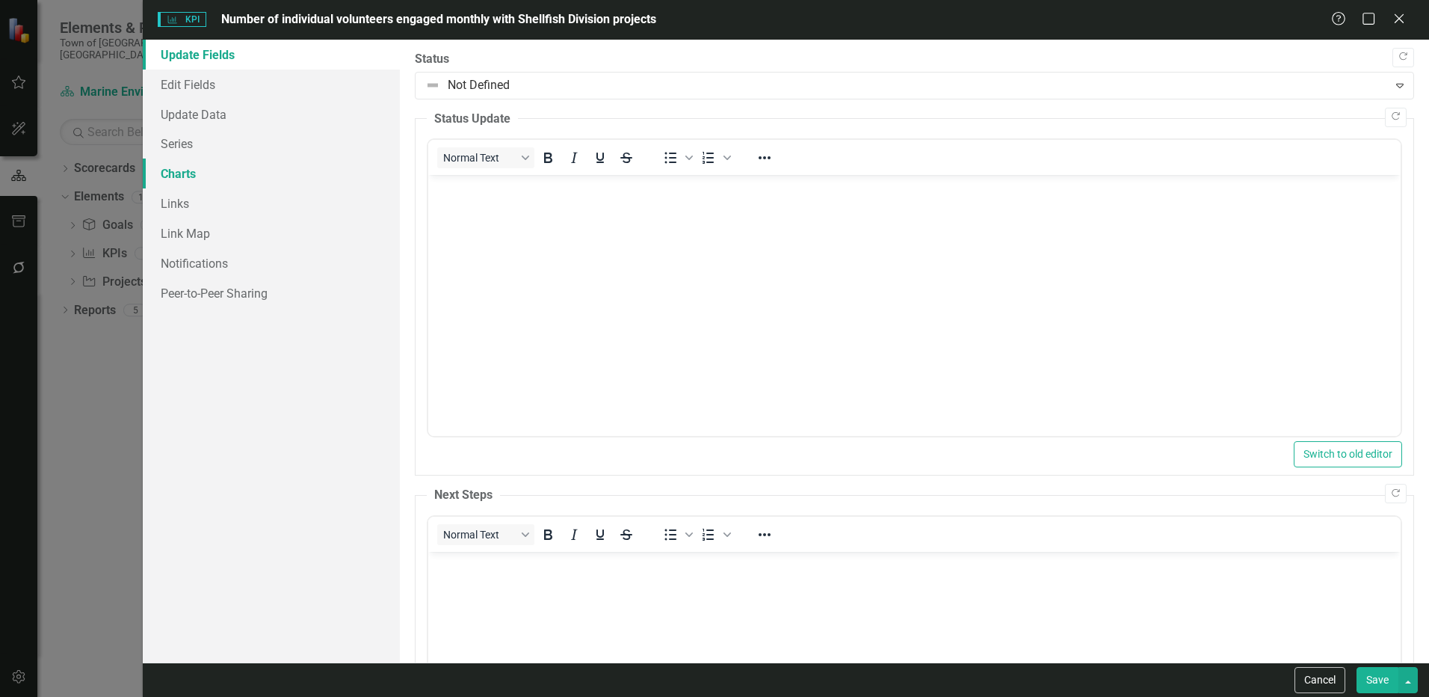
click at [223, 166] on link "Charts" at bounding box center [271, 173] width 257 height 30
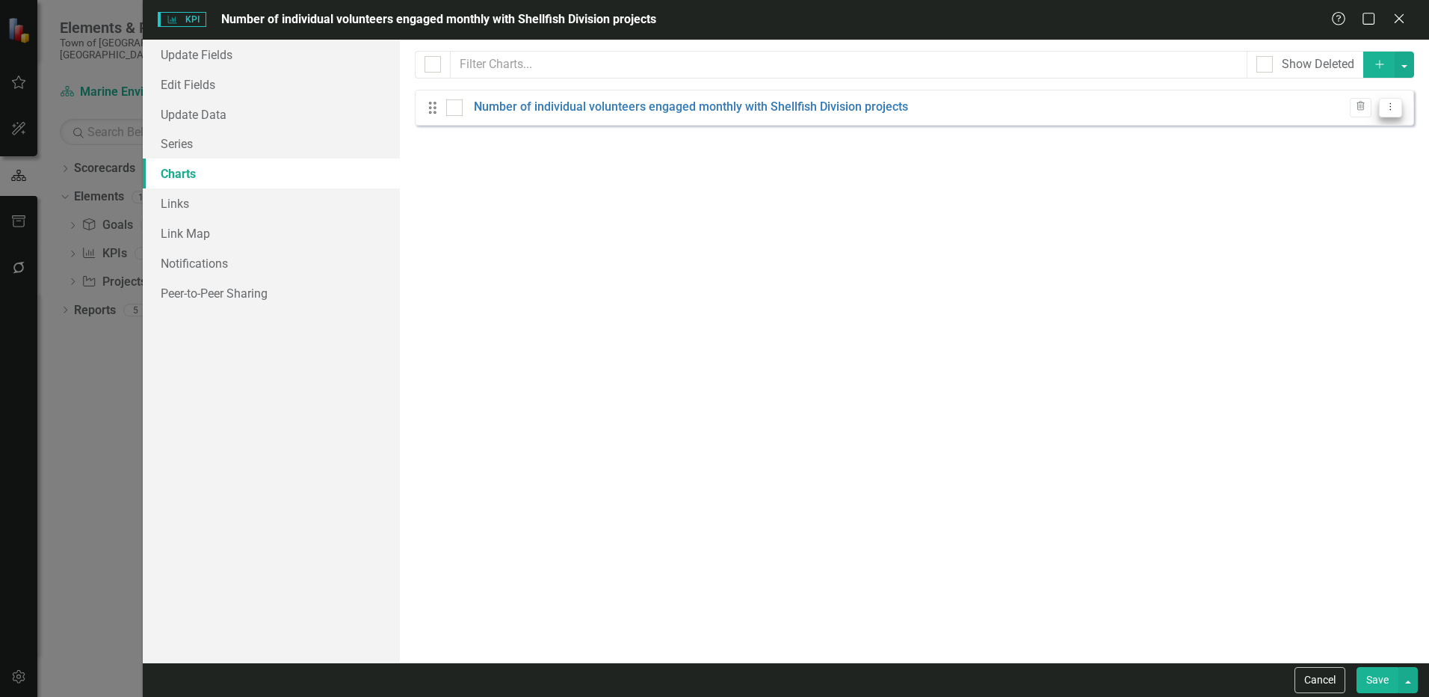
click at [1395, 111] on icon "Dropdown Menu" at bounding box center [1390, 107] width 13 height 10
click at [1356, 164] on link "Copy Duplicate Chart" at bounding box center [1342, 160] width 118 height 28
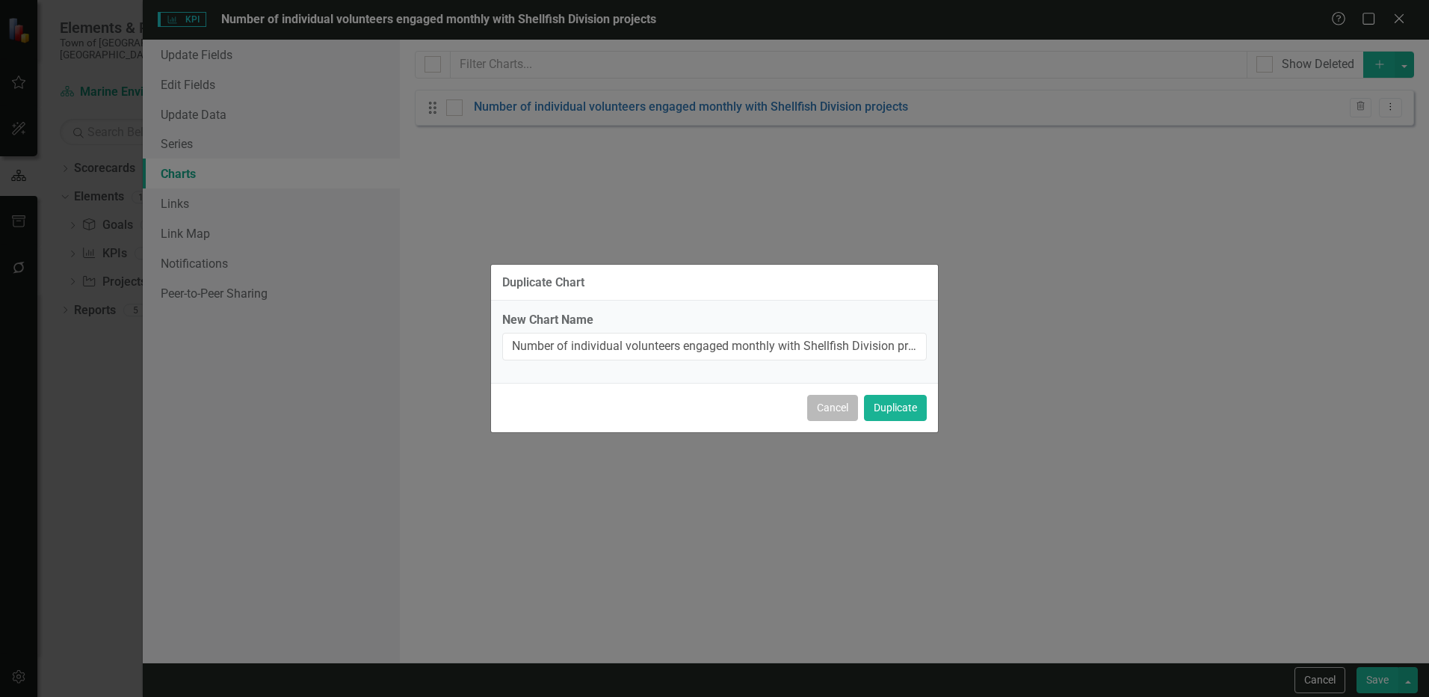
click at [838, 413] on button "Cancel" at bounding box center [832, 408] width 51 height 26
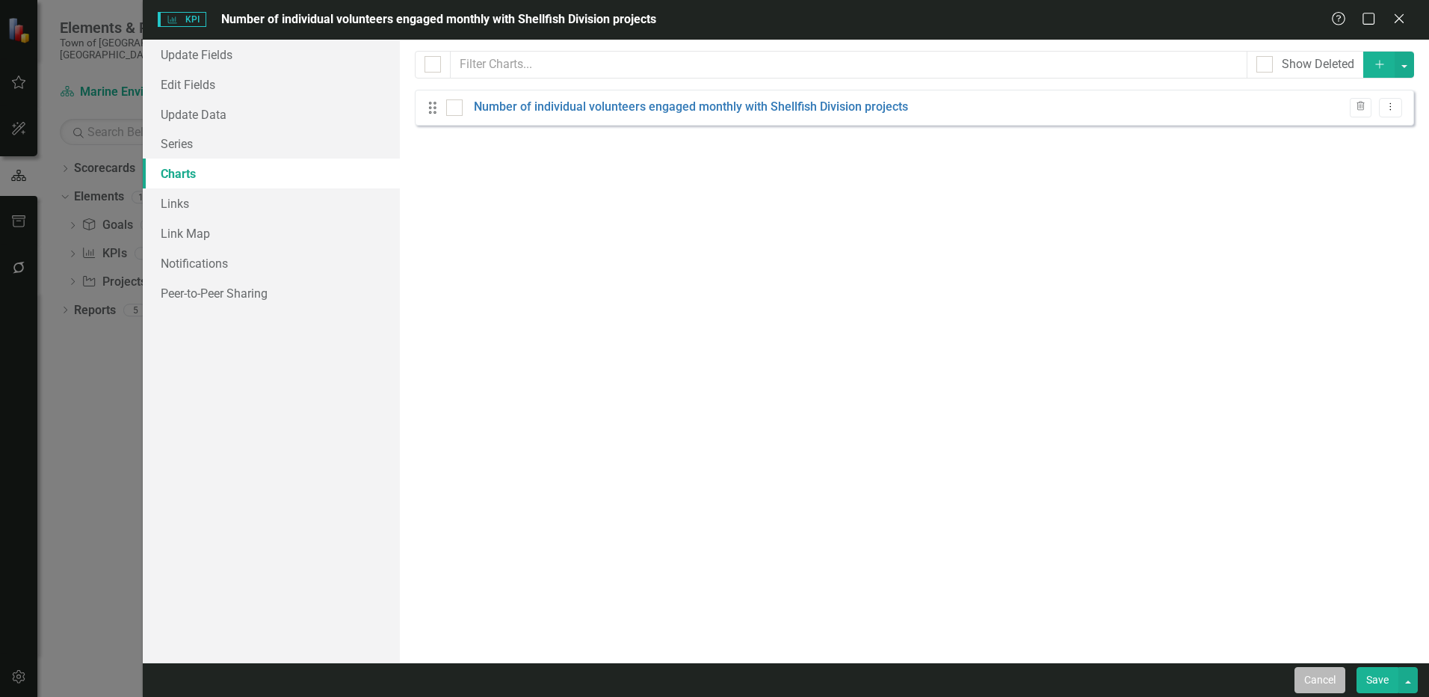
click at [1310, 685] on button "Cancel" at bounding box center [1319, 680] width 51 height 26
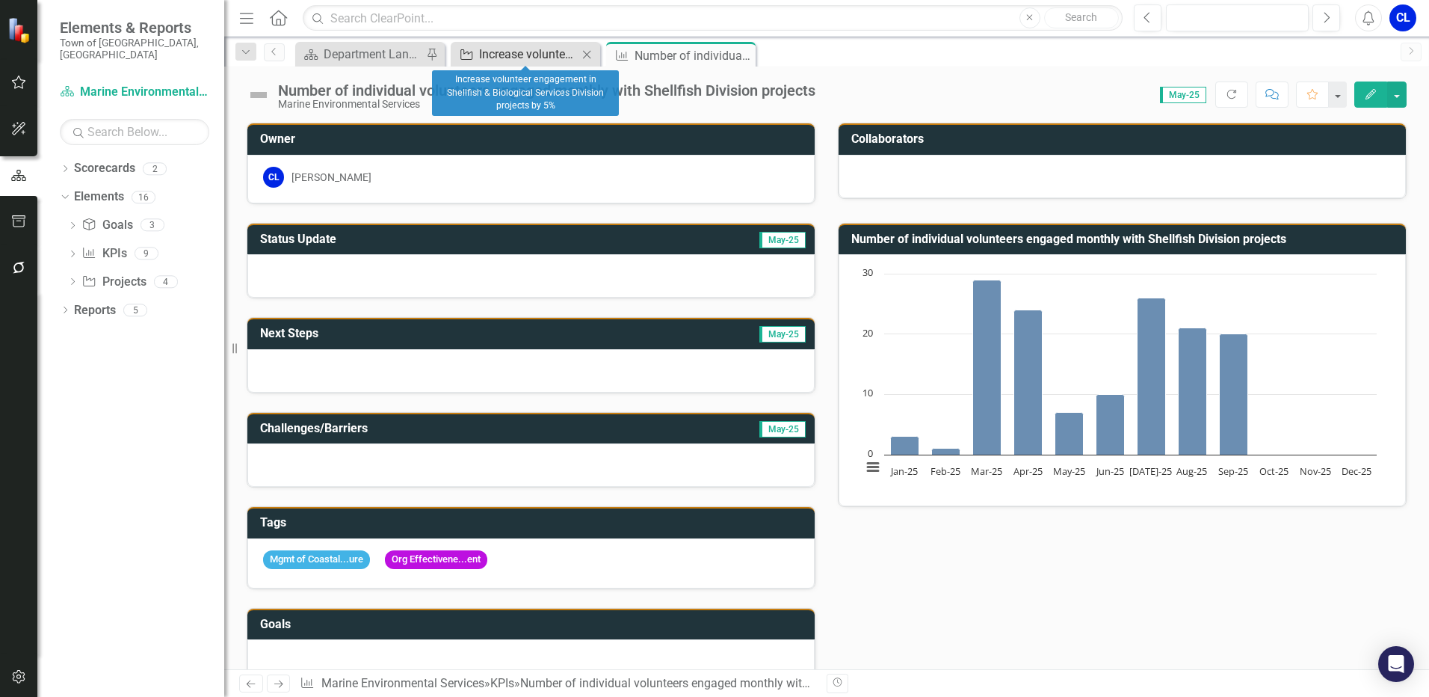
click at [530, 55] on div "Increase volunteer engagement in Shellfish & Biological Services Division proje…" at bounding box center [528, 54] width 99 height 19
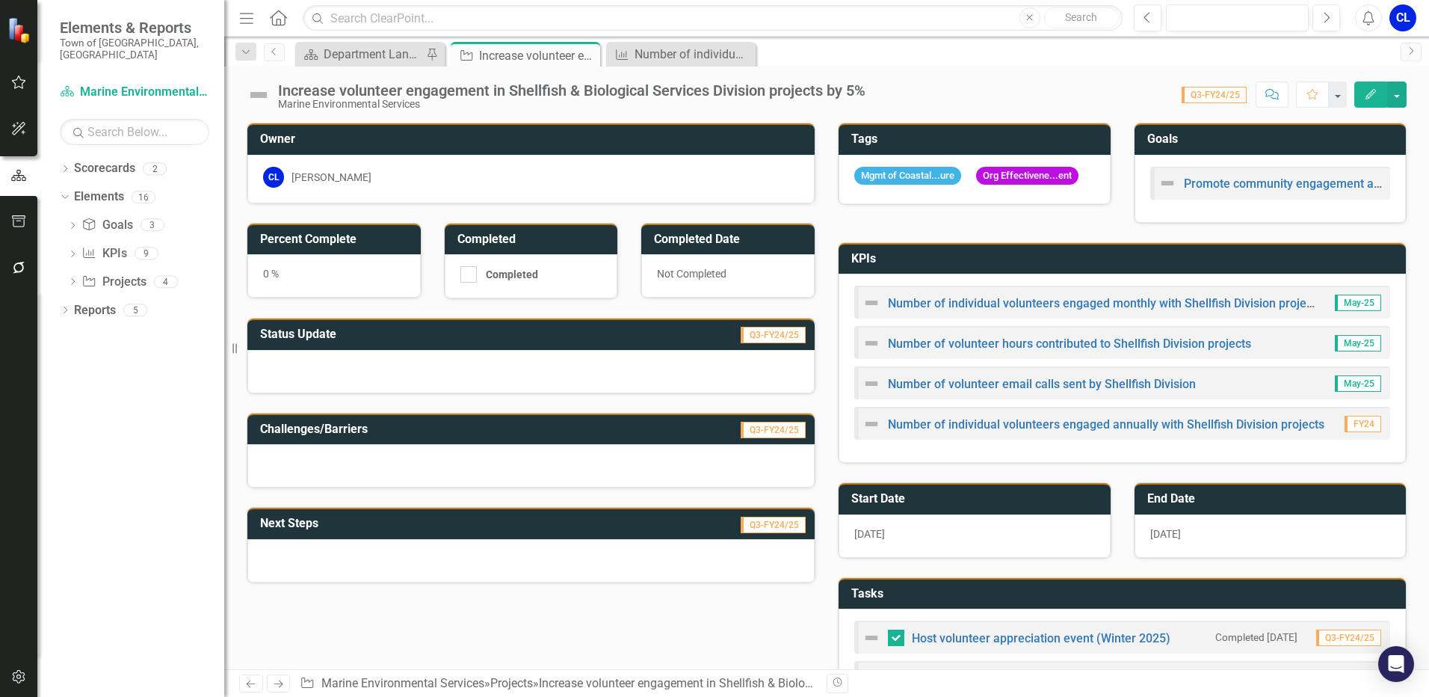
click at [1374, 87] on button "Edit" at bounding box center [1370, 94] width 33 height 26
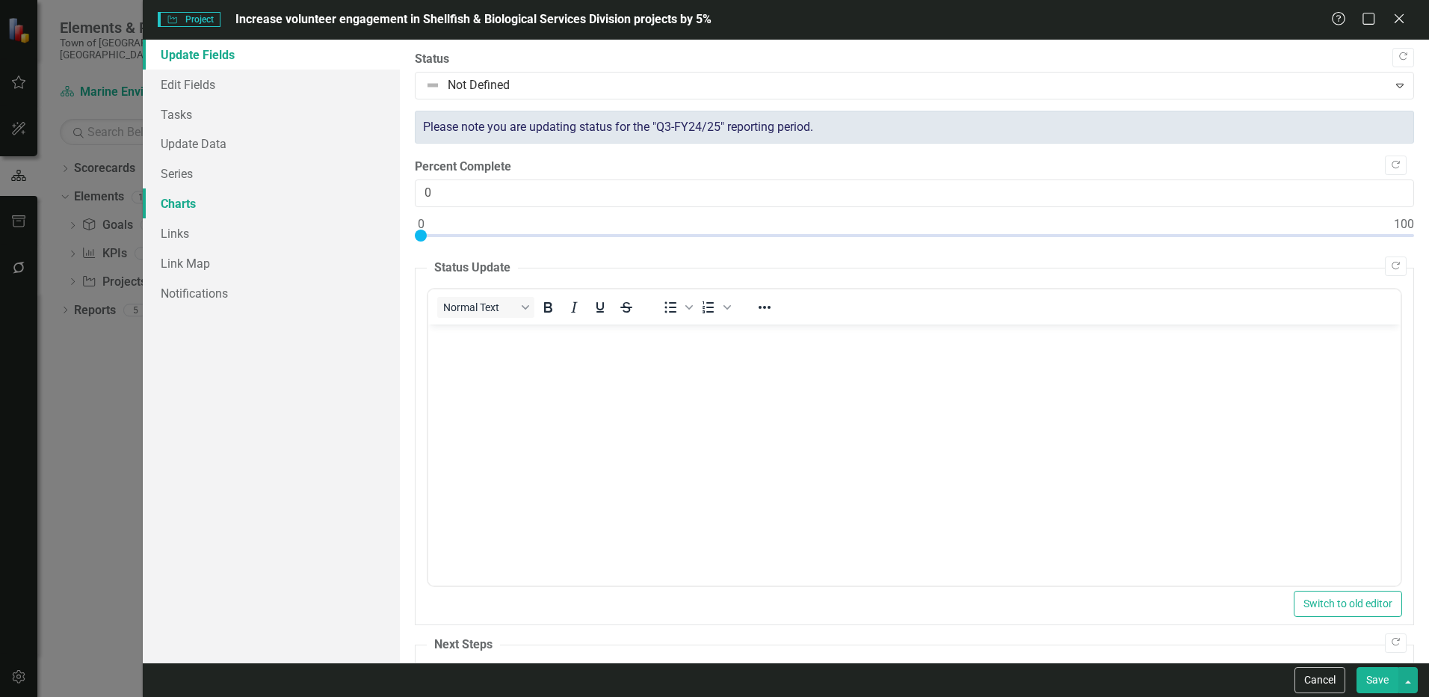
click at [235, 211] on link "Charts" at bounding box center [271, 203] width 257 height 30
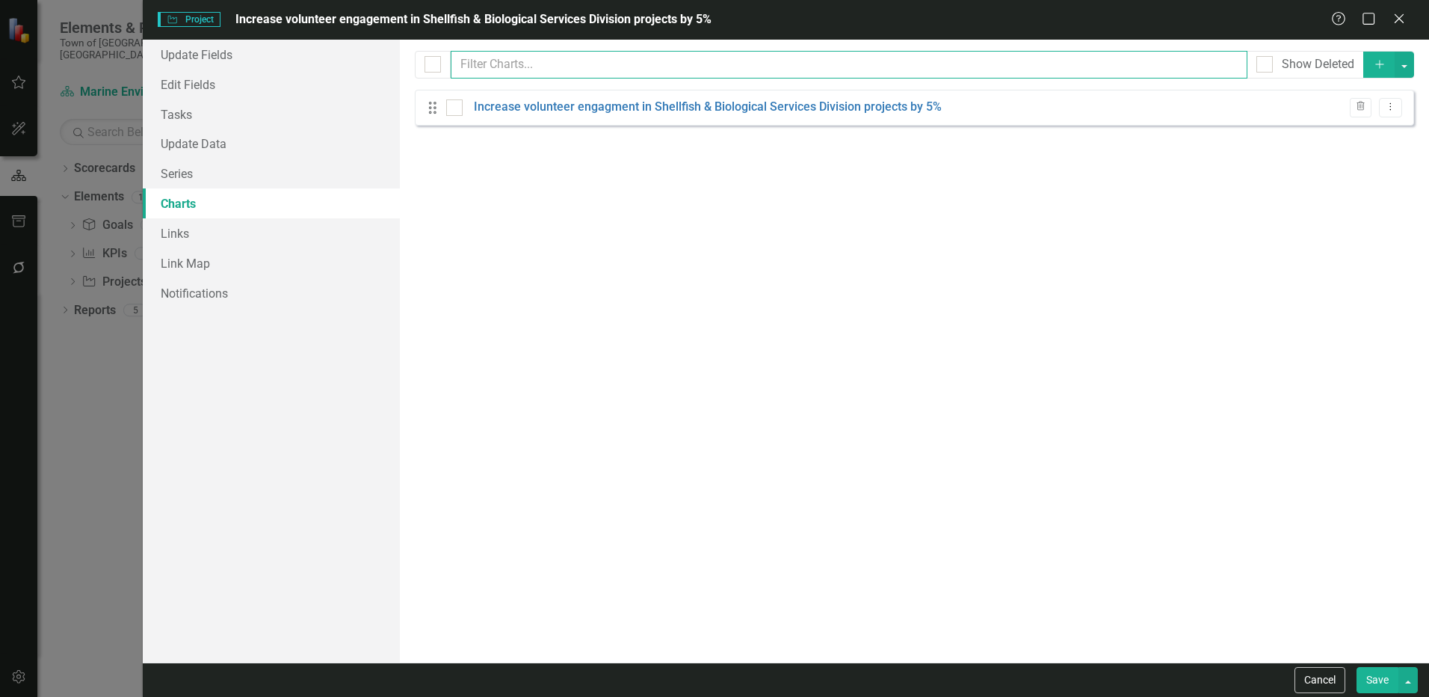
click at [521, 65] on input "text" at bounding box center [849, 65] width 797 height 28
click at [1401, 67] on button "button" at bounding box center [1403, 65] width 19 height 26
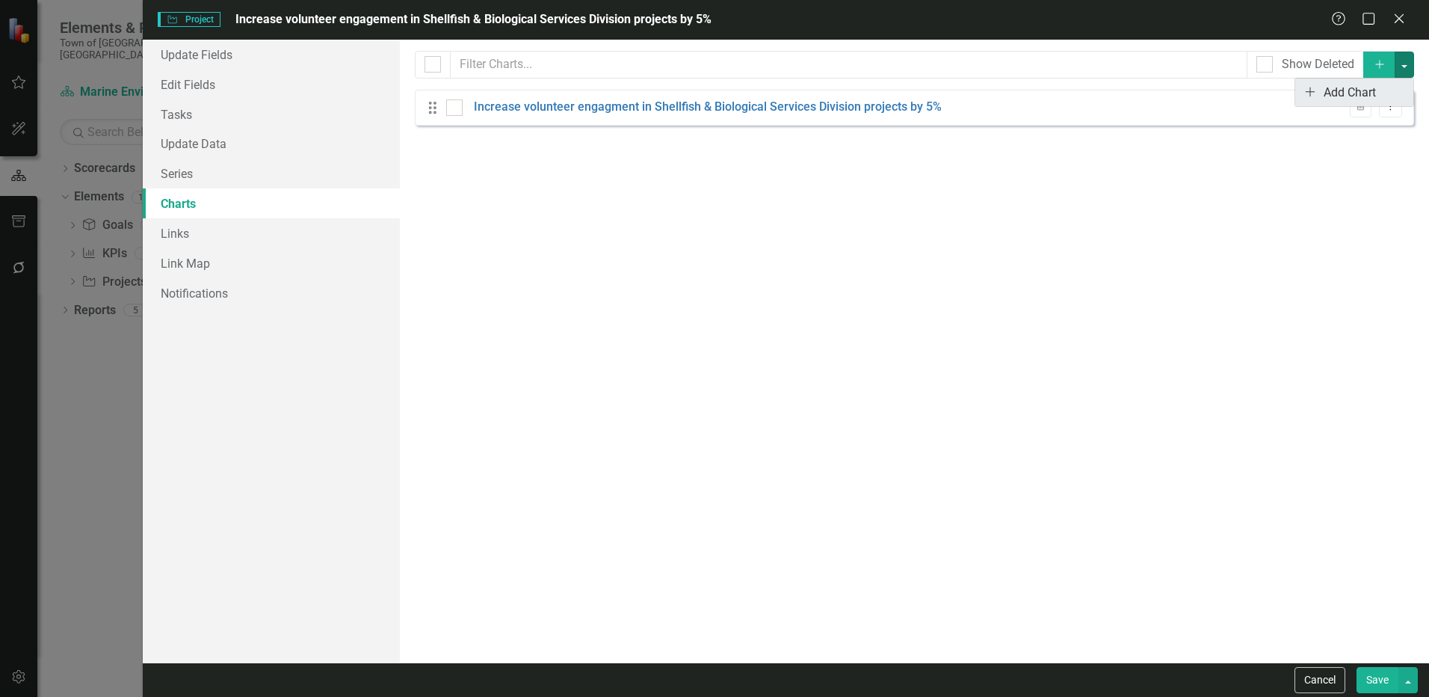
click at [1367, 90] on link "Add Add Chart" at bounding box center [1354, 92] width 118 height 28
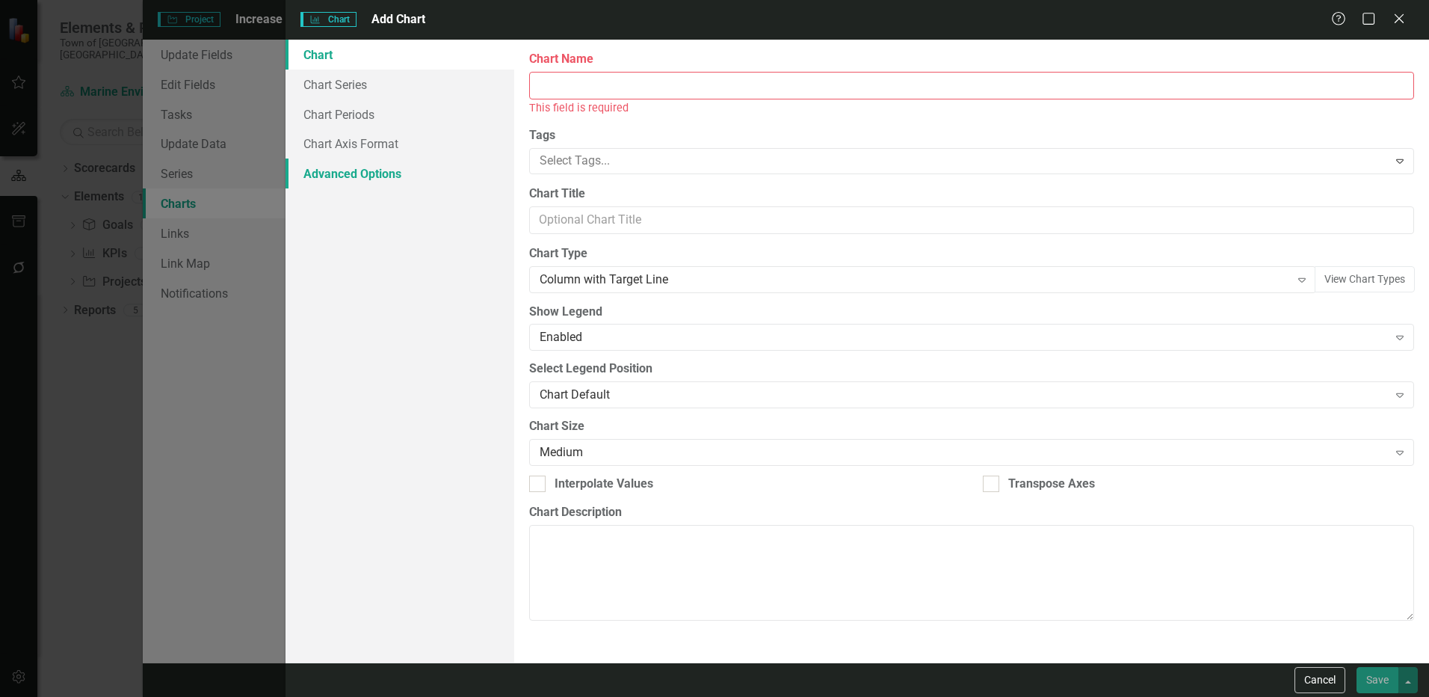
click at [349, 170] on link "Advanced Options" at bounding box center [399, 173] width 229 height 30
click at [367, 147] on link "Chart Axis Format" at bounding box center [399, 144] width 229 height 30
click at [348, 119] on link "Chart Periods" at bounding box center [399, 114] width 229 height 30
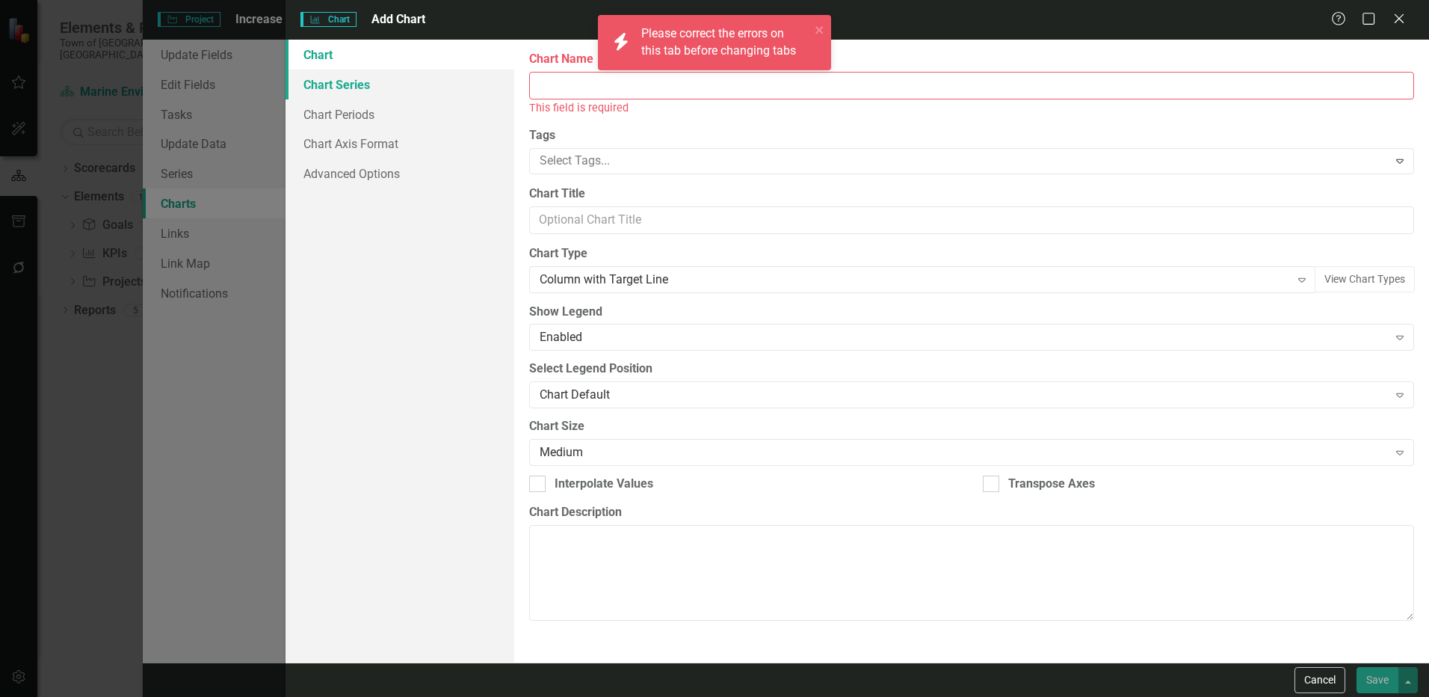
click at [348, 85] on link "Chart Series" at bounding box center [399, 85] width 229 height 30
click at [559, 80] on input "Chart Name" at bounding box center [971, 86] width 885 height 28
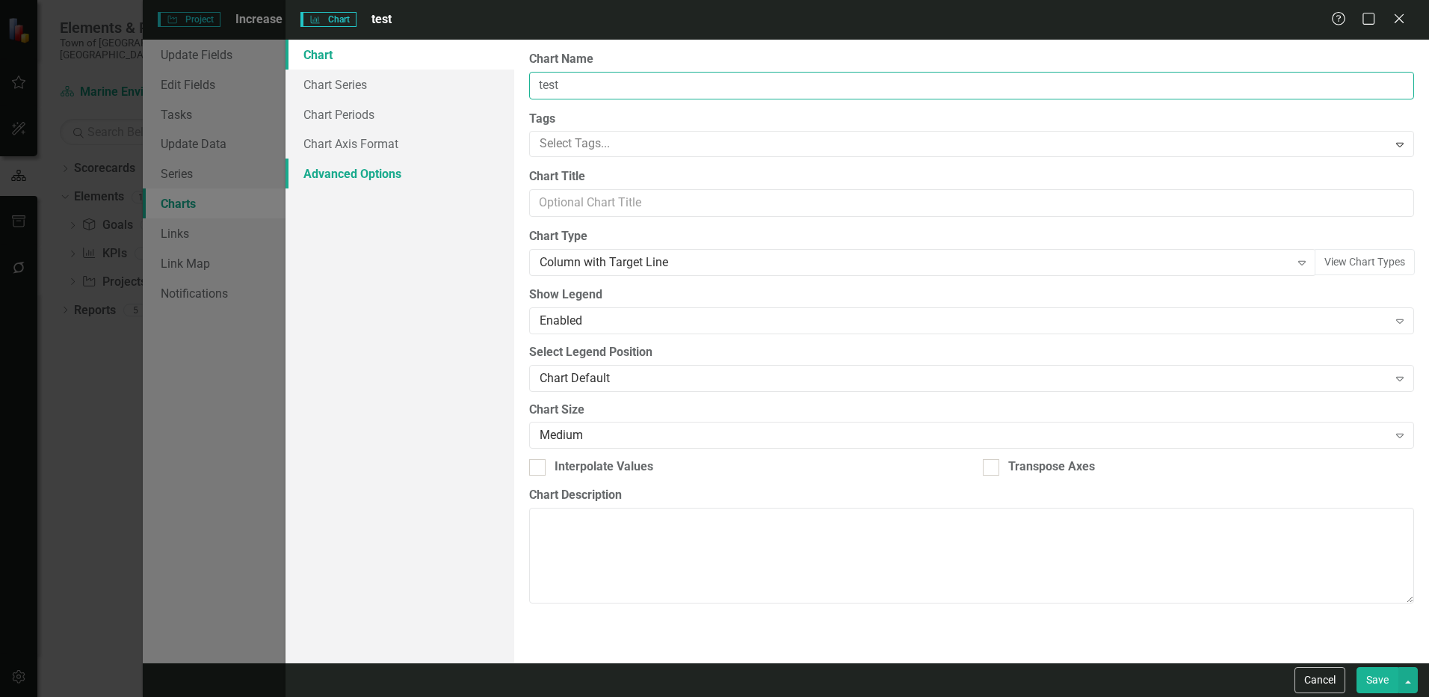
type input "test"
click at [377, 173] on link "Advanced Options" at bounding box center [399, 173] width 229 height 30
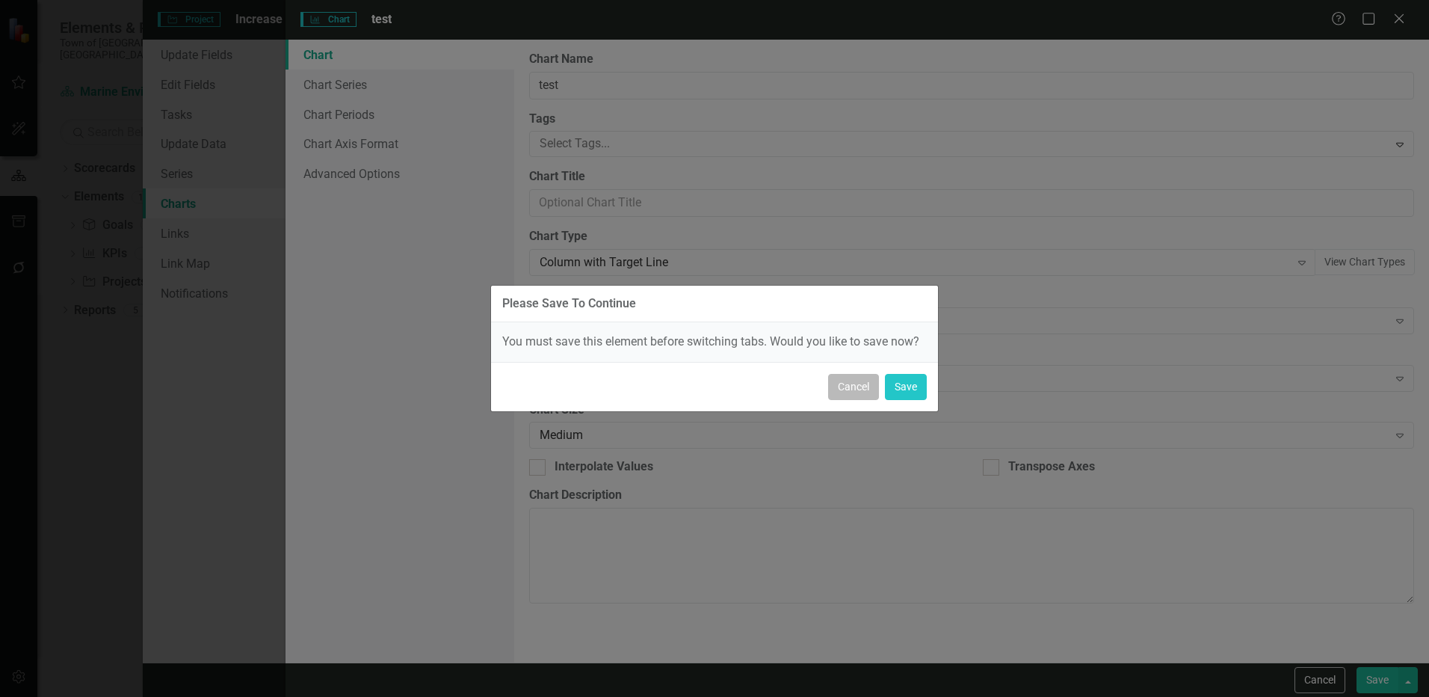
click at [859, 391] on button "Cancel" at bounding box center [853, 387] width 51 height 26
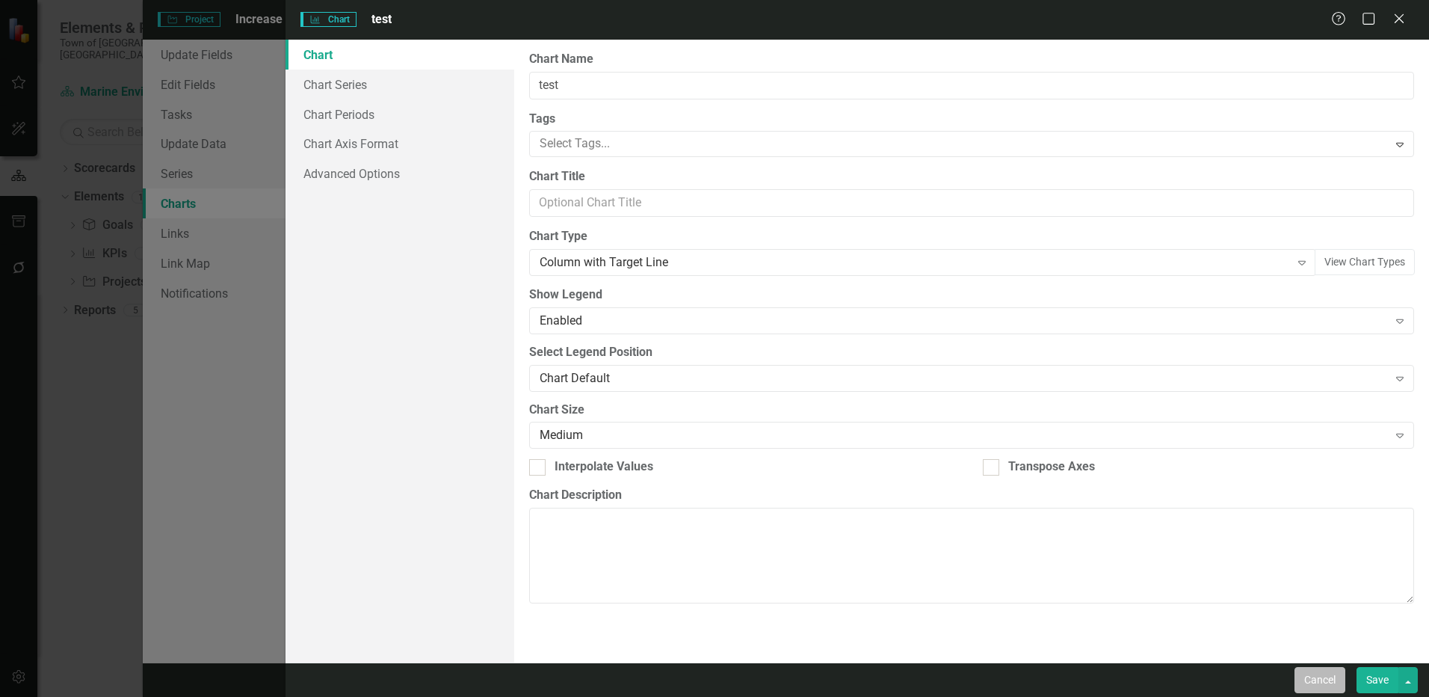
click at [1319, 685] on button "Cancel" at bounding box center [1319, 680] width 51 height 26
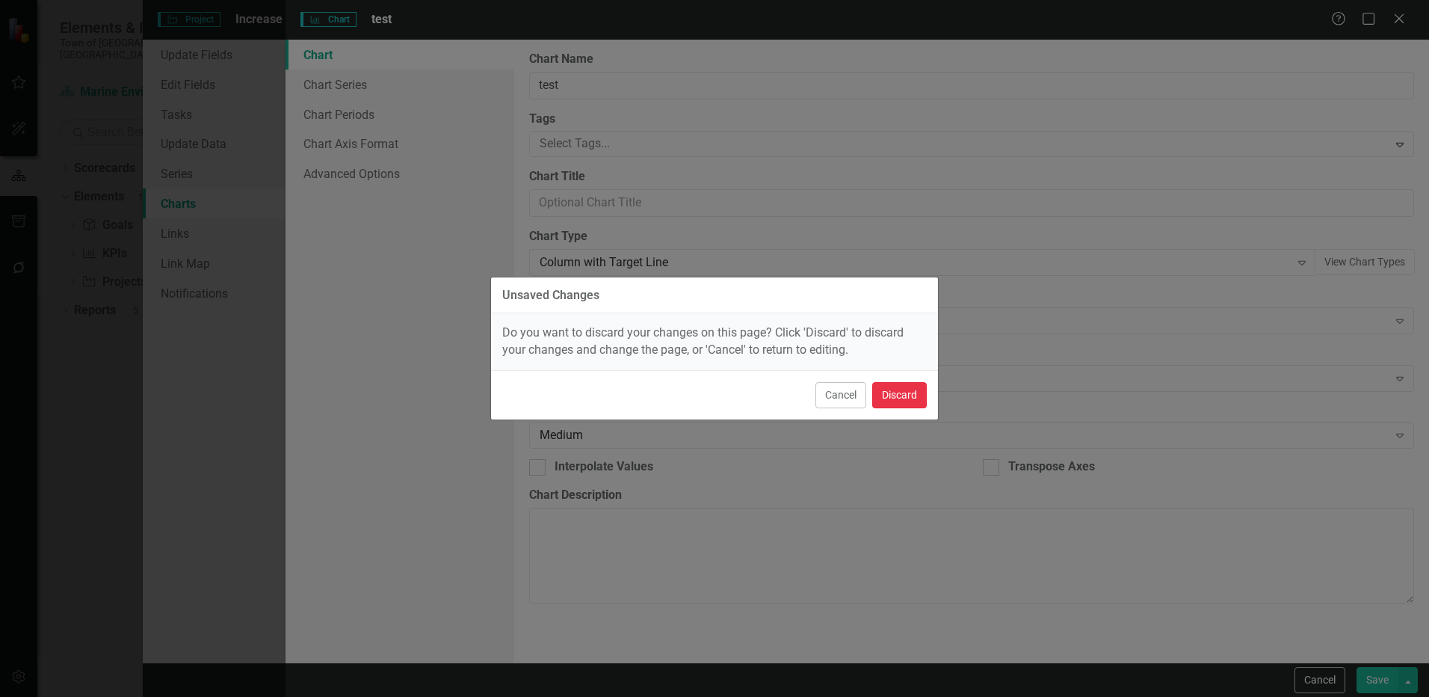
click at [896, 389] on button "Discard" at bounding box center [899, 395] width 55 height 26
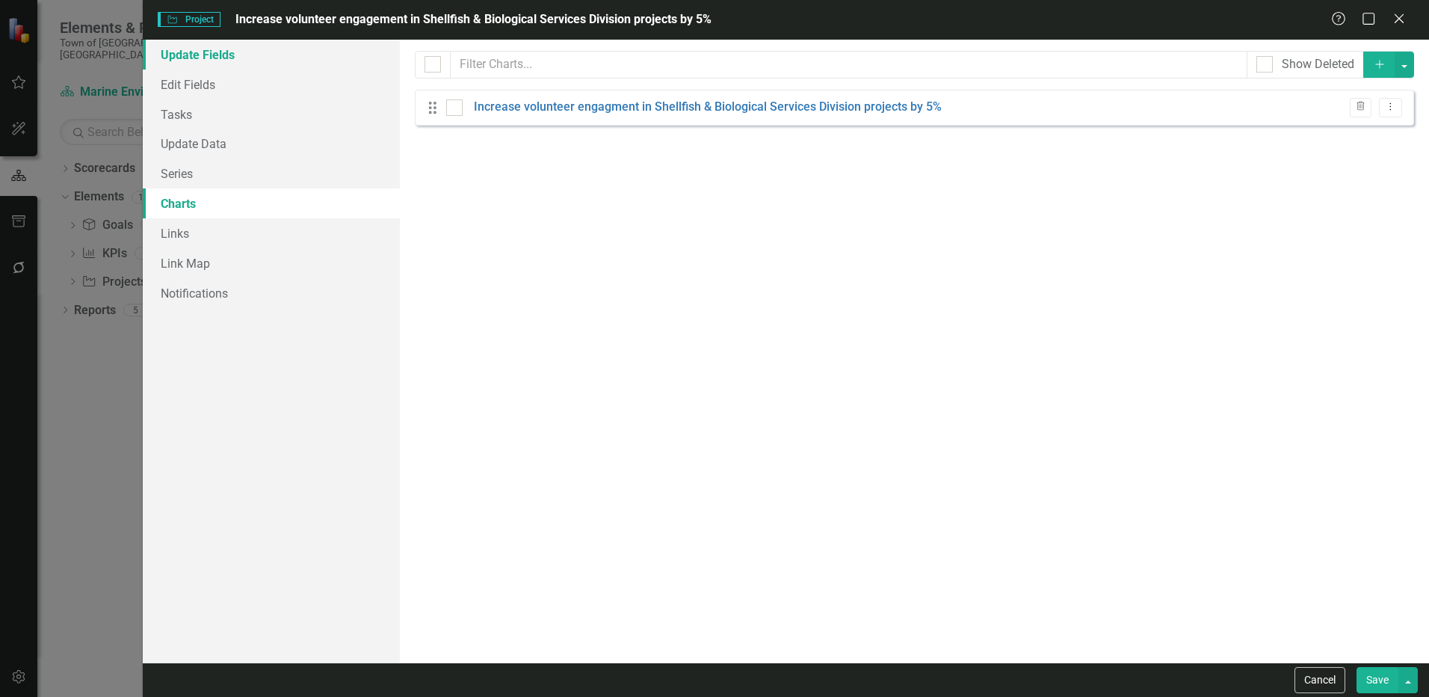
click at [234, 58] on link "Update Fields" at bounding box center [271, 55] width 257 height 30
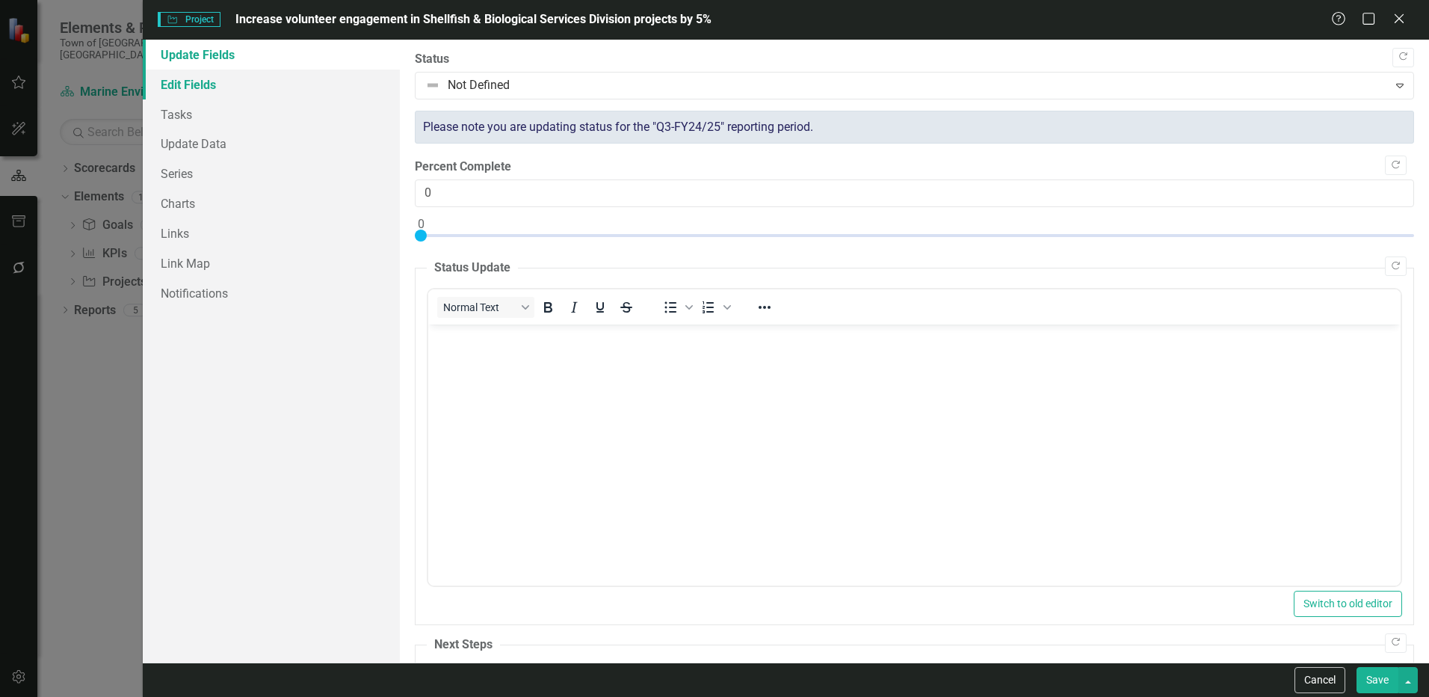
click at [220, 81] on link "Edit Fields" at bounding box center [271, 85] width 257 height 30
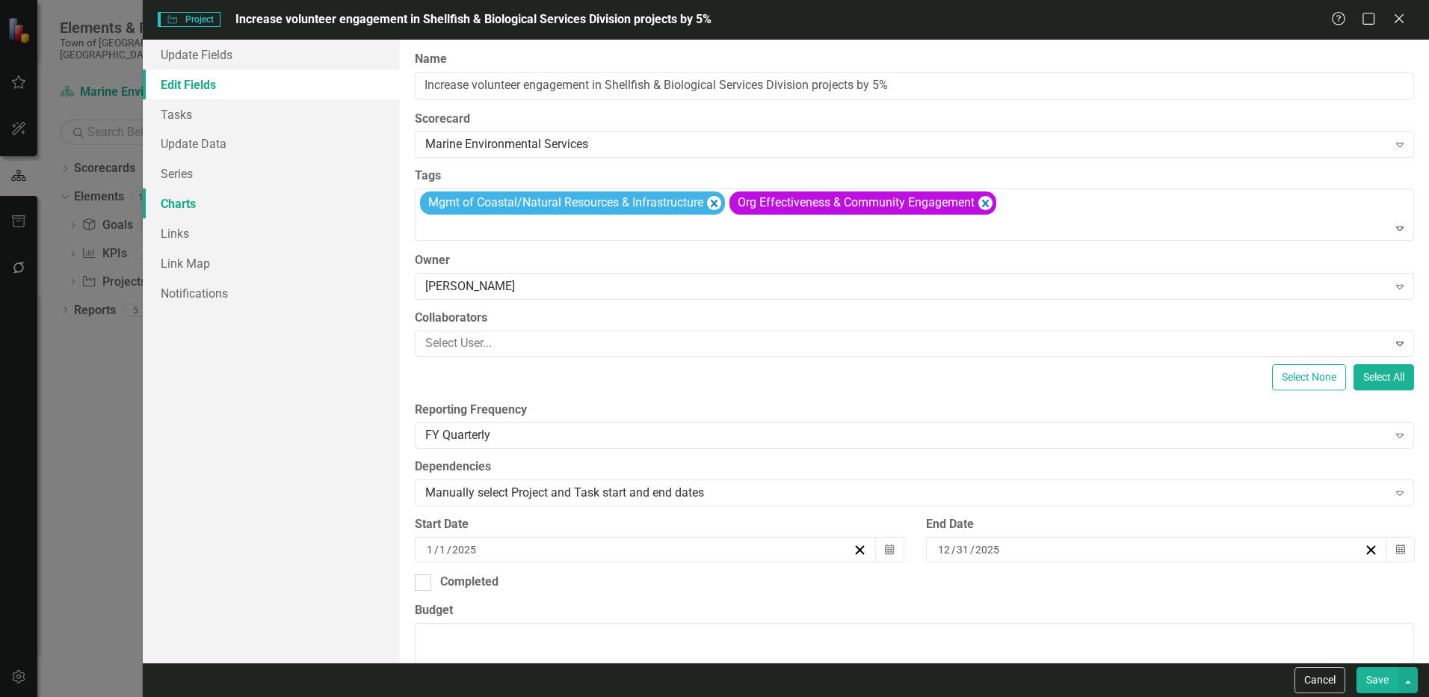
click at [207, 200] on link "Charts" at bounding box center [271, 203] width 257 height 30
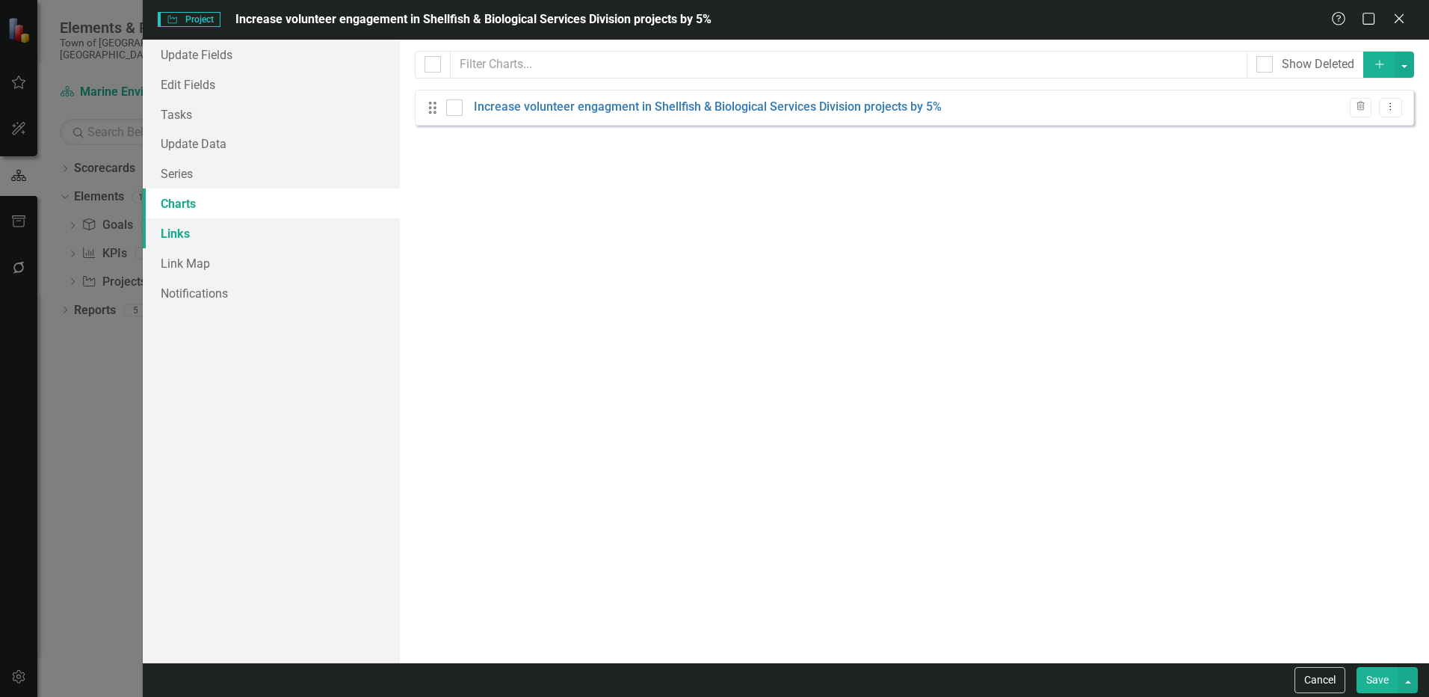
click at [206, 234] on link "Links" at bounding box center [271, 233] width 257 height 30
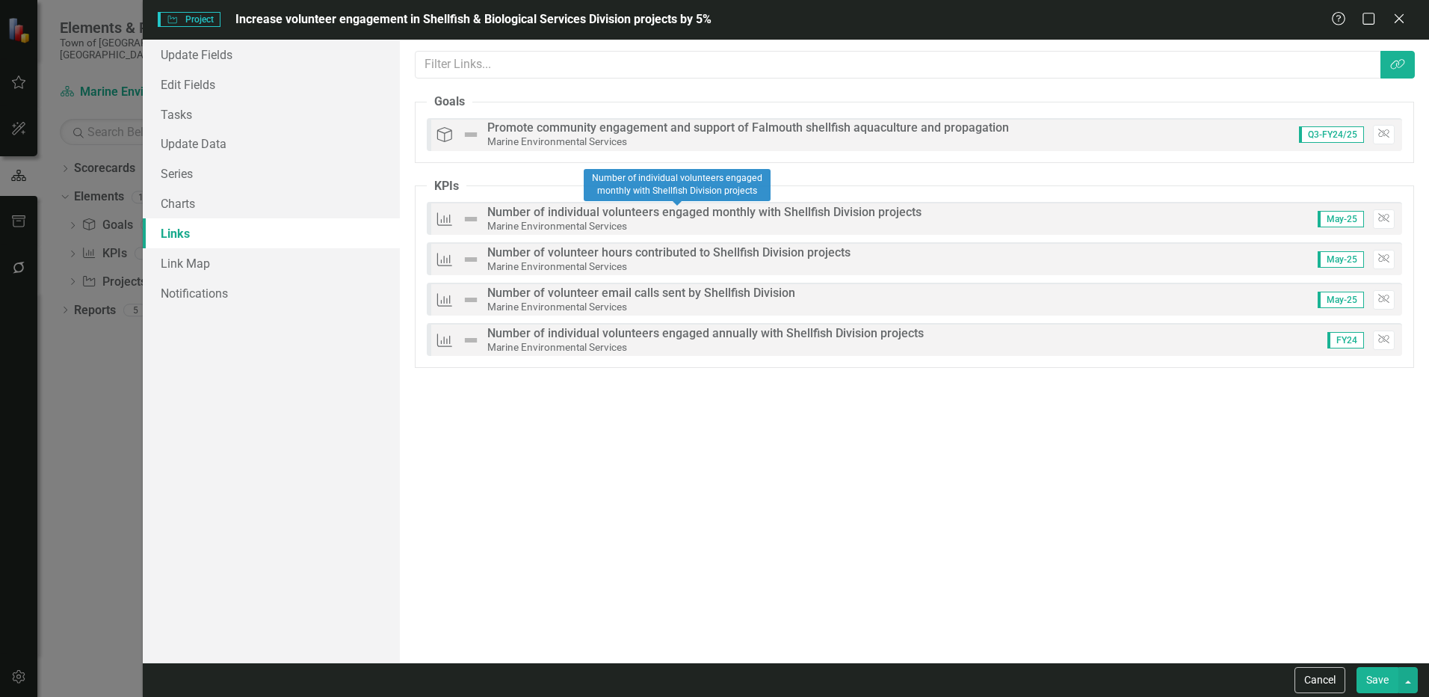
click at [468, 222] on img at bounding box center [471, 219] width 18 height 18
click at [436, 221] on icon "KPIs" at bounding box center [444, 218] width 19 height 15
click at [1255, 346] on div "KPIs Number of individual volunteers engaged annually with Shellfish Division p…" at bounding box center [914, 339] width 975 height 33
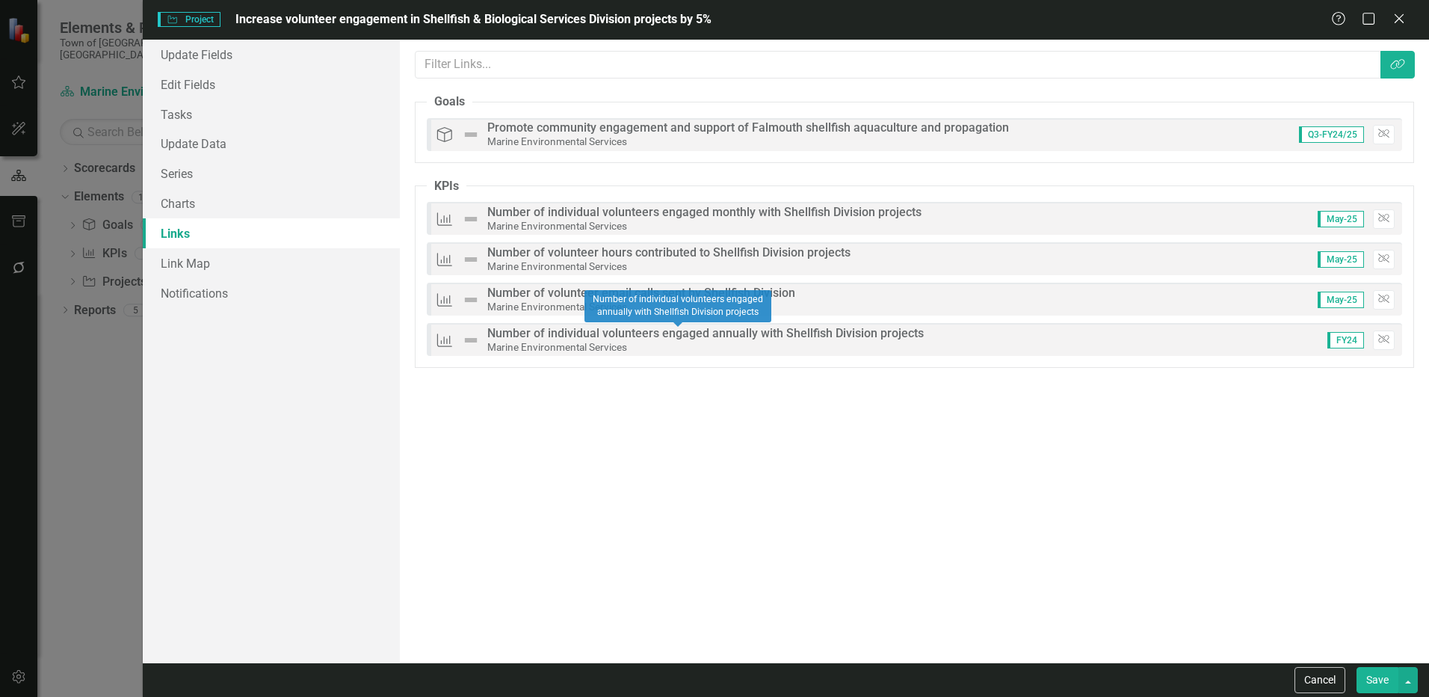
click at [583, 336] on div "Number of individual volunteers engaged annually with Shellfish Division projec…" at bounding box center [705, 333] width 436 height 13
click at [545, 294] on div "Number of volunteer email calls sent by Shellfish Division" at bounding box center [641, 292] width 308 height 13
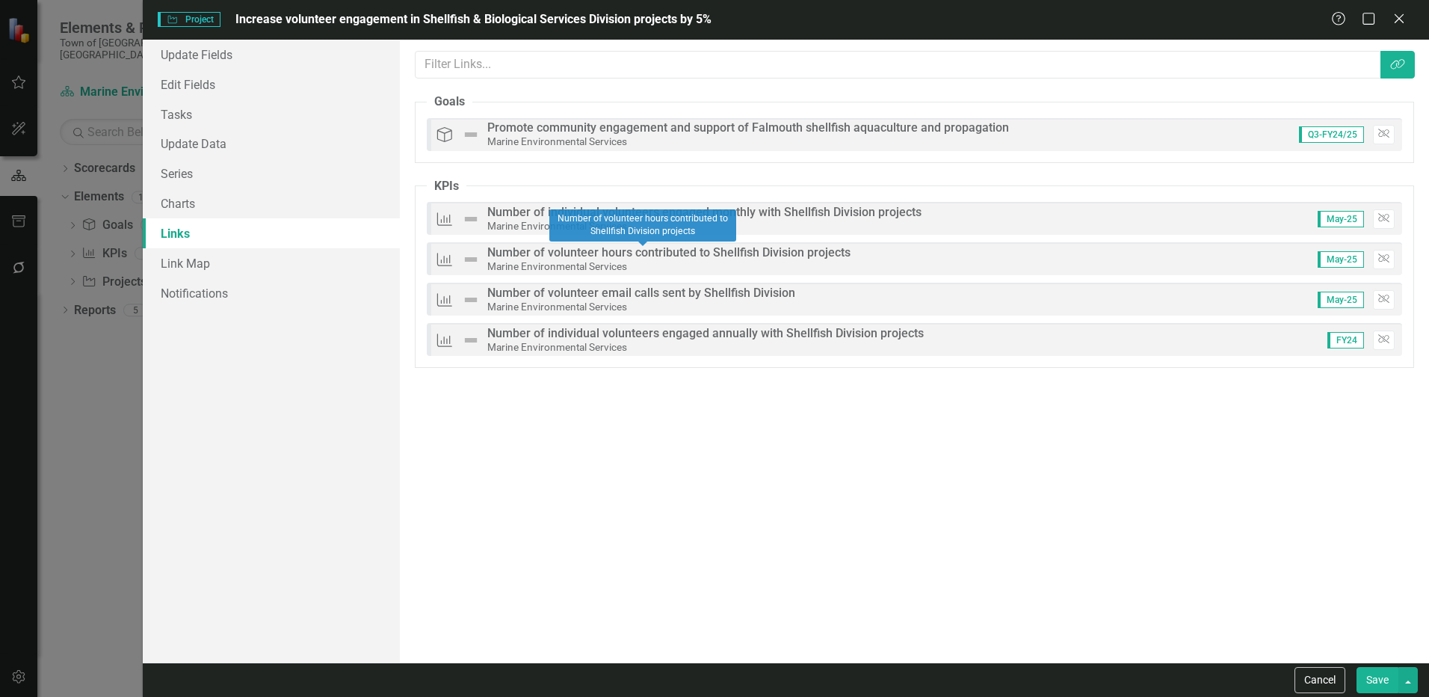
click at [769, 259] on div "Number of volunteer hours contributed to Shellfish Division projects" at bounding box center [668, 252] width 363 height 13
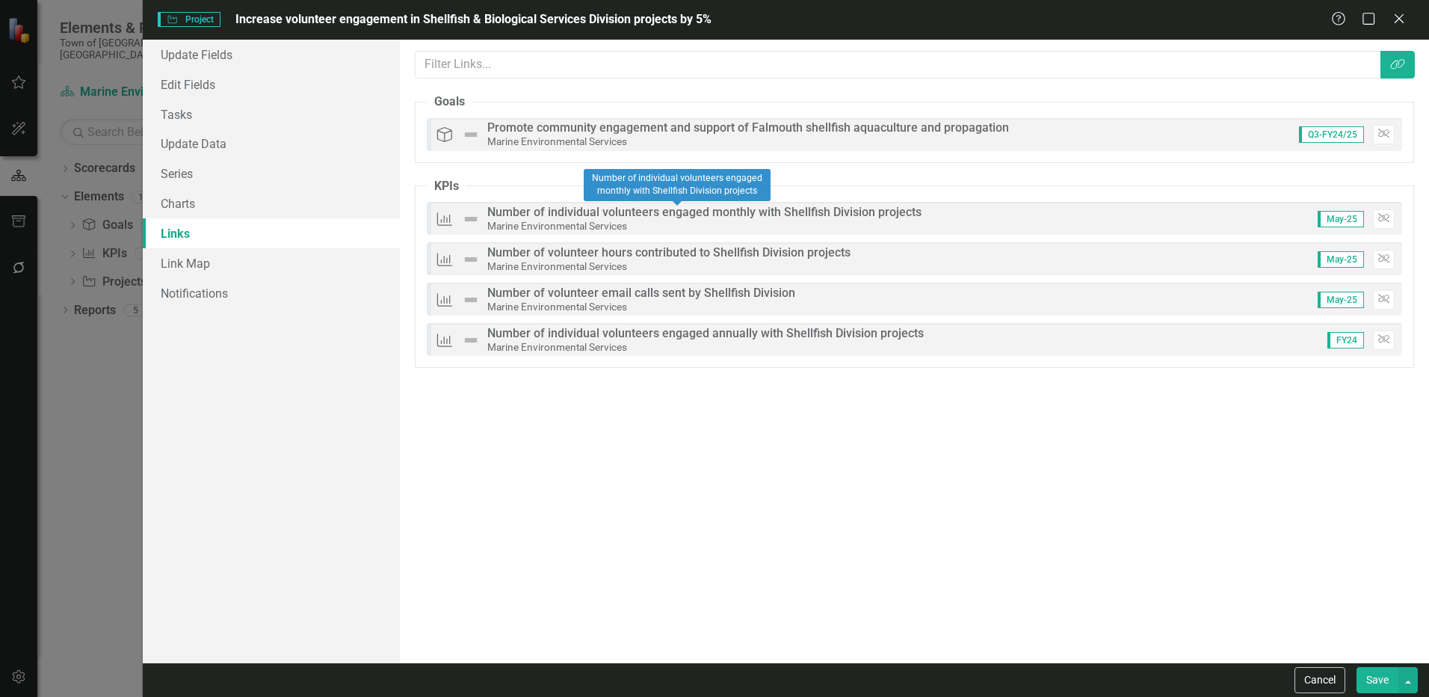
click at [762, 217] on div "Number of individual volunteers engaged monthly with Shellfish Division projects" at bounding box center [704, 212] width 434 height 13
click at [211, 260] on link "Link Map" at bounding box center [271, 263] width 257 height 30
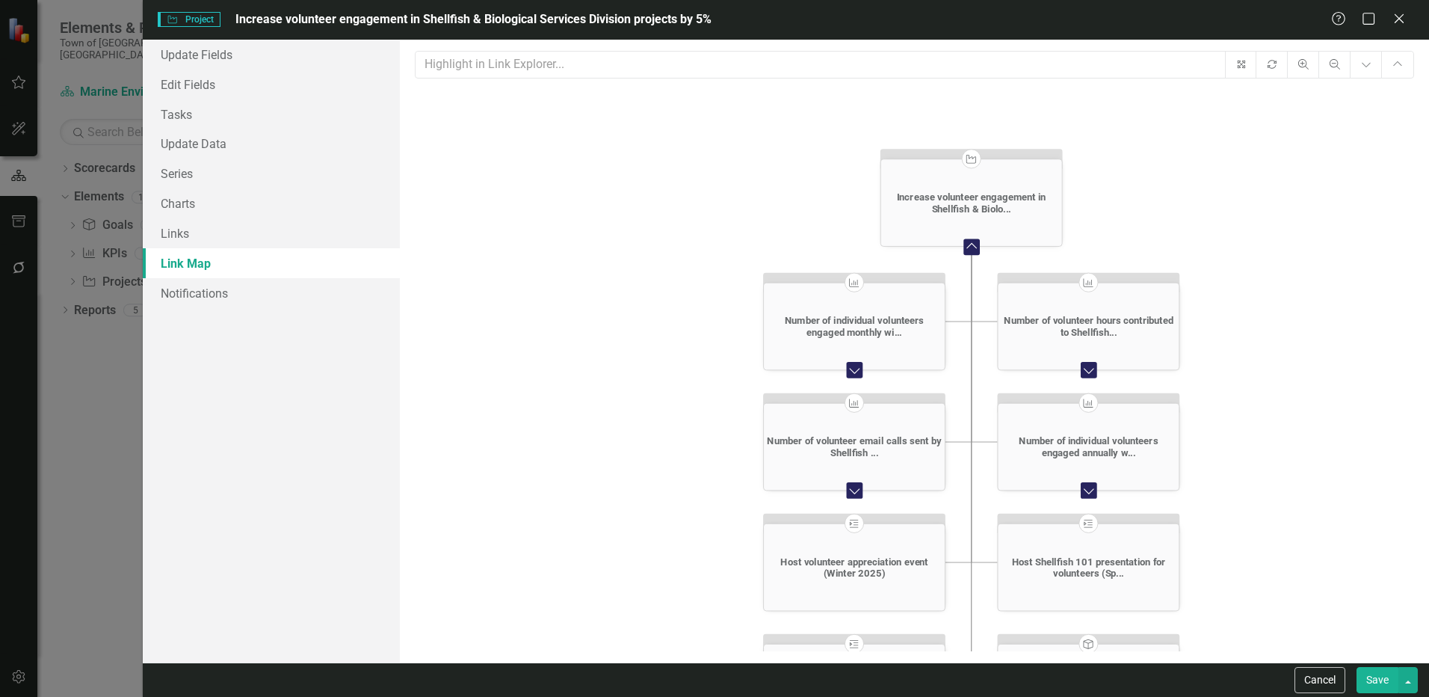
click at [853, 370] on icon "Expand Chart" at bounding box center [854, 369] width 16 height 13
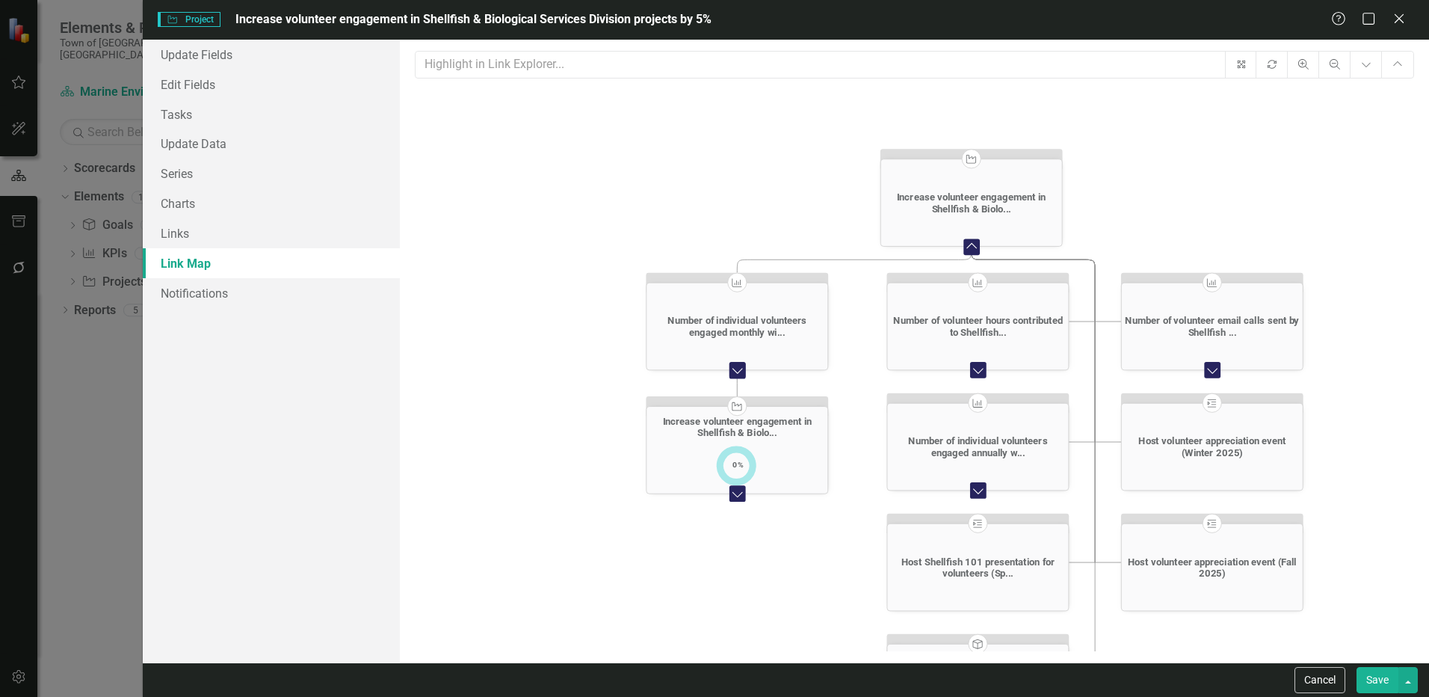
click icon "Expand Chart"
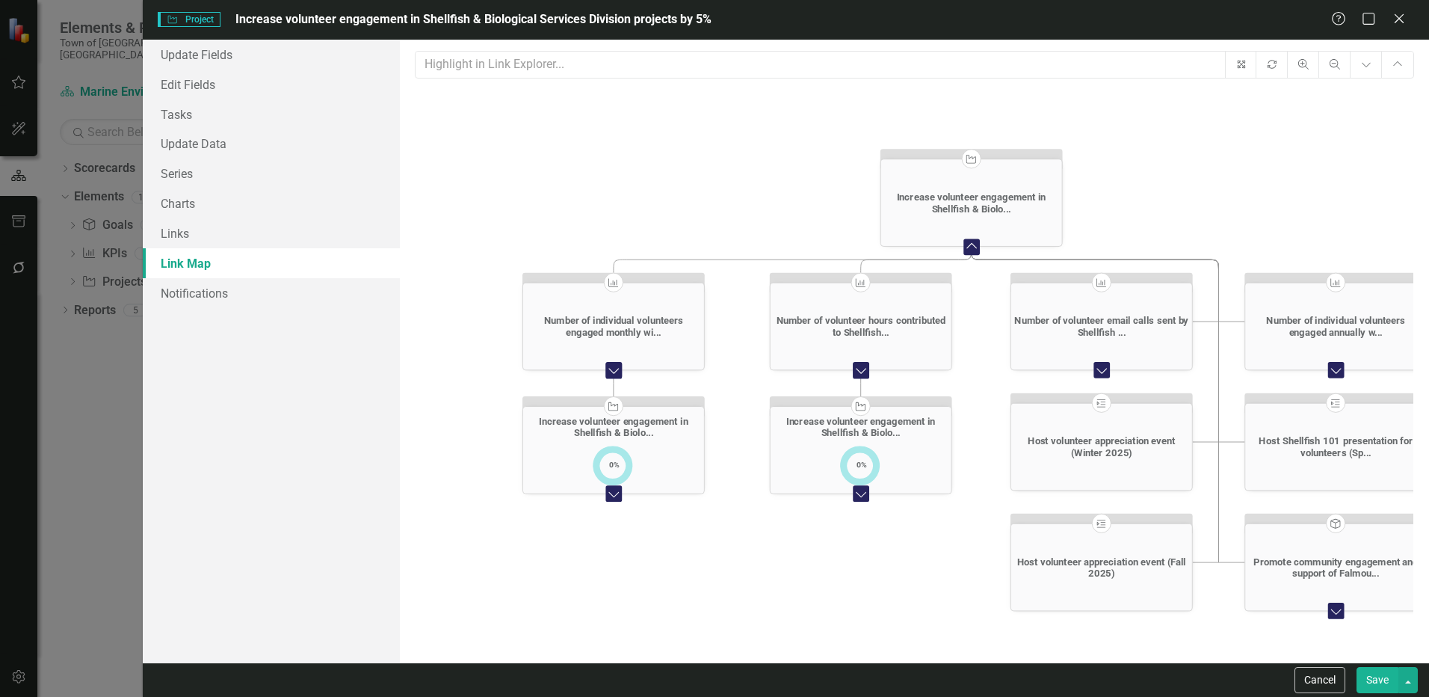
click icon "Expand Chart"
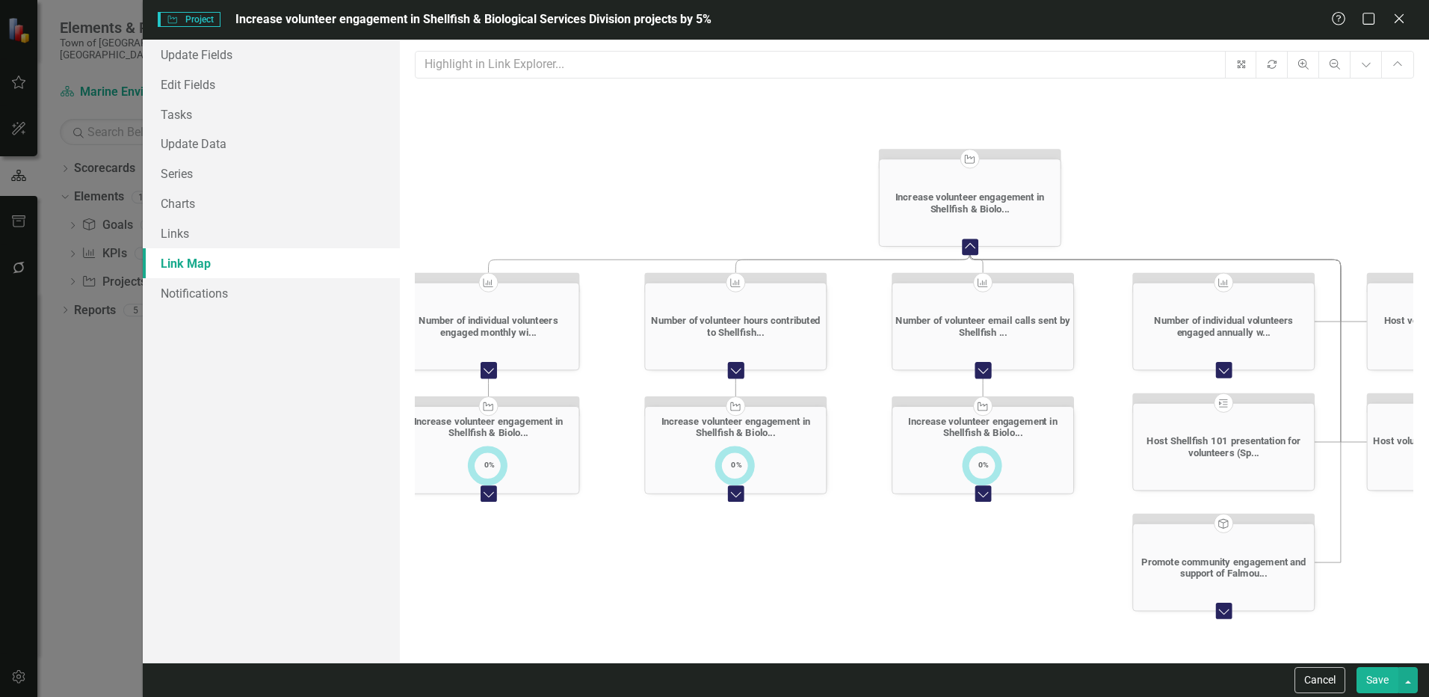
click at [497, 377] on div "Expand Chart" at bounding box center [489, 370] width 16 height 16
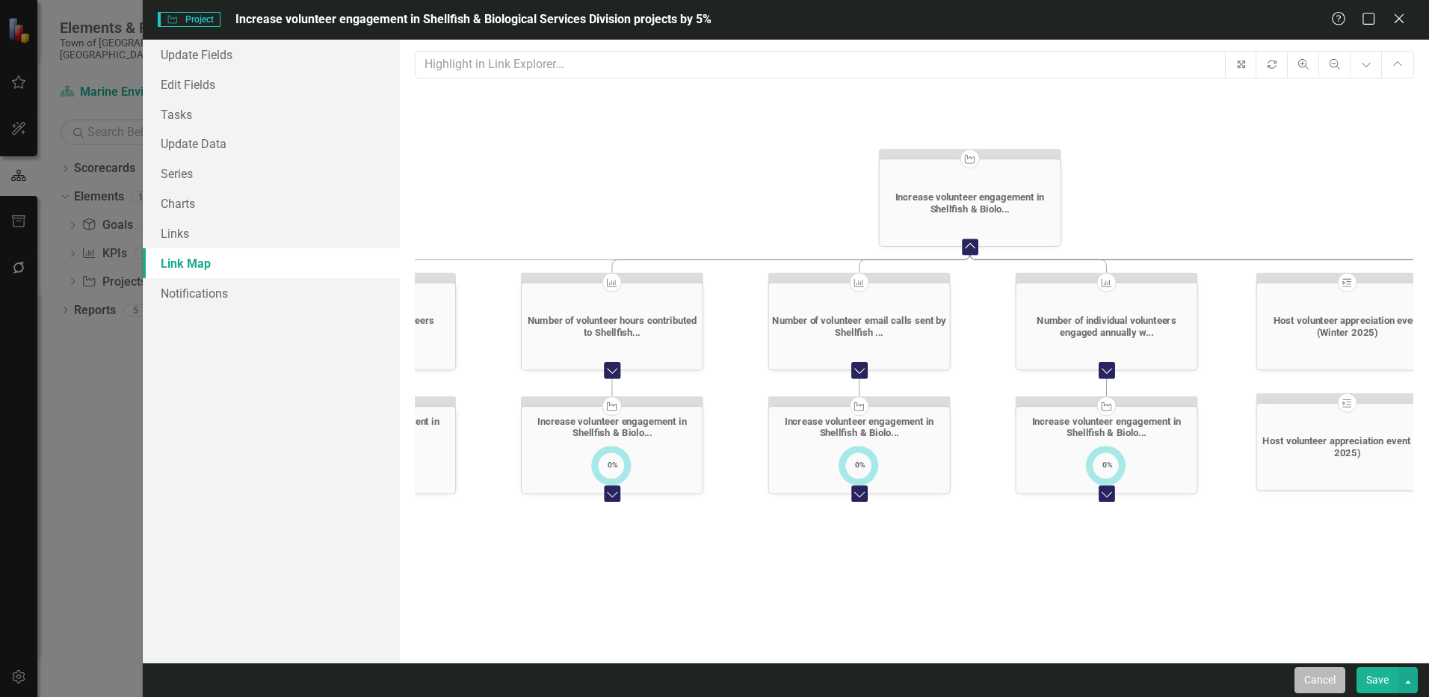
click at [1323, 682] on button "Cancel" at bounding box center [1319, 680] width 51 height 26
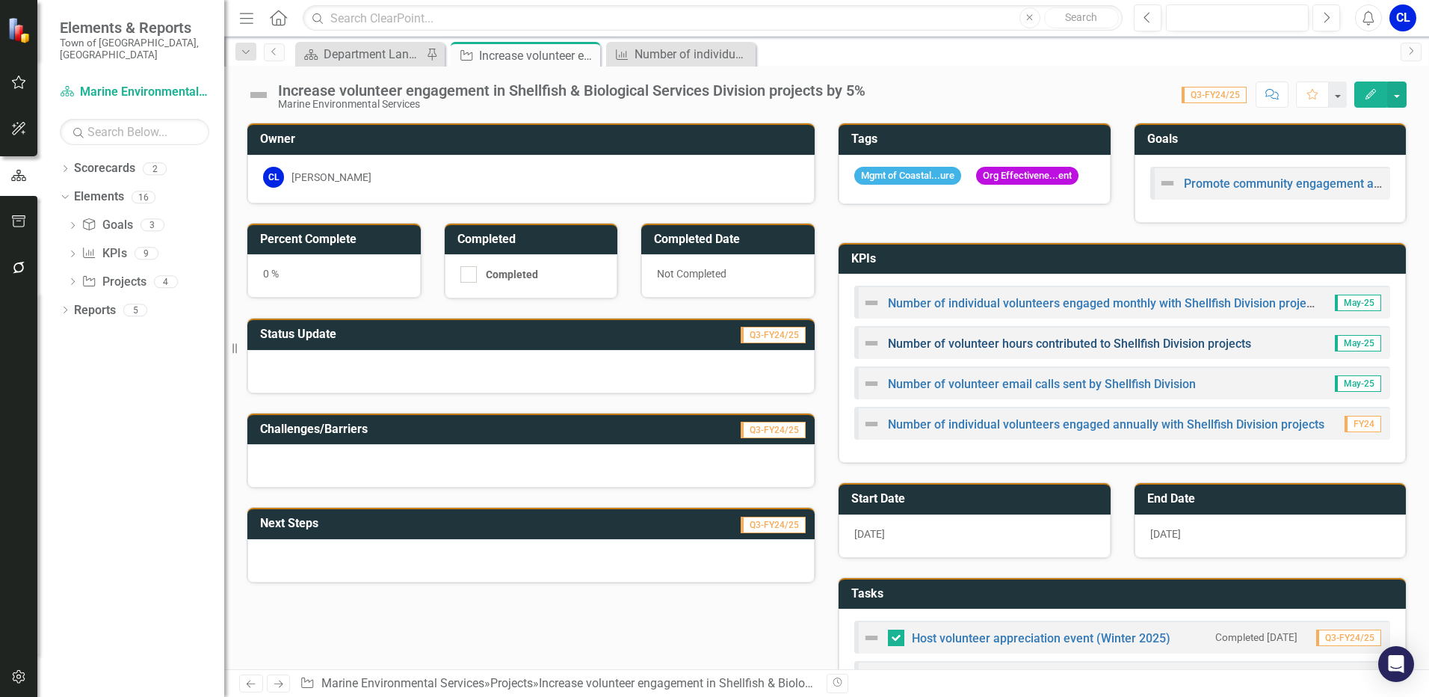
click at [1045, 347] on link "Number of volunteer hours contributed to Shellfish Division projects" at bounding box center [1069, 343] width 363 height 14
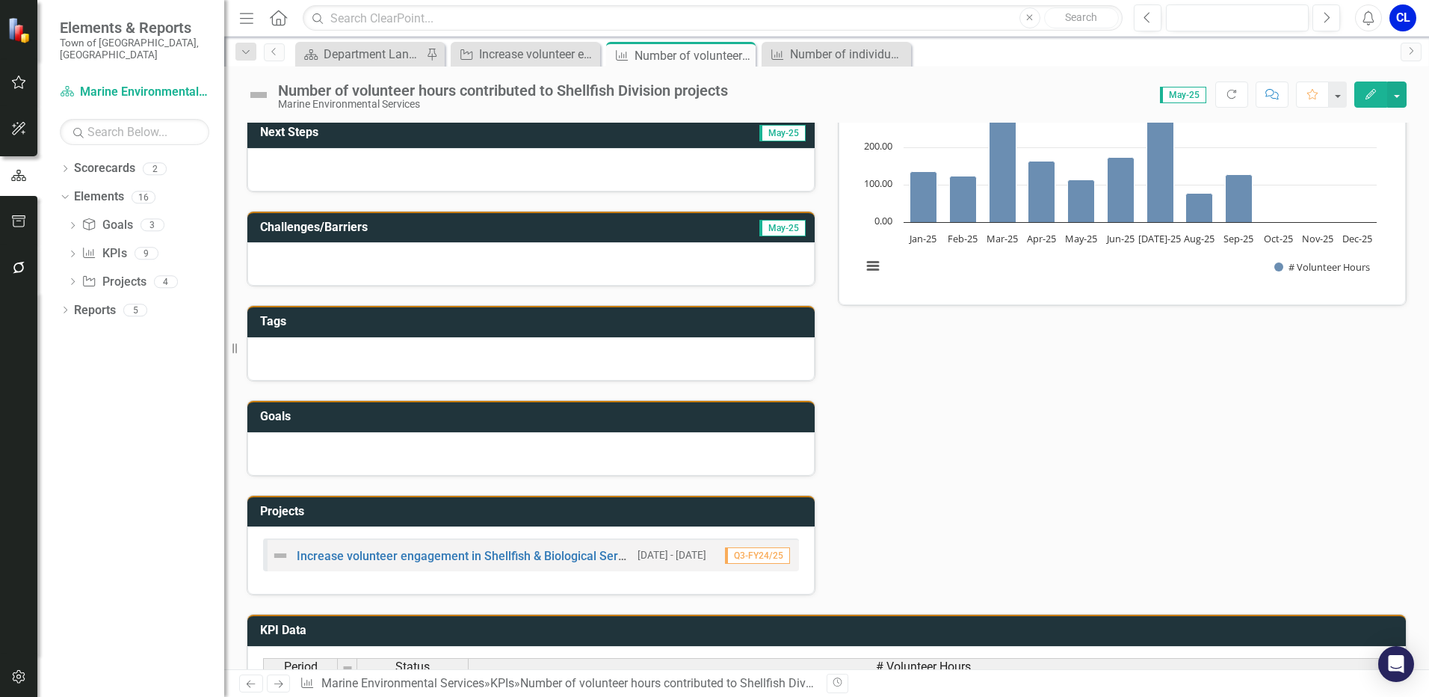
scroll to position [224, 0]
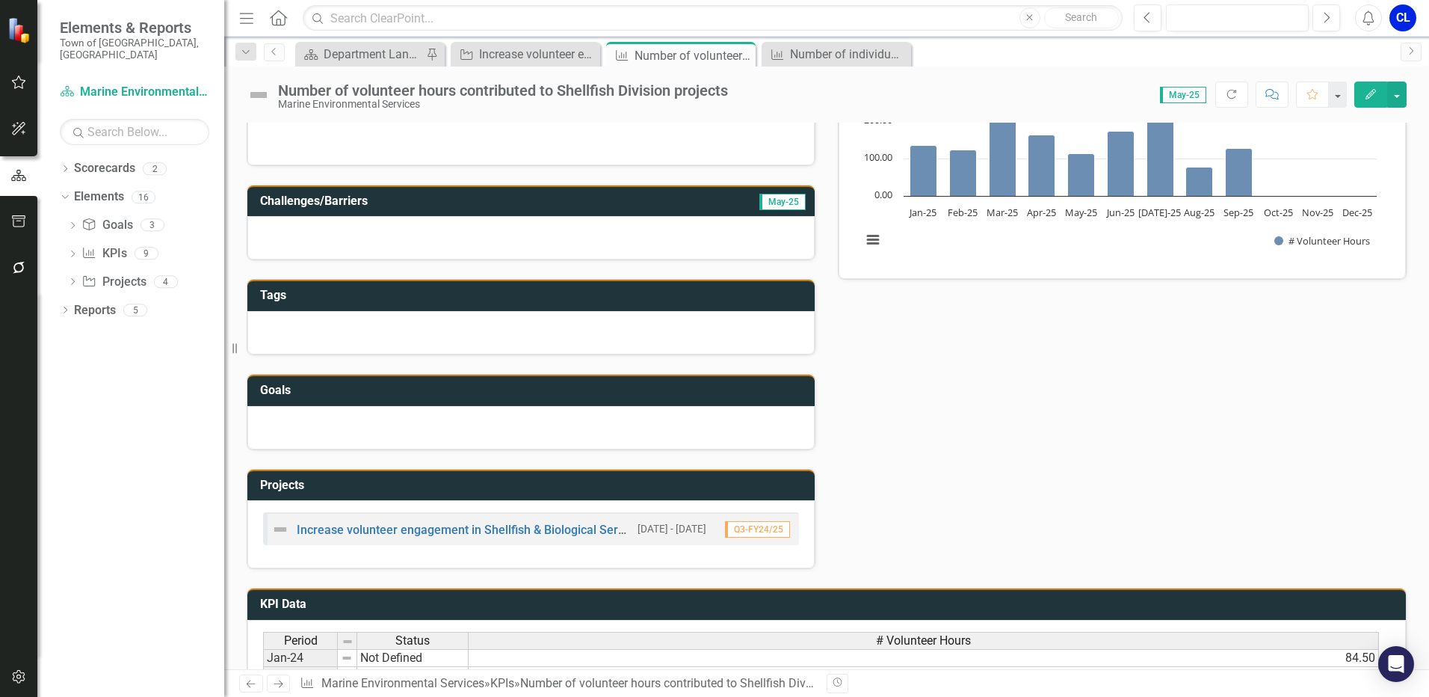
click at [386, 421] on div at bounding box center [530, 427] width 567 height 43
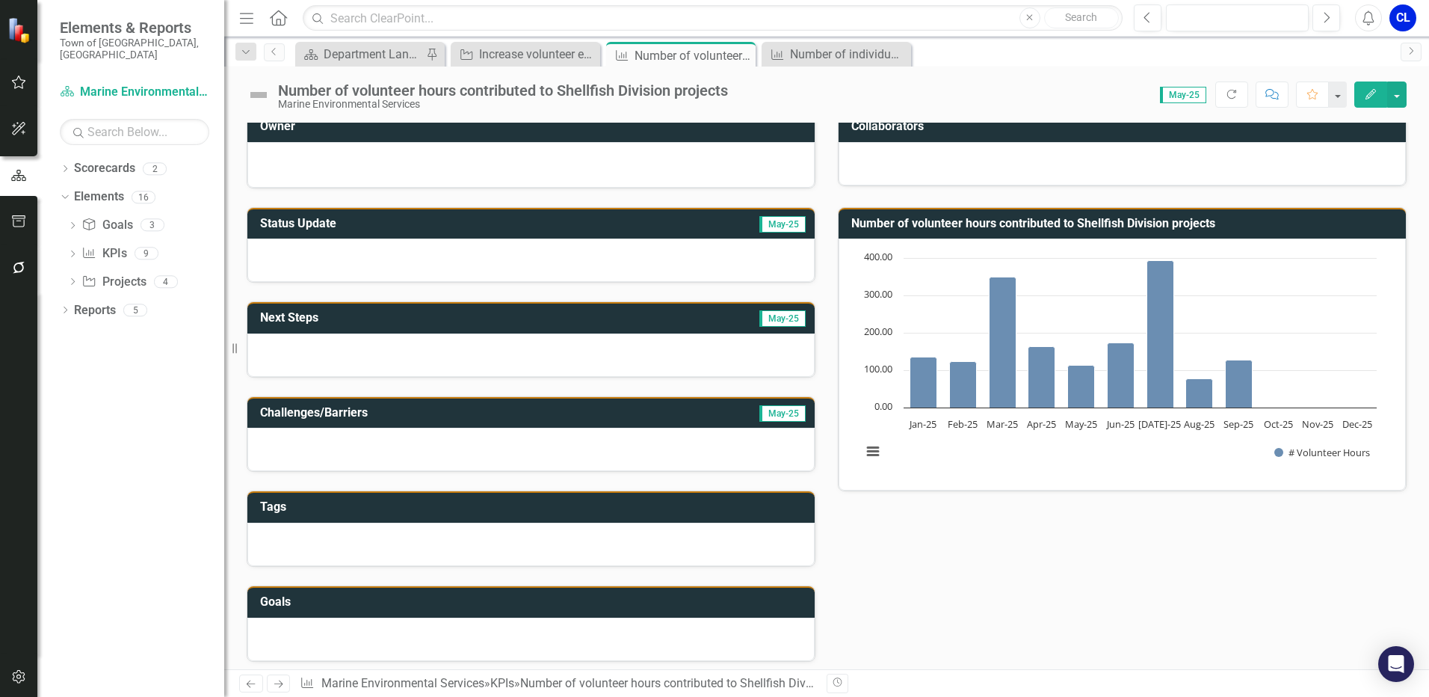
scroll to position [0, 0]
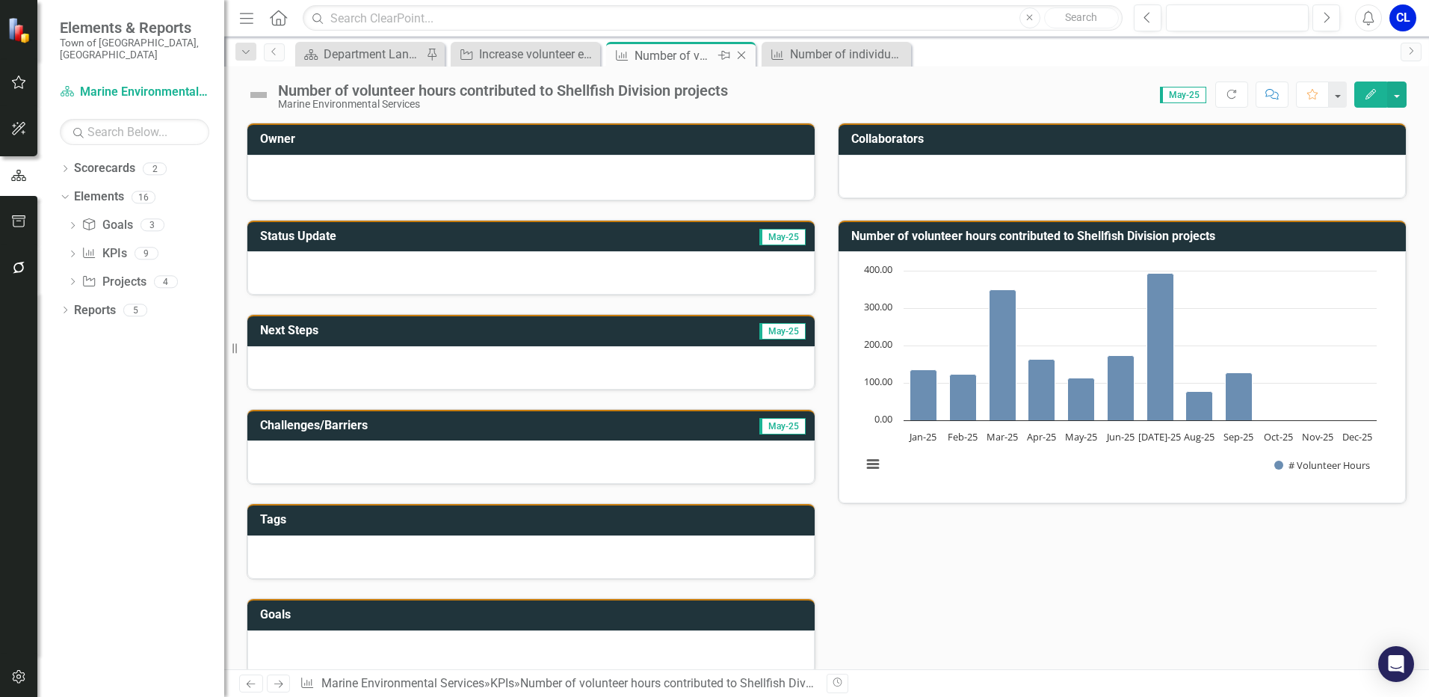
click at [744, 57] on icon "Close" at bounding box center [741, 55] width 15 height 12
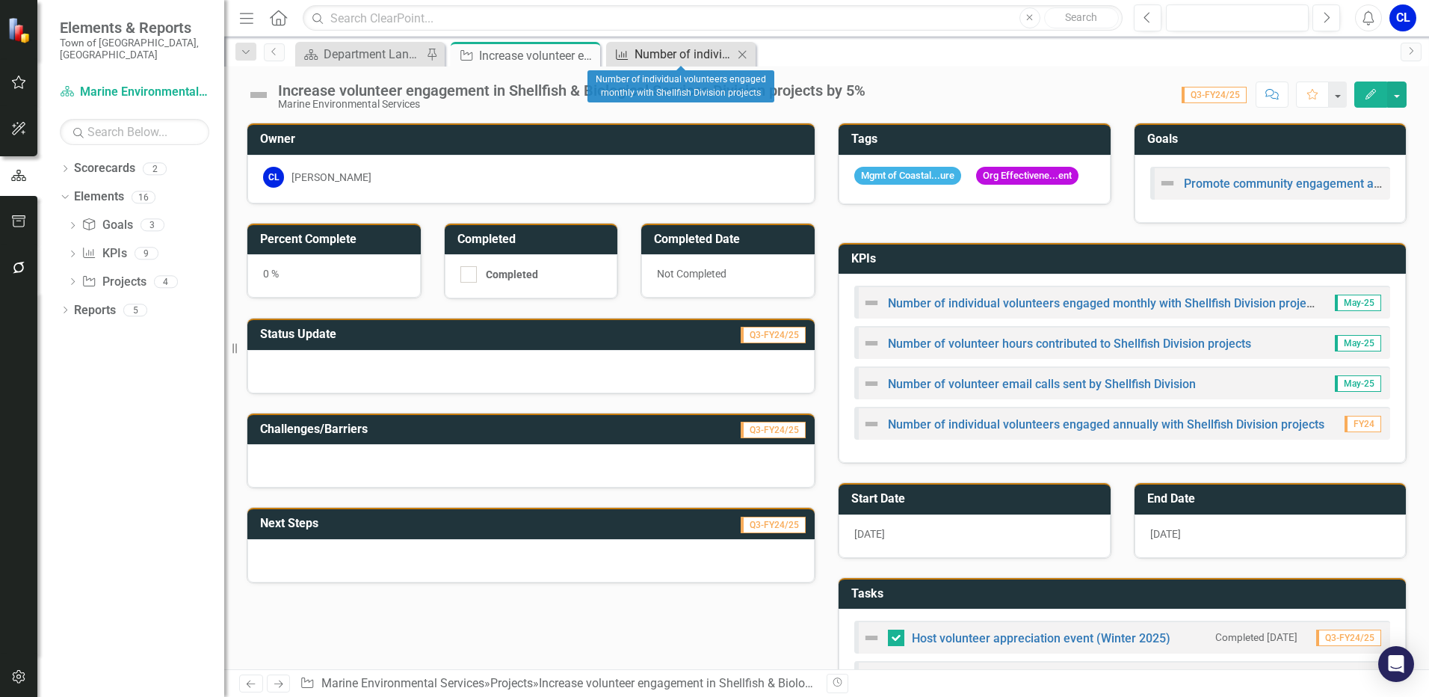
click at [620, 46] on div "KPI" at bounding box center [619, 54] width 19 height 19
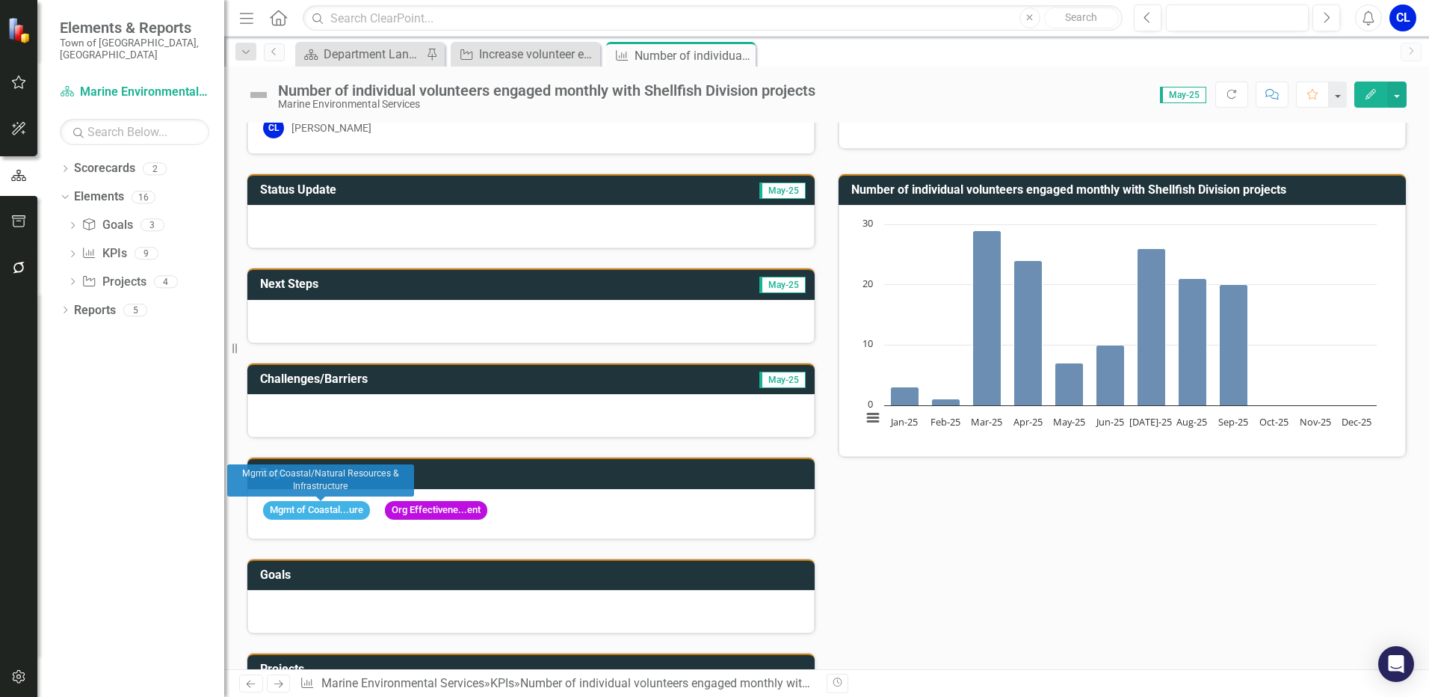
scroll to position [75, 0]
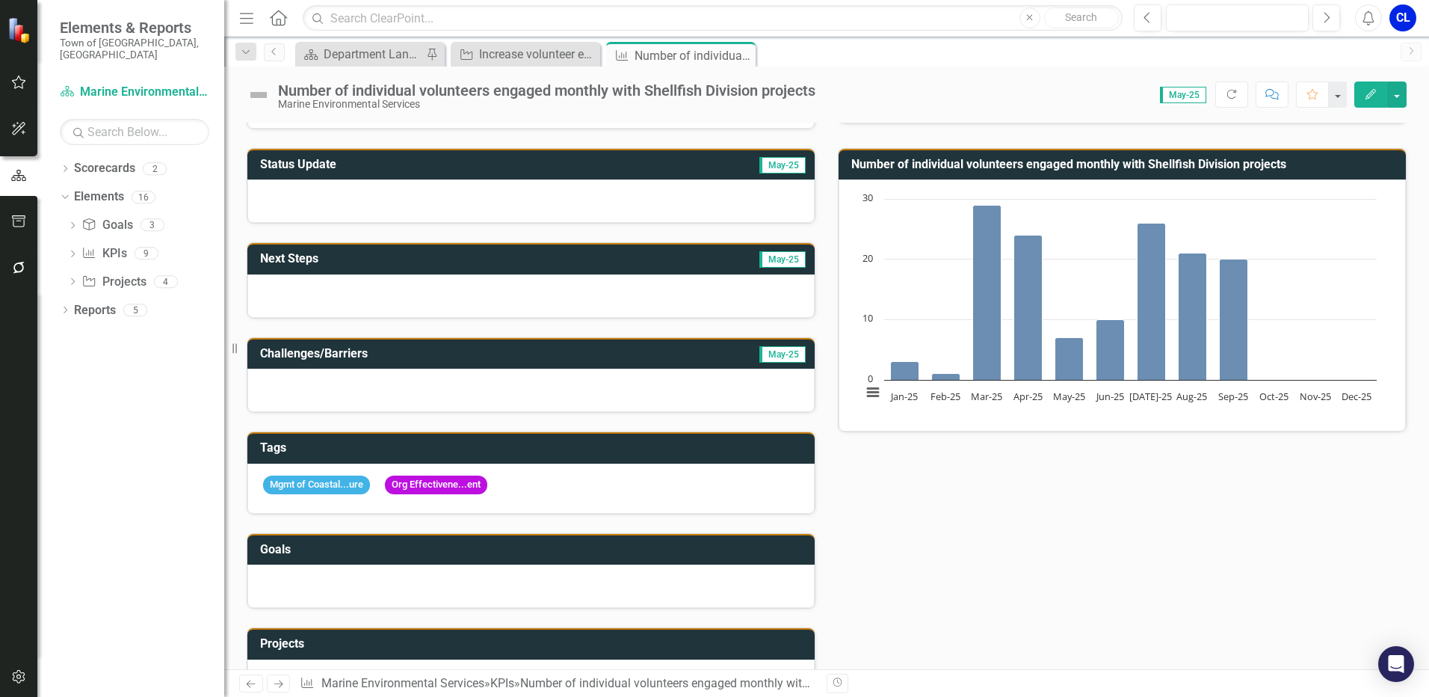
click at [307, 589] on div at bounding box center [530, 585] width 567 height 43
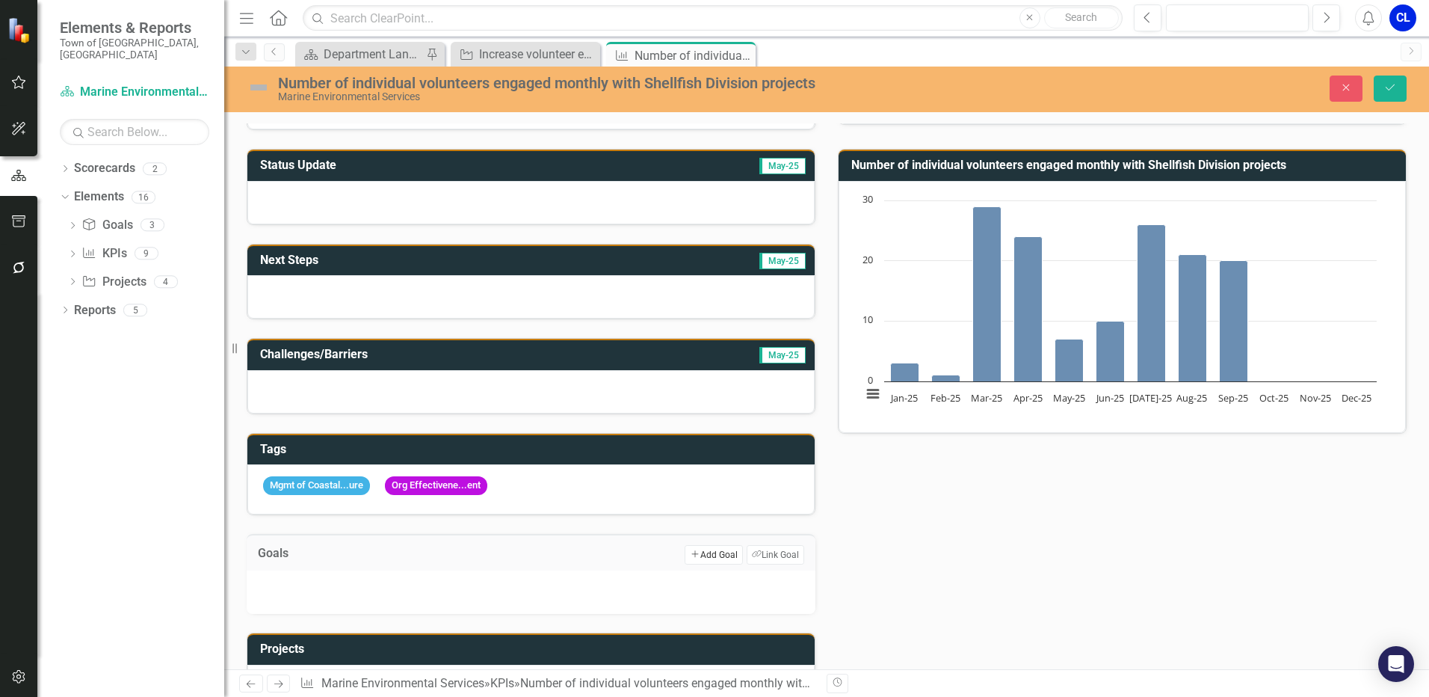
click at [702, 558] on button "Add Add Goal" at bounding box center [714, 554] width 58 height 19
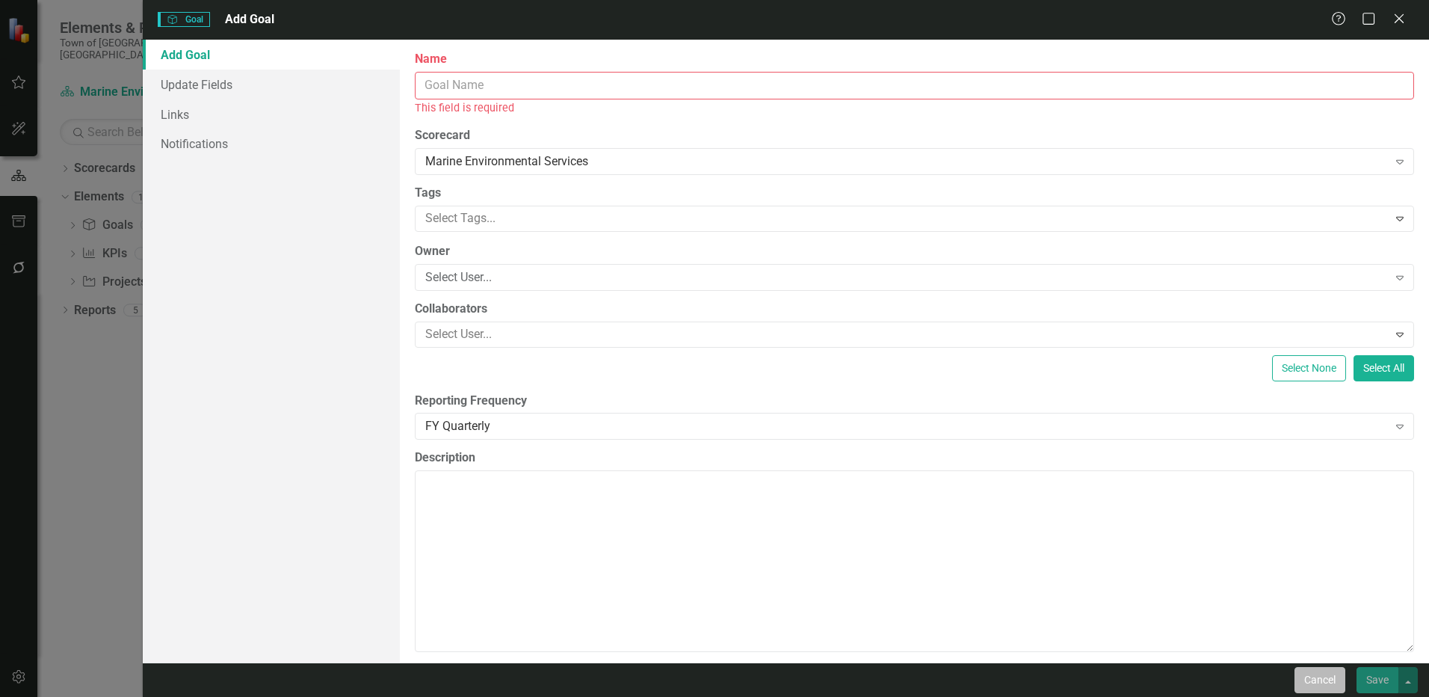
click at [1321, 684] on button "Cancel" at bounding box center [1319, 680] width 51 height 26
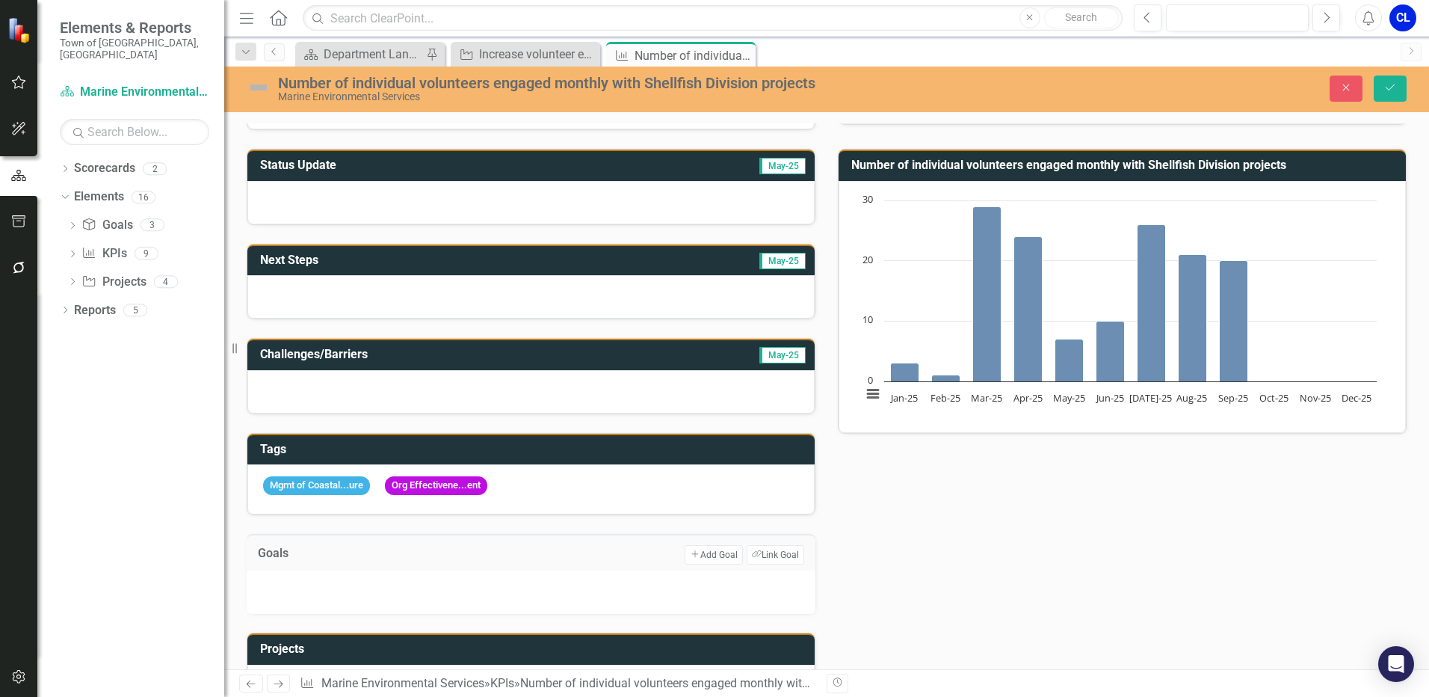
scroll to position [0, 0]
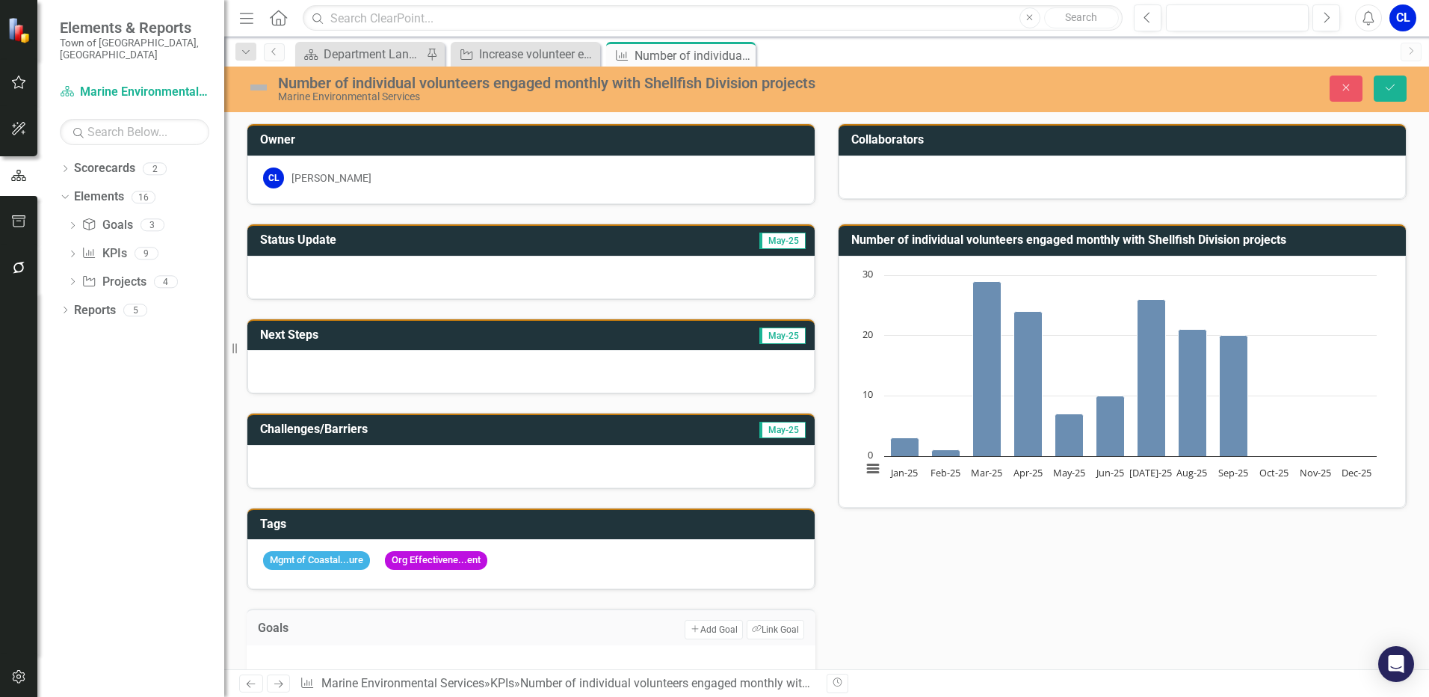
click at [359, 276] on div at bounding box center [530, 277] width 567 height 43
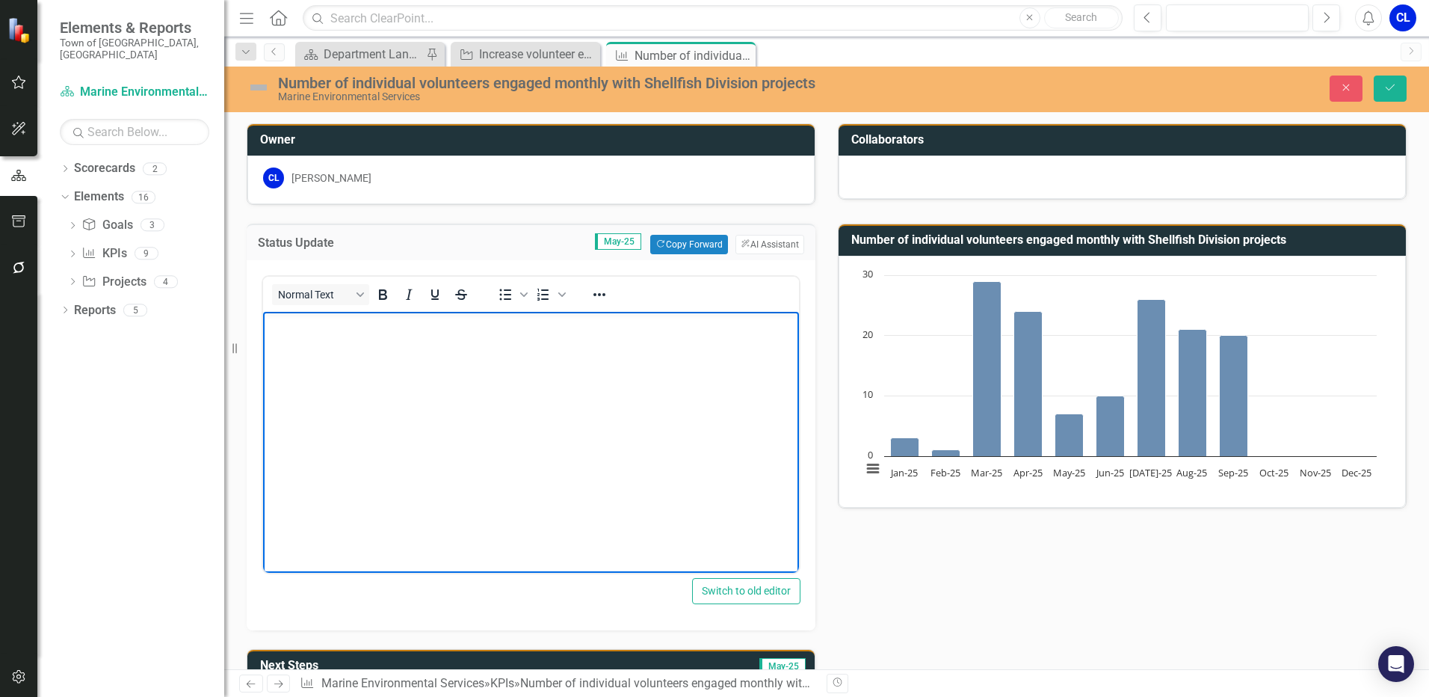
click at [348, 315] on p "Rich Text Area. Press ALT-0 for help." at bounding box center [531, 324] width 528 height 18
click at [584, 325] on p "Goal to increase total number of individuals engaged by 5% from 2024 total (87)." at bounding box center [531, 324] width 528 height 18
click at [586, 319] on p "Goal to increase total number of individuals engaged by 5% from 2024 total (87)." at bounding box center [531, 324] width 528 height 18
click at [580, 319] on p "Goal to increase total number of individuals engaged by 5% from 2024 total (87)." at bounding box center [531, 324] width 528 height 18
click at [521, 385] on body "Goal to increase total number of individuals engaged by 5% (81) from 2024 total…" at bounding box center [531, 424] width 536 height 224
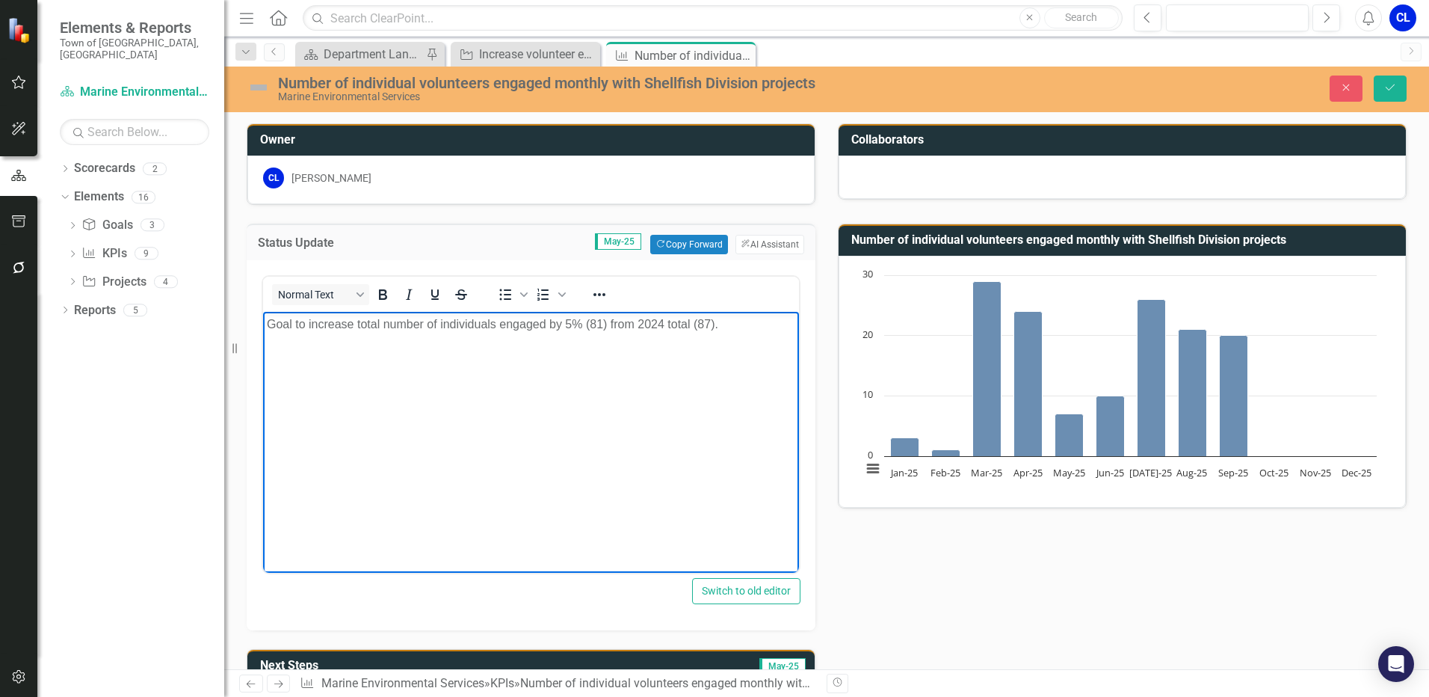
click at [391, 361] on body "Goal to increase total number of individuals engaged by 5% (81) from 2024 total…" at bounding box center [531, 424] width 536 height 224
click at [756, 324] on p "Goal to increase total number of individuals engaged by 5% (81) from 2024 total…" at bounding box center [531, 324] width 528 height 18
click at [747, 328] on p "Goal to increase total number of individuals engaged by 5% (81) from 2024 total…" at bounding box center [531, 324] width 528 height 18
click at [591, 319] on p "Goal to increase total number of individuals engaged by 5% (81) from 2024 total…" at bounding box center [531, 324] width 528 height 18
click at [740, 323] on p "Goal to increase total number of individuals engaged by 5% (91) from 2024 total…" at bounding box center [531, 324] width 528 height 18
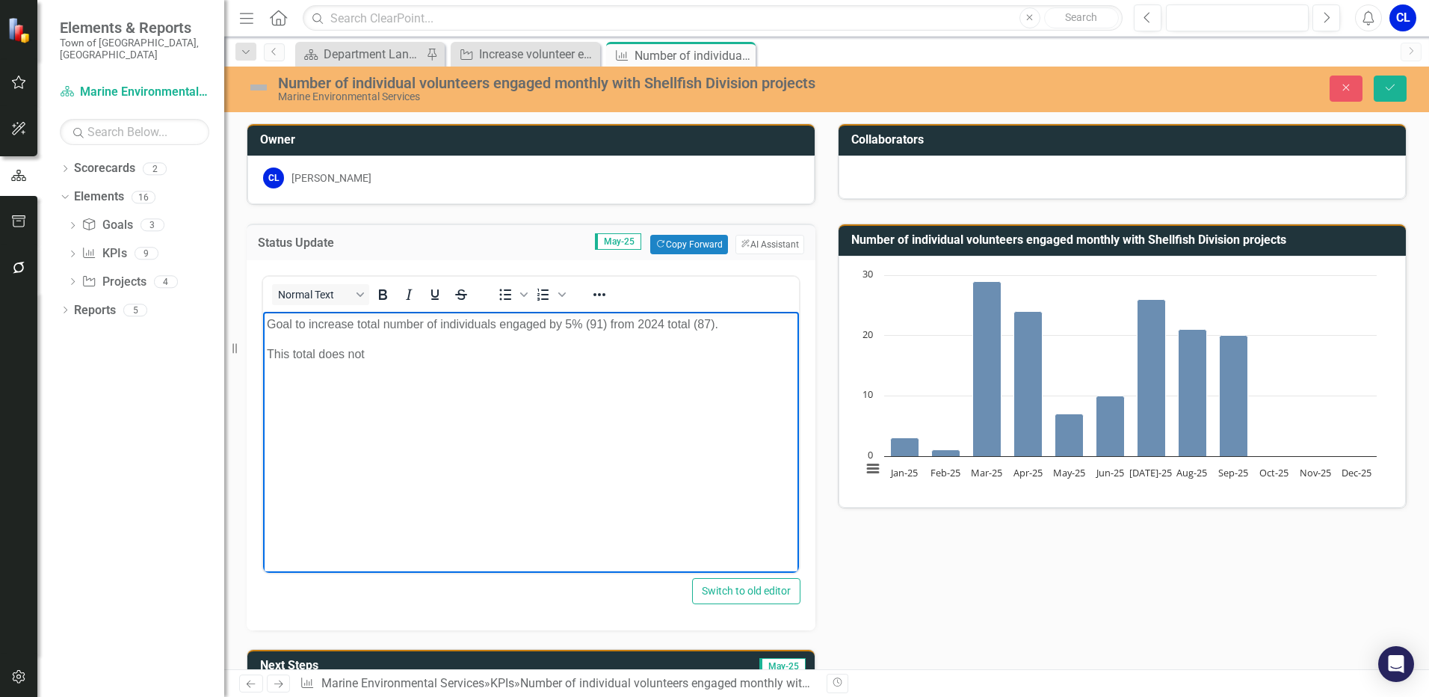
click at [407, 353] on p "This total does not" at bounding box center [531, 354] width 528 height 18
drag, startPoint x: 410, startPoint y: 350, endPoint x: 294, endPoint y: 362, distance: 116.5
click at [294, 362] on p "This total does not" at bounding box center [531, 354] width 528 height 18
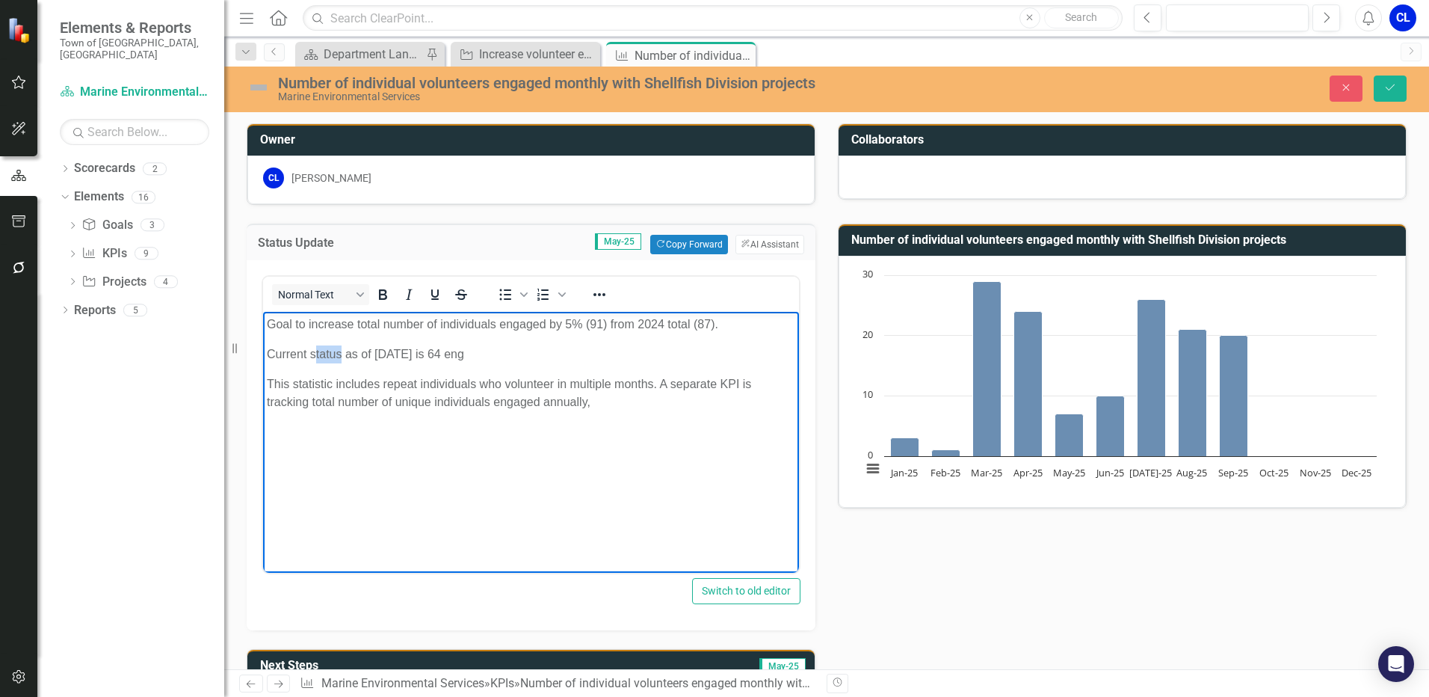
click at [313, 350] on p "Current status as of [DATE] is 64 eng" at bounding box center [531, 354] width 528 height 18
drag, startPoint x: 548, startPoint y: 352, endPoint x: 536, endPoint y: 353, distance: 12.0
click at [536, 353] on p "Current sum of monthly data as of 10/1/2025 is 64 eng" at bounding box center [531, 354] width 528 height 18
click at [563, 375] on p "This statistic includes repeat individuals who volunteer in multiple months. A …" at bounding box center [531, 393] width 528 height 36
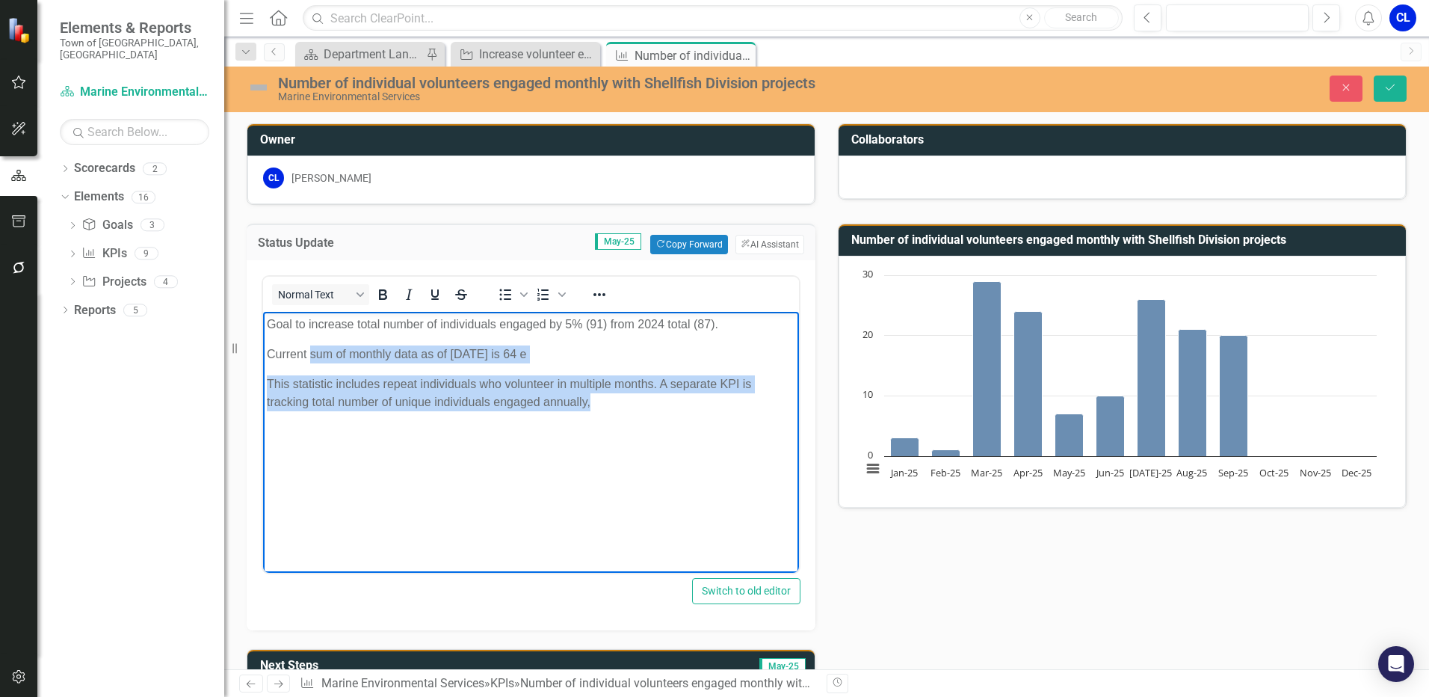
drag, startPoint x: 552, startPoint y: 418, endPoint x: 310, endPoint y: 347, distance: 251.6
click at [310, 347] on body "Goal to increase total number of individuals engaged by 5% (91) from 2024 total…" at bounding box center [531, 424] width 536 height 224
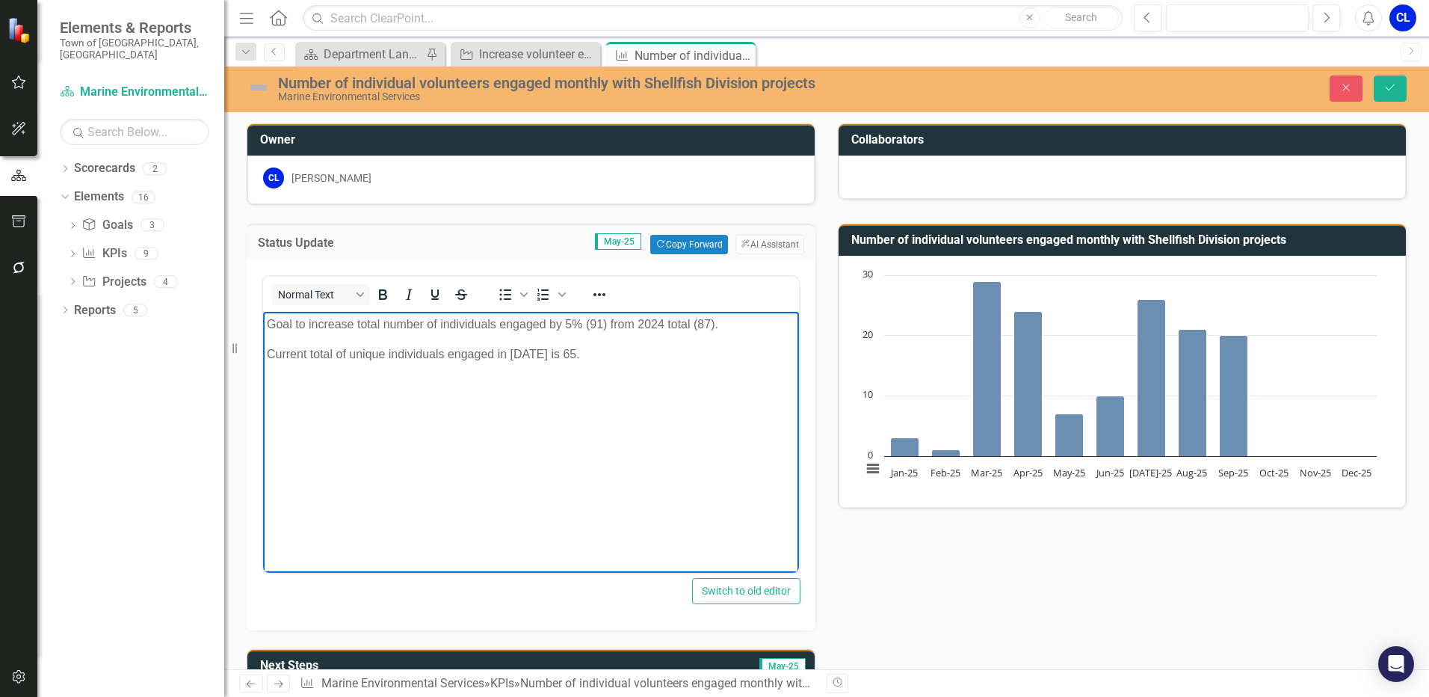
click at [650, 351] on p "Current total of unique individuals engaged in 2025 is 65." at bounding box center [531, 354] width 528 height 18
click at [913, 605] on div "Status Update May-25 Copy Forward Copy Forward ClearPoint AI AI Assistant Norma…" at bounding box center [826, 671] width 1182 height 933
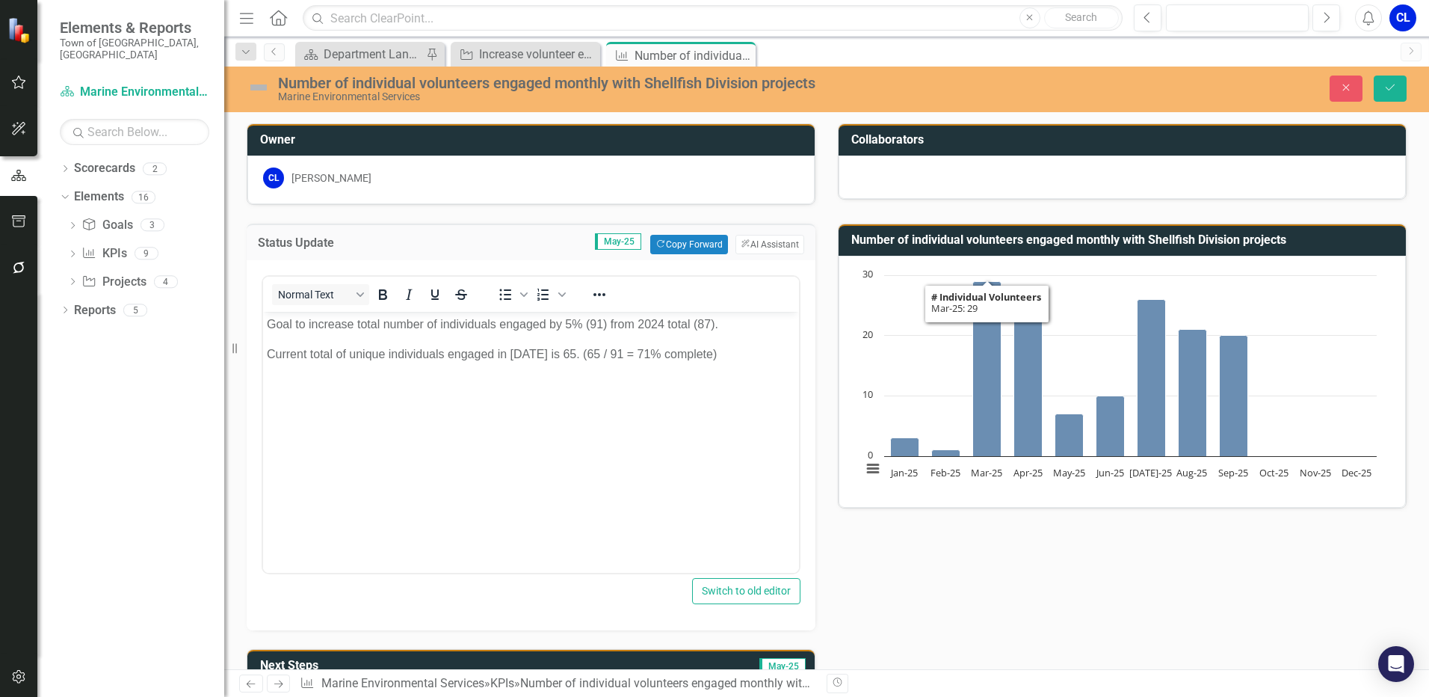
scroll to position [224, 0]
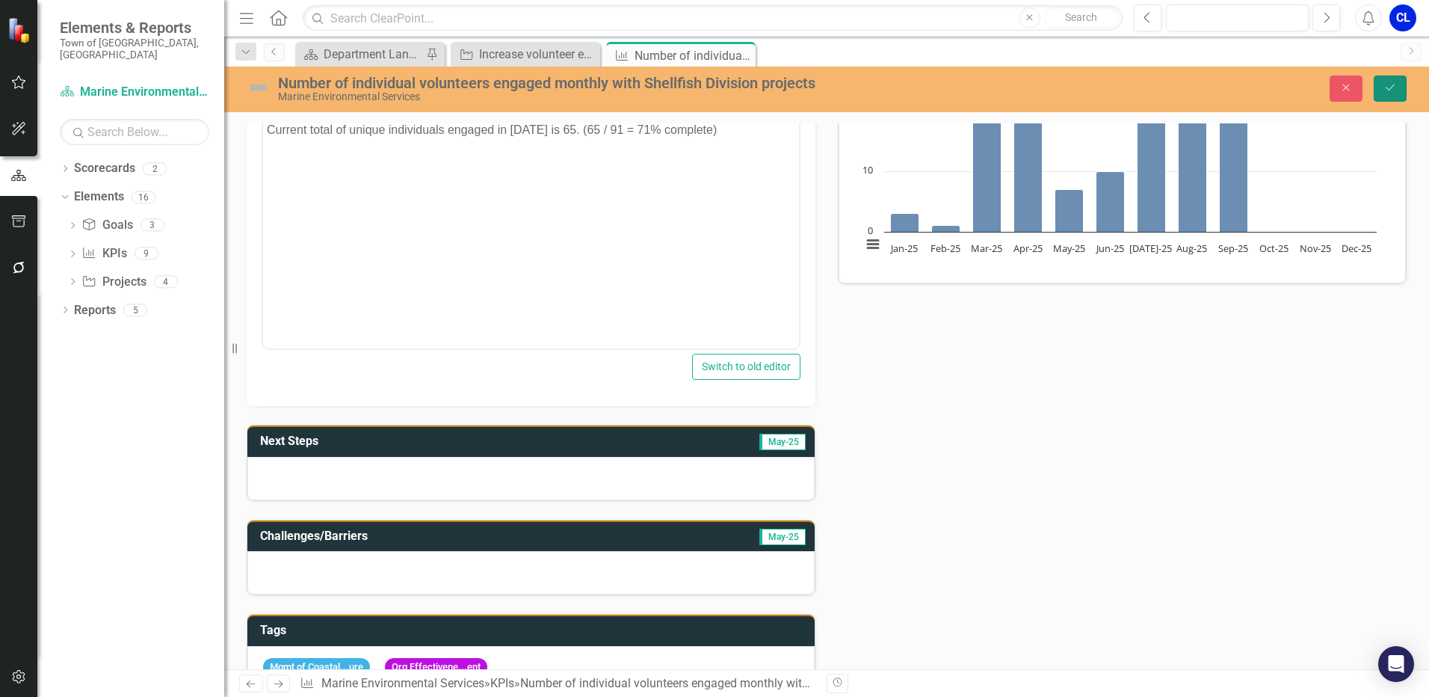
click at [1386, 96] on button "Save" at bounding box center [1390, 88] width 33 height 26
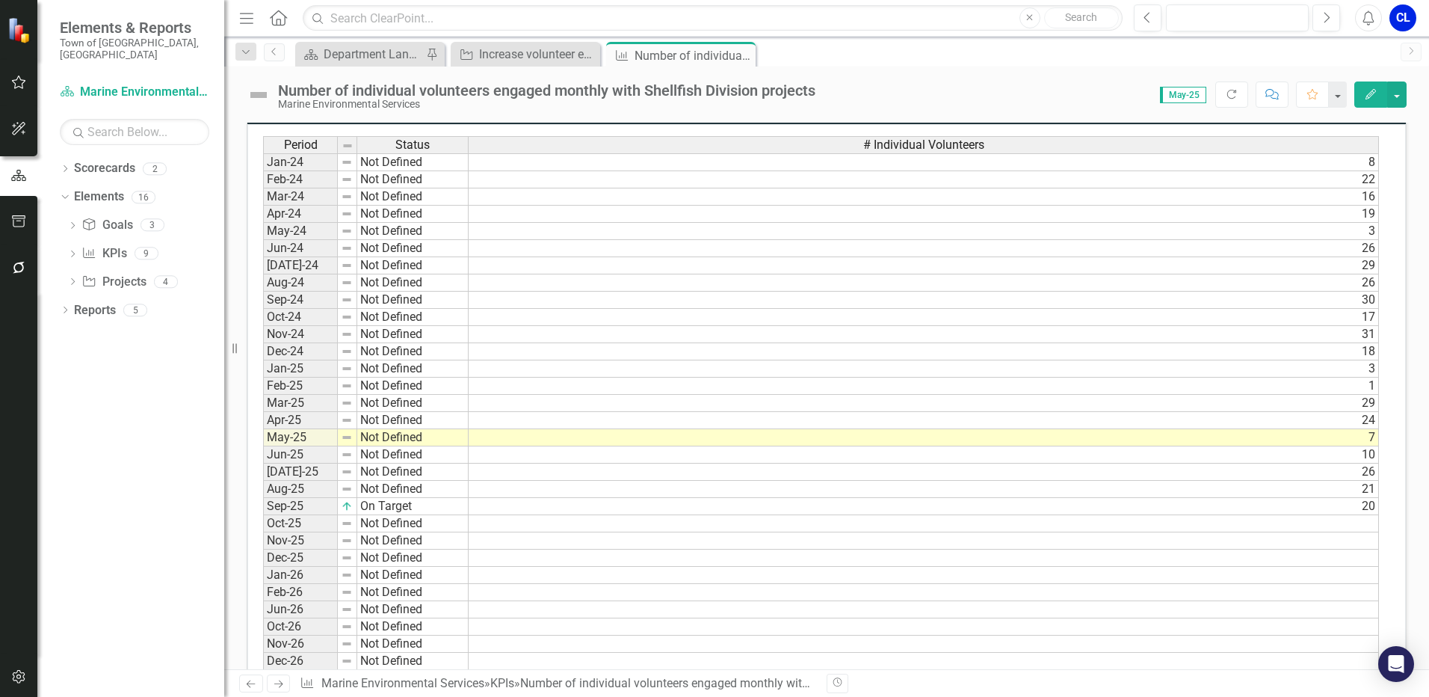
scroll to position [831, 0]
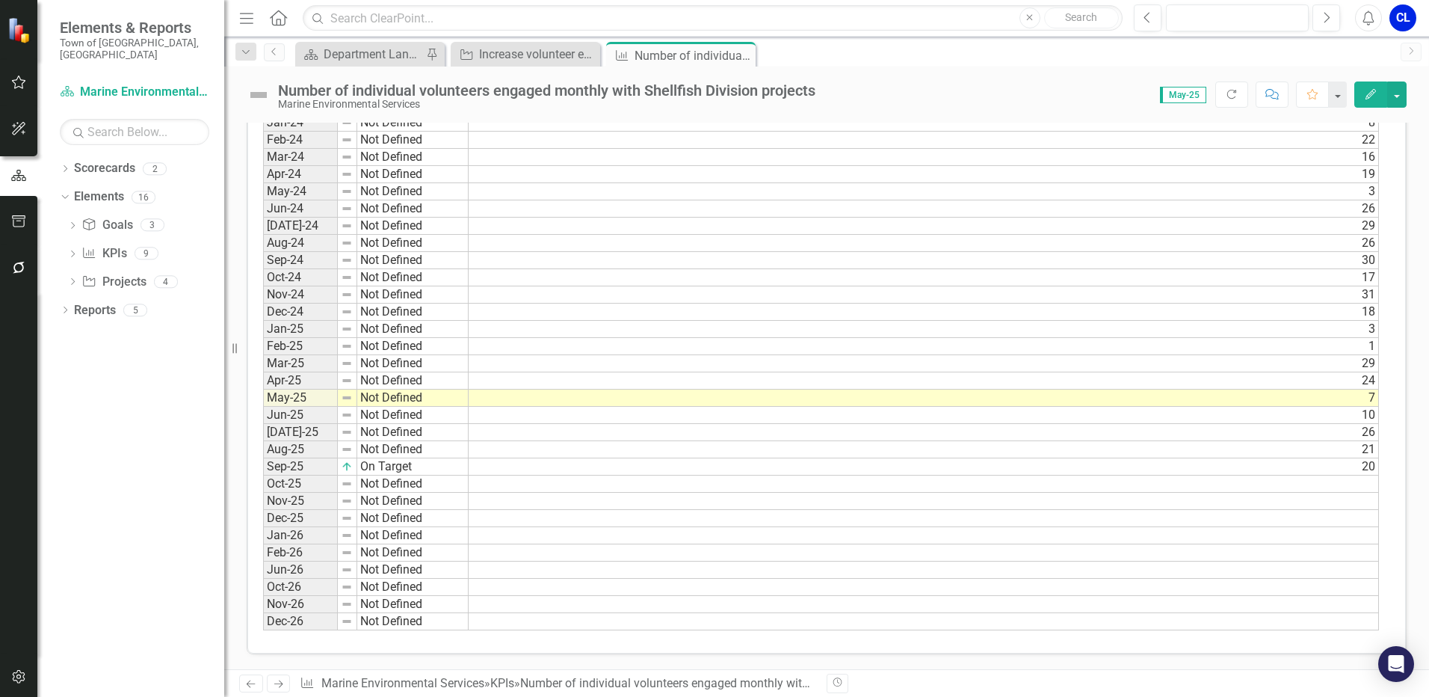
click at [339, 471] on td at bounding box center [347, 466] width 19 height 17
click at [339, 467] on td at bounding box center [347, 466] width 19 height 17
click at [340, 467] on td at bounding box center [347, 466] width 19 height 17
click at [350, 484] on img at bounding box center [347, 484] width 12 height 12
click at [1238, 457] on td "21" at bounding box center [924, 449] width 910 height 17
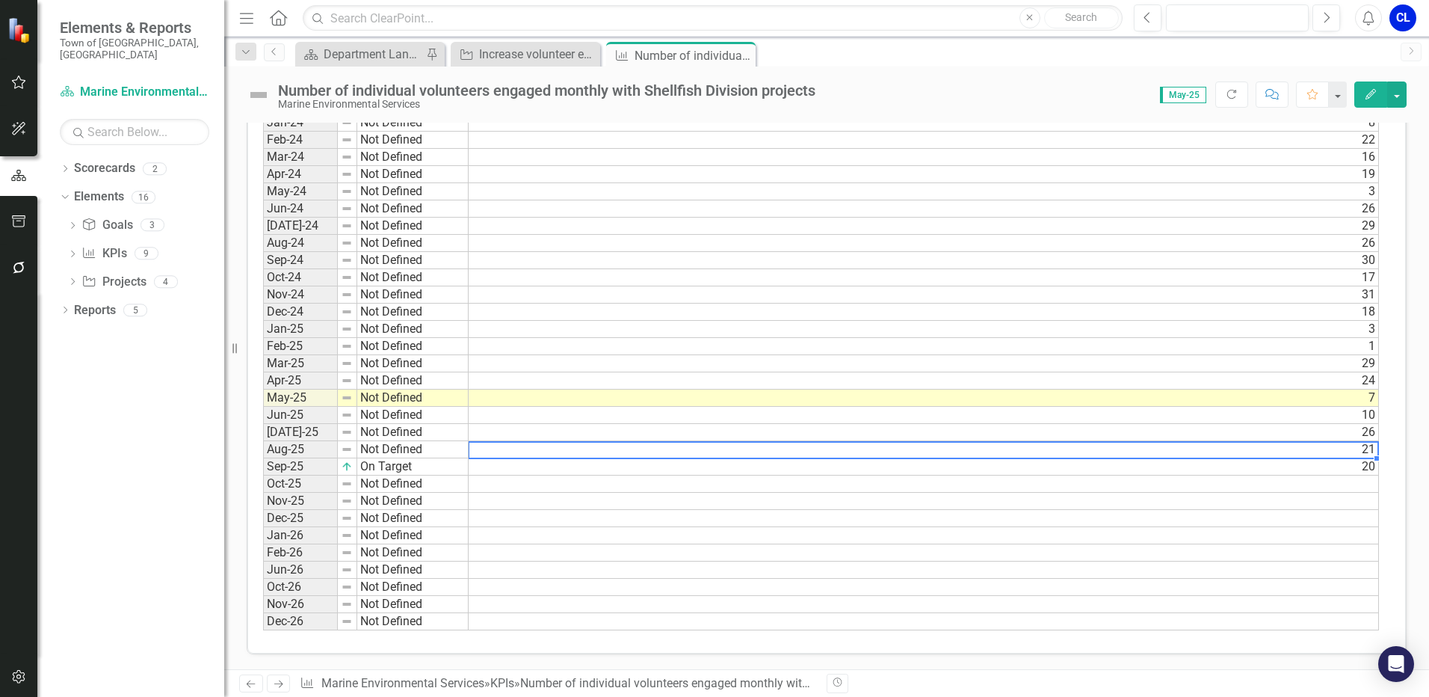
click at [263, 460] on div "Period Status # Individual Volunteers Jan-24 Not Defined 8 Feb-24 Not Defined 2…" at bounding box center [263, 363] width 0 height 534
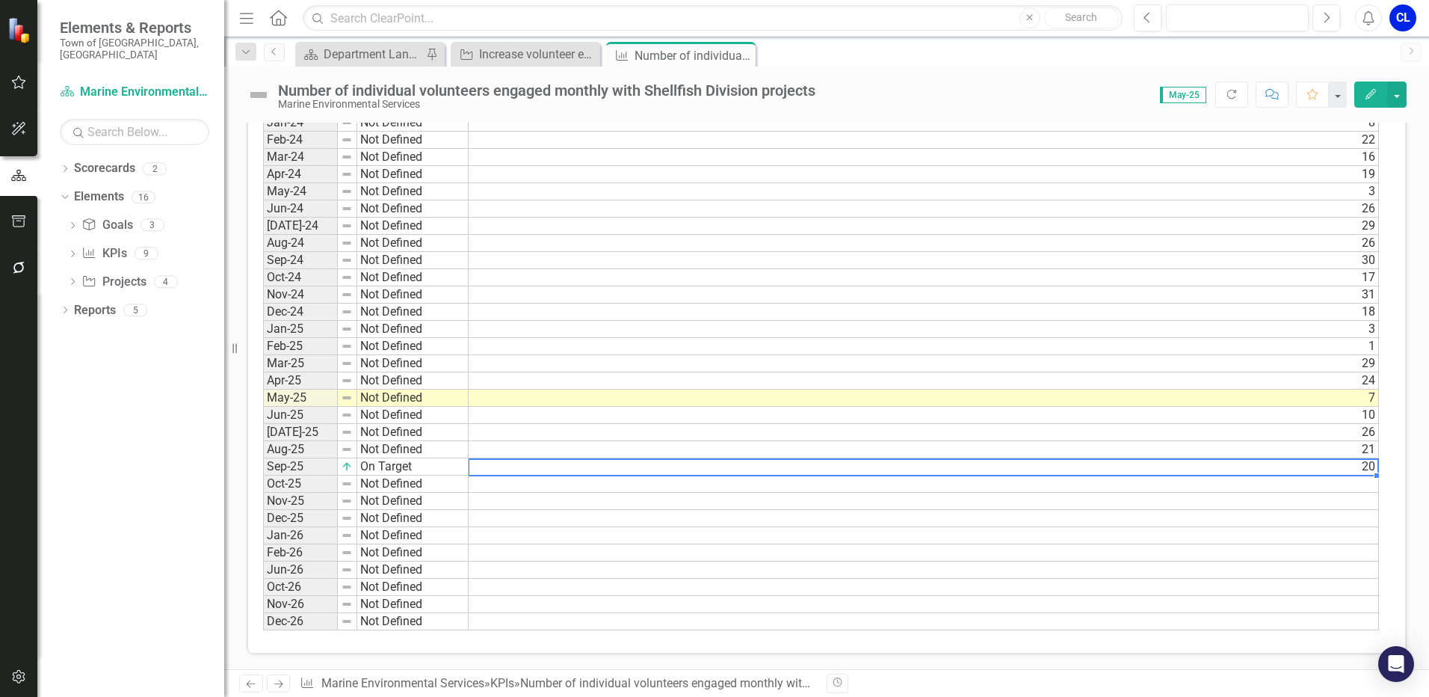
click at [345, 462] on img at bounding box center [347, 466] width 12 height 12
click at [346, 445] on img at bounding box center [347, 449] width 12 height 12
click at [346, 466] on img at bounding box center [347, 466] width 12 height 12
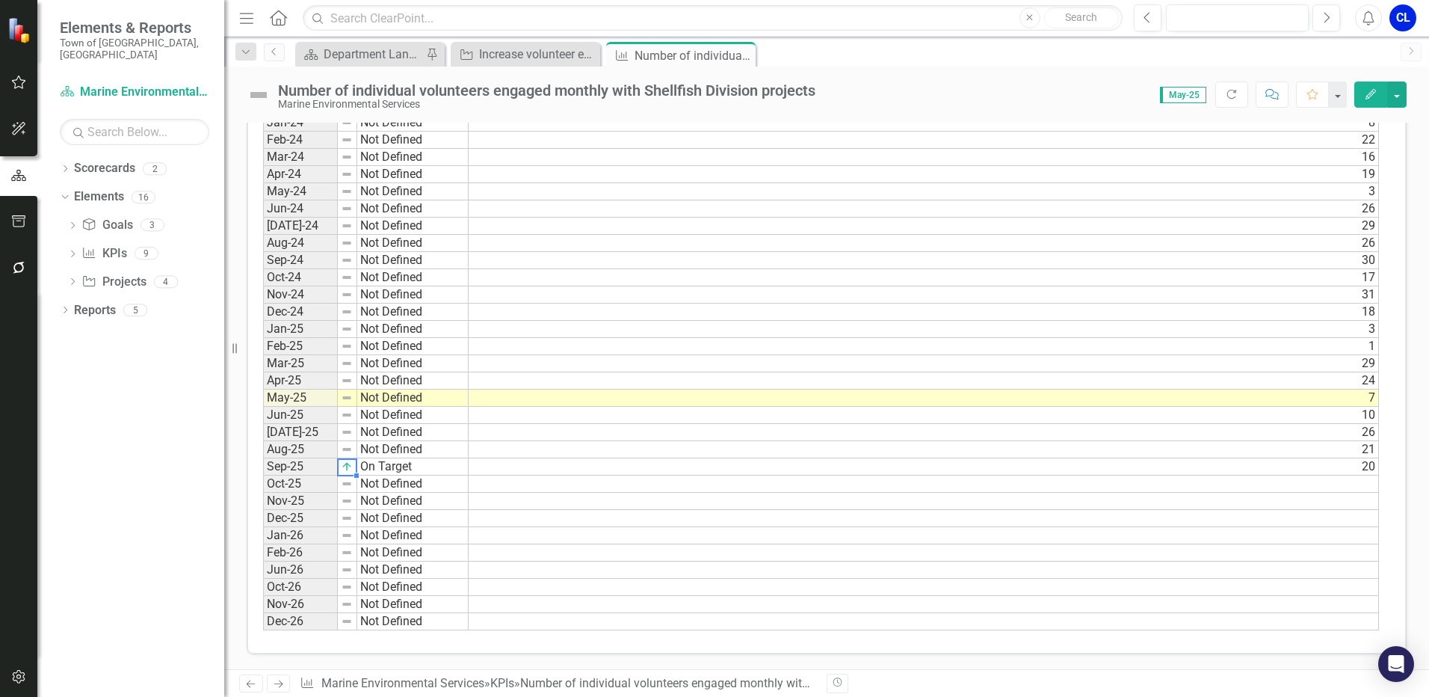
click at [344, 451] on img at bounding box center [347, 449] width 12 height 12
click at [288, 413] on td "Jun-25" at bounding box center [300, 415] width 75 height 17
click at [309, 466] on td "Sep-25" at bounding box center [300, 466] width 75 height 17
click at [350, 468] on img at bounding box center [347, 466] width 12 height 12
click at [350, 486] on img at bounding box center [347, 484] width 12 height 12
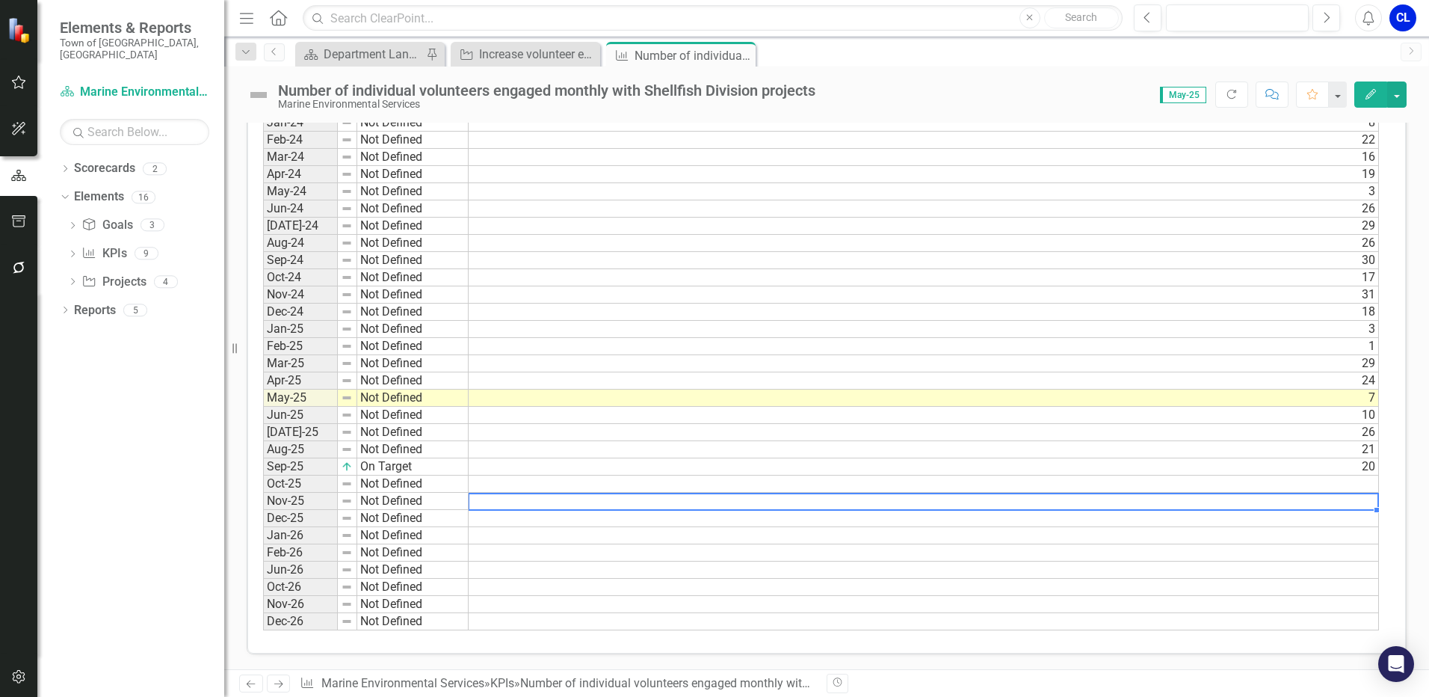
click at [623, 504] on td at bounding box center [924, 500] width 910 height 17
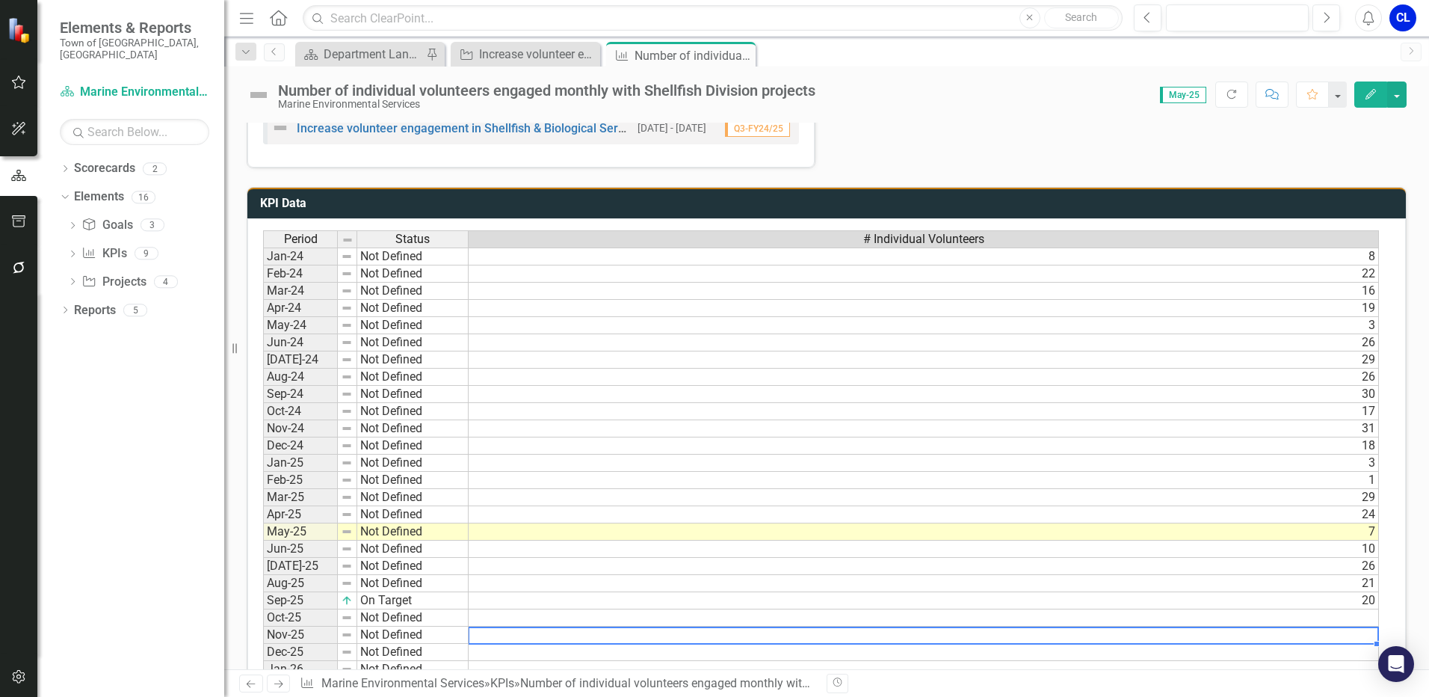
scroll to position [682, 0]
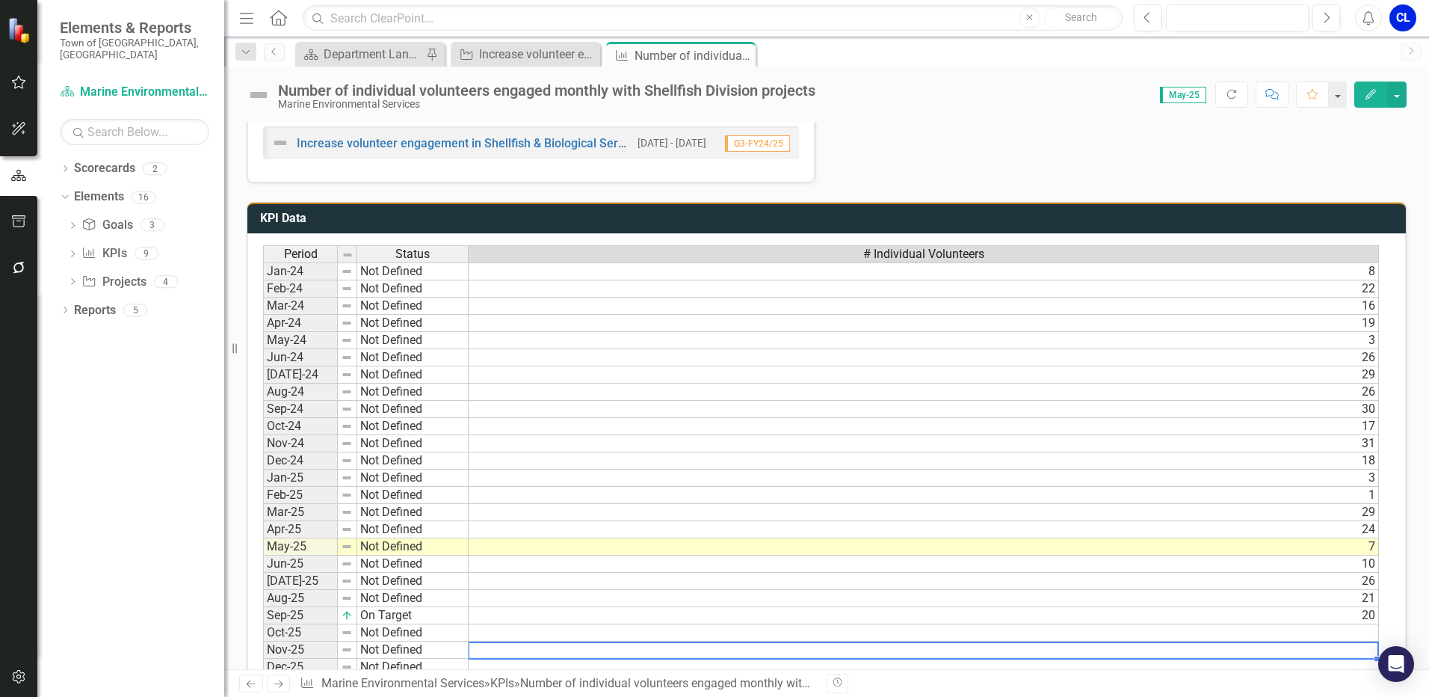
click at [547, 546] on td "7" at bounding box center [924, 546] width 910 height 17
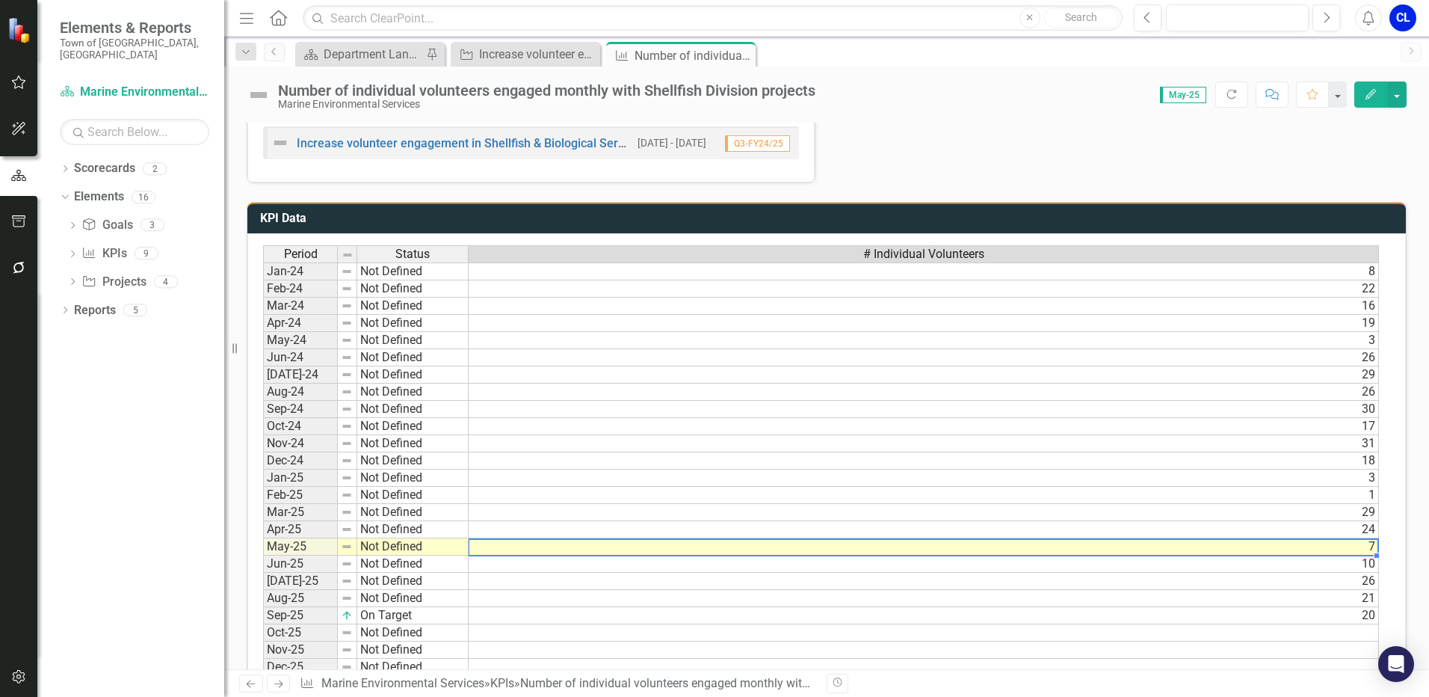
click at [312, 549] on td "May-25" at bounding box center [300, 546] width 75 height 17
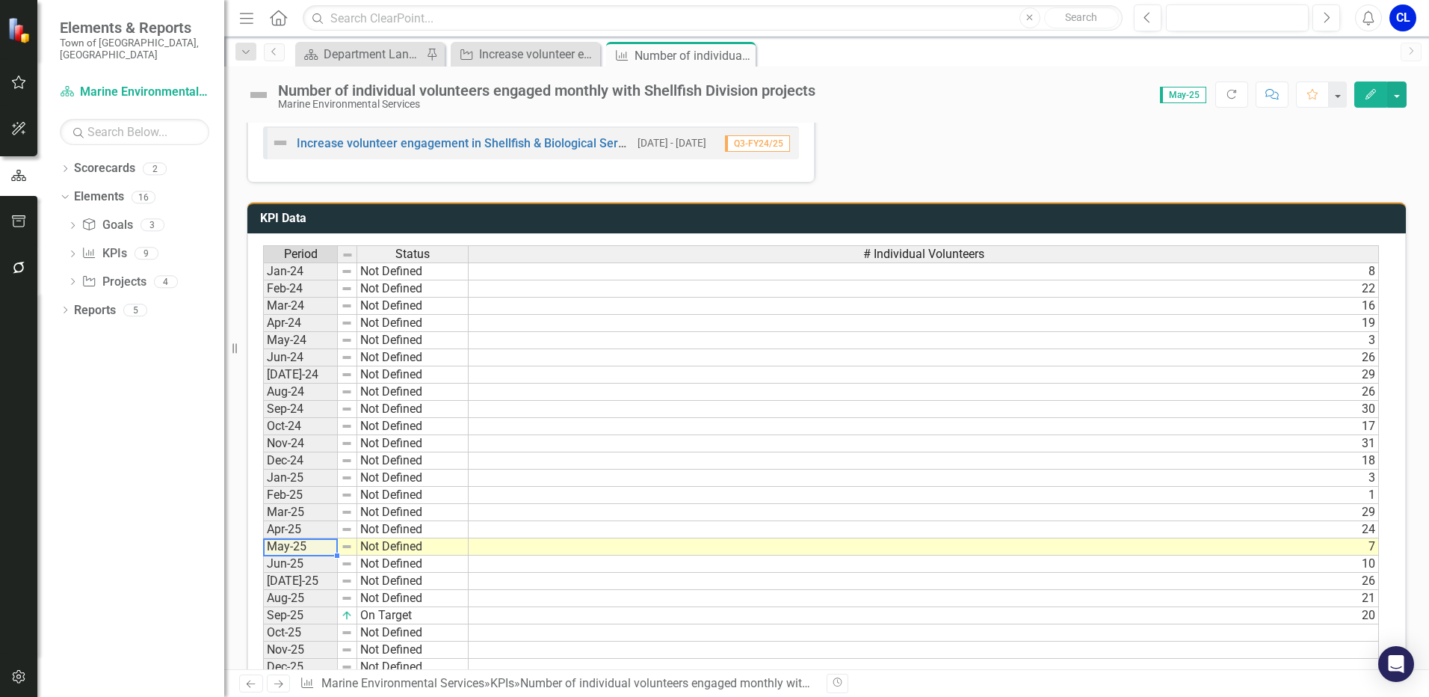
click at [325, 585] on td "[DATE]-25" at bounding box center [300, 580] width 75 height 17
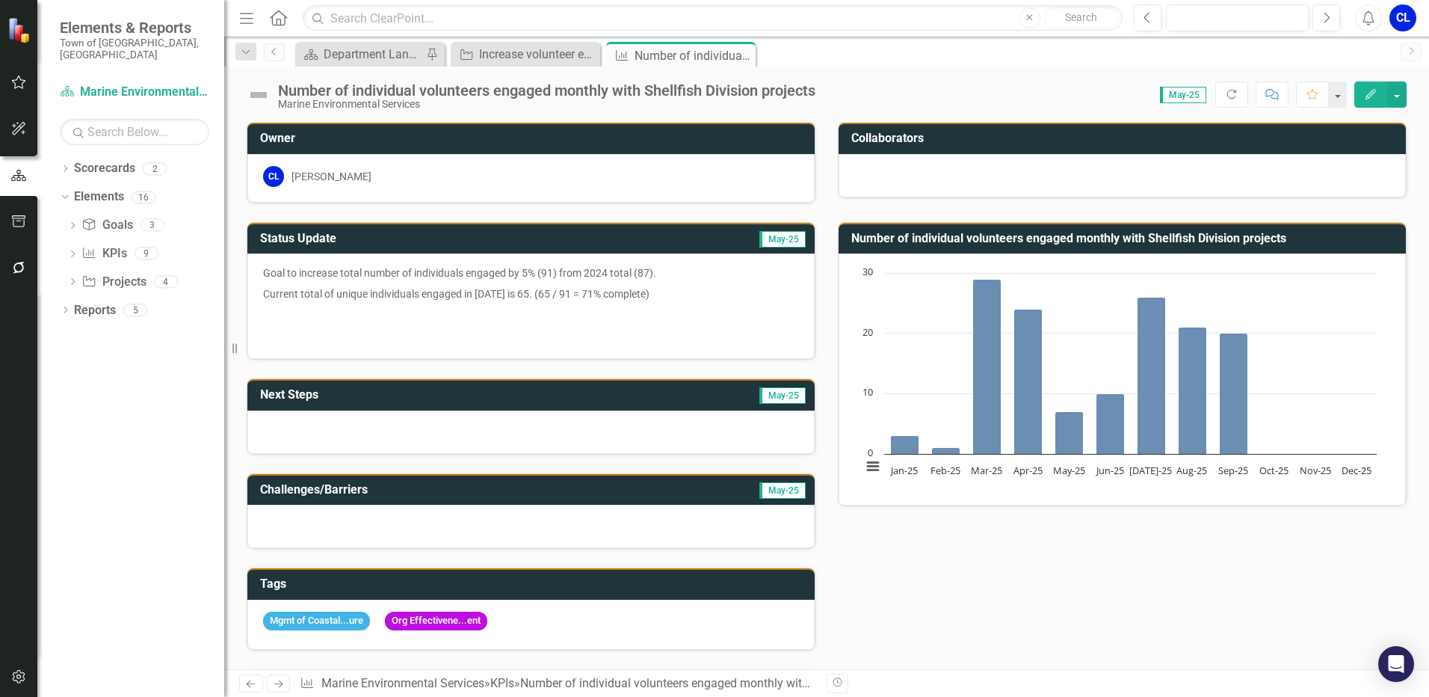
scroll to position [0, 0]
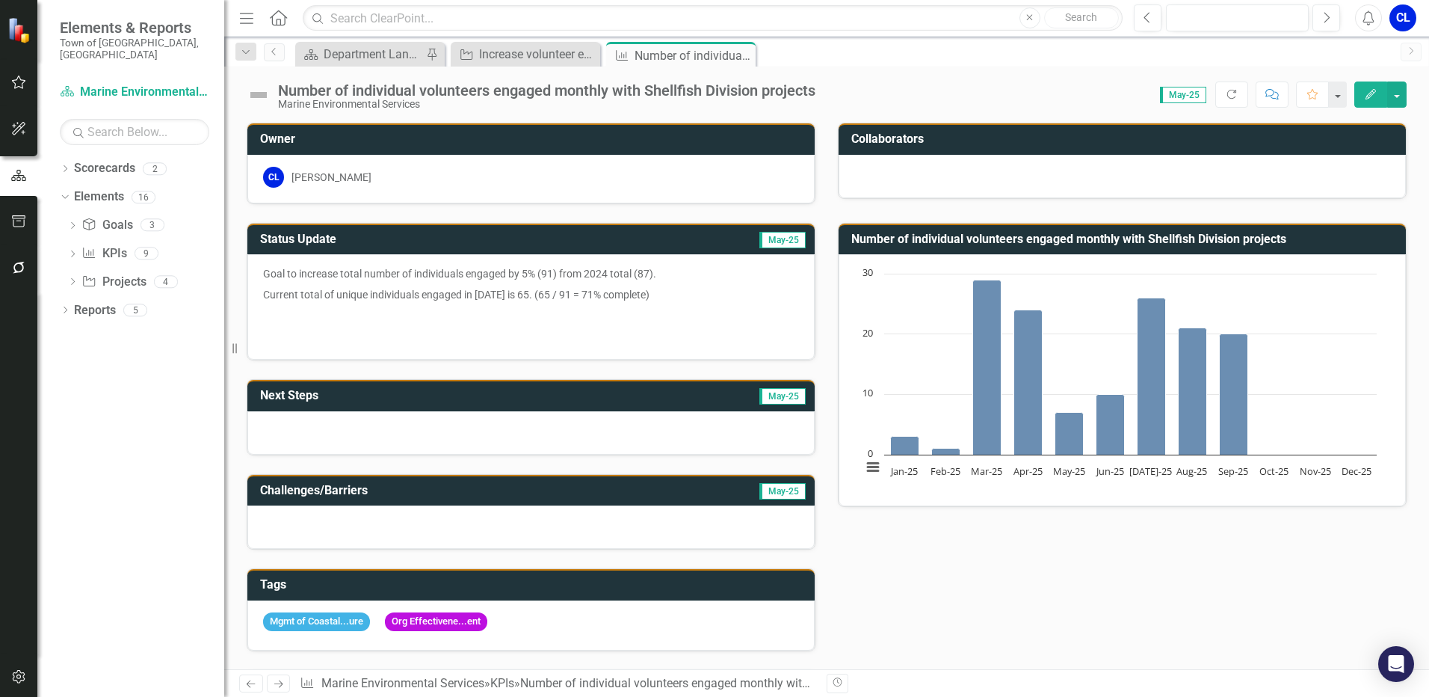
click at [475, 262] on div "Goal to increase total number of individuals engaged by 5% (91) from 2024 total…" at bounding box center [530, 306] width 567 height 105
click at [443, 275] on p "Goal to increase total number of individuals engaged by 5% (91) from 2024 total…" at bounding box center [531, 275] width 536 height 18
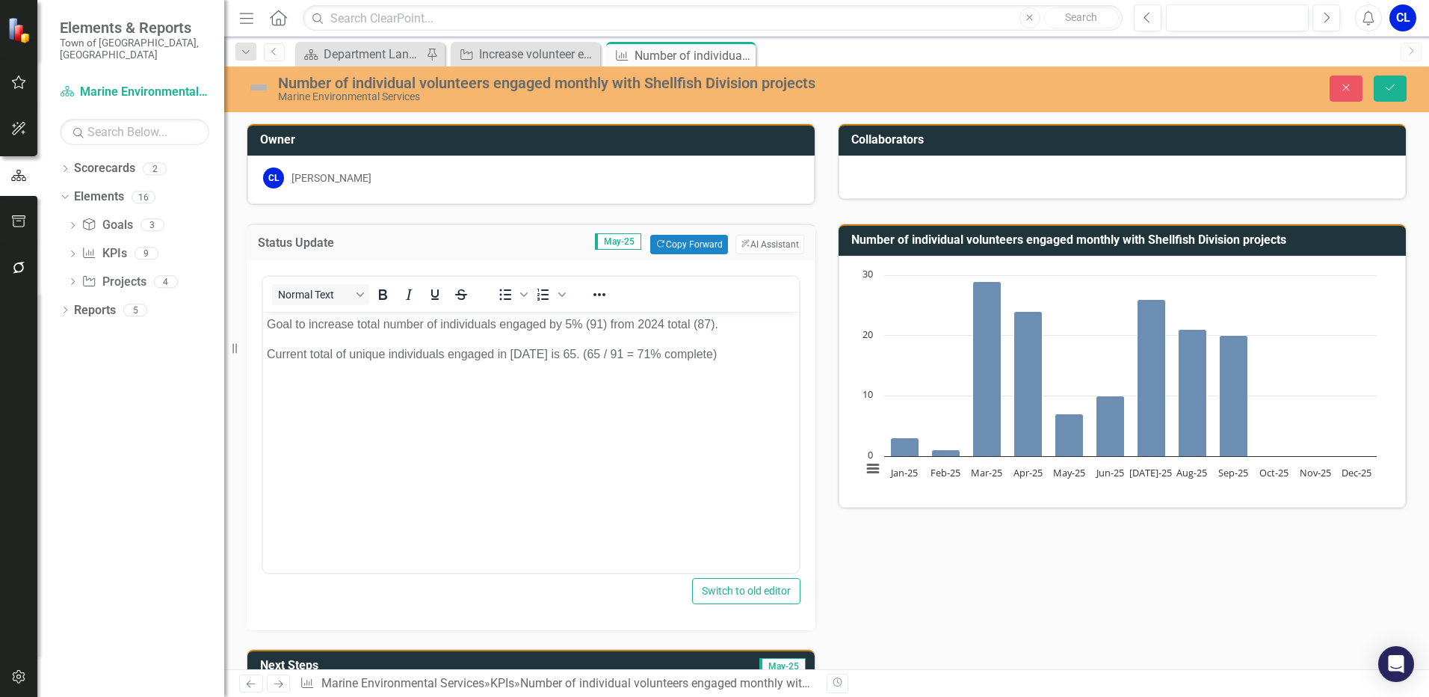
click at [441, 319] on p "Goal to increase total number of individuals engaged by 5% (91) from 2024 total…" at bounding box center [531, 324] width 528 height 18
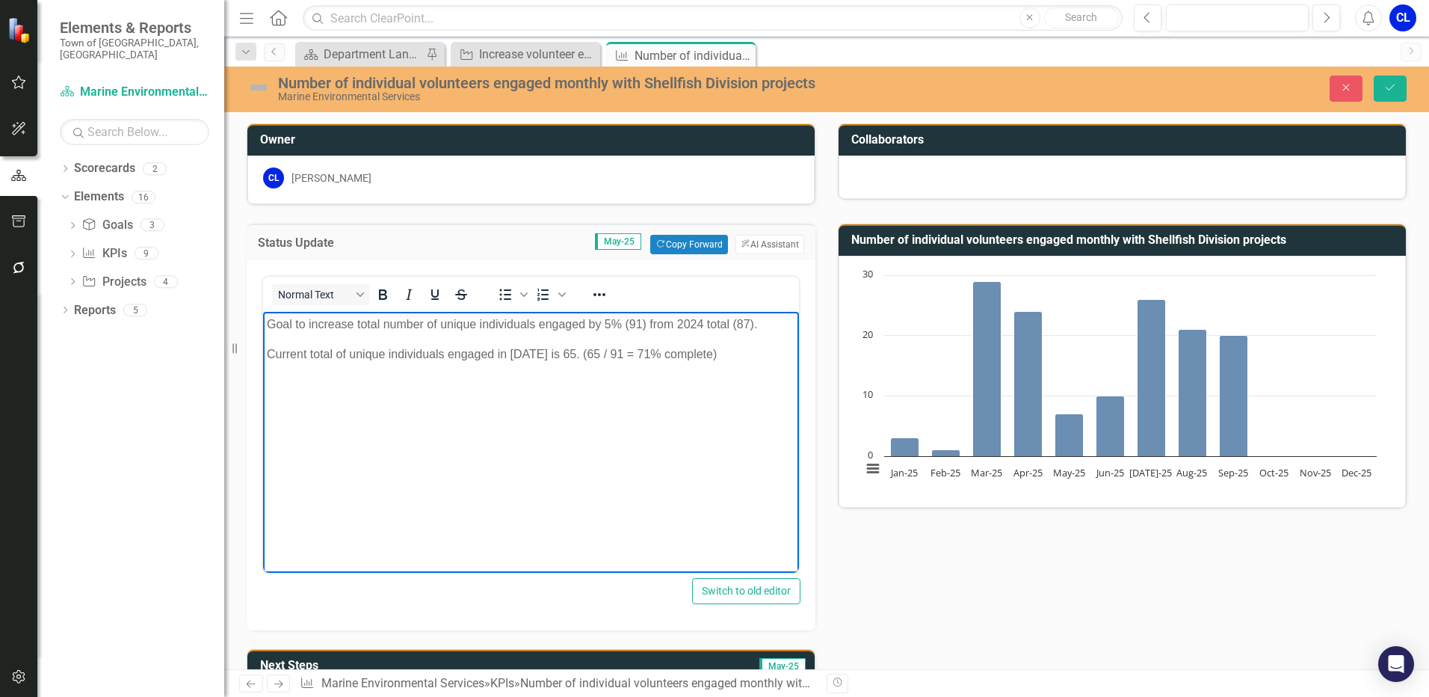
click at [590, 325] on p "Goal to increase total number of unique individuals engaged by 5% (91) from 202…" at bounding box center [531, 324] width 528 height 18
click at [267, 345] on p "Goal to increase total number of unique individuals engaged in volunteer projec…" at bounding box center [531, 333] width 528 height 36
click at [1393, 85] on icon "Save" at bounding box center [1389, 87] width 13 height 10
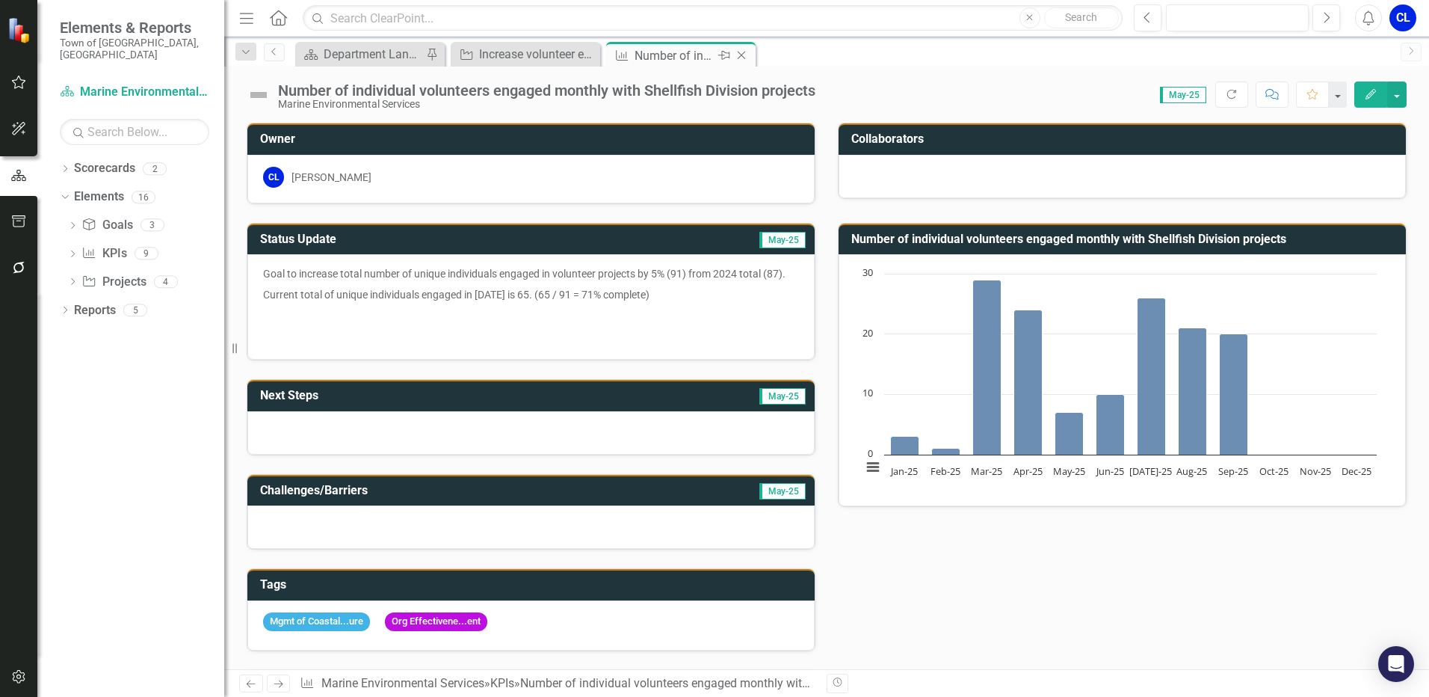
click at [742, 58] on icon "Close" at bounding box center [741, 55] width 15 height 12
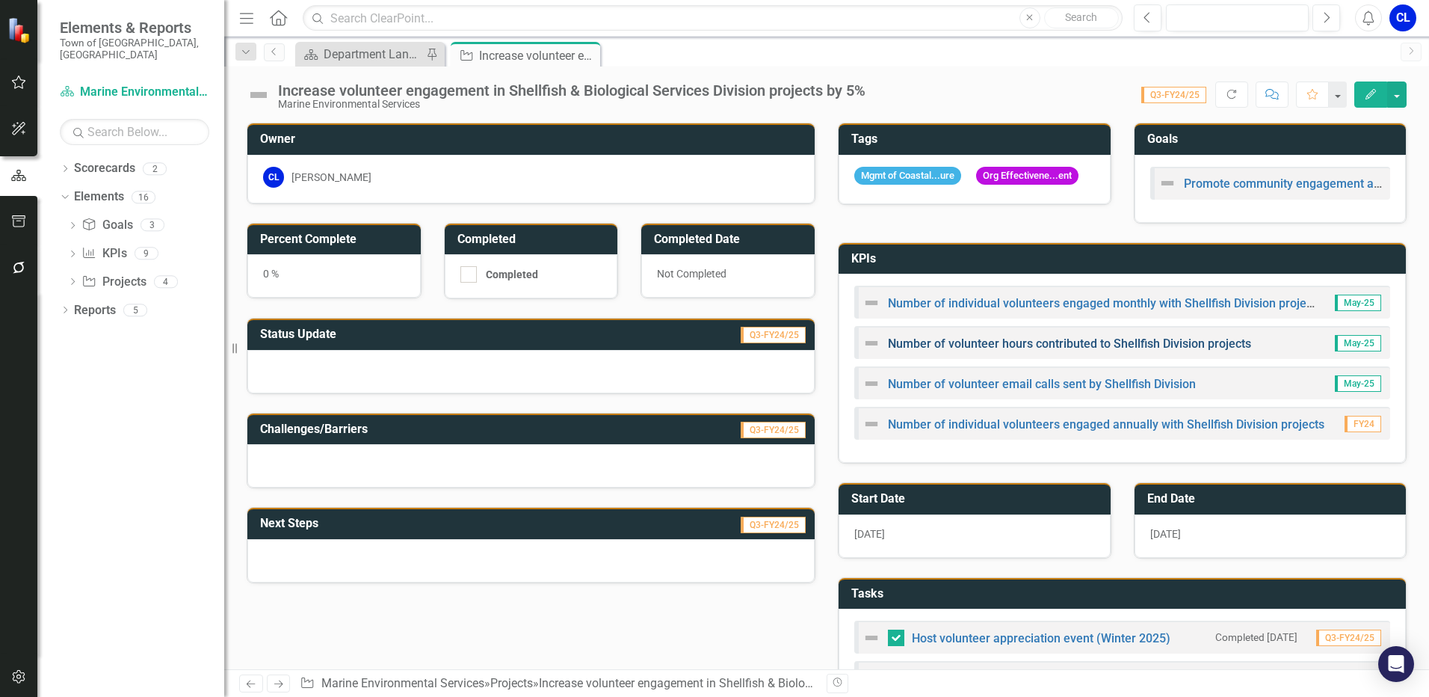
click at [981, 350] on link "Number of volunteer hours contributed to Shellfish Division projects" at bounding box center [1069, 343] width 363 height 14
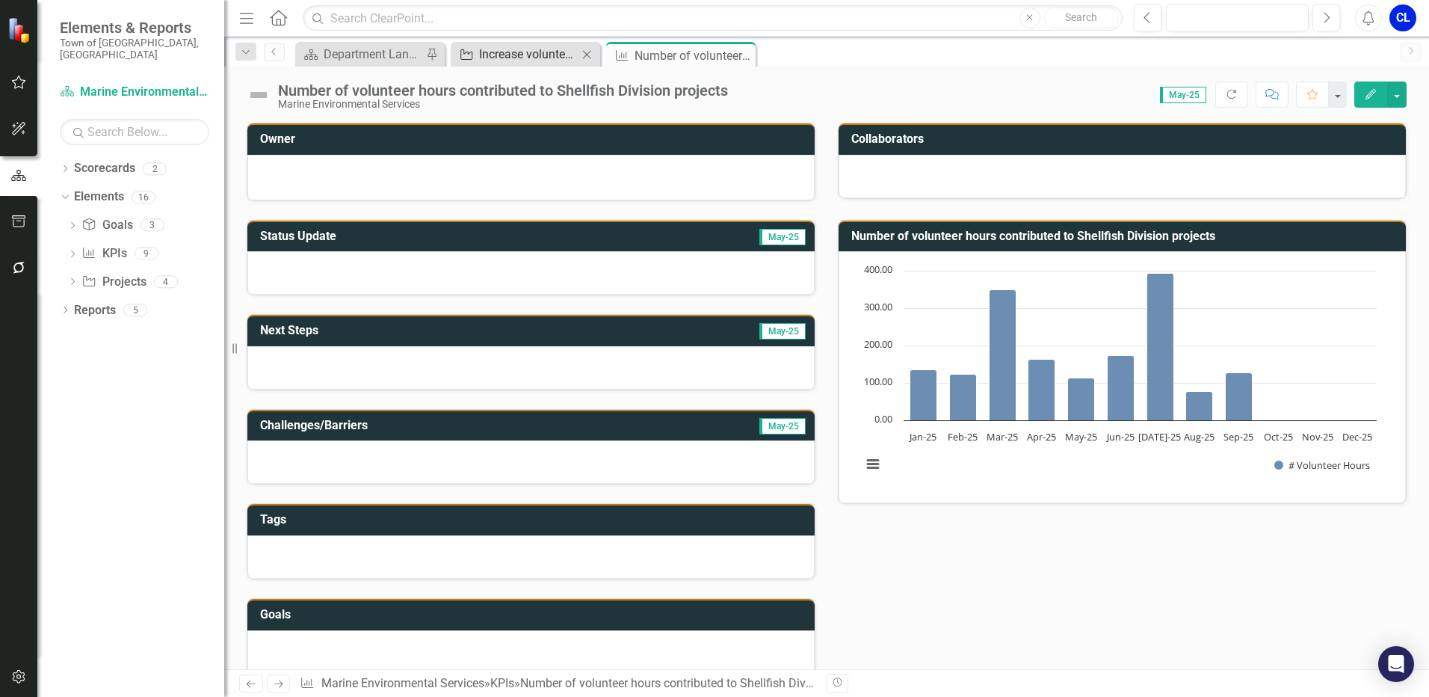
click at [528, 59] on div "Increase volunteer engagement in Shellfish & Biological Services Division proje…" at bounding box center [528, 54] width 99 height 19
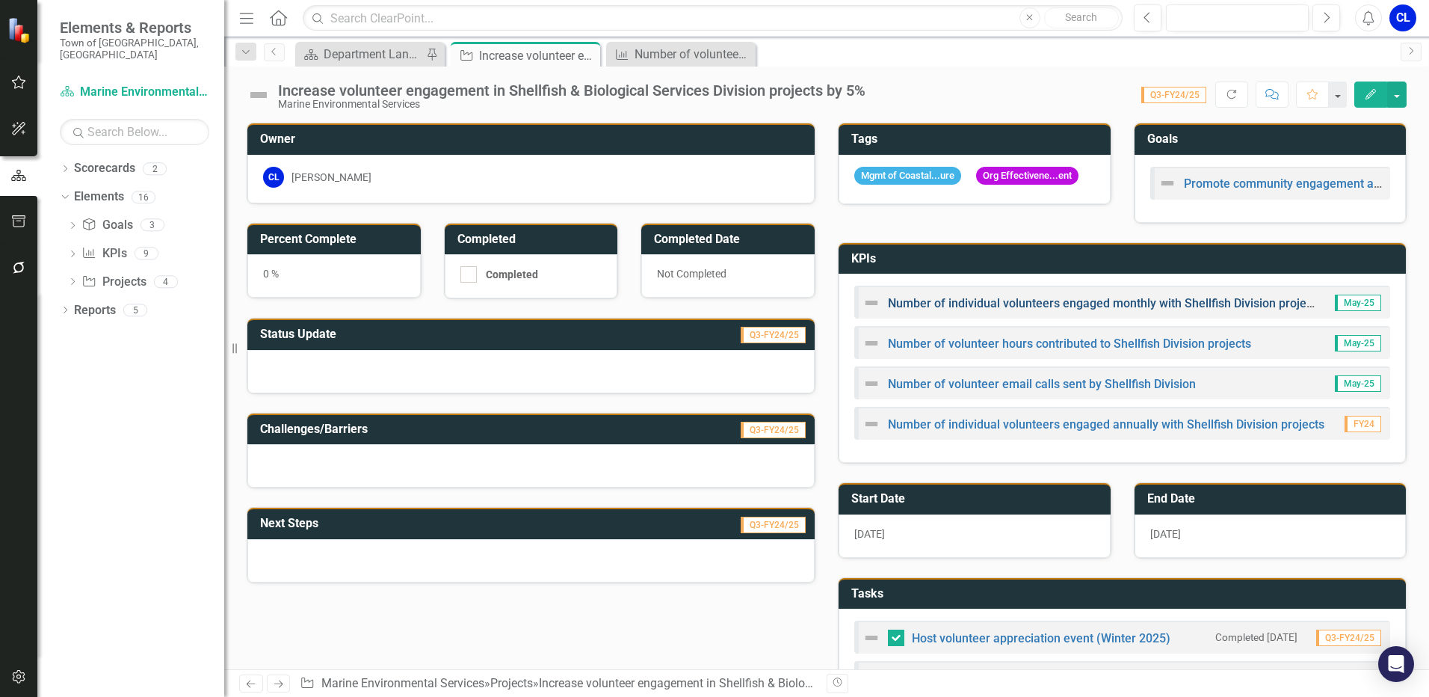
click at [964, 306] on link "Number of individual volunteers engaged monthly with Shellfish Division projects" at bounding box center [1105, 303] width 434 height 14
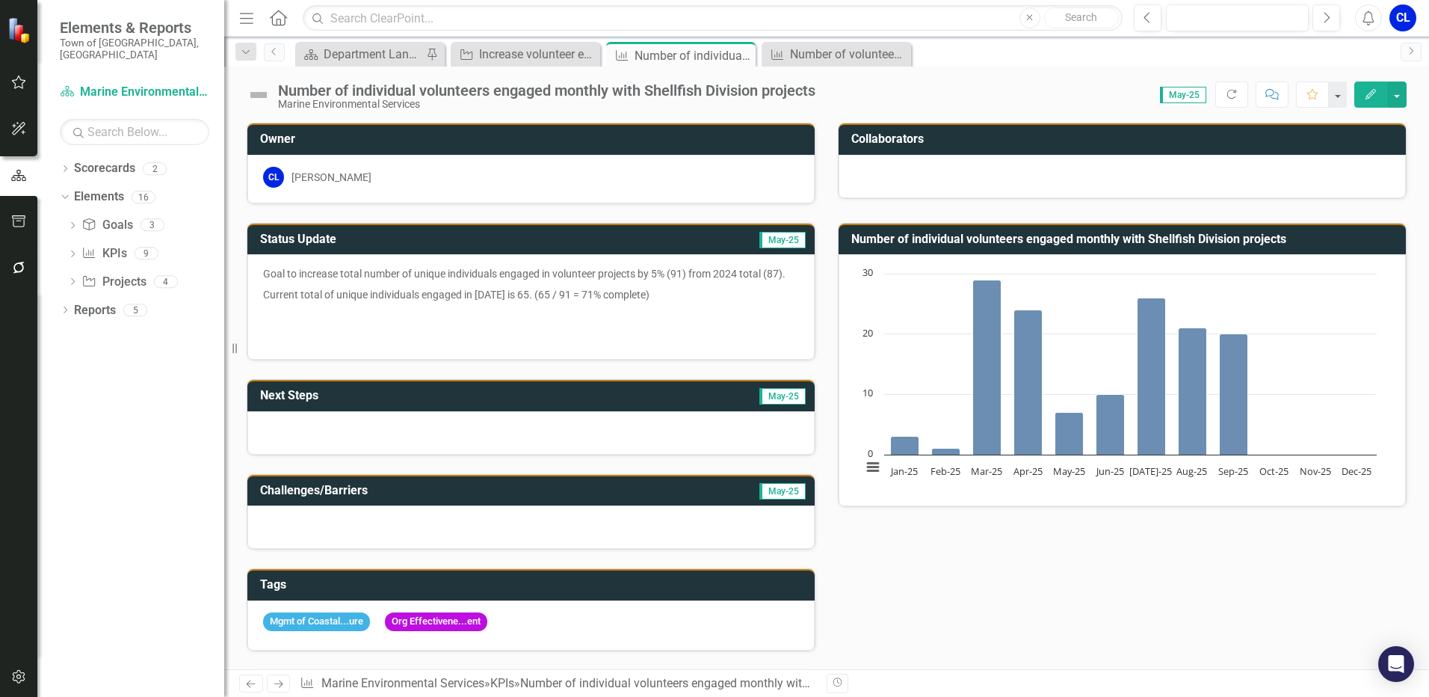
drag, startPoint x: 661, startPoint y: 292, endPoint x: 436, endPoint y: 295, distance: 225.0
click at [437, 295] on p "Current total of unique individuals engaged in 2025 is 65. (65 / 91 = 71% compl…" at bounding box center [531, 294] width 536 height 21
click at [680, 271] on p "Goal to increase total number of unique individuals engaged in volunteer projec…" at bounding box center [531, 275] width 536 height 18
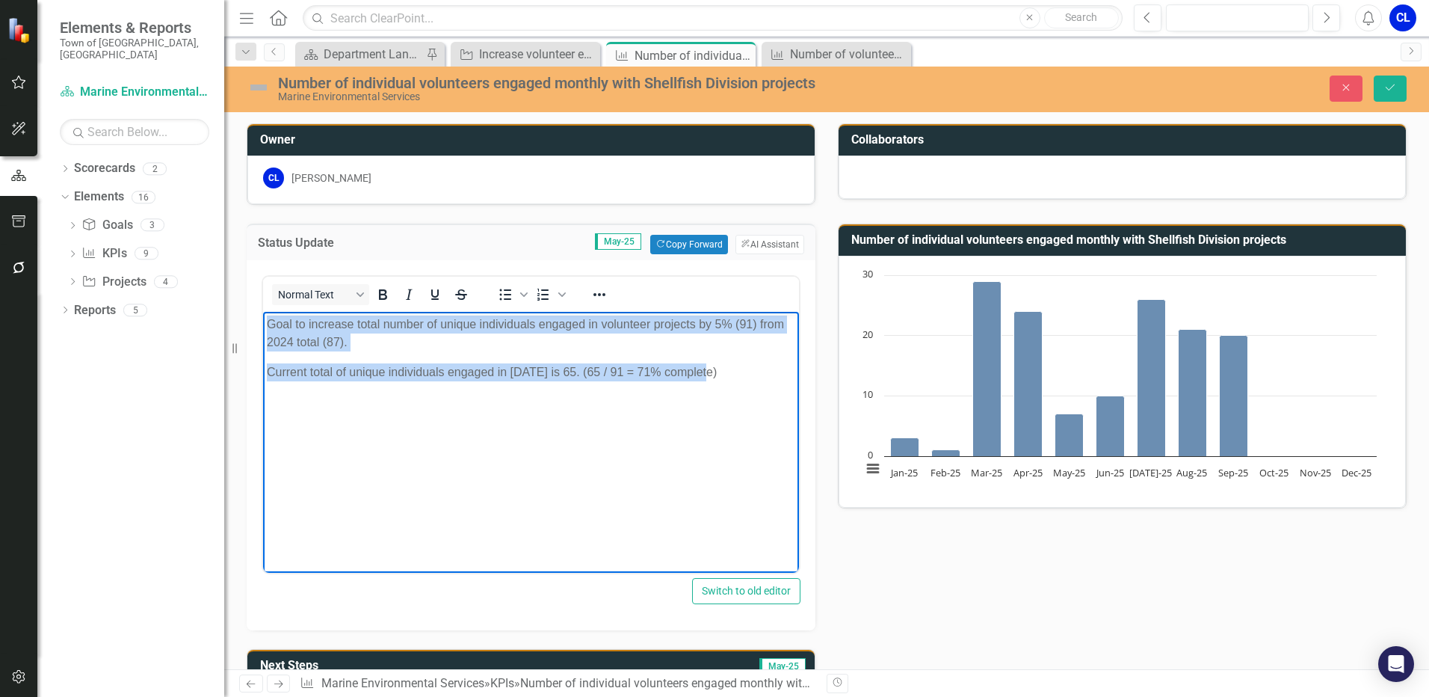
drag, startPoint x: 703, startPoint y: 373, endPoint x: 494, endPoint y: 610, distance: 316.1
click at [263, 312] on html "Goal to increase total number of unique individuals engaged in volunteer projec…" at bounding box center [531, 424] width 536 height 224
copy body "Goal to increase total number of unique individuals engaged in volunteer projec…"
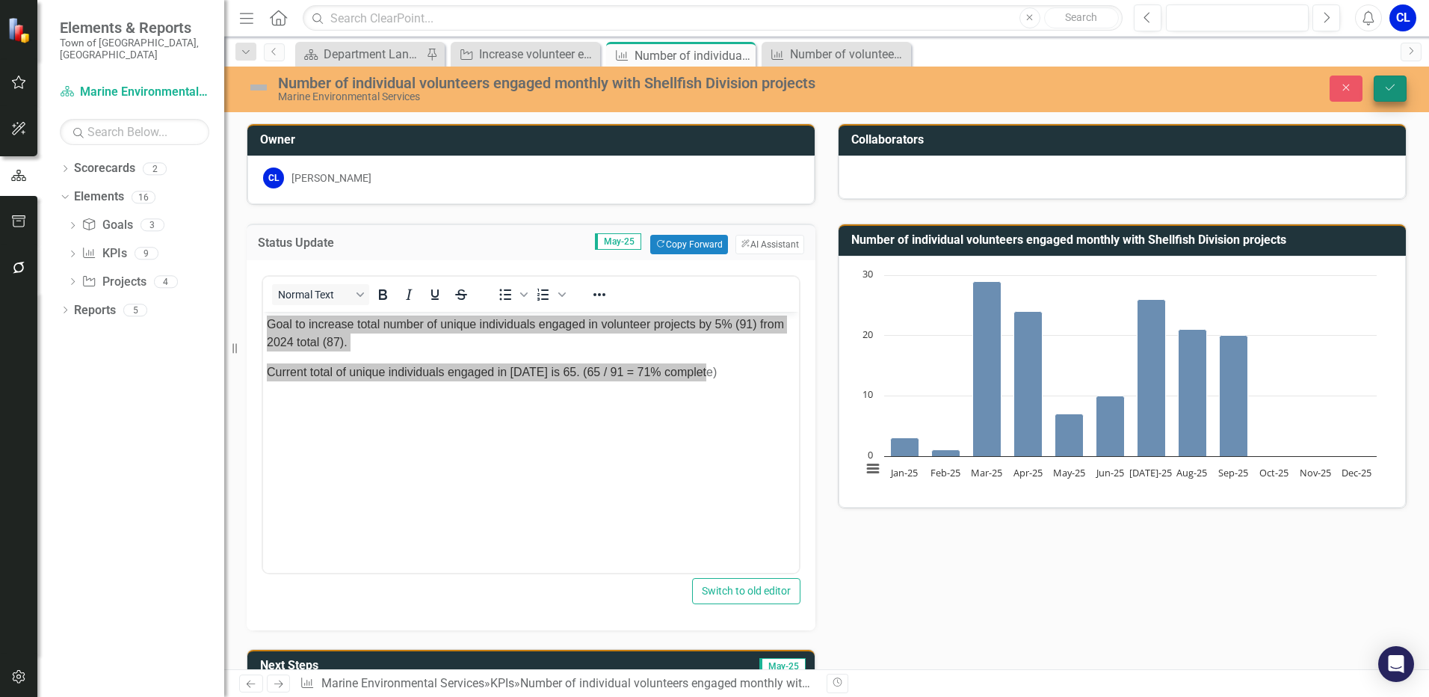
click at [1386, 84] on icon "Save" at bounding box center [1389, 87] width 13 height 10
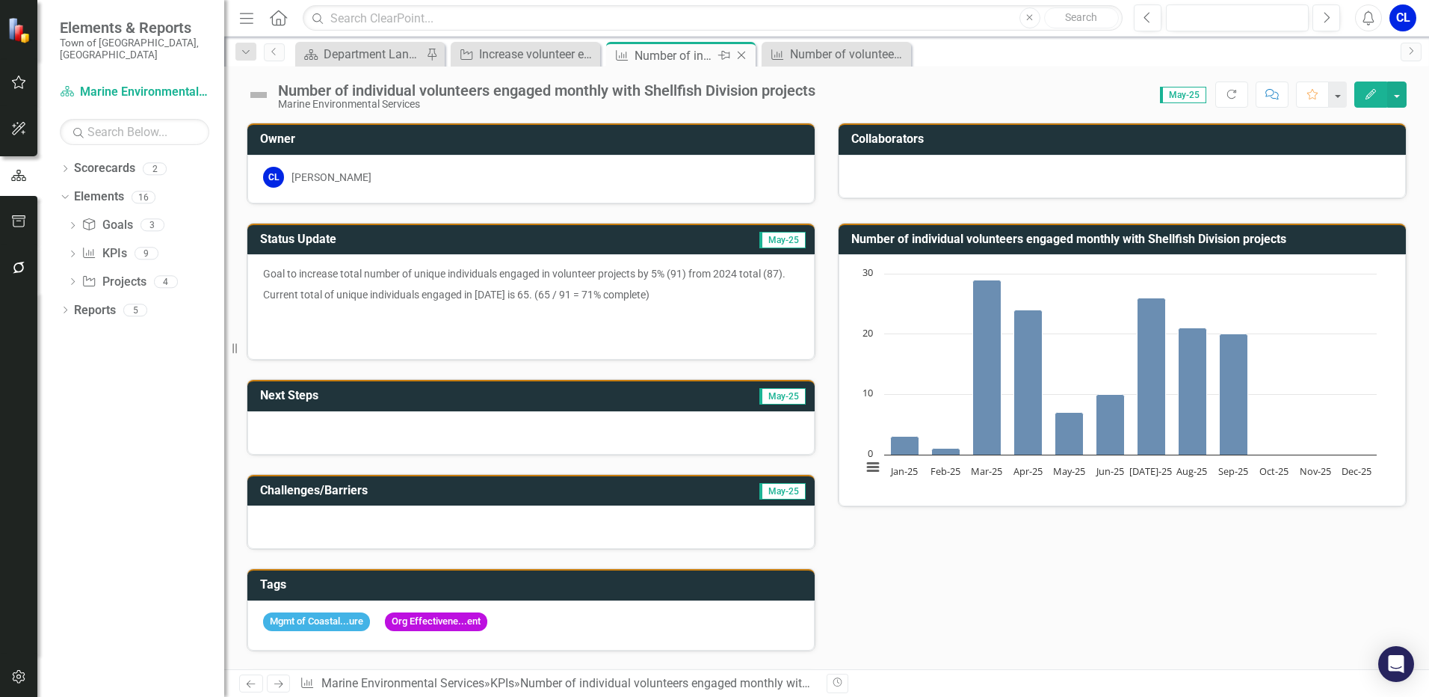
click at [741, 58] on icon "Close" at bounding box center [741, 55] width 15 height 12
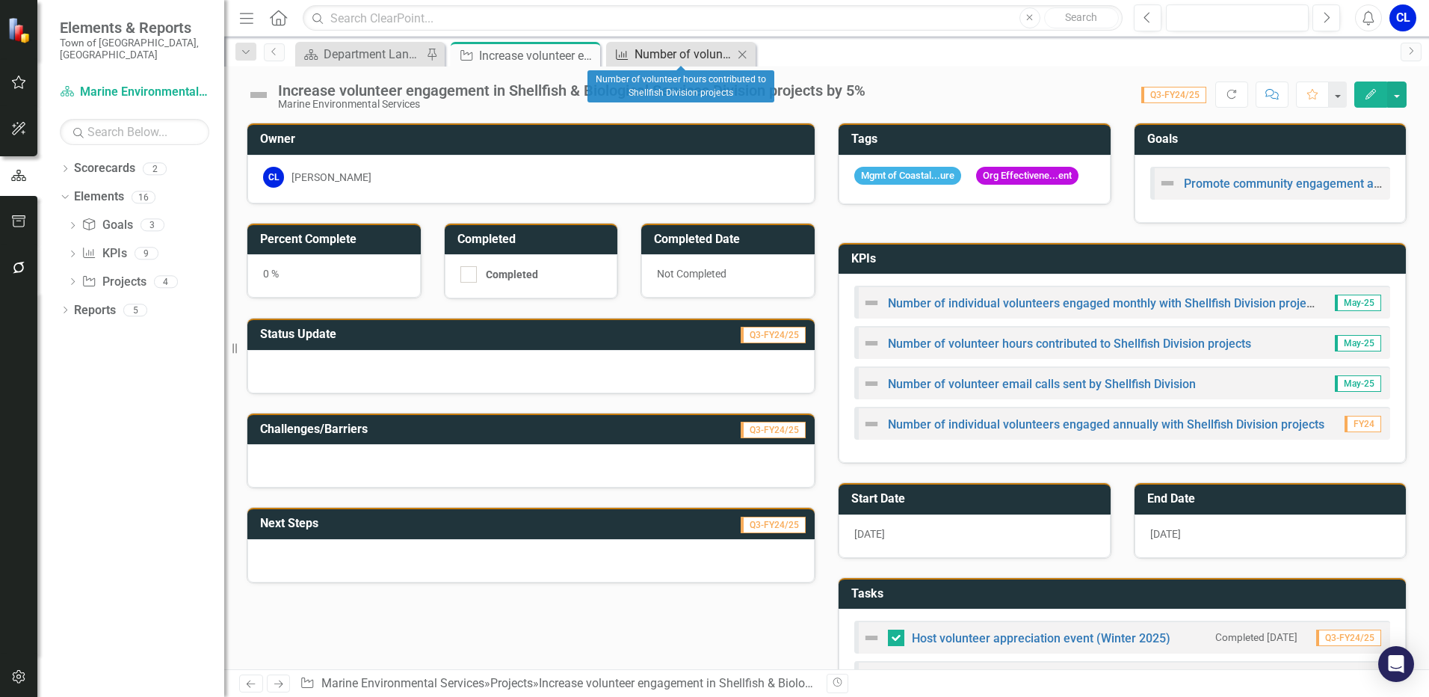
click at [689, 60] on div "Number of volunteer hours contributed to Shellfish Division projects" at bounding box center [683, 54] width 99 height 19
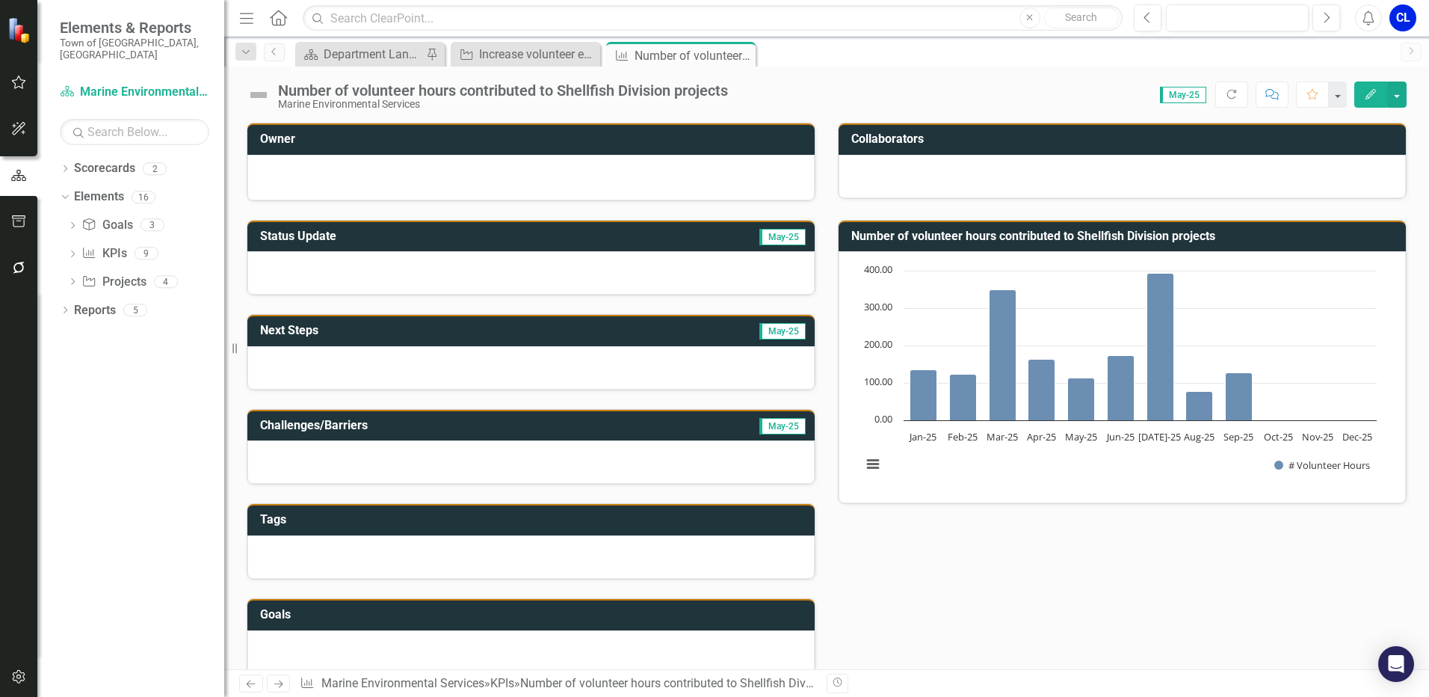
click at [378, 274] on div at bounding box center [530, 272] width 567 height 43
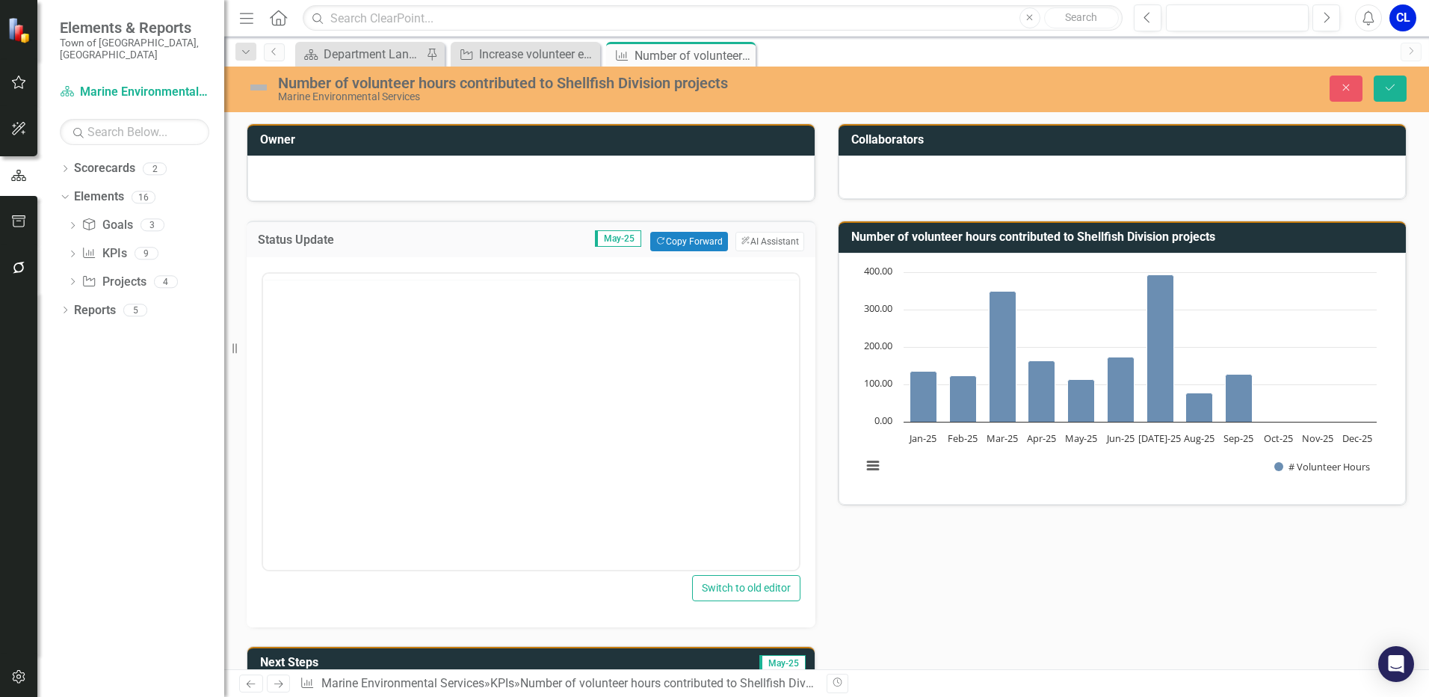
click at [378, 274] on div at bounding box center [531, 277] width 536 height 6
click at [348, 329] on p "Rich Text Area. Press ALT-0 for help." at bounding box center [531, 321] width 528 height 18
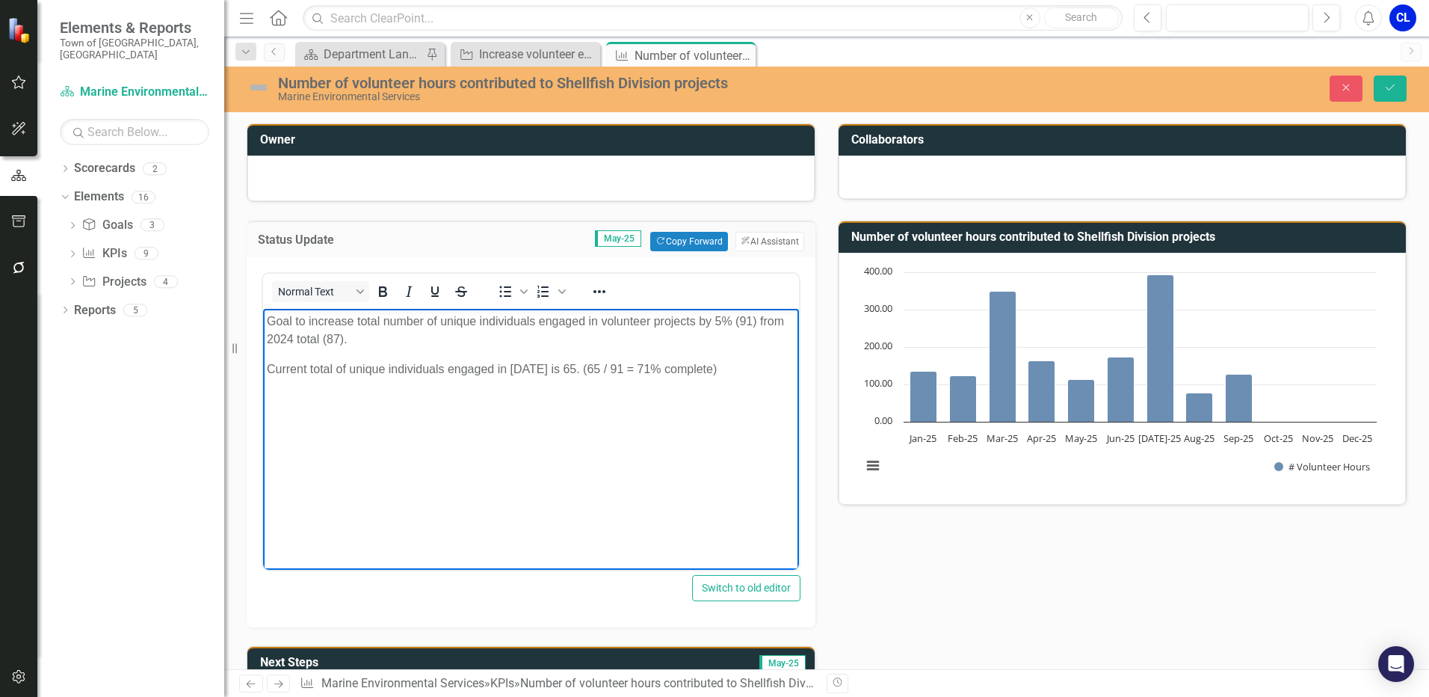
click at [518, 453] on body "Goal to increase total number of unique individuals engaged in volunteer projec…" at bounding box center [531, 421] width 536 height 224
drag, startPoint x: 596, startPoint y: 318, endPoint x: 437, endPoint y: 315, distance: 158.5
click at [437, 315] on p "Goal to increase total number of unique individuals engaged in volunteer projec…" at bounding box center [531, 330] width 528 height 36
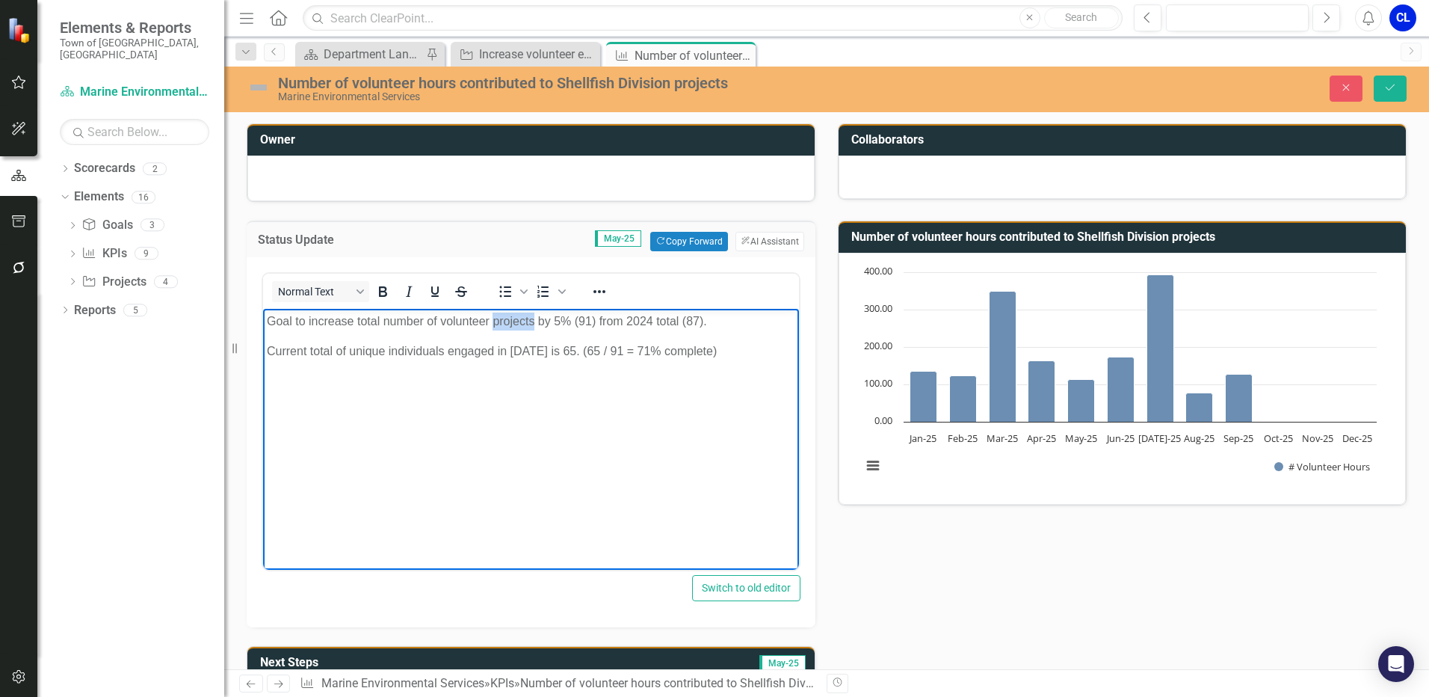
drag, startPoint x: 536, startPoint y: 316, endPoint x: 756, endPoint y: 611, distance: 367.8
click at [493, 316] on p "Goal to increase total number of volunteer projects by 5% (91) from 2024 total …" at bounding box center [531, 321] width 528 height 18
drag, startPoint x: 577, startPoint y: 318, endPoint x: 567, endPoint y: 315, distance: 10.2
click at [567, 315] on p "Goal to increase total number of volunteer hours by 5% (91) from 2024 total (87…" at bounding box center [531, 321] width 528 height 18
drag, startPoint x: 713, startPoint y: 318, endPoint x: 703, endPoint y: 315, distance: 10.2
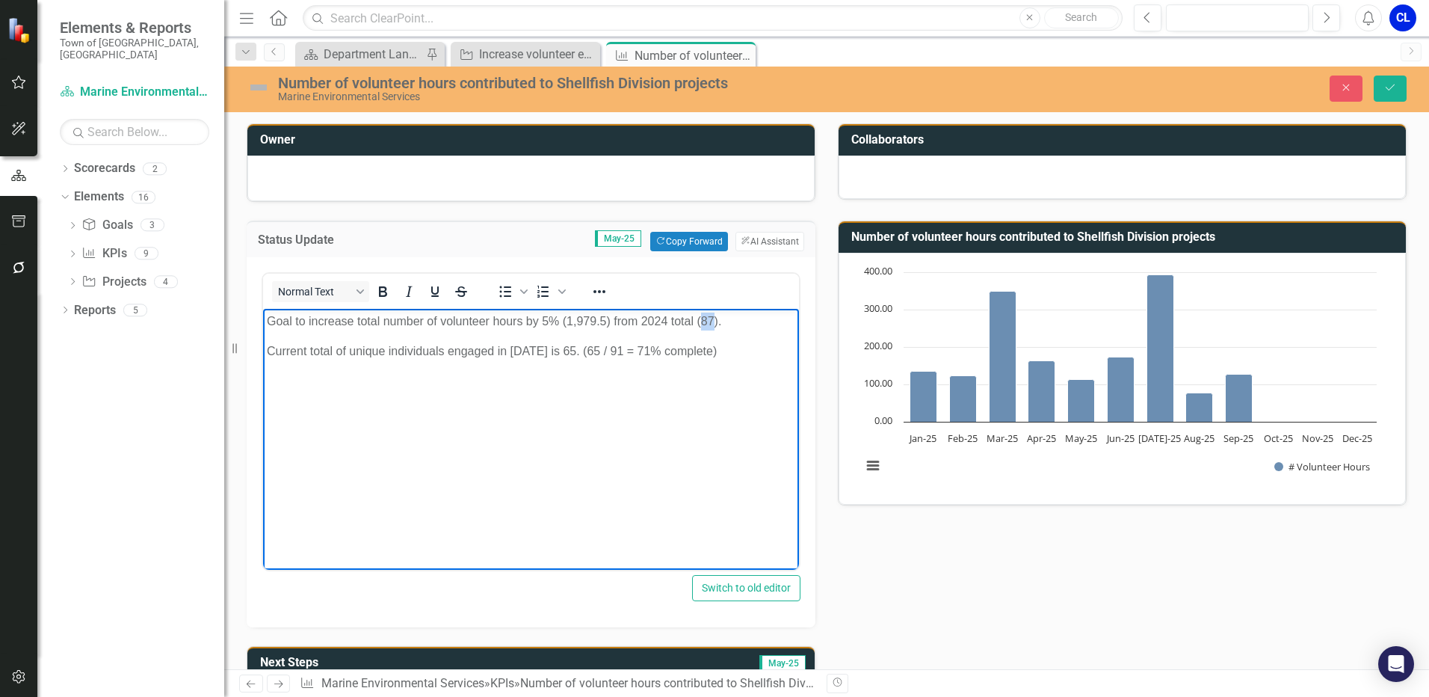
click at [703, 315] on p "Goal to increase total number of volunteer hours by 5% (1,979.5) from 2024 tota…" at bounding box center [531, 321] width 528 height 18
click at [710, 322] on p "Goal to increase total number of volunteer hours by 5% (1,979.5) from 2024 tota…" at bounding box center [531, 321] width 528 height 18
click at [448, 391] on body "Goal to increase total number of volunteer hours by 5% (1,979.5) from 2024 tota…" at bounding box center [531, 421] width 536 height 224
drag, startPoint x: 348, startPoint y: 350, endPoint x: 497, endPoint y: 343, distance: 149.6
click at [497, 343] on p "Current total of unique individuals engaged in 2025 is 65. (65 / 91 = 71% compl…" at bounding box center [531, 351] width 528 height 18
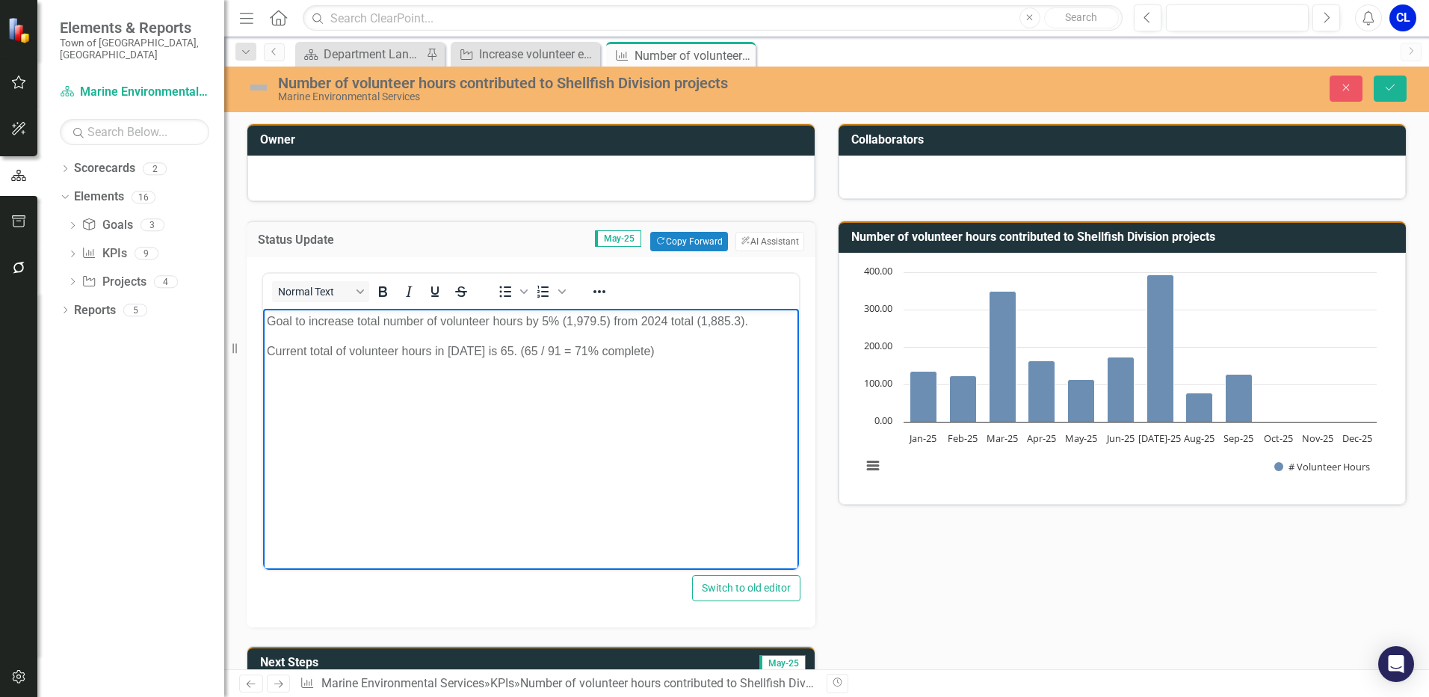
click at [592, 368] on body "Goal to increase total number of volunteer hours by 5% (1,979.5) from 2024 tota…" at bounding box center [531, 421] width 536 height 224
drag, startPoint x: 501, startPoint y: 350, endPoint x: 491, endPoint y: 343, distance: 11.8
click at [491, 343] on p "Current total of volunteer hours in 2025 is 65. (65 / 91 = 71% complete)" at bounding box center [531, 351] width 528 height 18
drag, startPoint x: 528, startPoint y: 345, endPoint x: 501, endPoint y: 343, distance: 26.2
click at [501, 343] on p "Current total of volunteer hours in 2025 is 1,111.3 (65 / 91 = 71% complete)" at bounding box center [531, 351] width 528 height 18
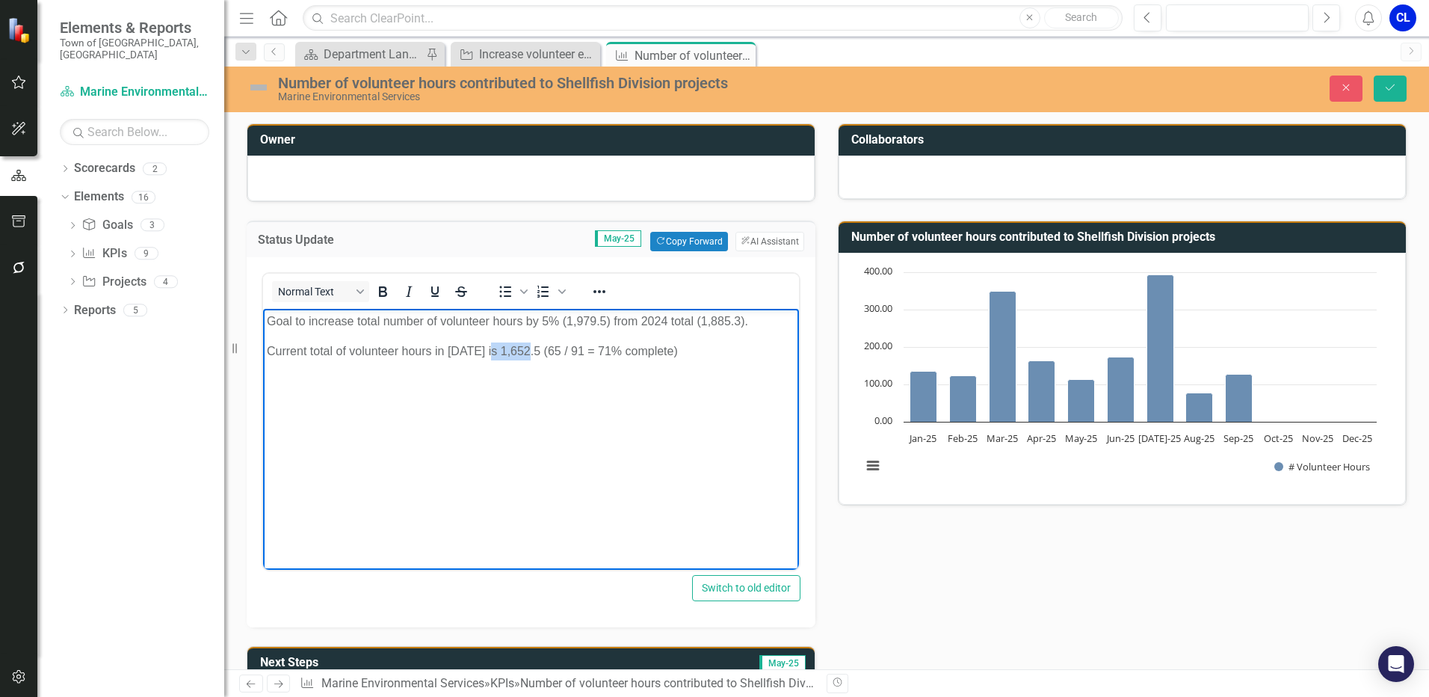
drag, startPoint x: 530, startPoint y: 345, endPoint x: 492, endPoint y: 344, distance: 37.4
click at [492, 344] on p "Current total of volunteer hours in 2025 is 1,652.5 (65 / 91 = 71% complete)" at bounding box center [531, 351] width 528 height 18
copy p "1,652.5"
drag, startPoint x: 549, startPoint y: 345, endPoint x: 540, endPoint y: 340, distance: 10.0
click at [540, 340] on body "Goal to increase total number of volunteer hours by 5% (1,979.5) from 2024 tota…" at bounding box center [531, 421] width 536 height 224
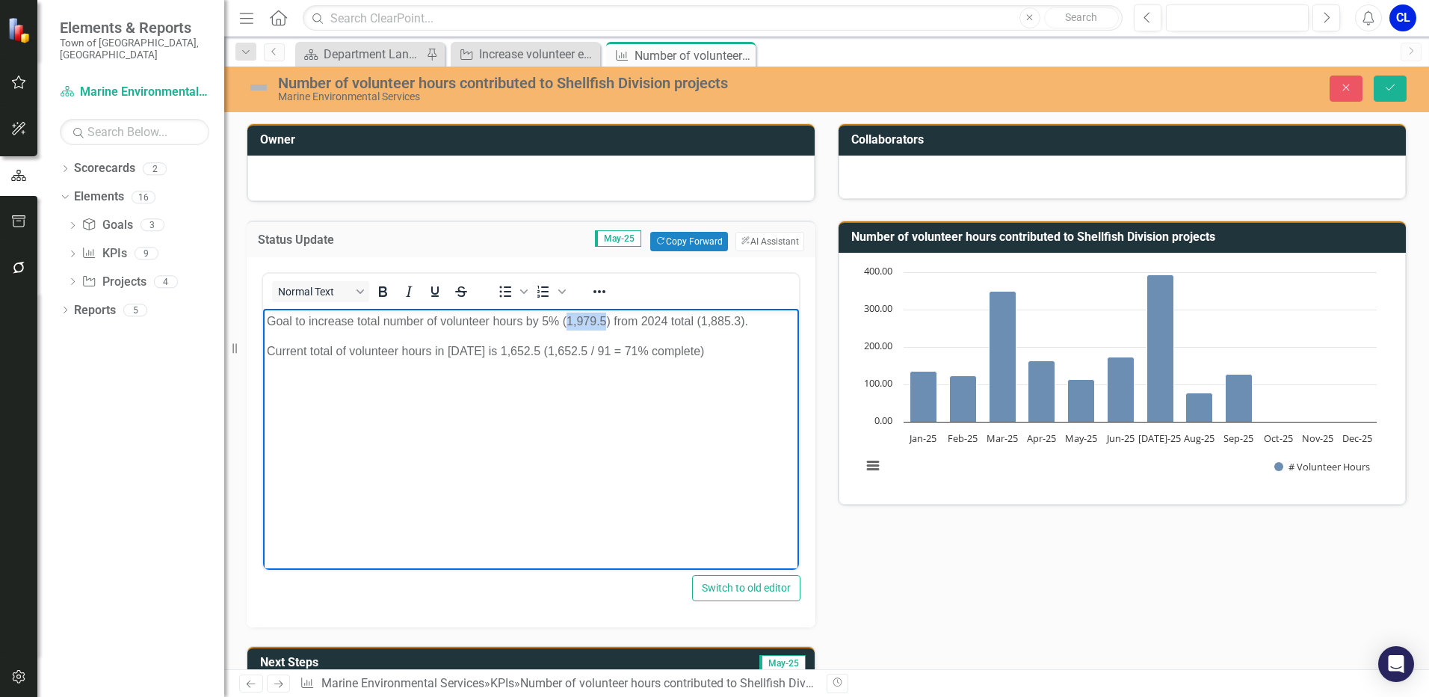
drag, startPoint x: 606, startPoint y: 321, endPoint x: 566, endPoint y: 314, distance: 40.3
click at [566, 314] on p "Goal to increase total number of volunteer hours by 5% (1,979.5) from 2024 tota…" at bounding box center [531, 321] width 528 height 18
copy p "1,979.5"
drag, startPoint x: 599, startPoint y: 346, endPoint x: 587, endPoint y: 346, distance: 12.0
click at [587, 346] on p "Current total of volunteer hours in 2025 is 1,652.5 (1,652.5 / 91 = 71% complet…" at bounding box center [531, 351] width 528 height 18
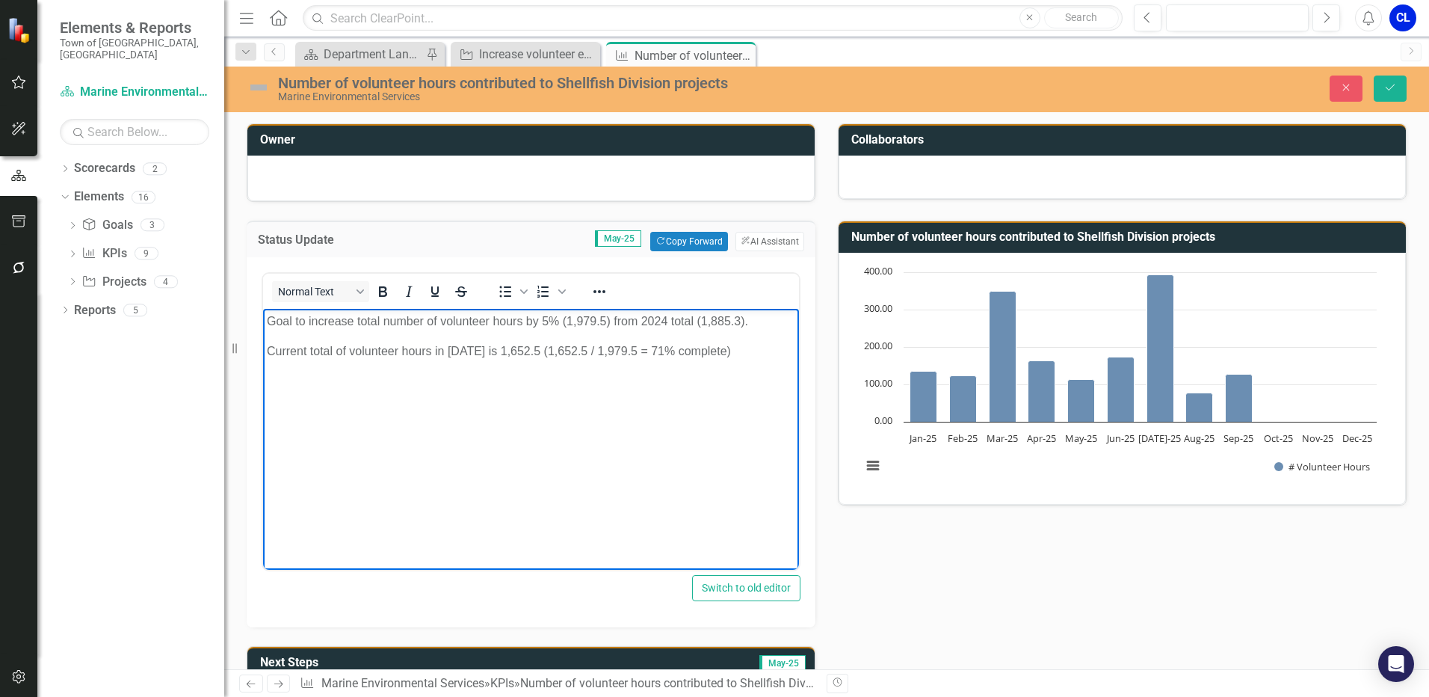
click at [730, 348] on p "Current total of volunteer hours in 2025 is 1,652.5 (1,652.5 / 1,979.5 = 71% co…" at bounding box center [531, 351] width 528 height 18
click at [649, 349] on p "Current total of volunteer hours in 2025 is 1,652.5 (1,652.5 / 1,979.5 = 71% co…" at bounding box center [531, 351] width 528 height 18
drag, startPoint x: 661, startPoint y: 350, endPoint x: 653, endPoint y: 346, distance: 8.7
click at [653, 346] on p "Current total of volunteer hours in 2025 is 1,652.5 (1,652.5 / 1,979.5 = 71% co…" at bounding box center [531, 351] width 528 height 18
click at [652, 356] on p "Current total of volunteer hours in 2025 is 1,652.5 (1,652.5 / 1,979.5 = 71% co…" at bounding box center [531, 351] width 528 height 18
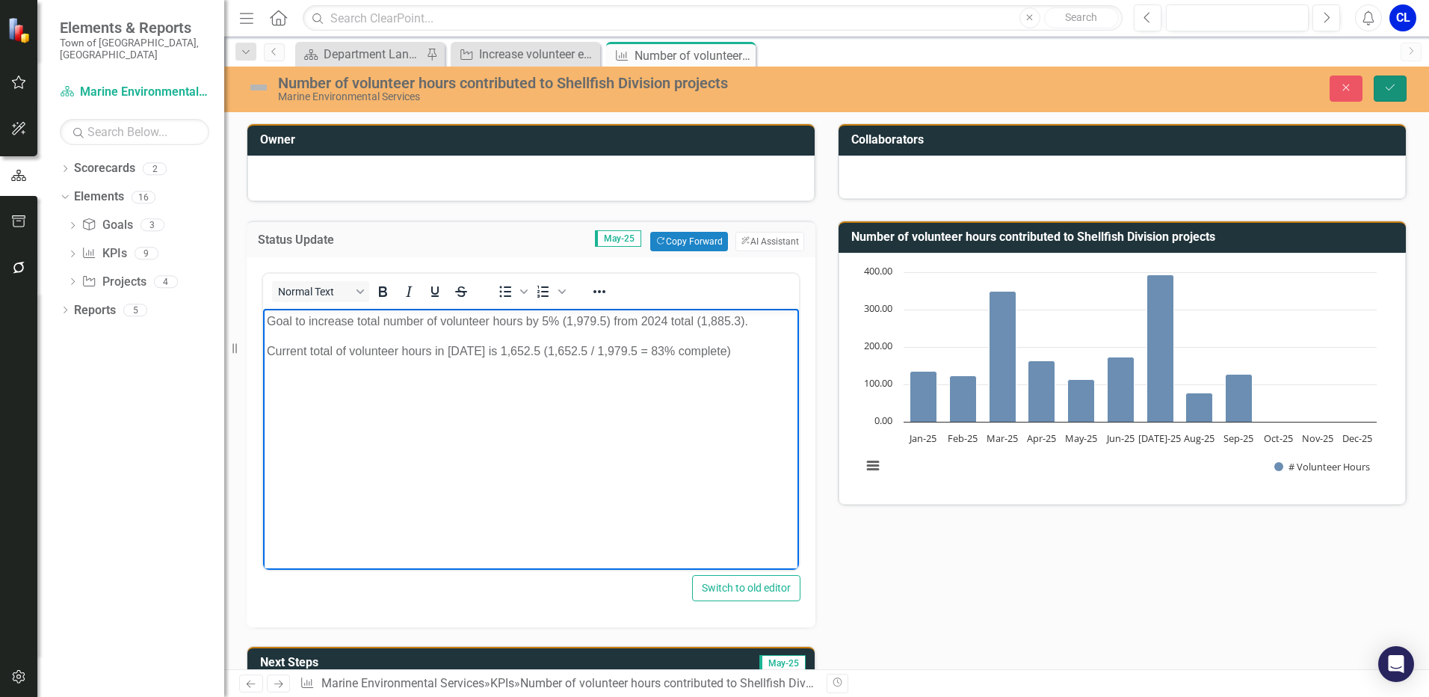
click at [1395, 86] on icon "Save" at bounding box center [1389, 87] width 13 height 10
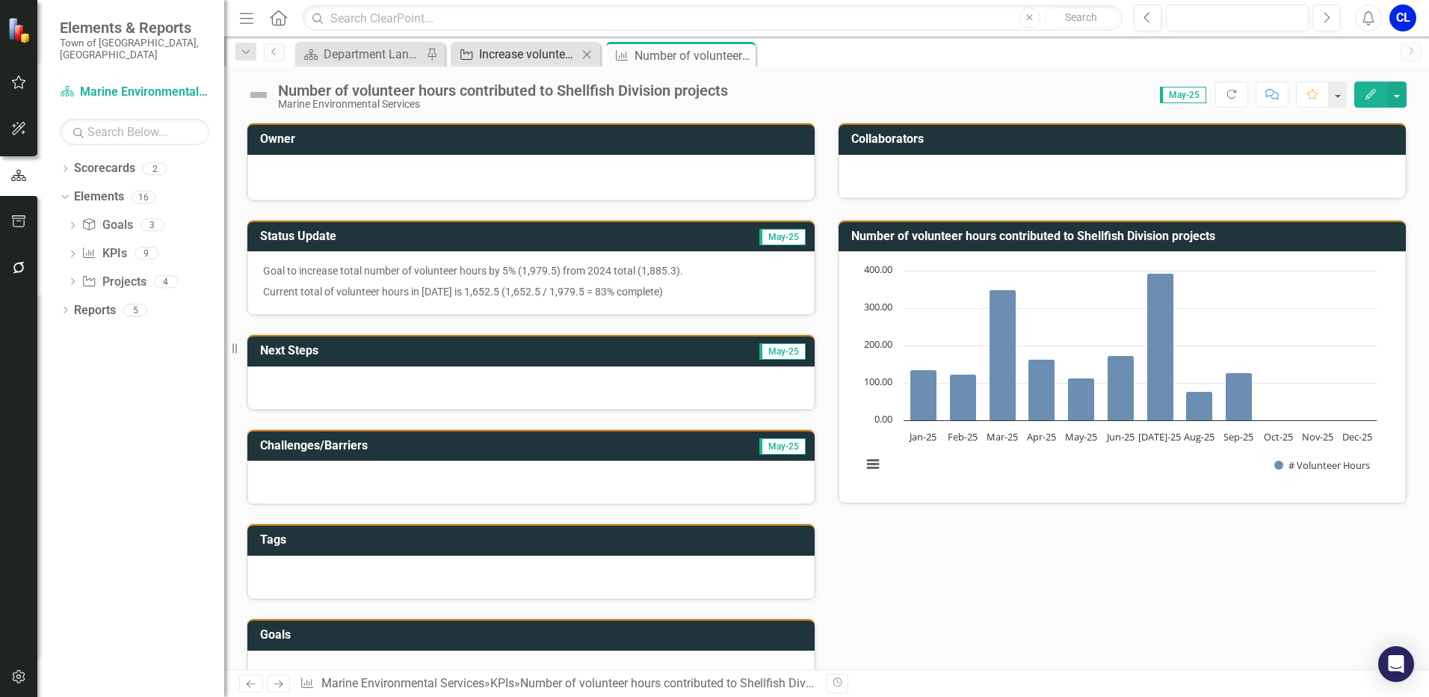
click at [505, 58] on div "Increase volunteer engagement in Shellfish & Biological Services Division proje…" at bounding box center [528, 54] width 99 height 19
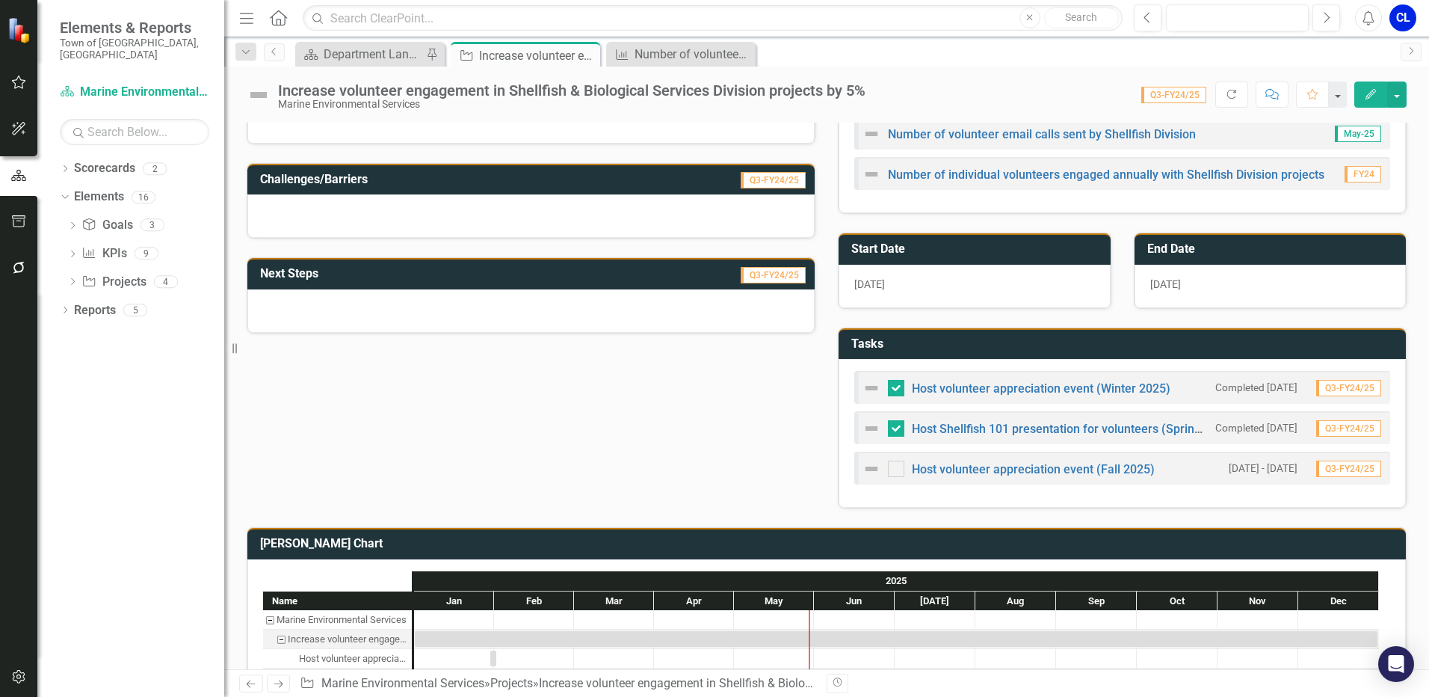
scroll to position [25, 0]
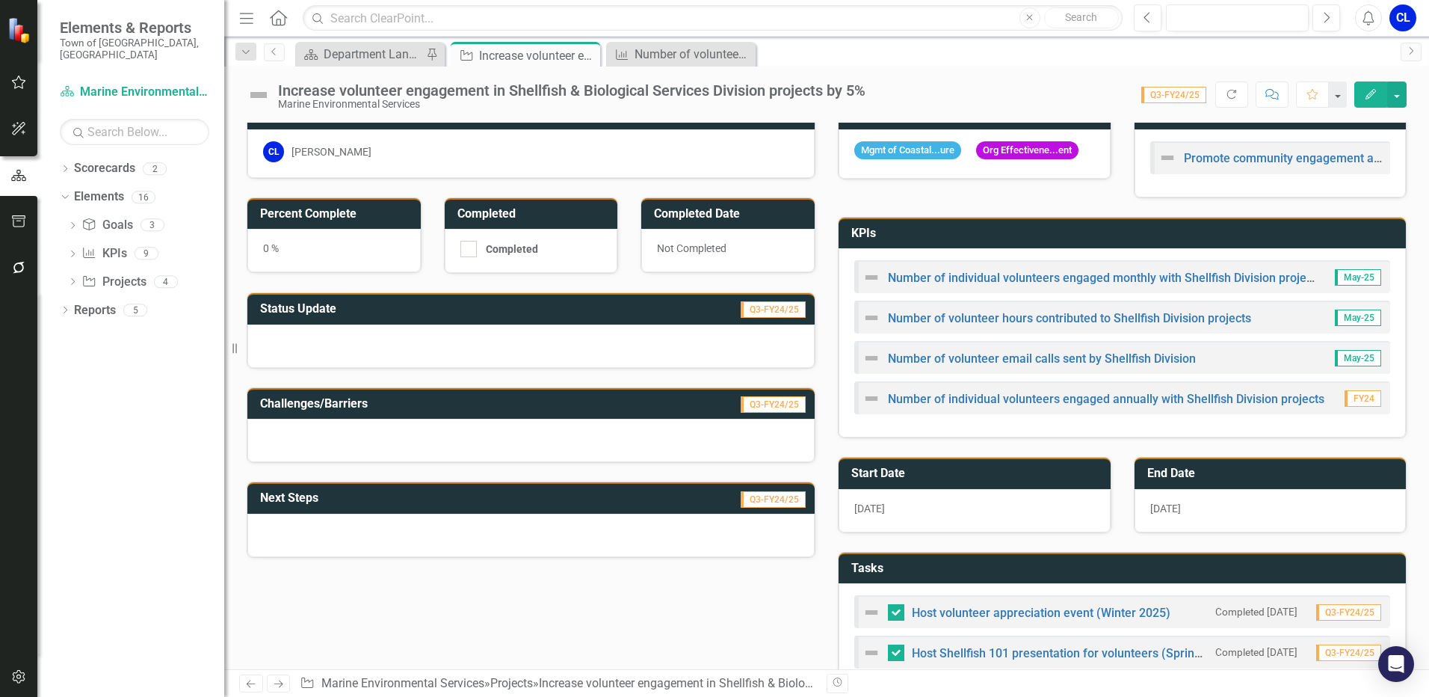
click at [303, 431] on div at bounding box center [530, 439] width 567 height 43
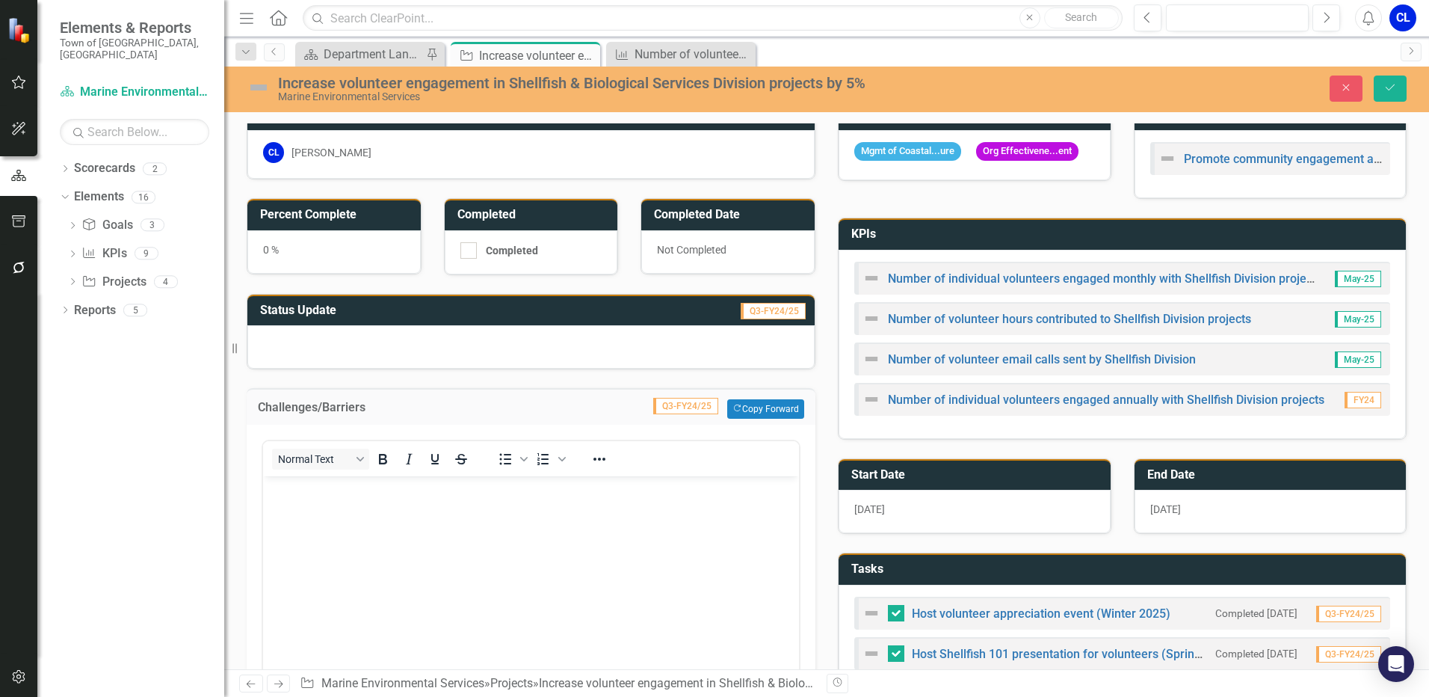
scroll to position [0, 0]
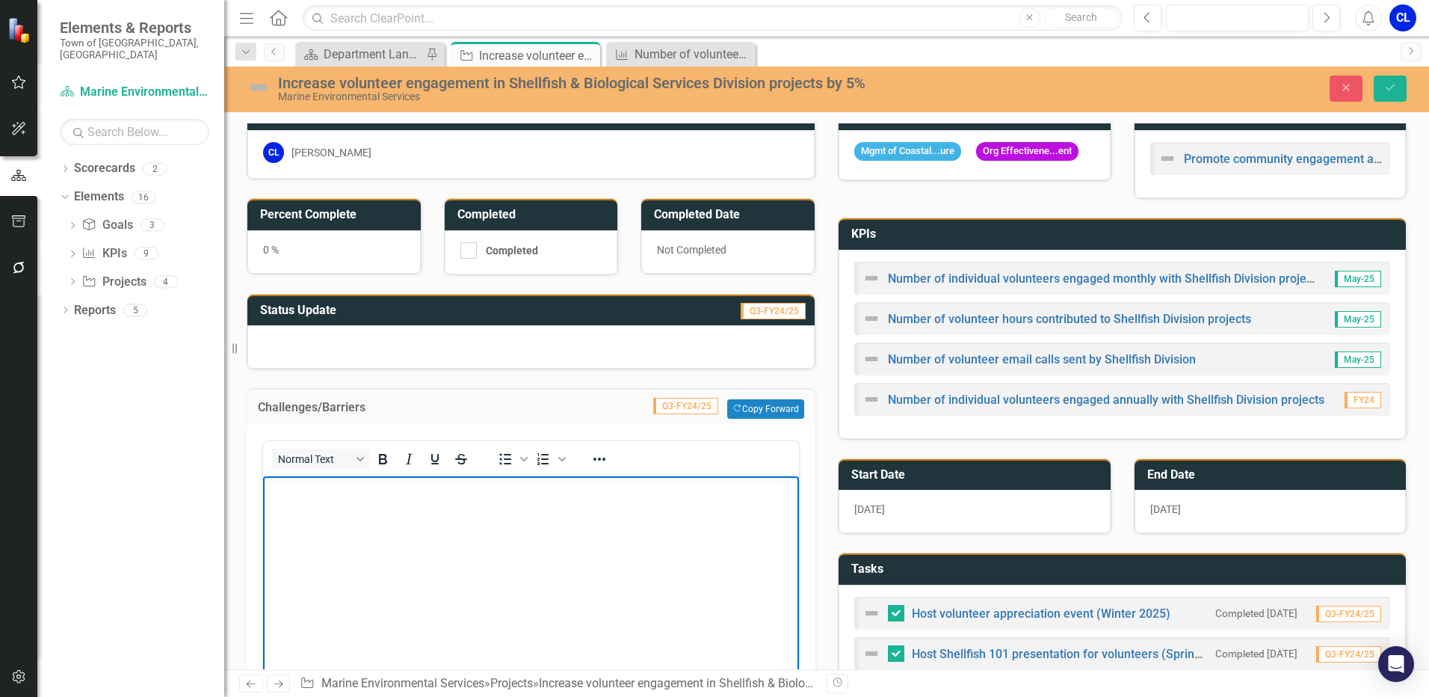
click at [303, 505] on body "Rich Text Area. Press ALT-0 for help." at bounding box center [531, 588] width 536 height 224
click at [1349, 89] on icon "Close" at bounding box center [1345, 87] width 13 height 10
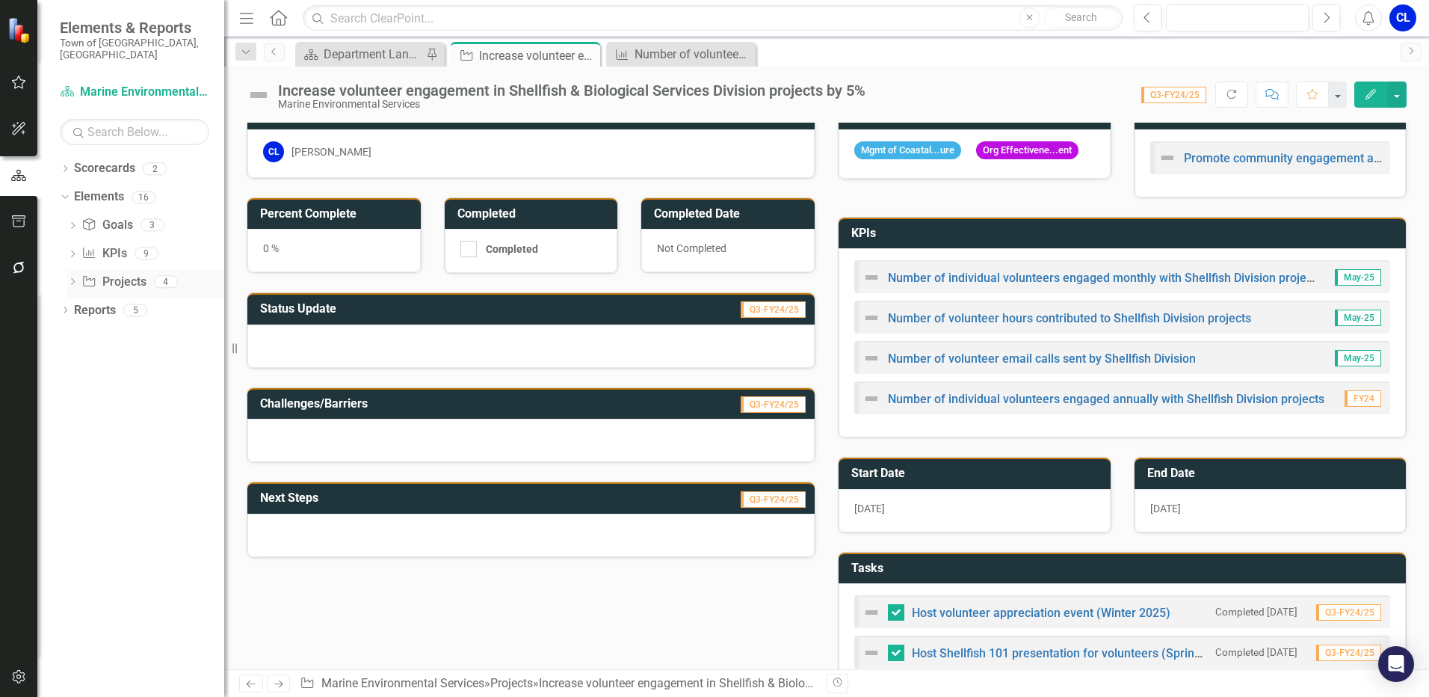
click at [116, 277] on link "Project Projects" at bounding box center [113, 282] width 64 height 17
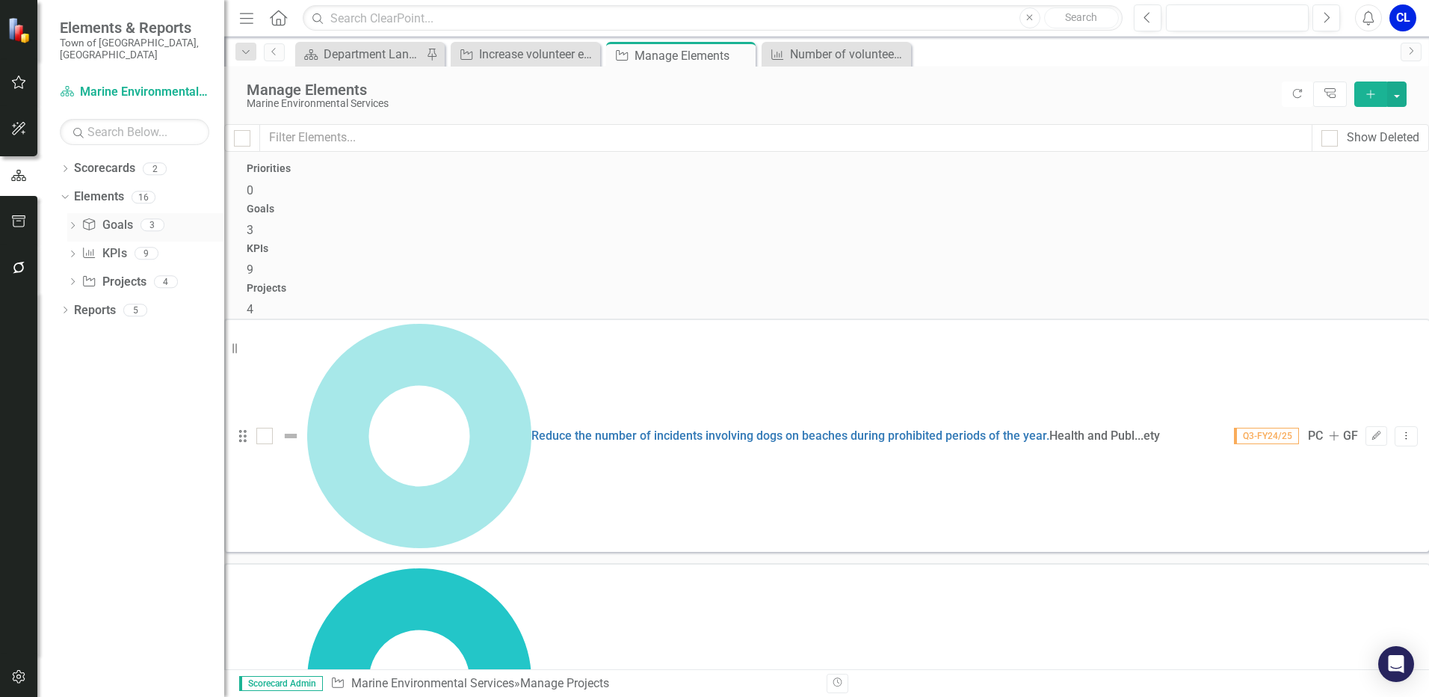
click at [105, 217] on link "Goal Goals" at bounding box center [106, 225] width 51 height 17
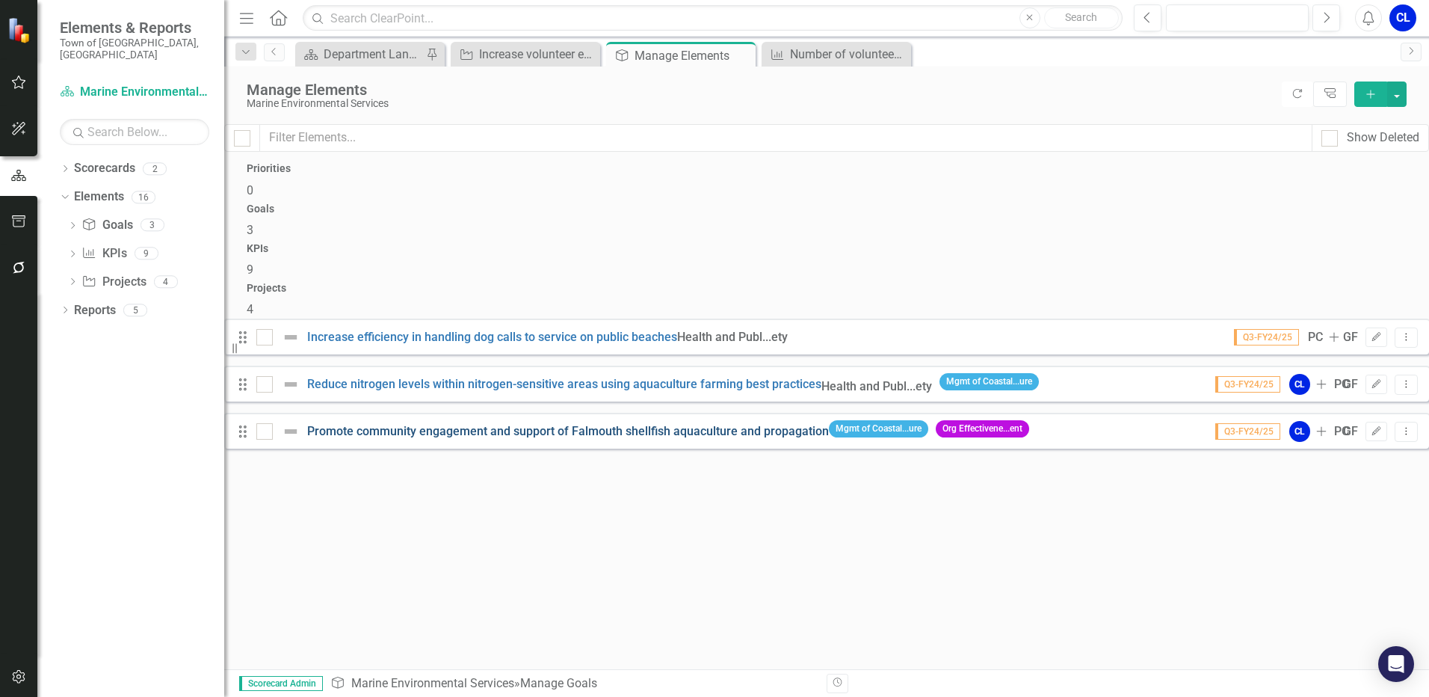
click at [456, 424] on link "Promote community engagement and support of Falmouth shellfish aquaculture and …" at bounding box center [568, 431] width 522 height 14
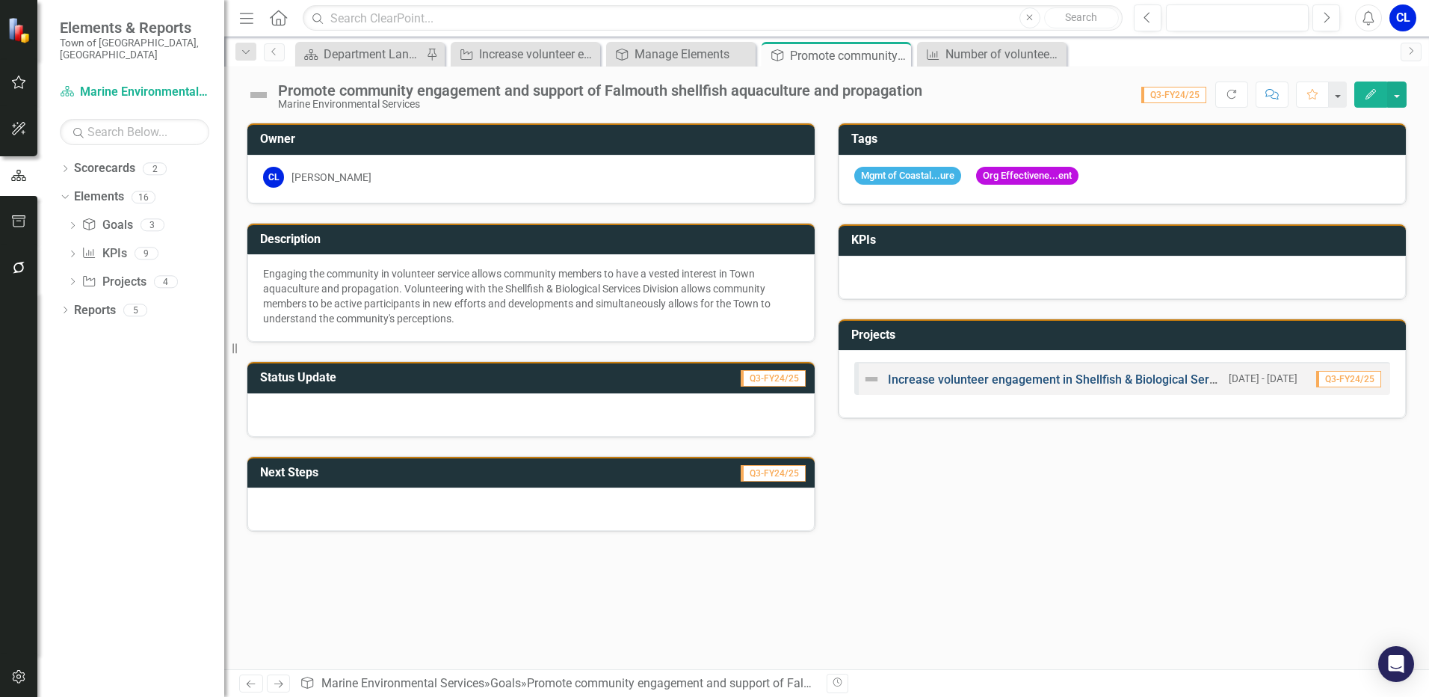
click at [965, 378] on link "Increase volunteer engagement in Shellfish & Biological Services Division proje…" at bounding box center [1125, 379] width 475 height 14
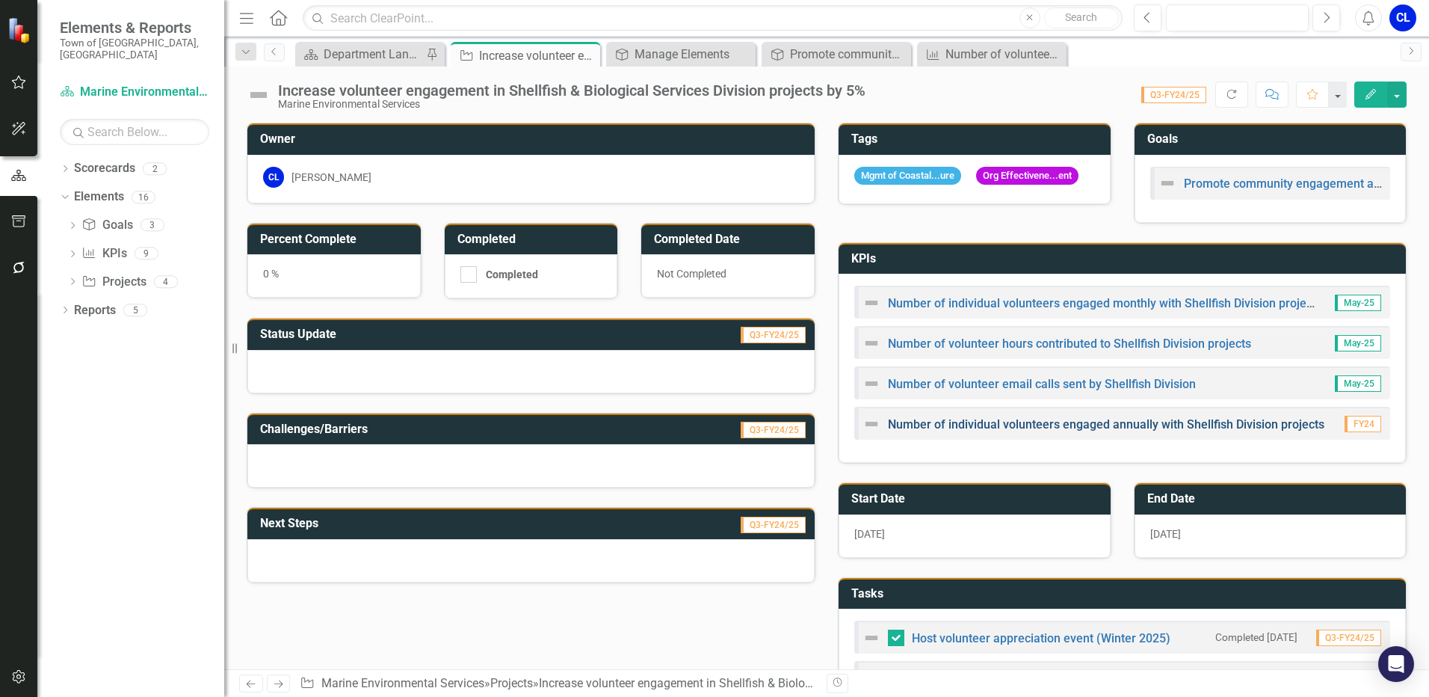
click at [1018, 427] on link "Number of individual volunteers engaged annually with Shellfish Division projec…" at bounding box center [1106, 424] width 436 height 14
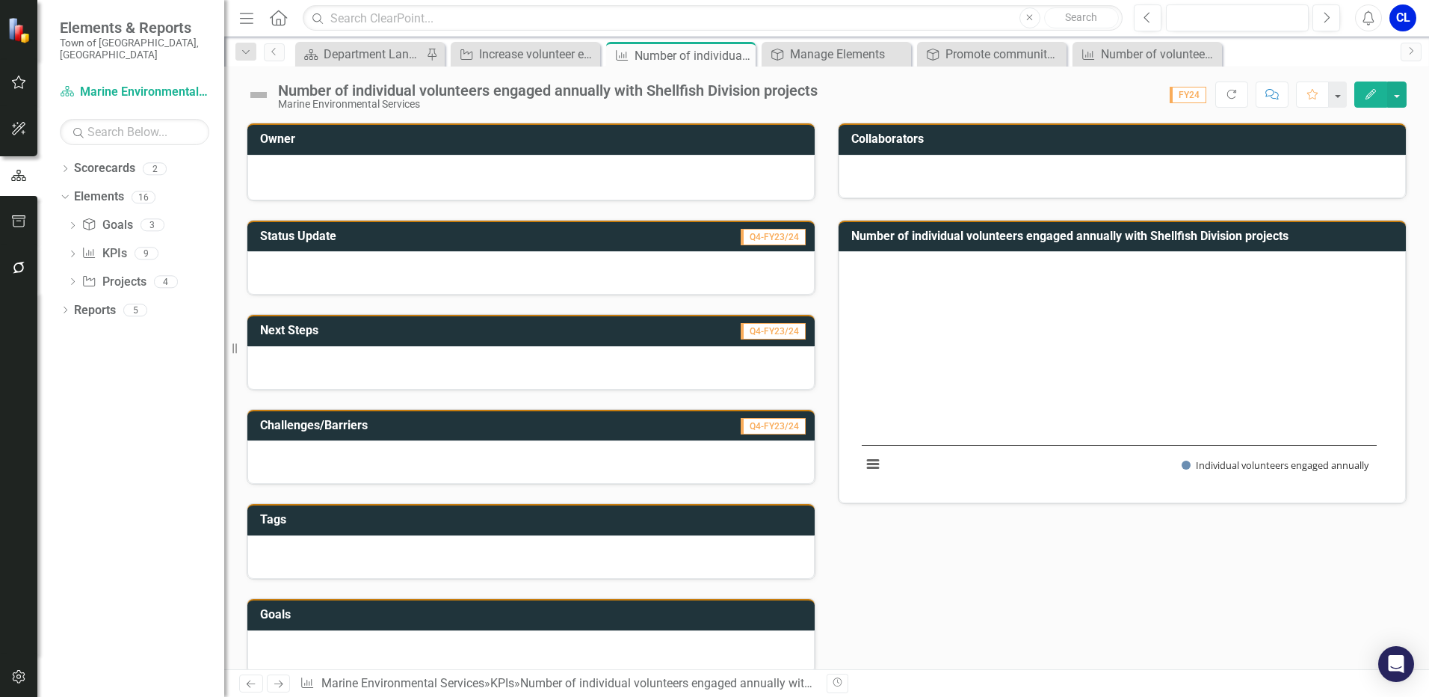
click at [1362, 101] on button "Edit" at bounding box center [1370, 94] width 33 height 26
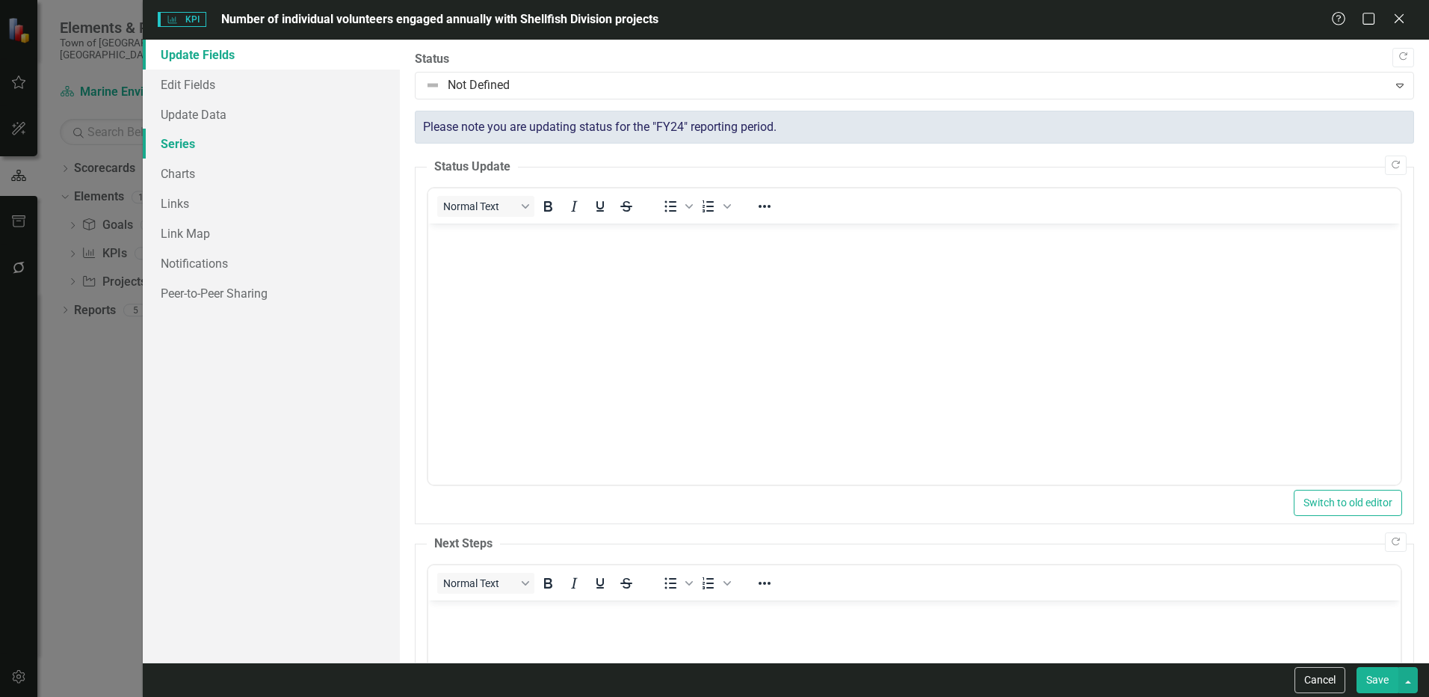
click at [209, 132] on link "Series" at bounding box center [271, 144] width 257 height 30
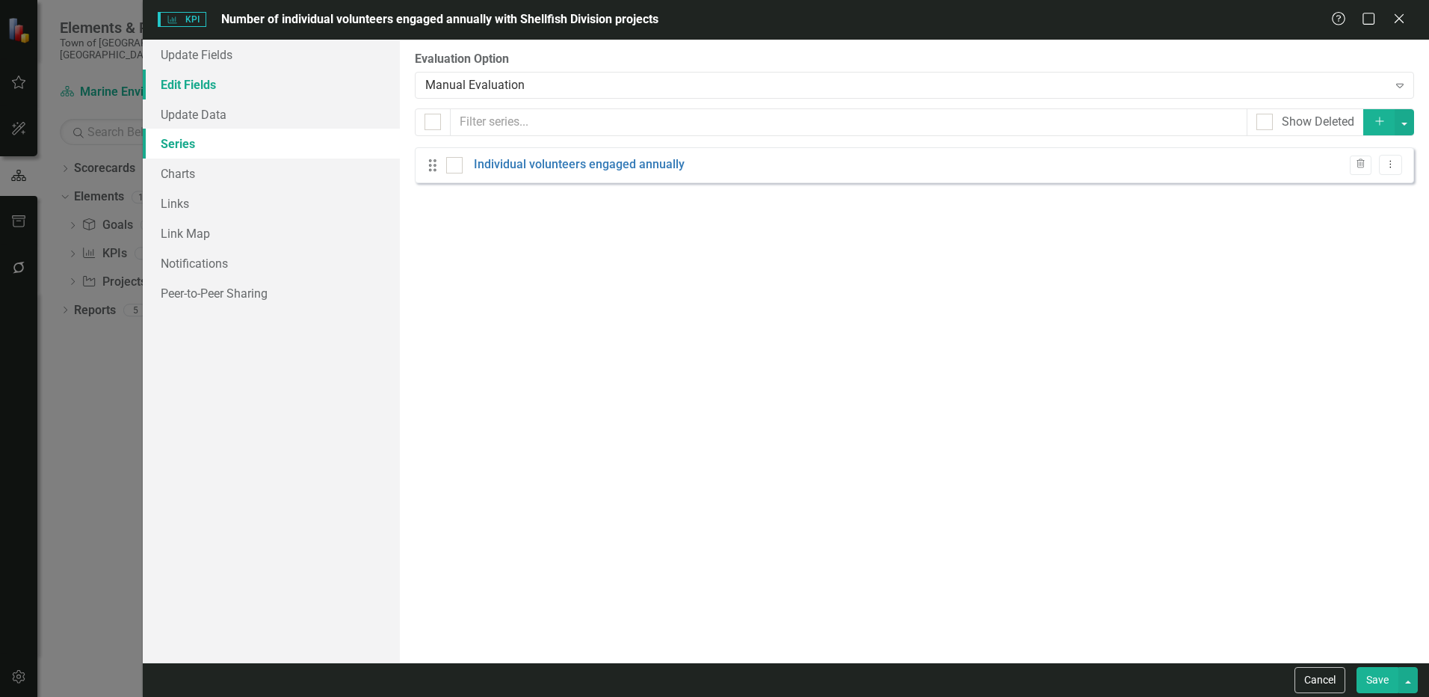
click at [202, 79] on link "Edit Fields" at bounding box center [271, 85] width 257 height 30
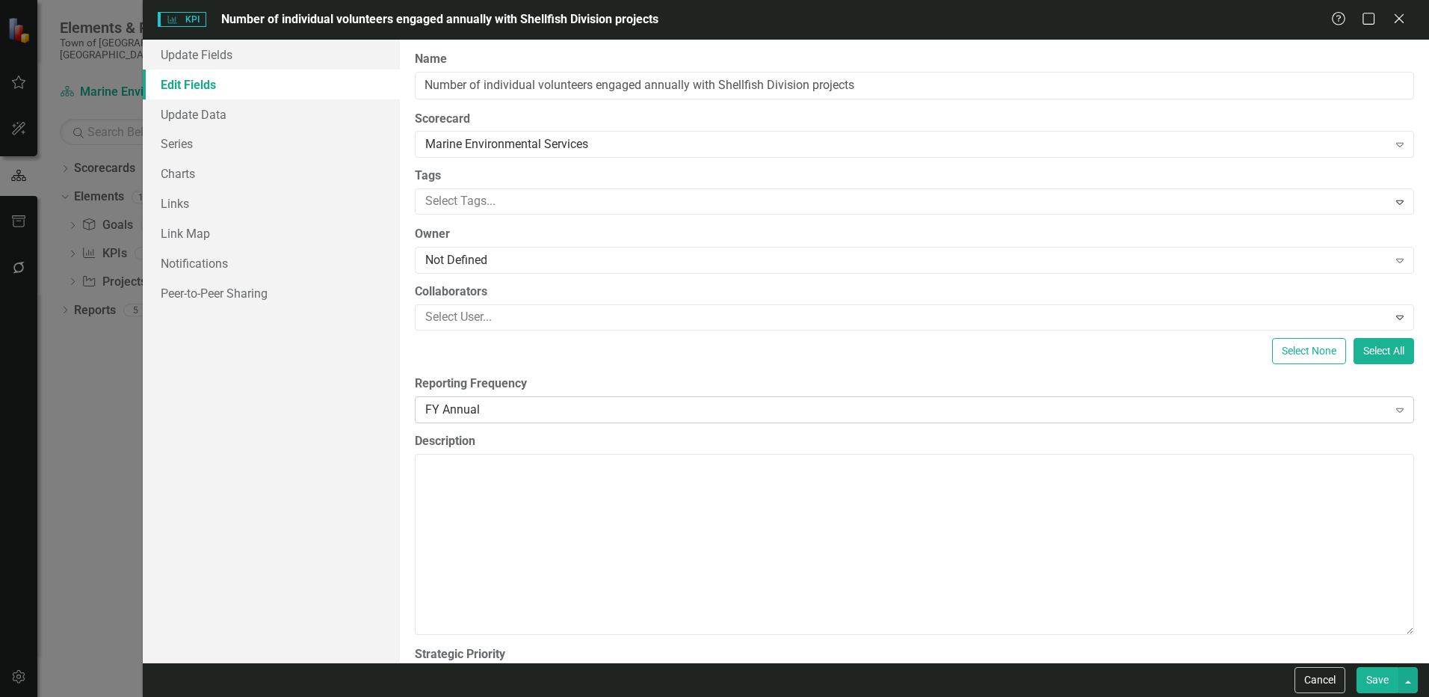
click at [455, 413] on div "FY Annual" at bounding box center [906, 409] width 962 height 17
click at [473, 696] on div "All Periods" at bounding box center [714, 705] width 1429 height 17
click at [1369, 675] on button "Save" at bounding box center [1377, 680] width 42 height 26
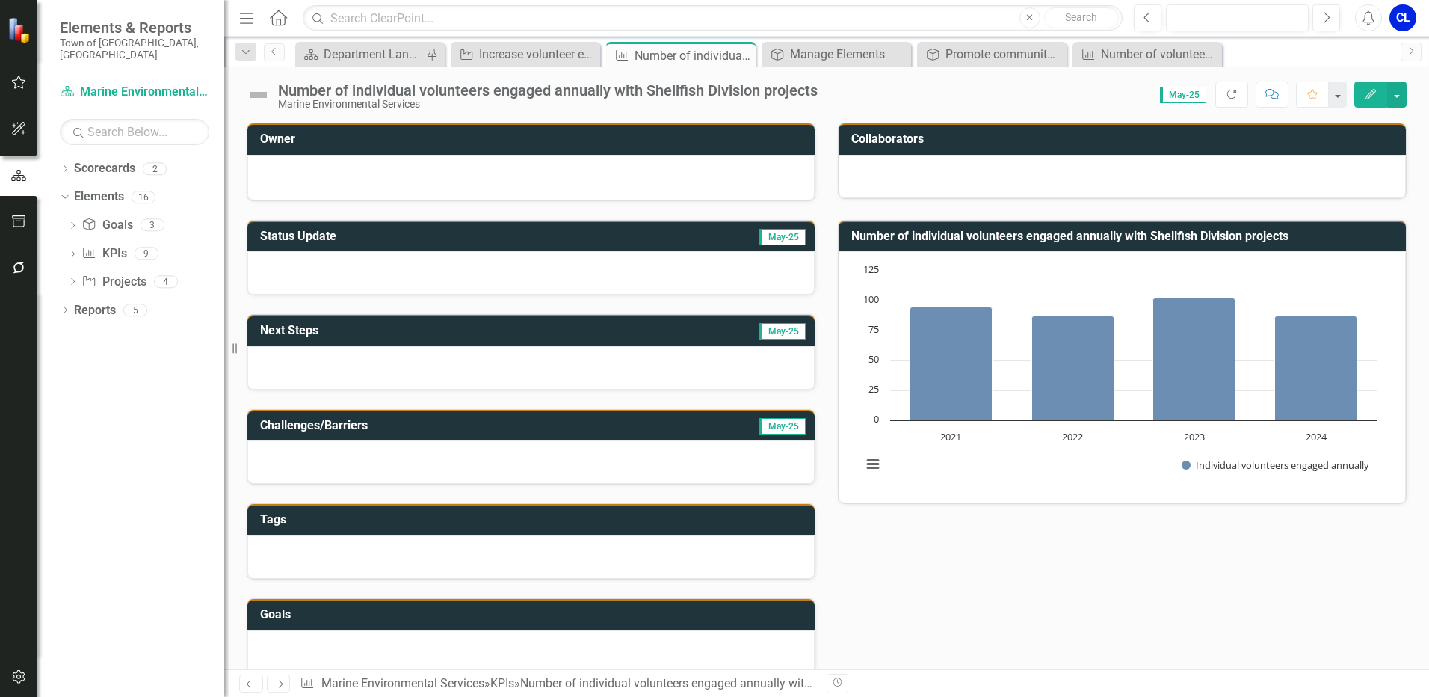
click at [1370, 99] on icon "Edit" at bounding box center [1370, 94] width 13 height 10
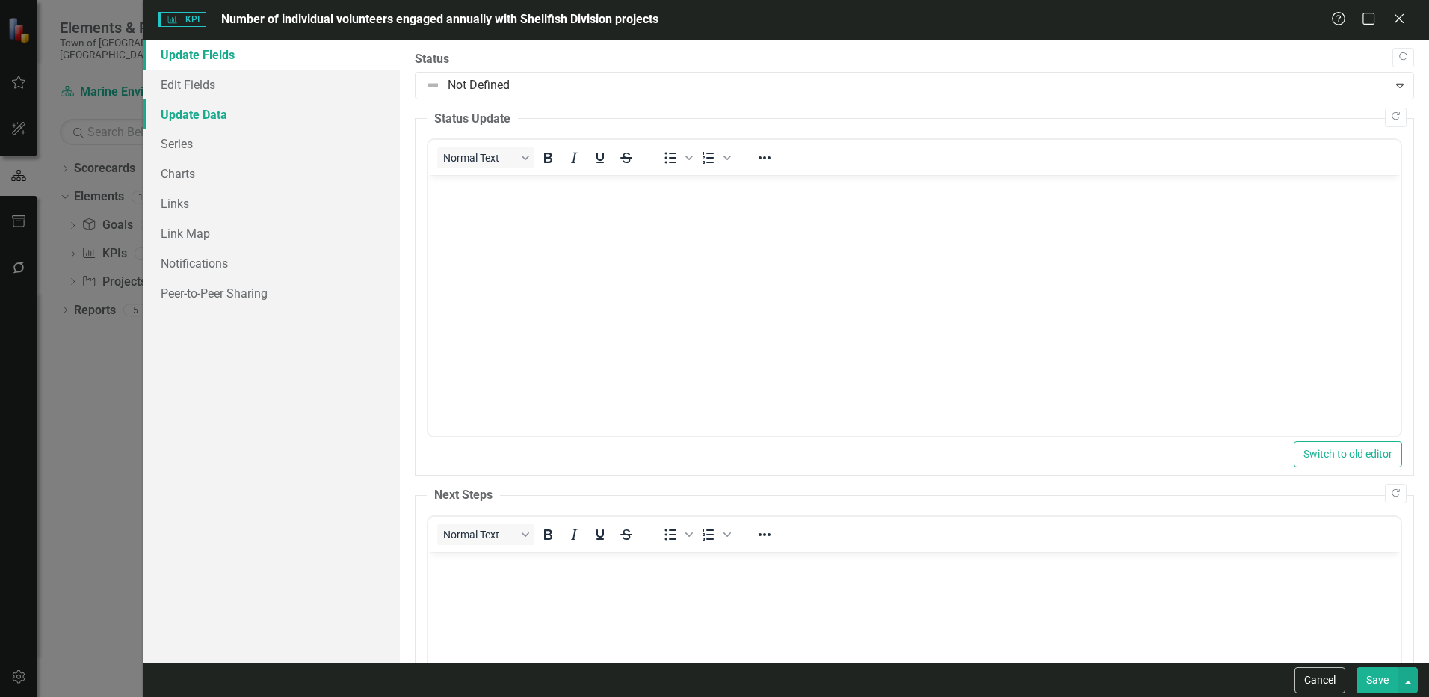
click at [214, 115] on link "Update Data" at bounding box center [271, 114] width 257 height 30
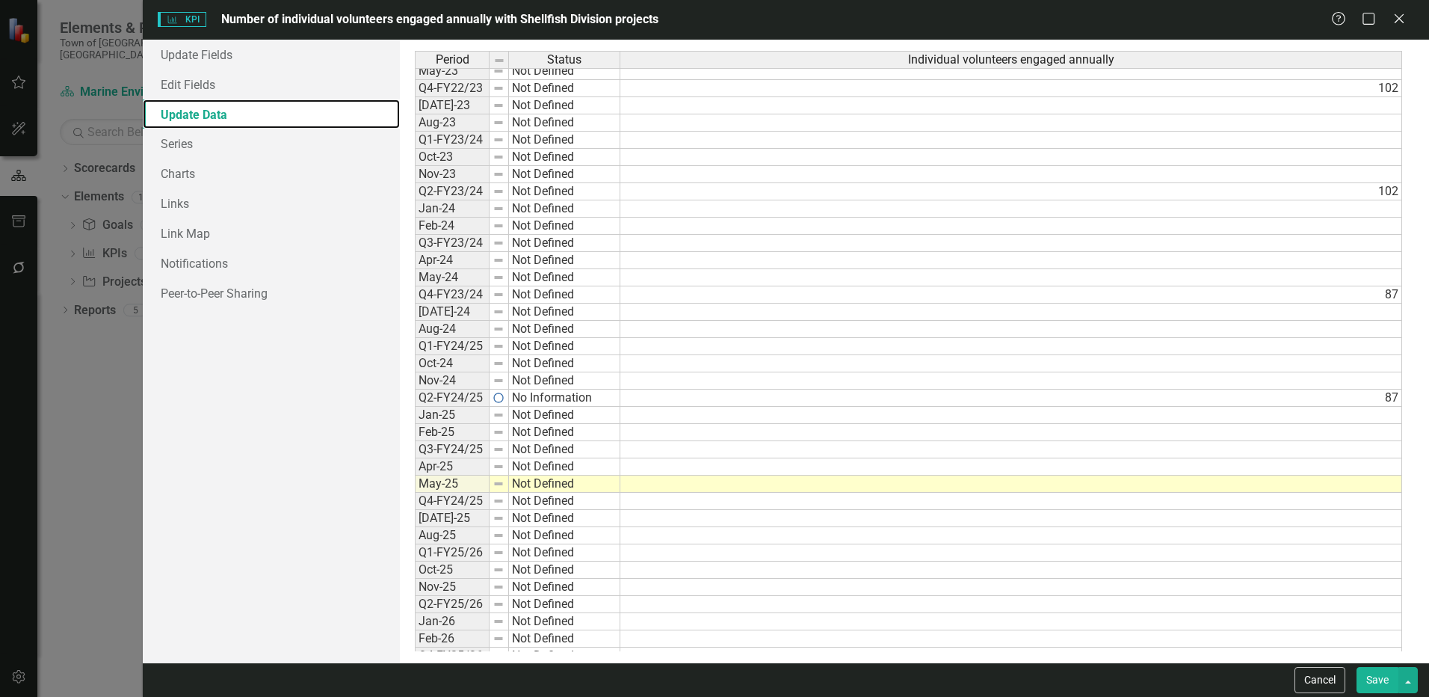
scroll to position [382, 0]
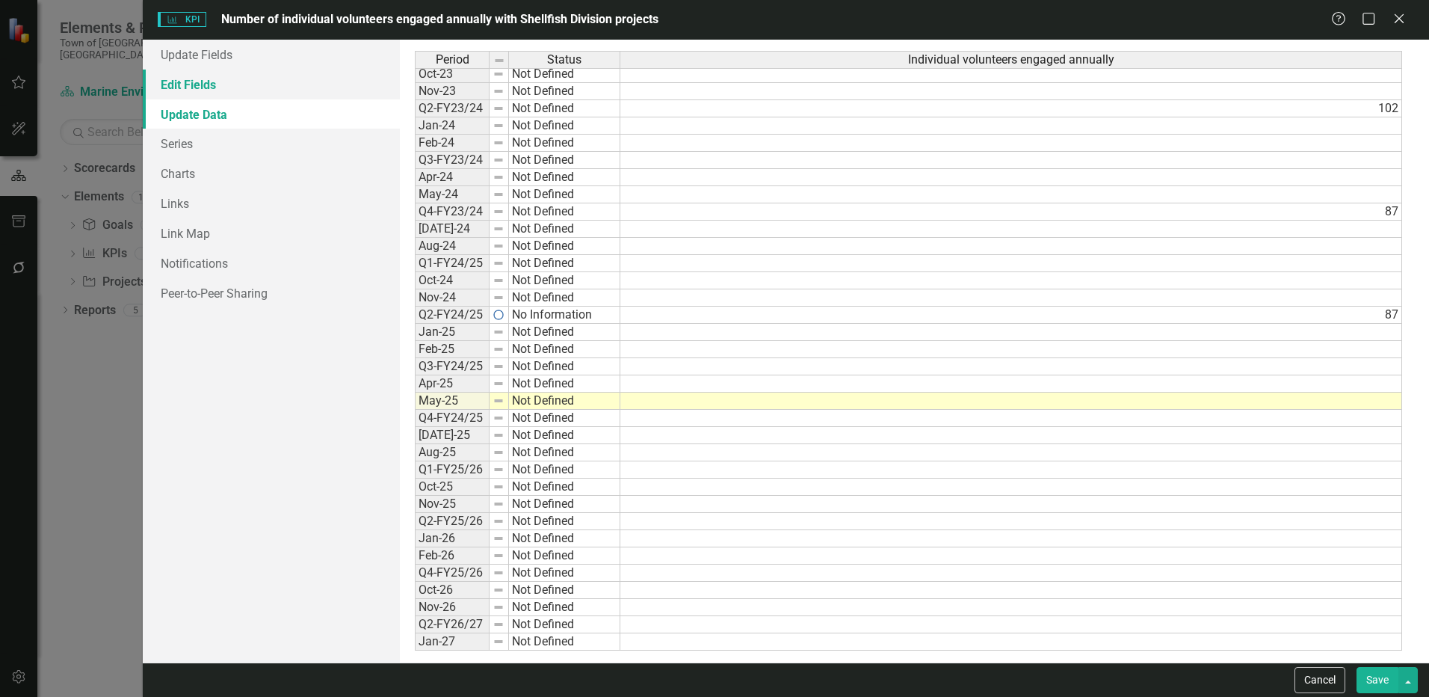
click at [190, 87] on link "Edit Fields" at bounding box center [271, 85] width 257 height 30
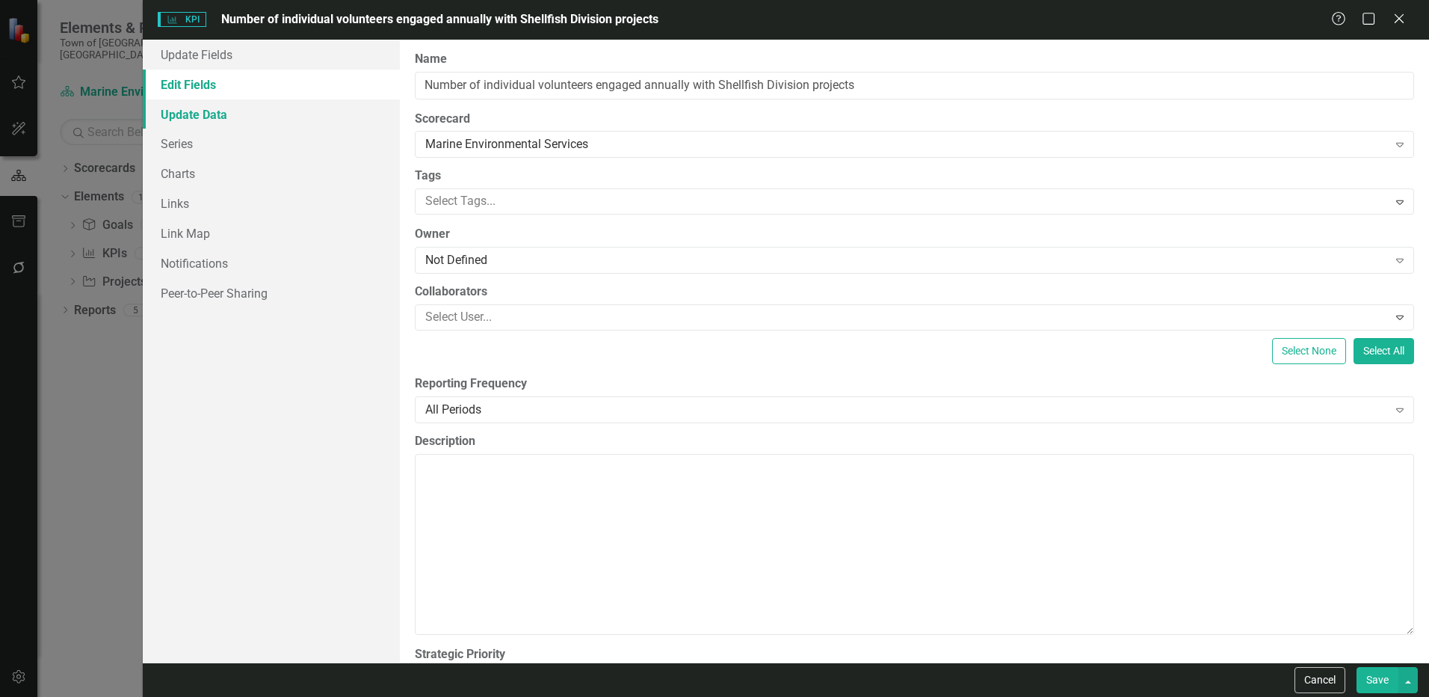
click at [212, 115] on link "Update Data" at bounding box center [271, 114] width 257 height 30
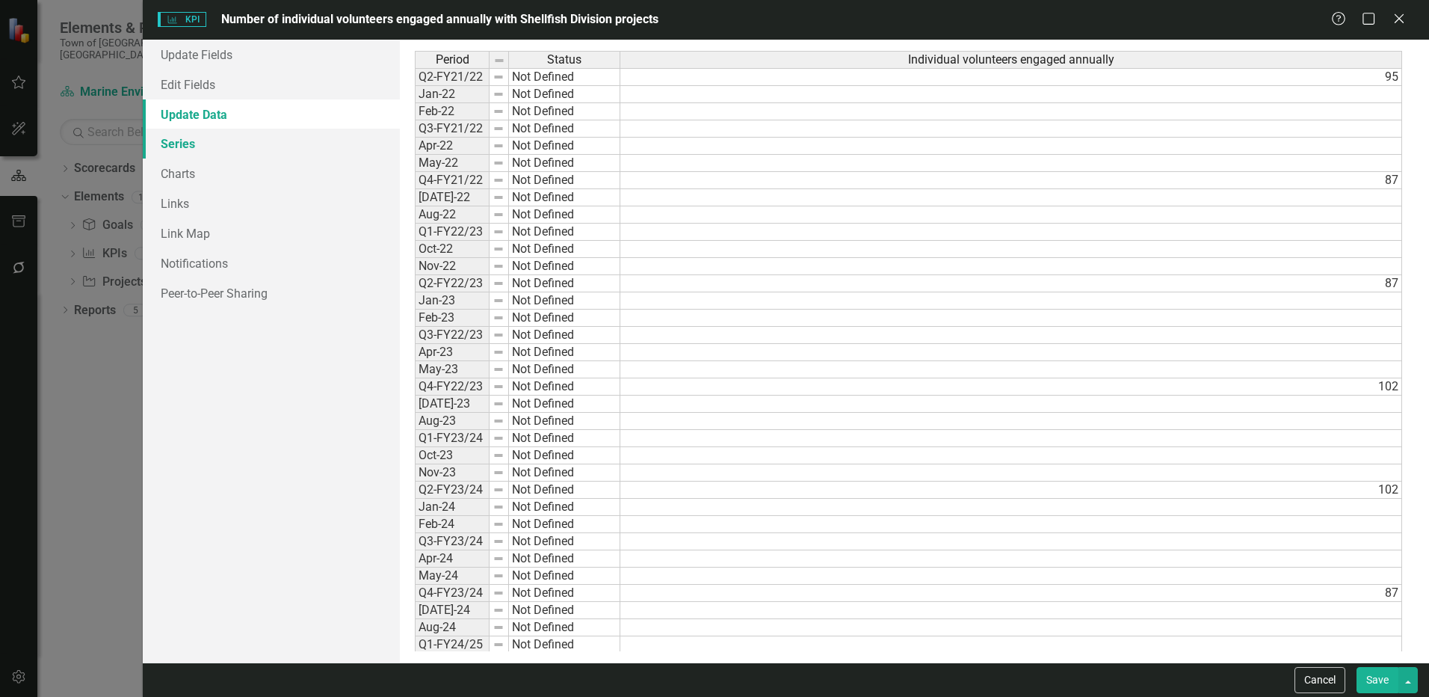
click at [207, 141] on link "Series" at bounding box center [271, 144] width 257 height 30
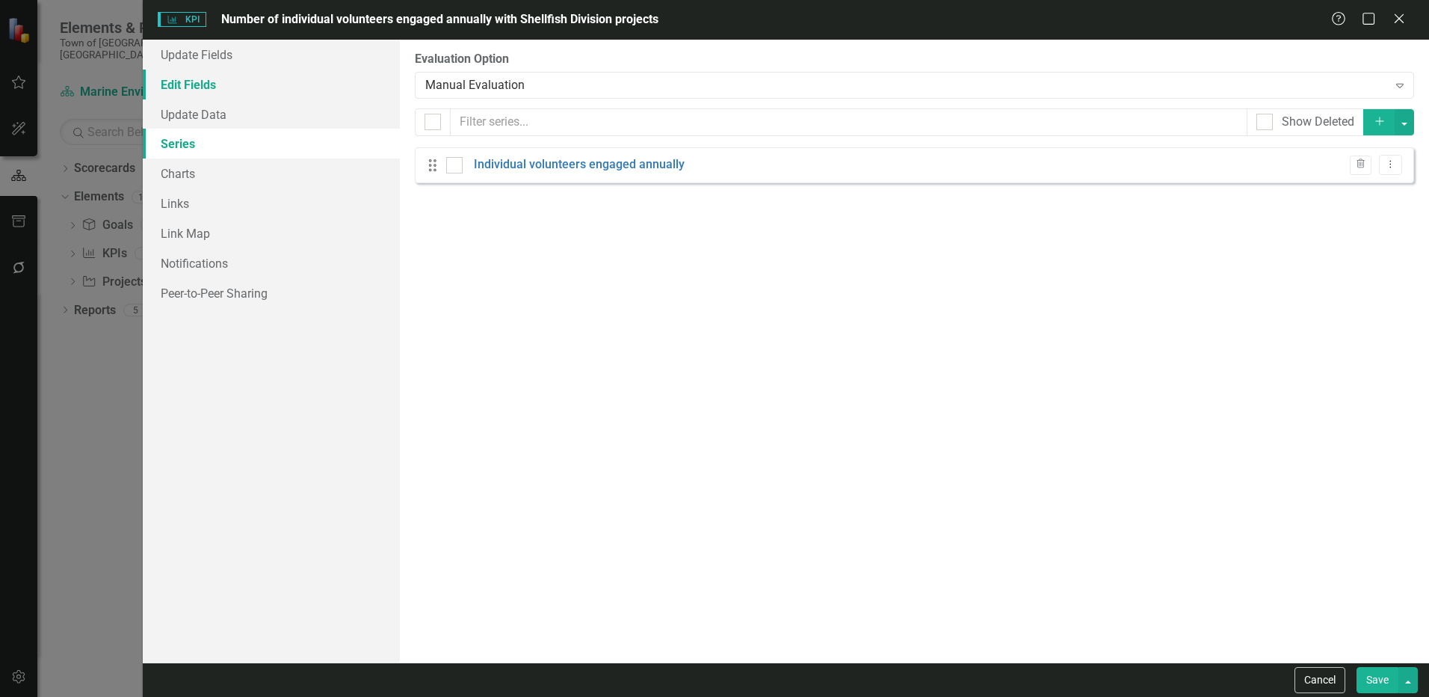
click at [207, 86] on link "Edit Fields" at bounding box center [271, 85] width 257 height 30
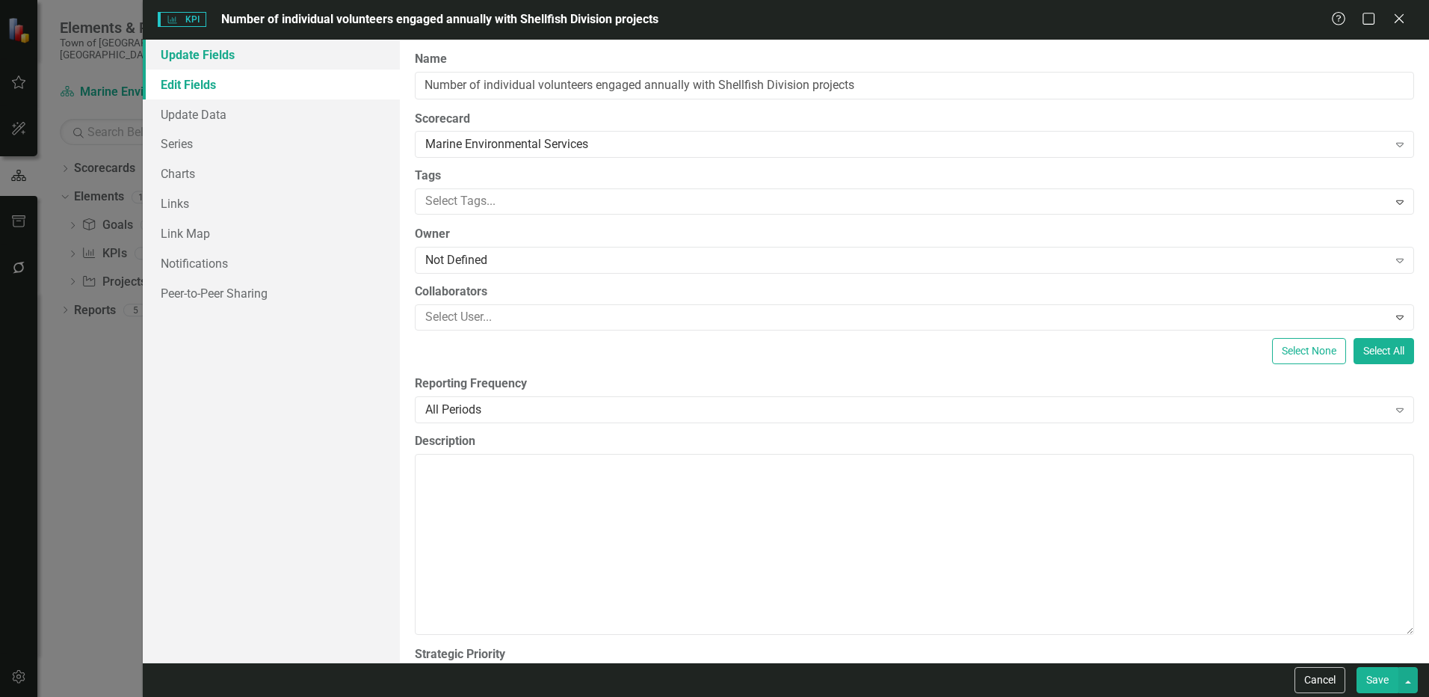
click at [203, 59] on link "Update Fields" at bounding box center [271, 55] width 257 height 30
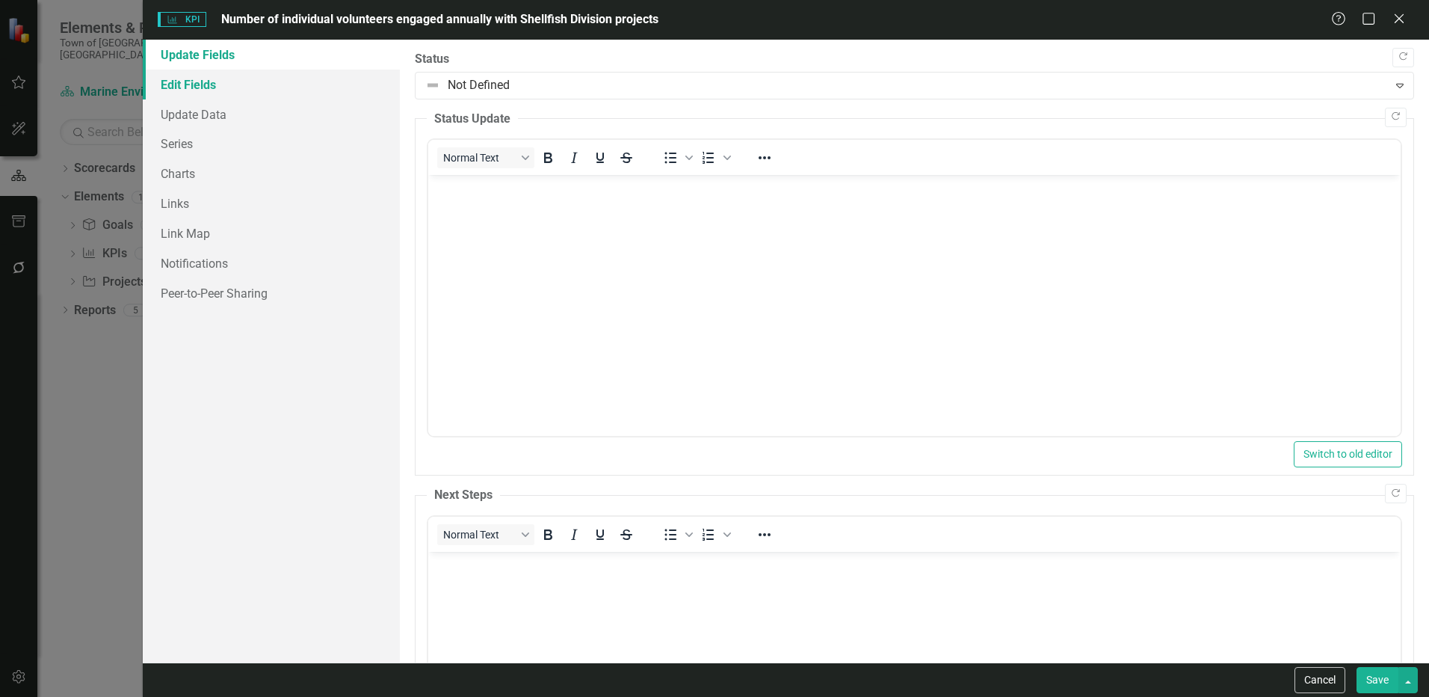
click at [191, 96] on link "Edit Fields" at bounding box center [271, 85] width 257 height 30
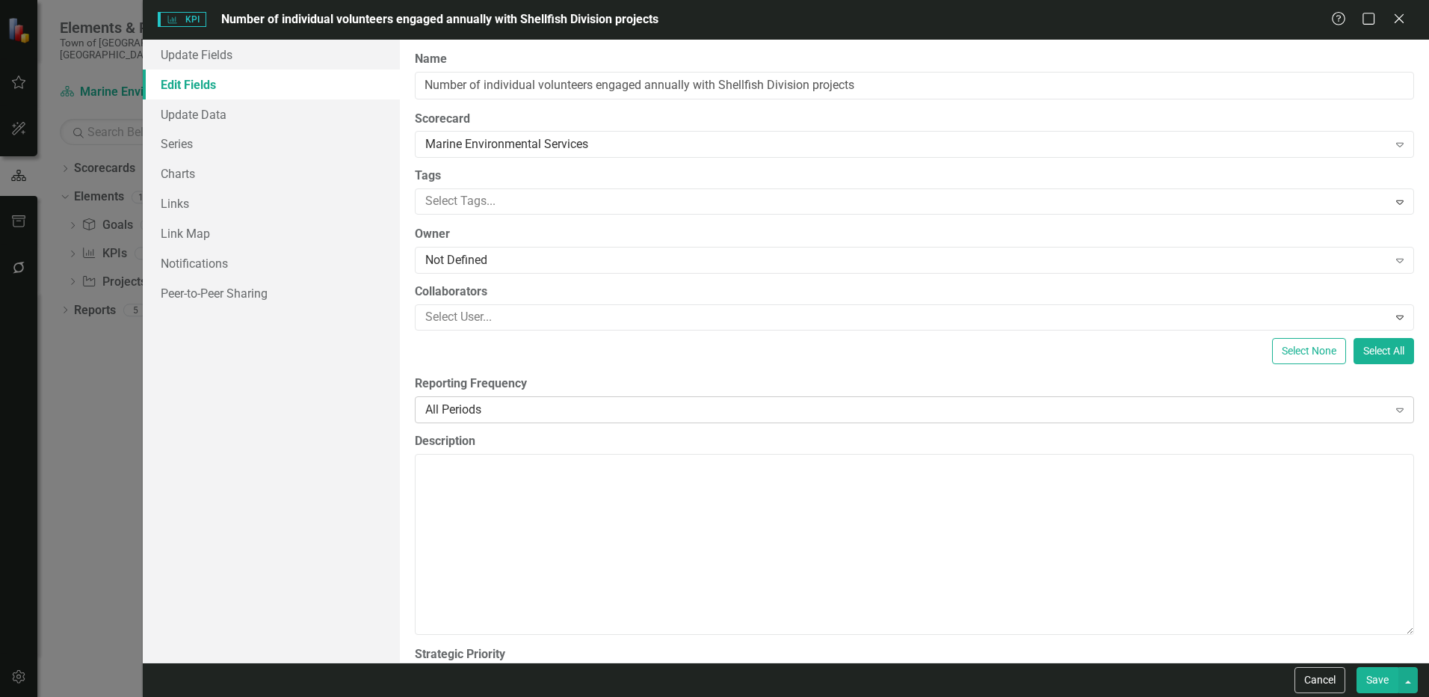
click at [530, 403] on div "All Periods" at bounding box center [906, 409] width 962 height 17
click at [1381, 680] on button "Save" at bounding box center [1377, 680] width 42 height 26
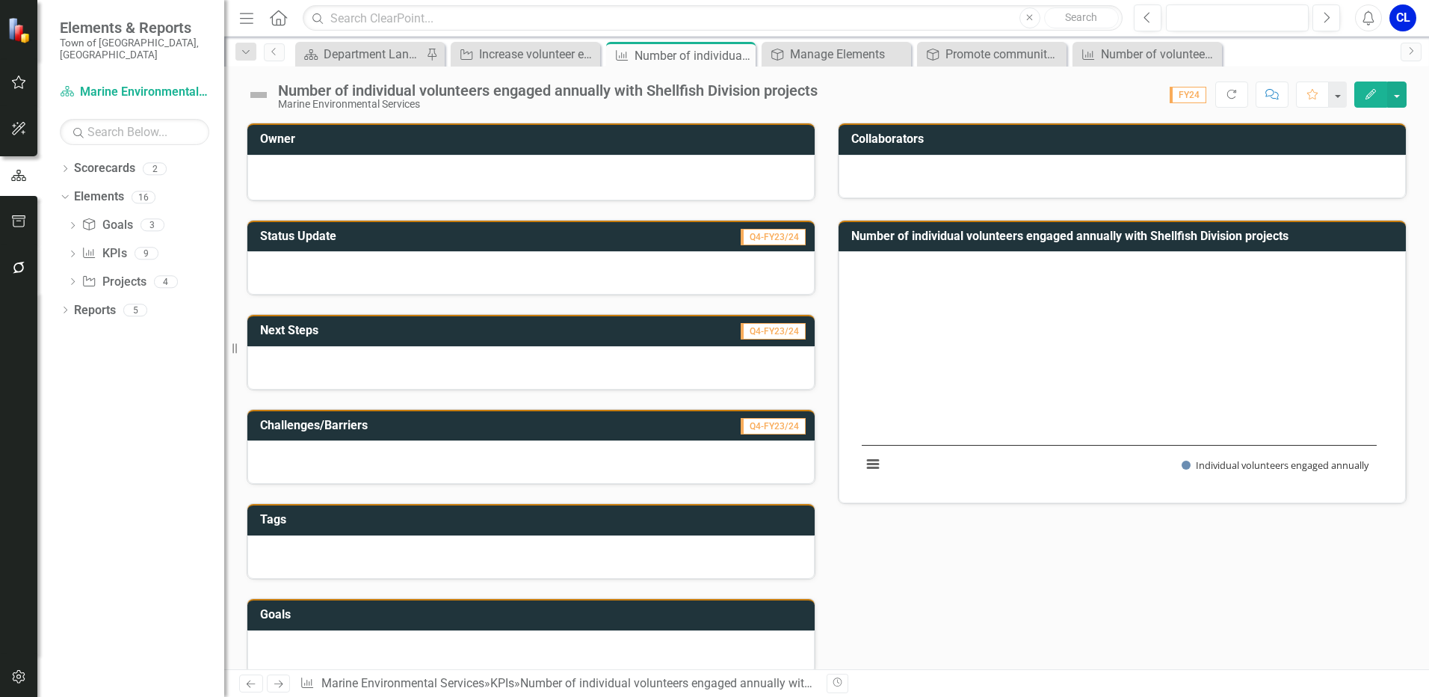
click at [1368, 102] on button "Edit" at bounding box center [1370, 94] width 33 height 26
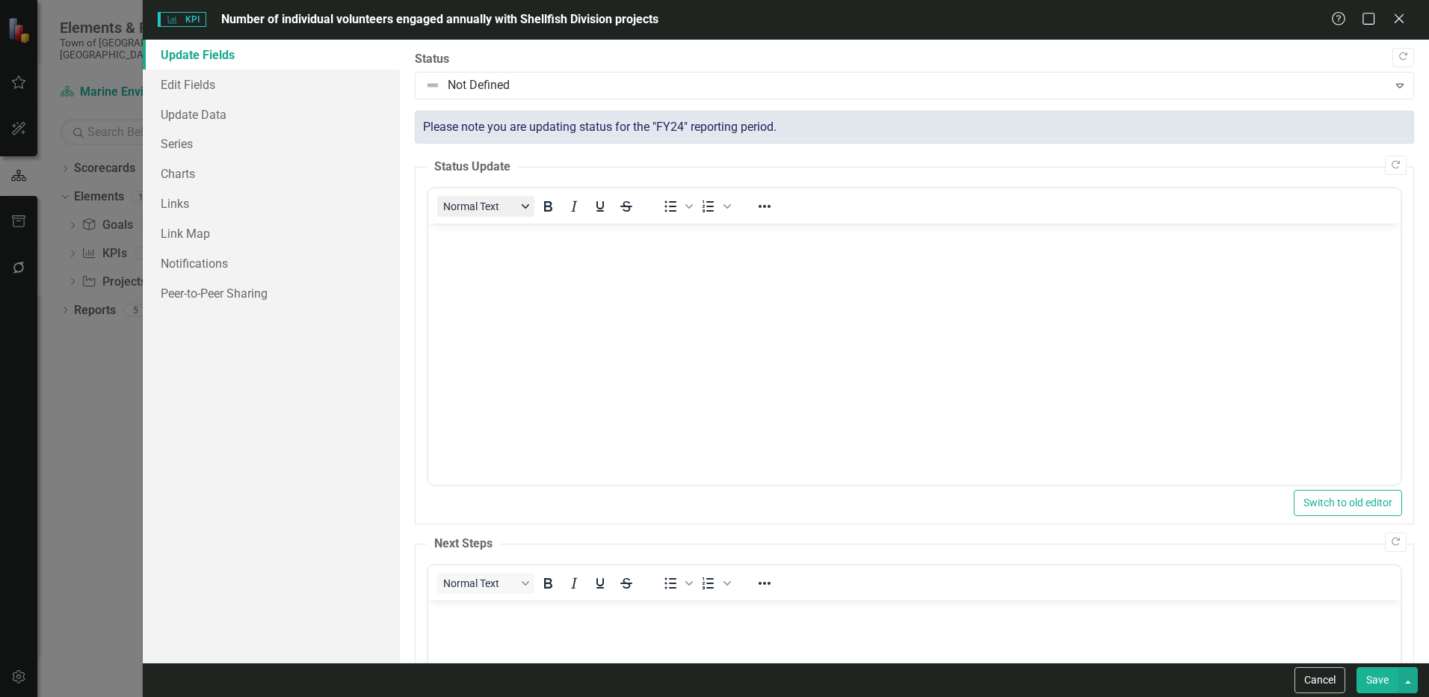
scroll to position [0, 0]
click at [208, 121] on link "Update Data" at bounding box center [271, 114] width 257 height 30
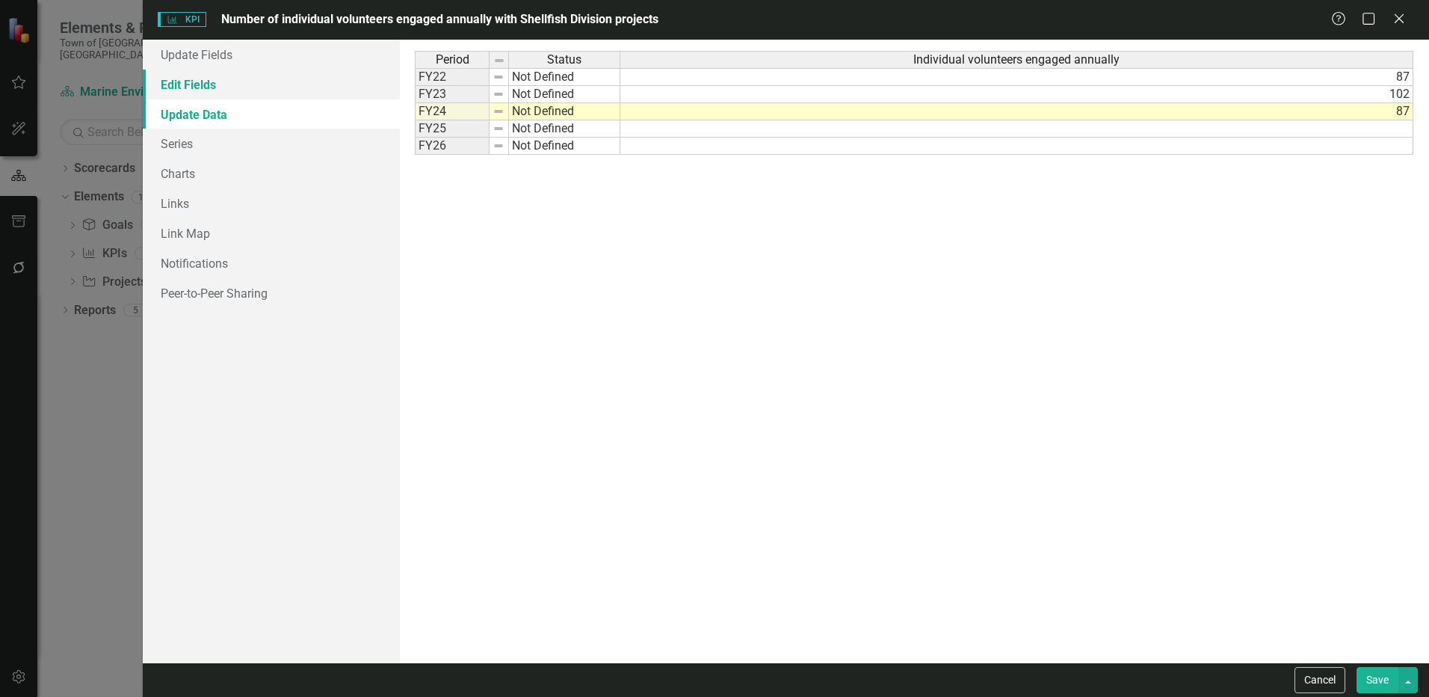
click at [196, 79] on link "Edit Fields" at bounding box center [271, 85] width 257 height 30
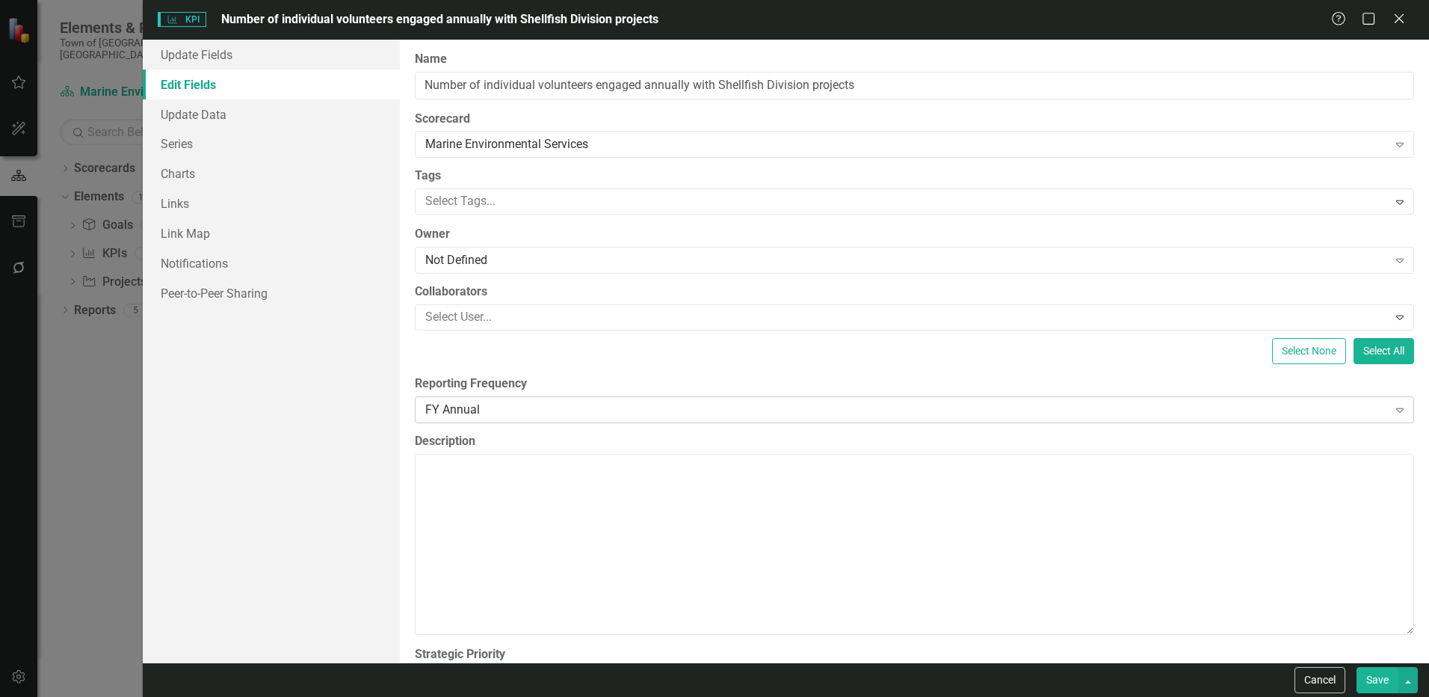
click at [498, 412] on div "FY Annual" at bounding box center [906, 409] width 962 height 17
click at [549, 409] on div "FY Annual" at bounding box center [906, 409] width 962 height 17
click at [665, 414] on div "FY Annual" at bounding box center [906, 409] width 962 height 17
click at [1300, 680] on button "Cancel" at bounding box center [1319, 680] width 51 height 26
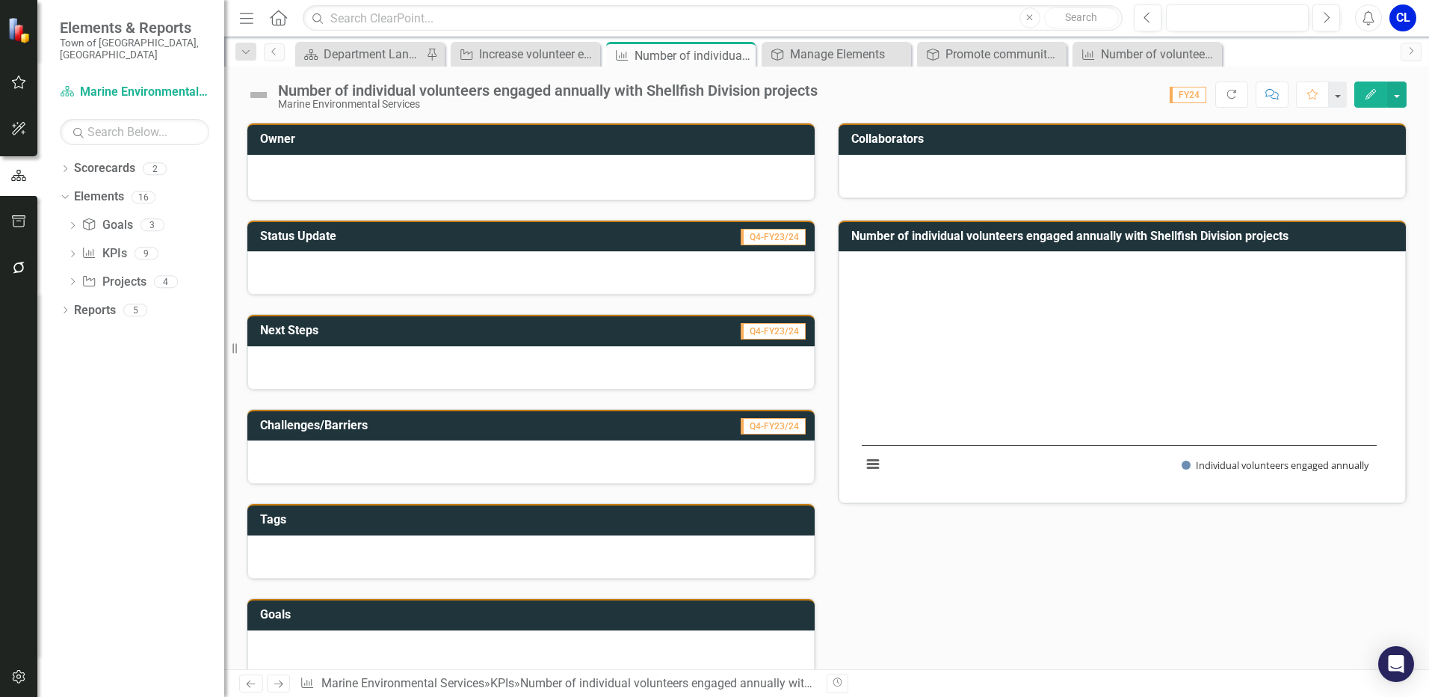
click at [1284, 344] on rect "Interactive chart" at bounding box center [1119, 375] width 530 height 224
click at [1371, 96] on icon "Edit" at bounding box center [1370, 94] width 13 height 10
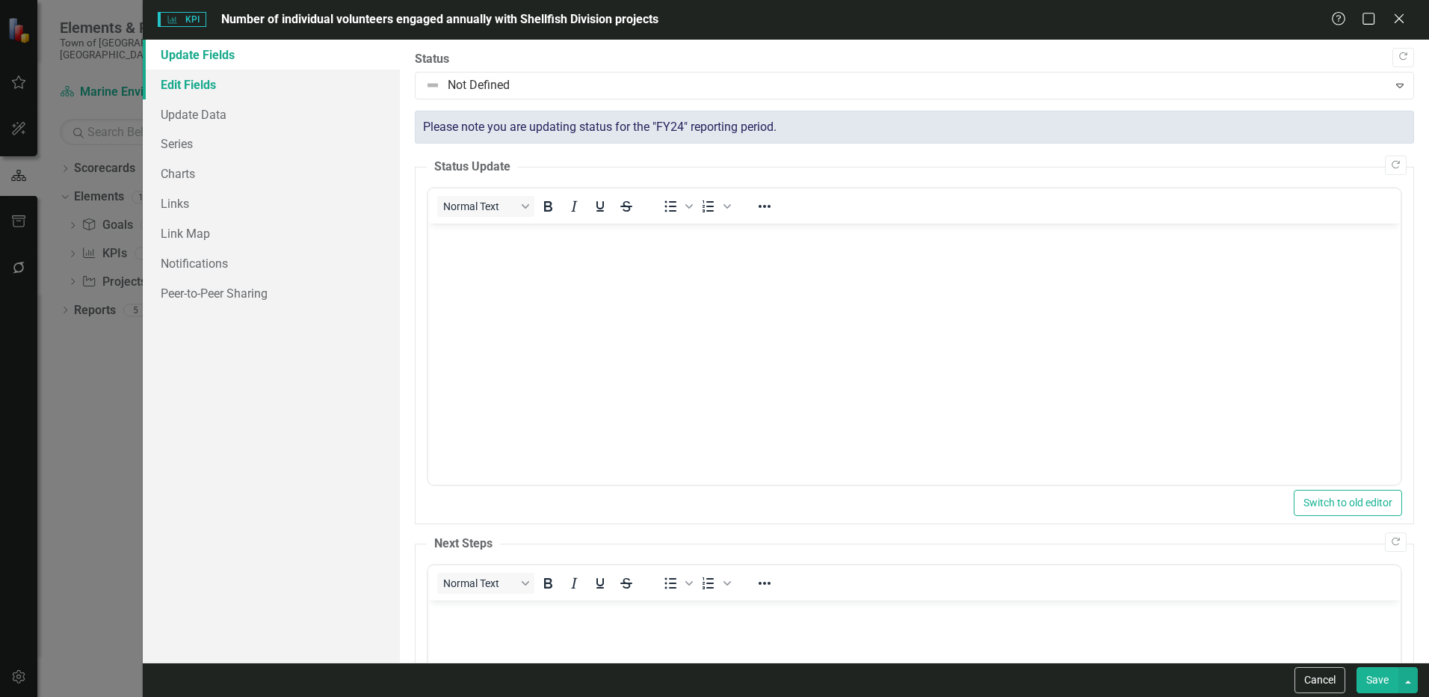
click at [222, 89] on link "Edit Fields" at bounding box center [271, 85] width 257 height 30
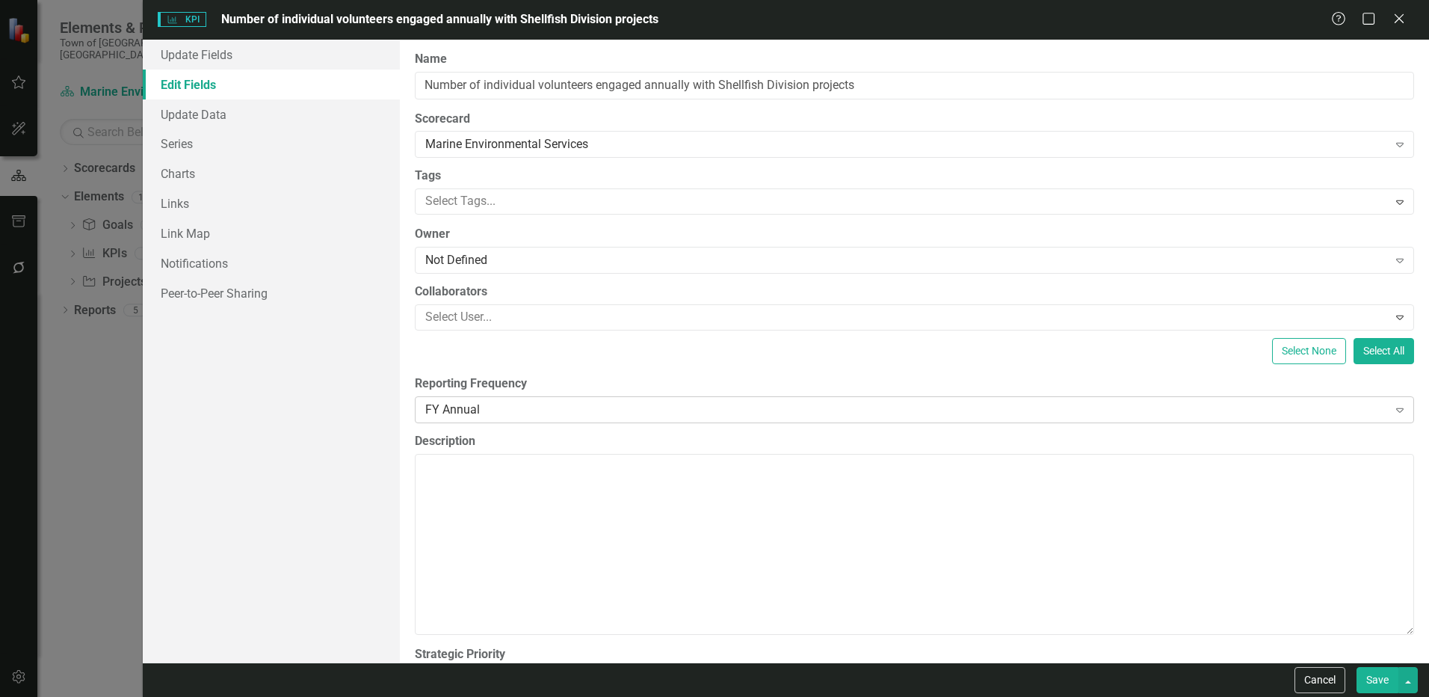
click at [460, 405] on div "FY Annual" at bounding box center [906, 409] width 962 height 17
click at [1389, 685] on button "Save" at bounding box center [1377, 680] width 42 height 26
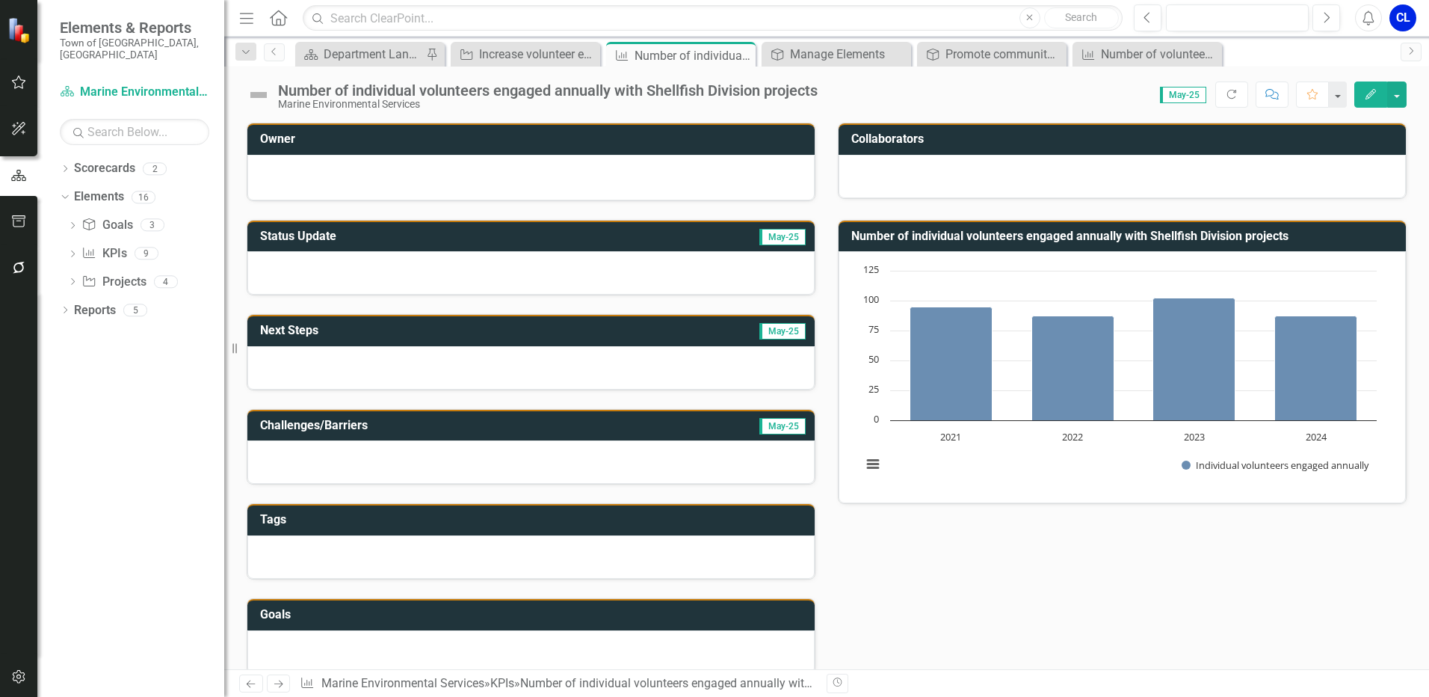
click at [1371, 95] on icon "button" at bounding box center [1370, 94] width 10 height 10
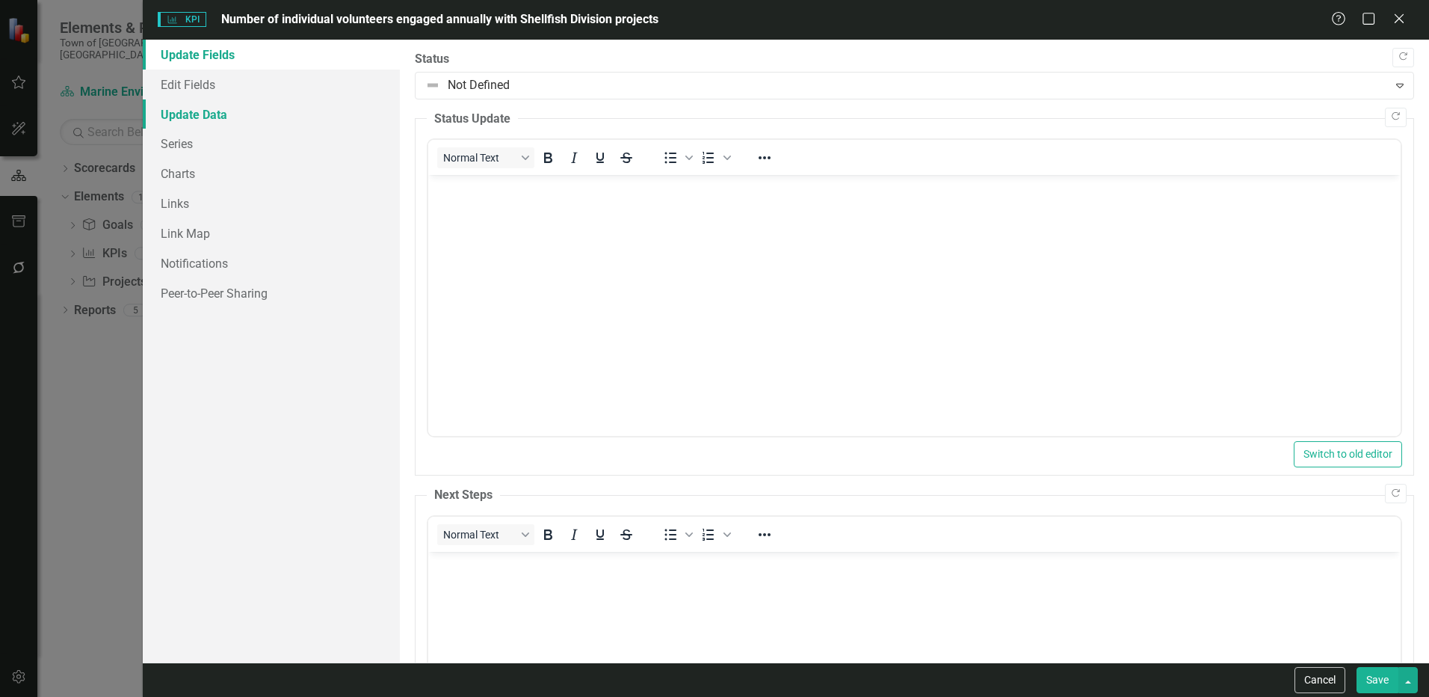
click at [201, 109] on link "Update Data" at bounding box center [271, 114] width 257 height 30
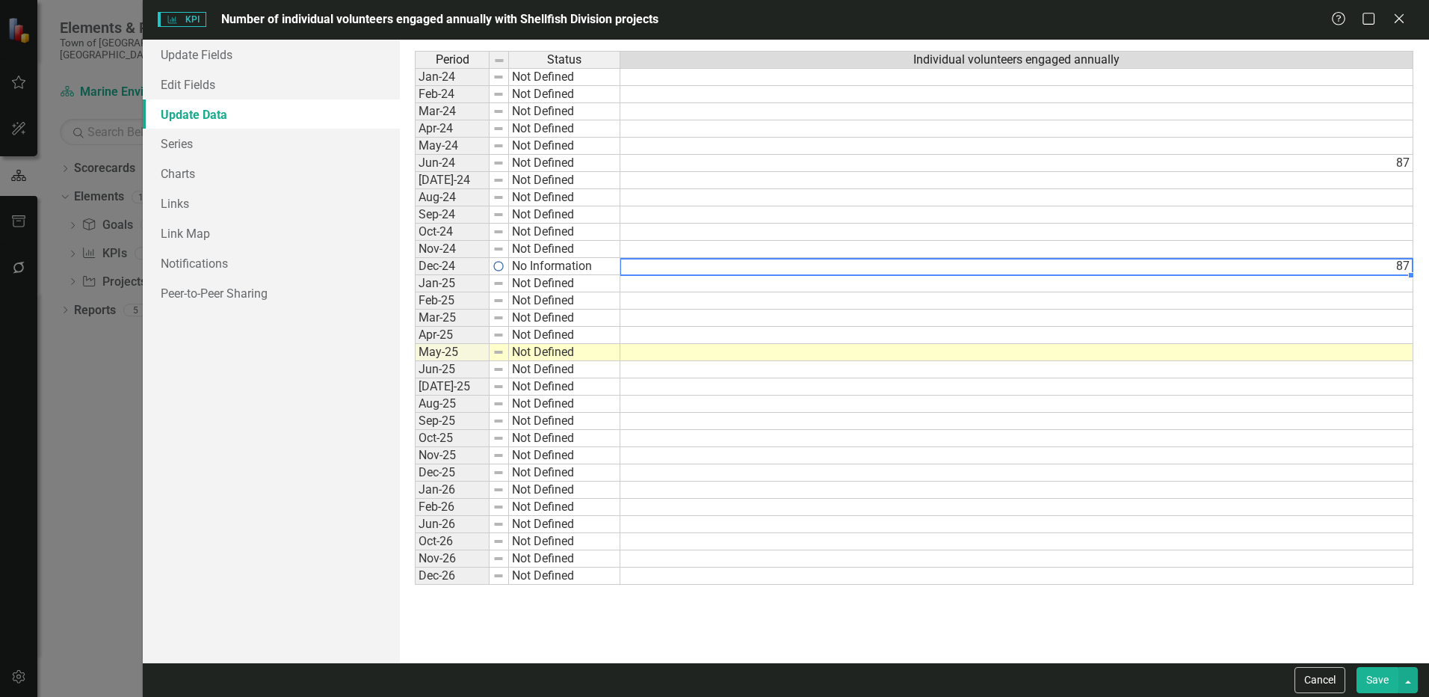
drag, startPoint x: 1319, startPoint y: 267, endPoint x: 1273, endPoint y: 267, distance: 45.6
click at [1273, 267] on td "87" at bounding box center [1016, 266] width 793 height 17
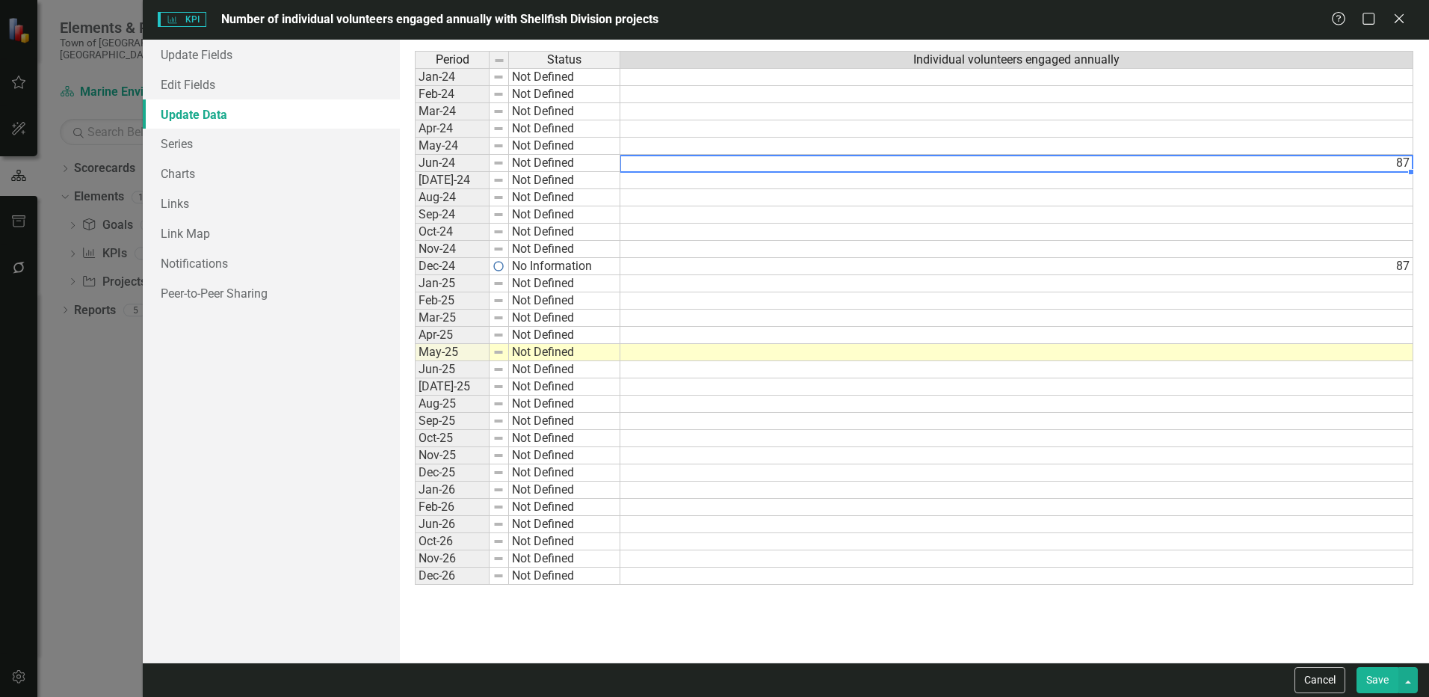
click at [643, 164] on td "87" at bounding box center [1016, 163] width 793 height 17
click at [1395, 21] on icon "Close" at bounding box center [1398, 18] width 19 height 14
